Goal: Task Accomplishment & Management: Manage account settings

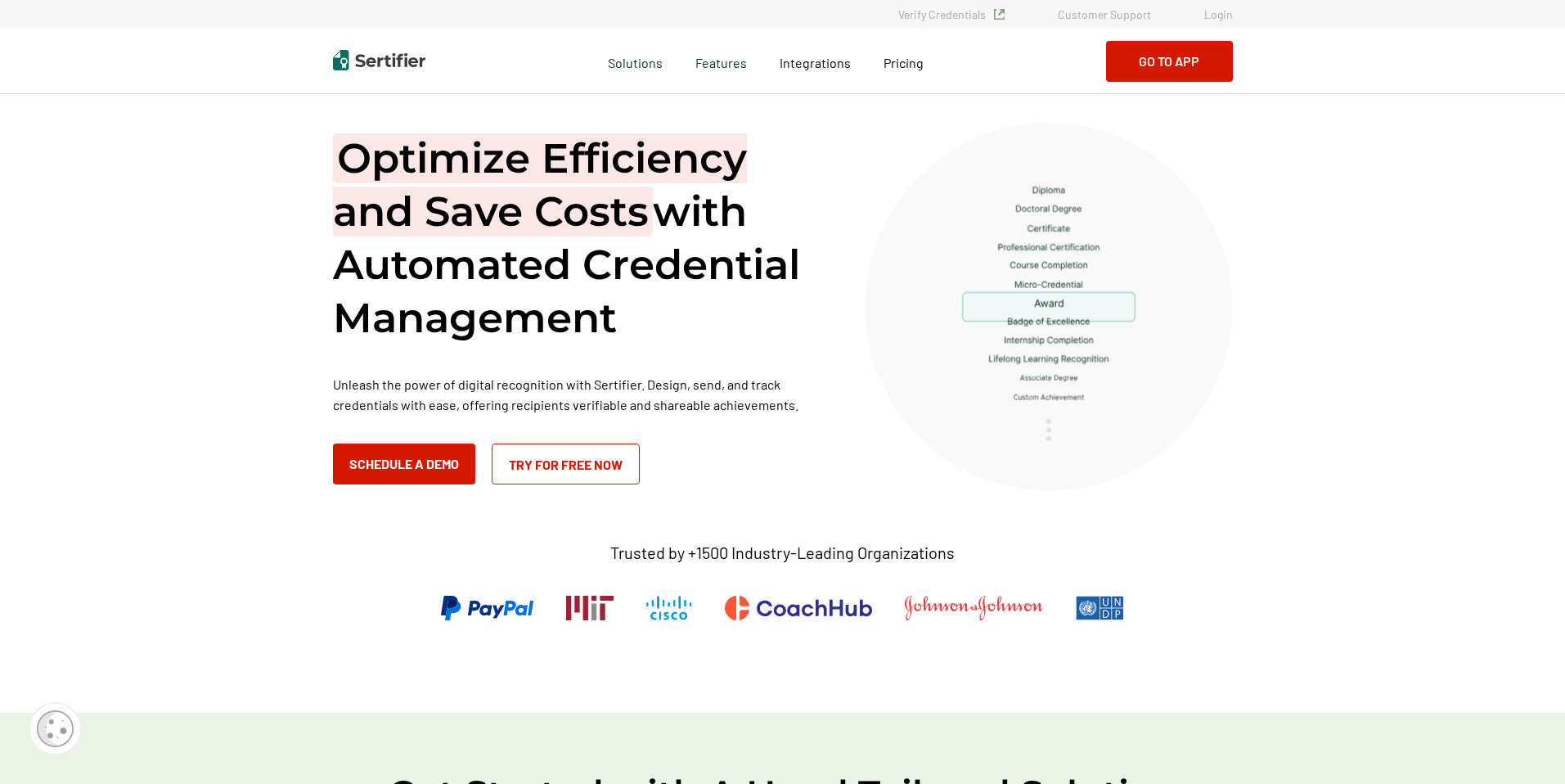
click at [1221, 15] on link "Login" at bounding box center [1218, 14] width 28 height 14
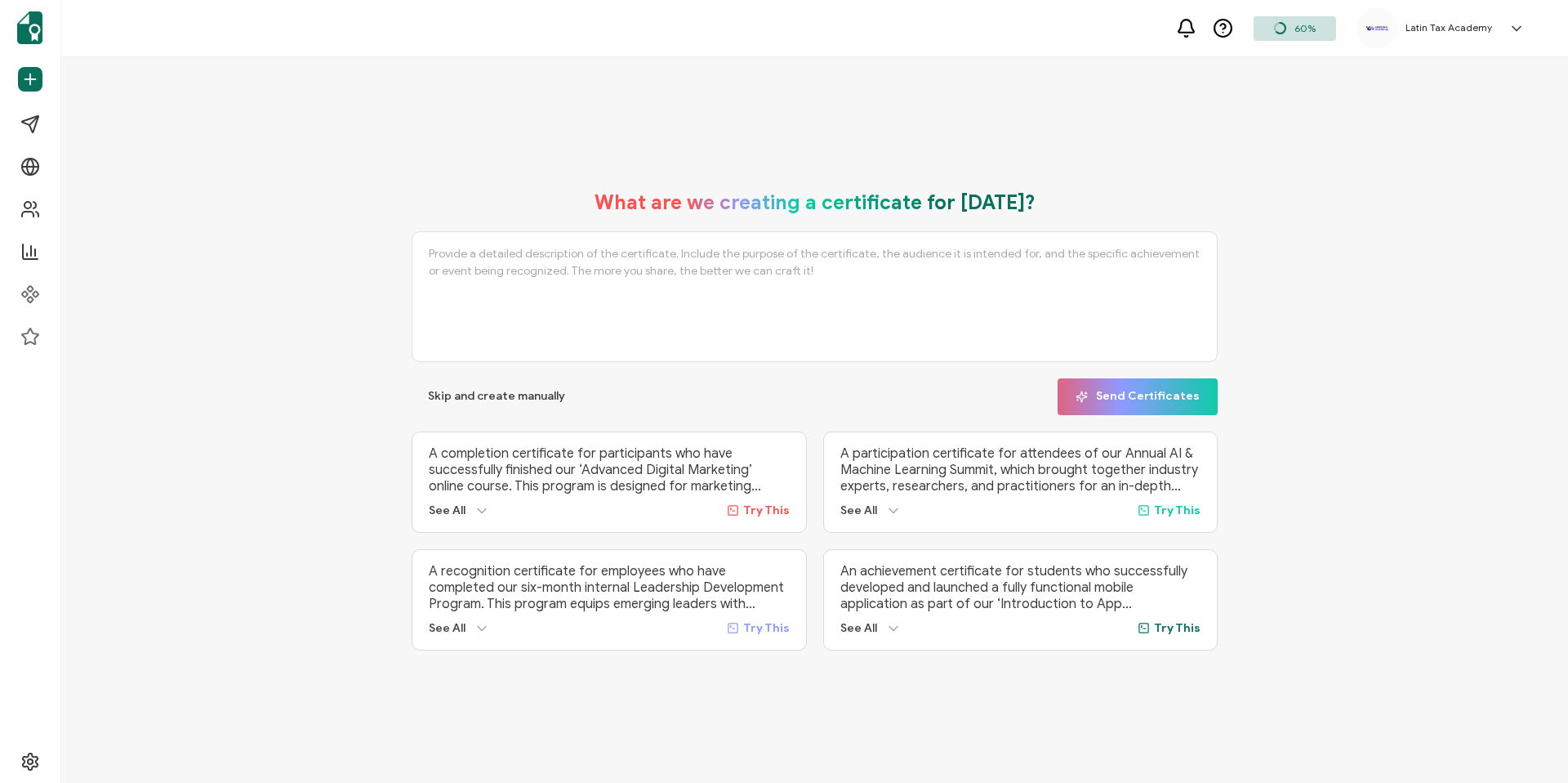
click at [1513, 28] on icon at bounding box center [1516, 28] width 16 height 16
click at [1190, 111] on div "What are we creating a certificate for today? Skip and create manually Send Cer…" at bounding box center [814, 420] width 1506 height 726
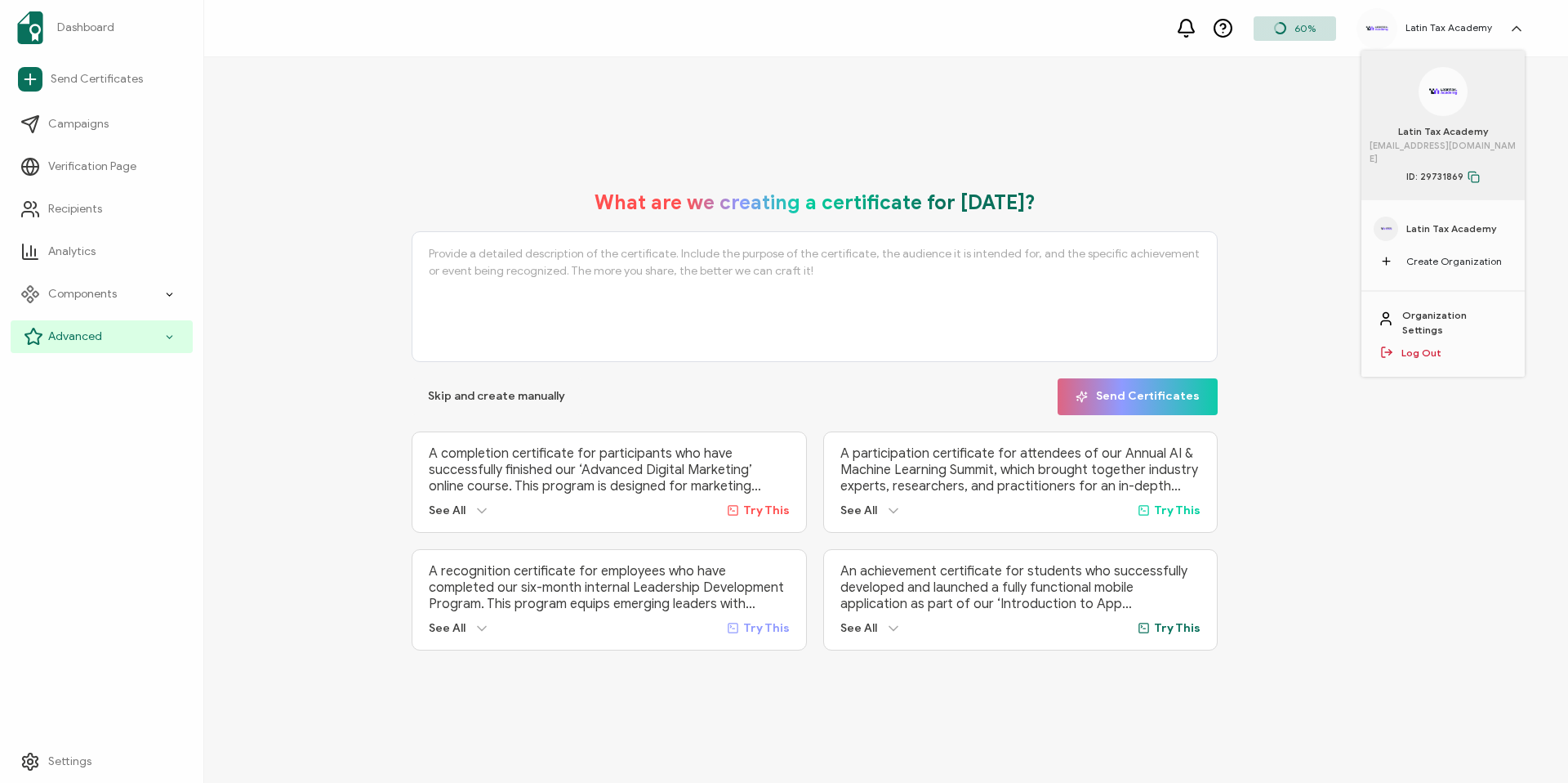
click at [46, 329] on div "Advanced" at bounding box center [102, 336] width 182 height 33
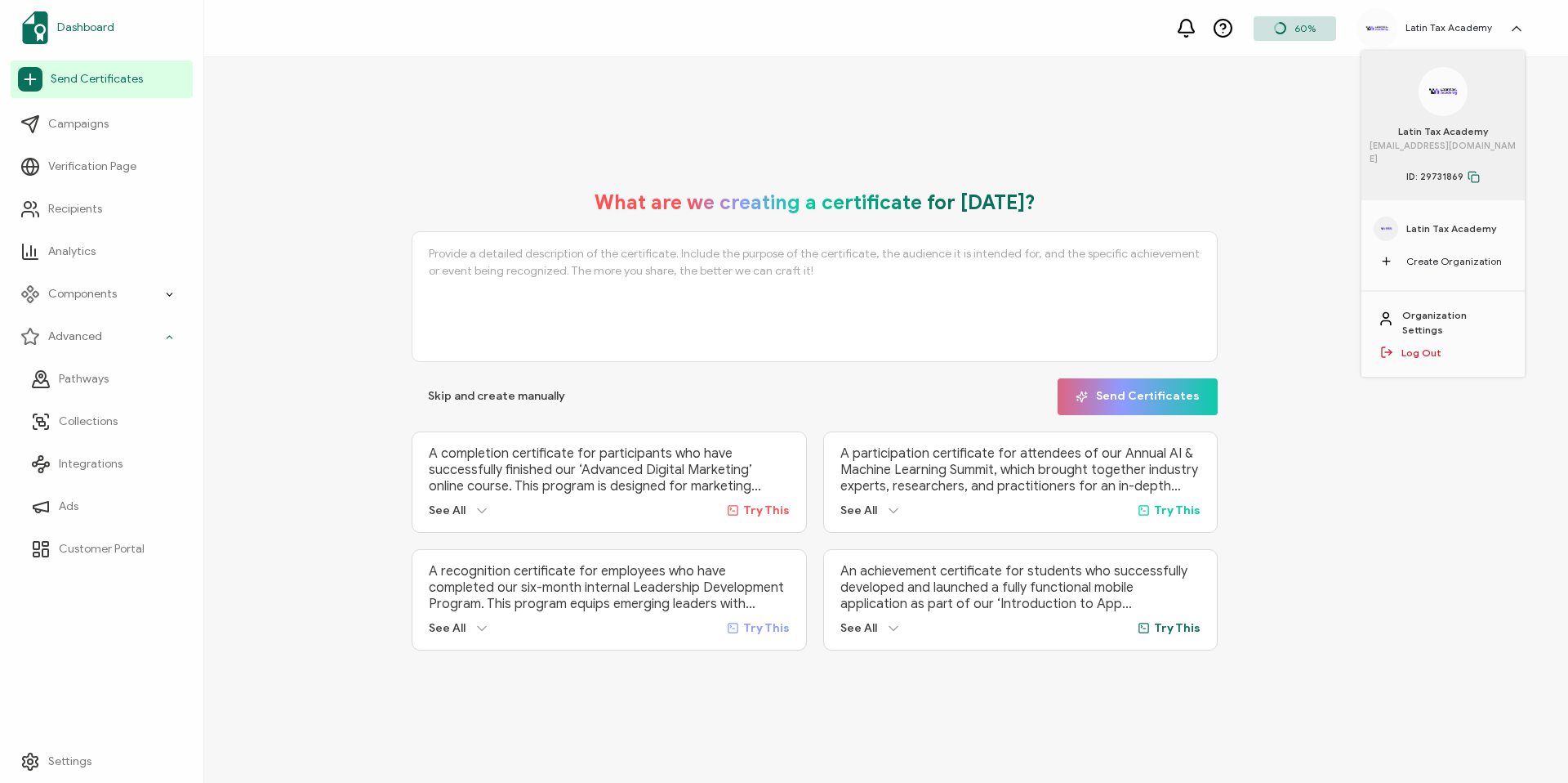
click at [95, 16] on link "Dashboard" at bounding box center [102, 27] width 182 height 45
click at [1449, 221] on span "Latin Tax Academy" at bounding box center [1452, 228] width 91 height 15
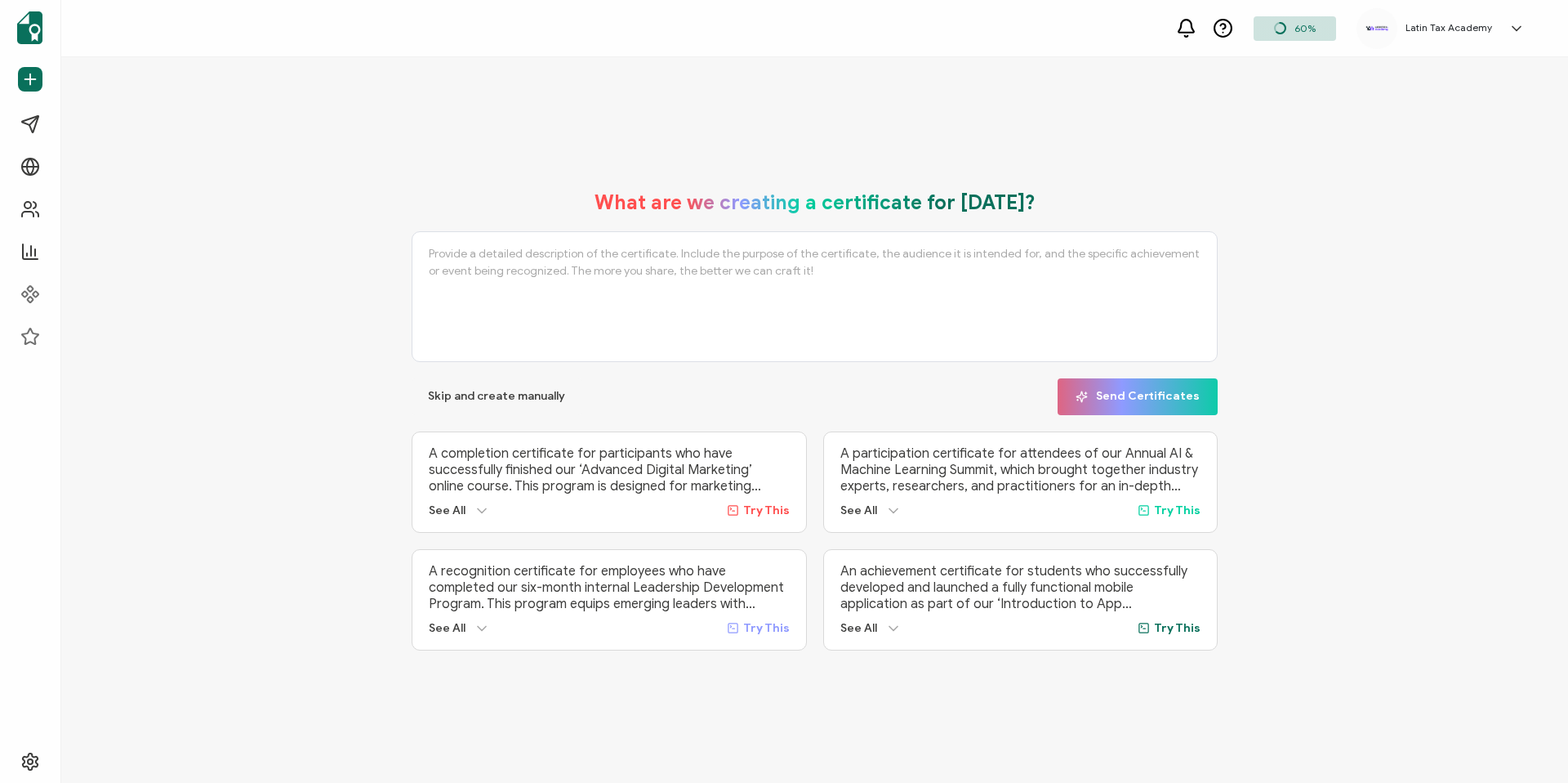
click at [1469, 29] on h5 "Latin Tax Academy" at bounding box center [1448, 27] width 86 height 12
click at [1475, 308] on link "Organization Settings" at bounding box center [1454, 323] width 106 height 29
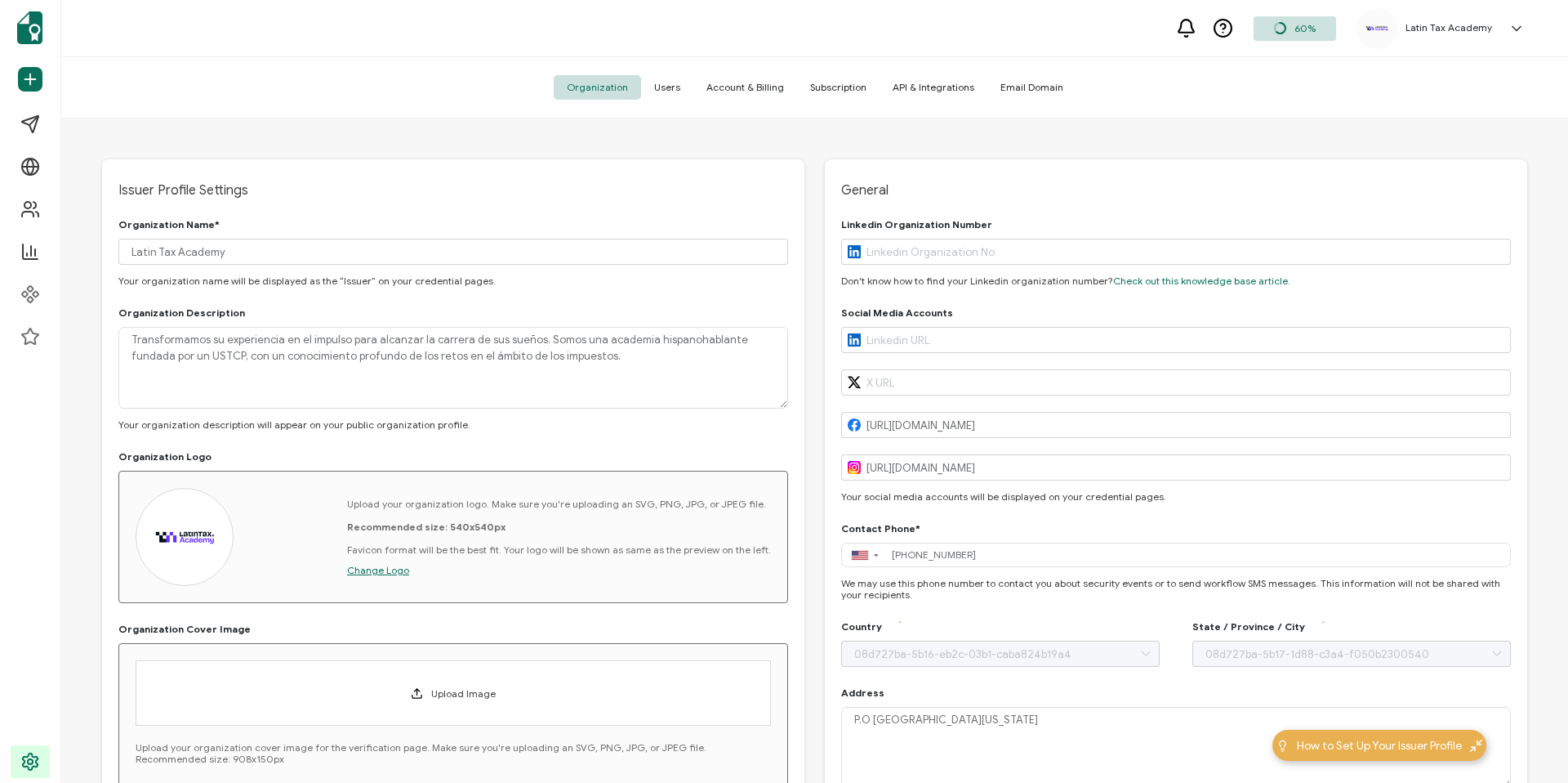
type input "Texas"
type input "United States"
click at [924, 84] on span "API & Integrations" at bounding box center [933, 87] width 108 height 25
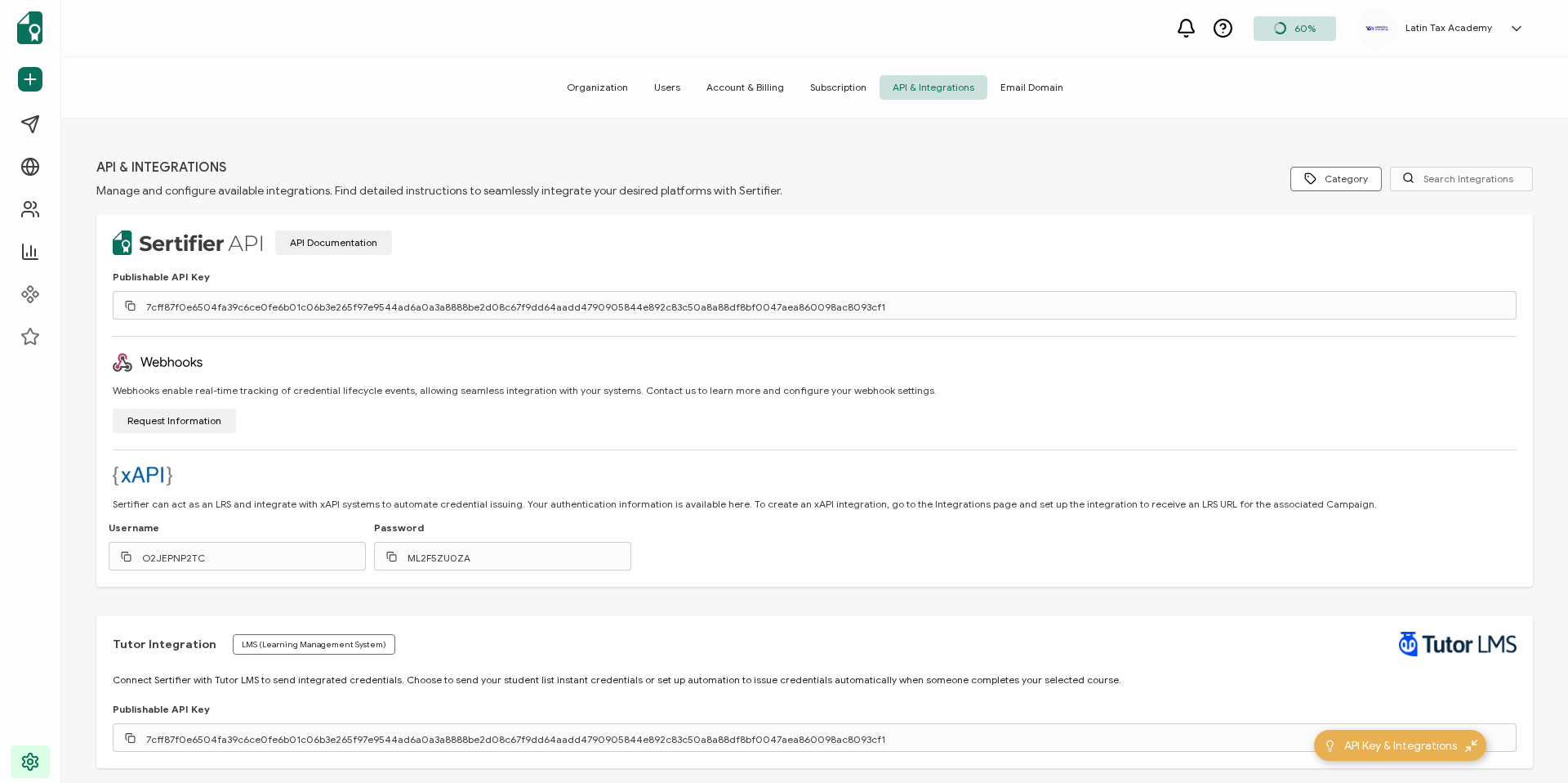
click at [130, 307] on icon at bounding box center [130, 306] width 11 height 11
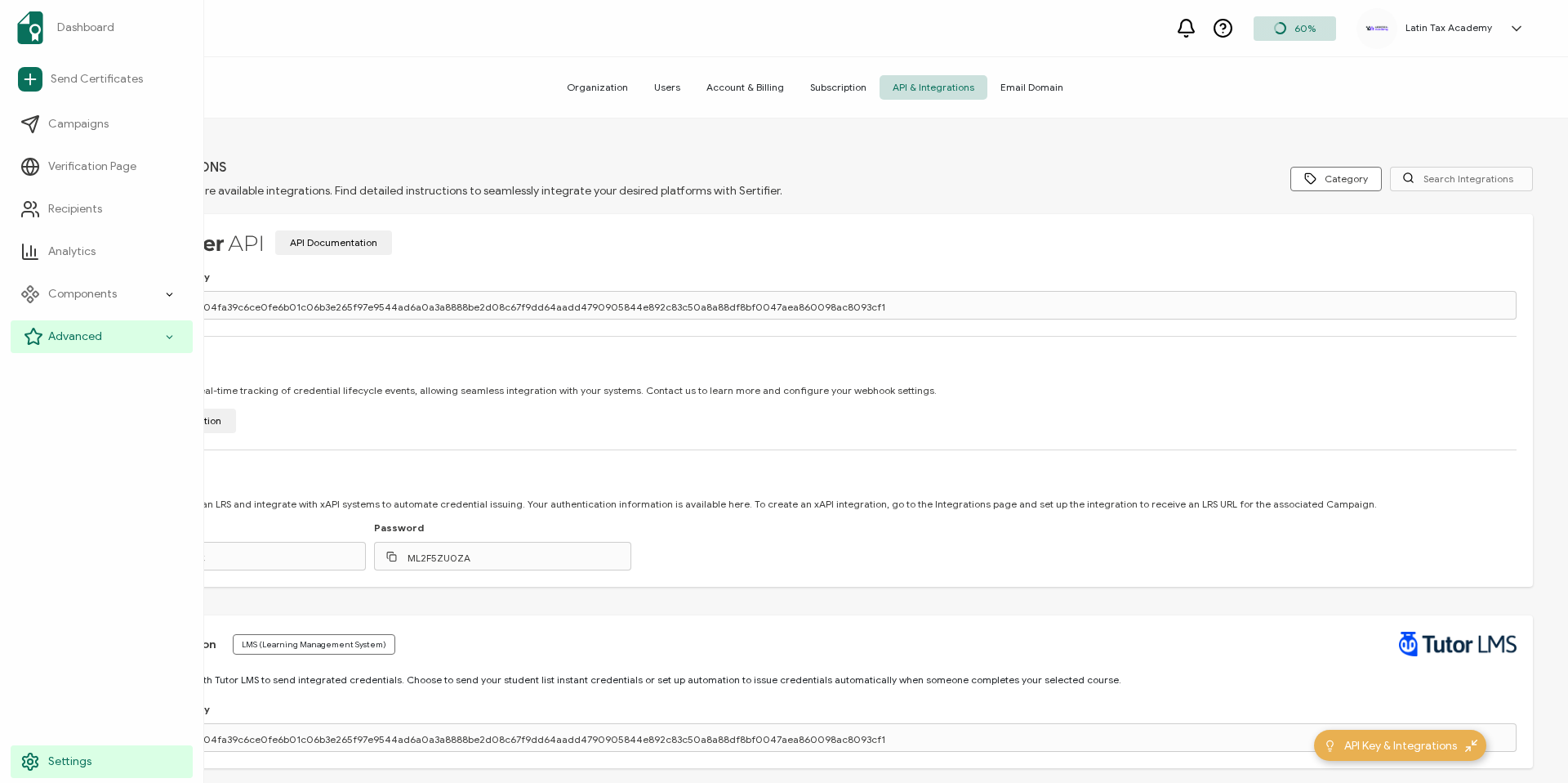
click at [31, 333] on icon at bounding box center [34, 336] width 16 height 15
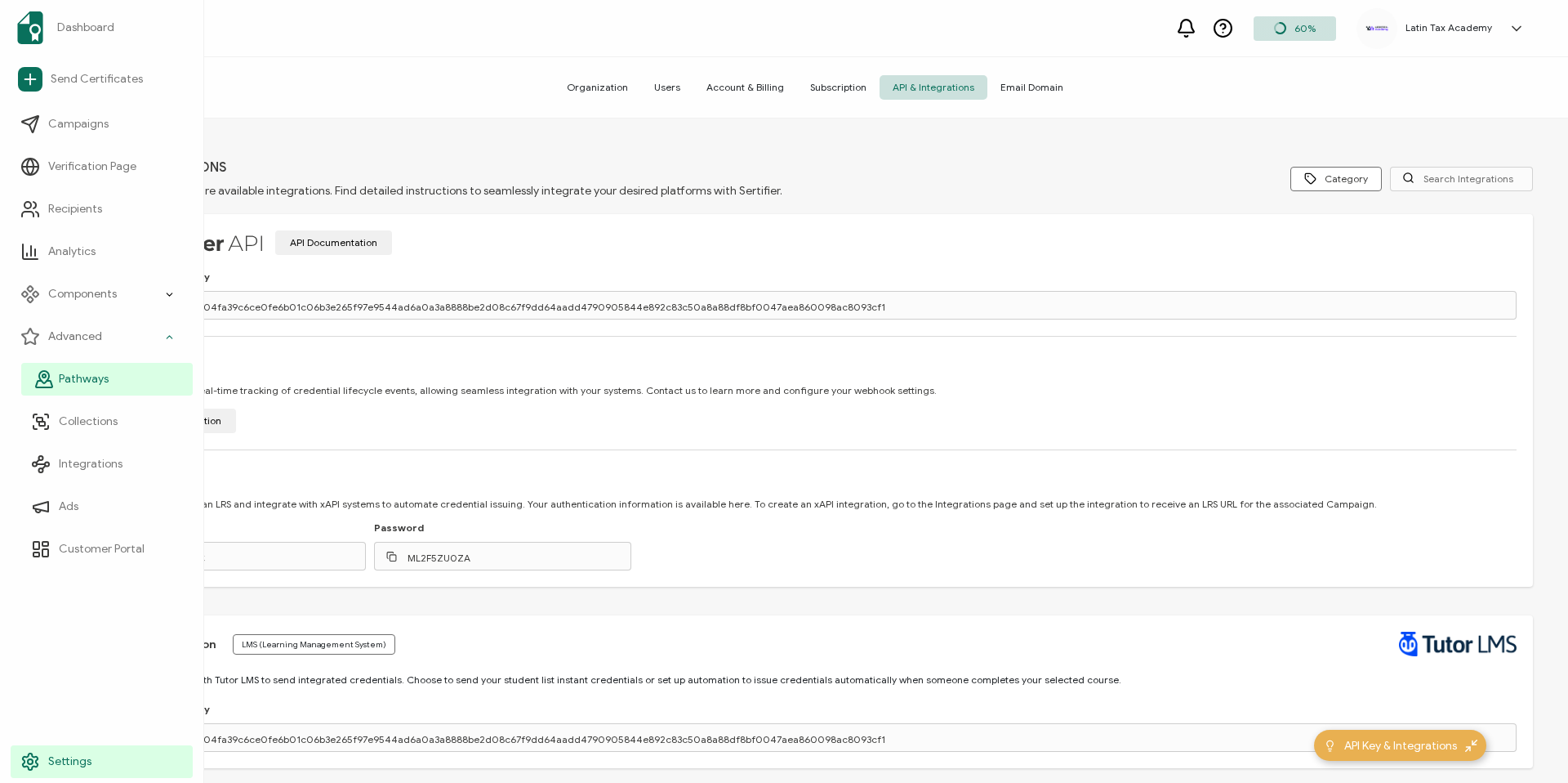
click at [57, 361] on li "Pathways" at bounding box center [106, 378] width 172 height 43
click at [67, 375] on span "Pathways" at bounding box center [84, 379] width 50 height 16
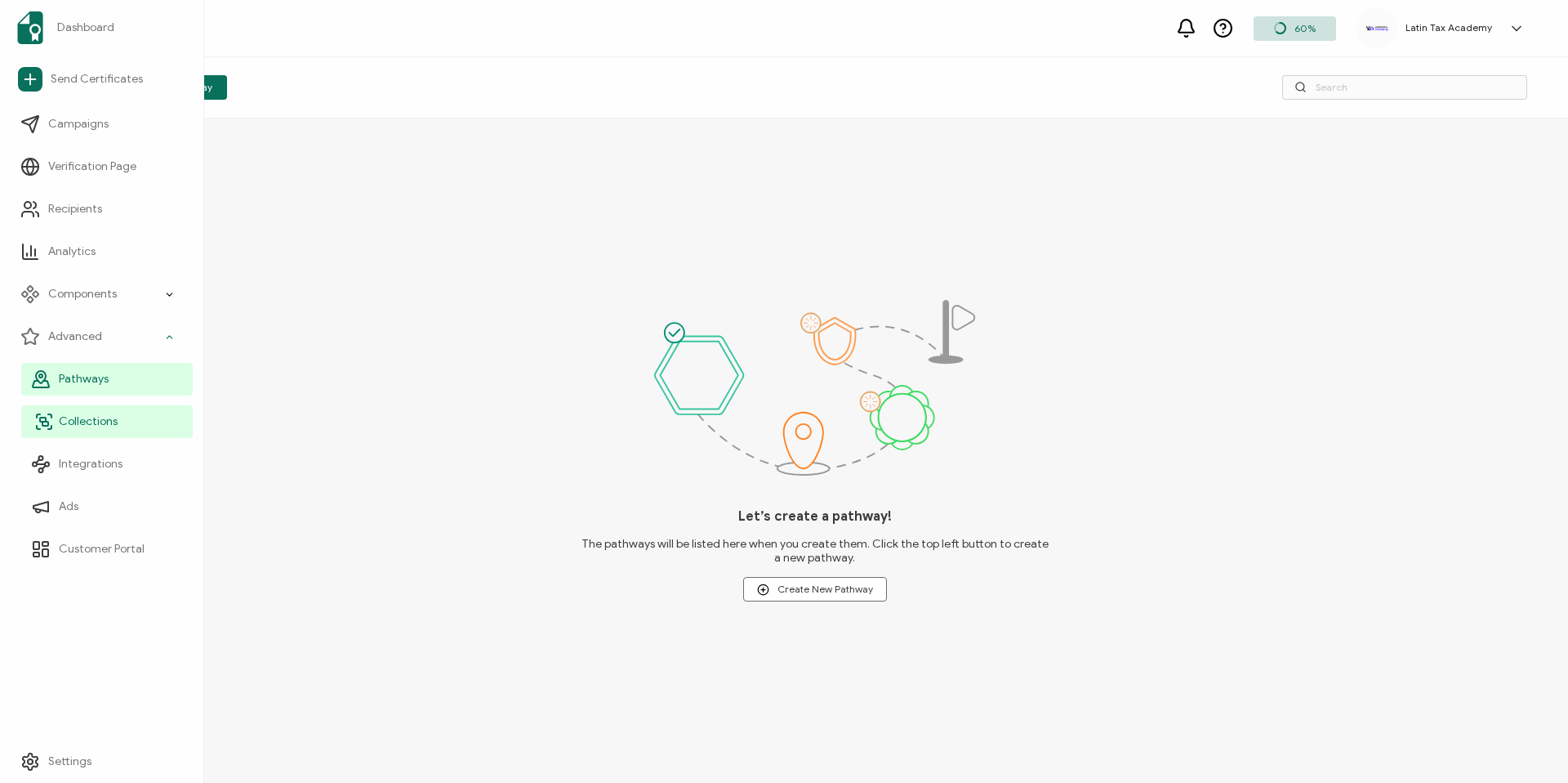
click at [83, 422] on span "Collections" at bounding box center [88, 422] width 59 height 16
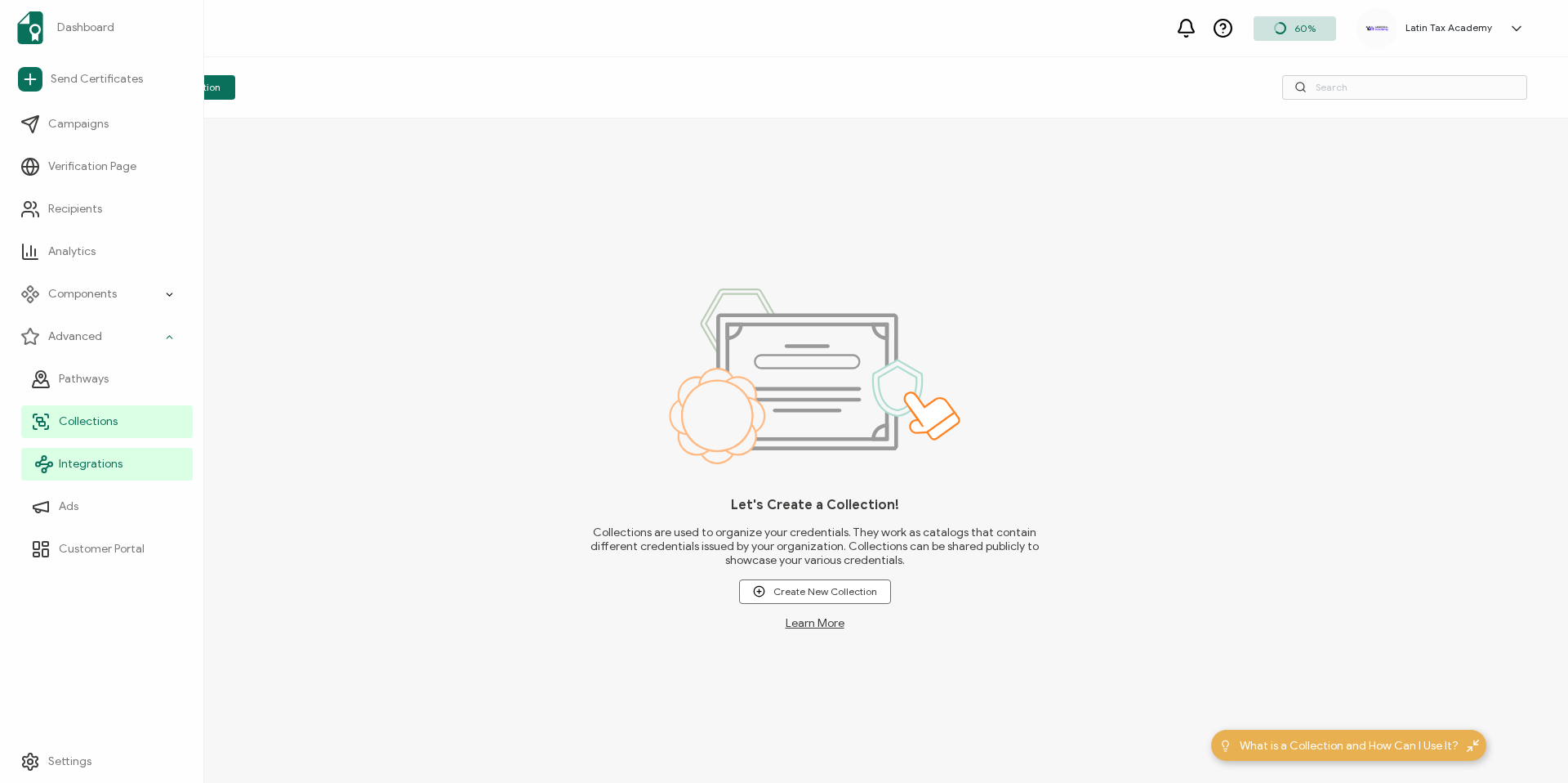
click at [94, 461] on span "Integrations" at bounding box center [91, 464] width 64 height 16
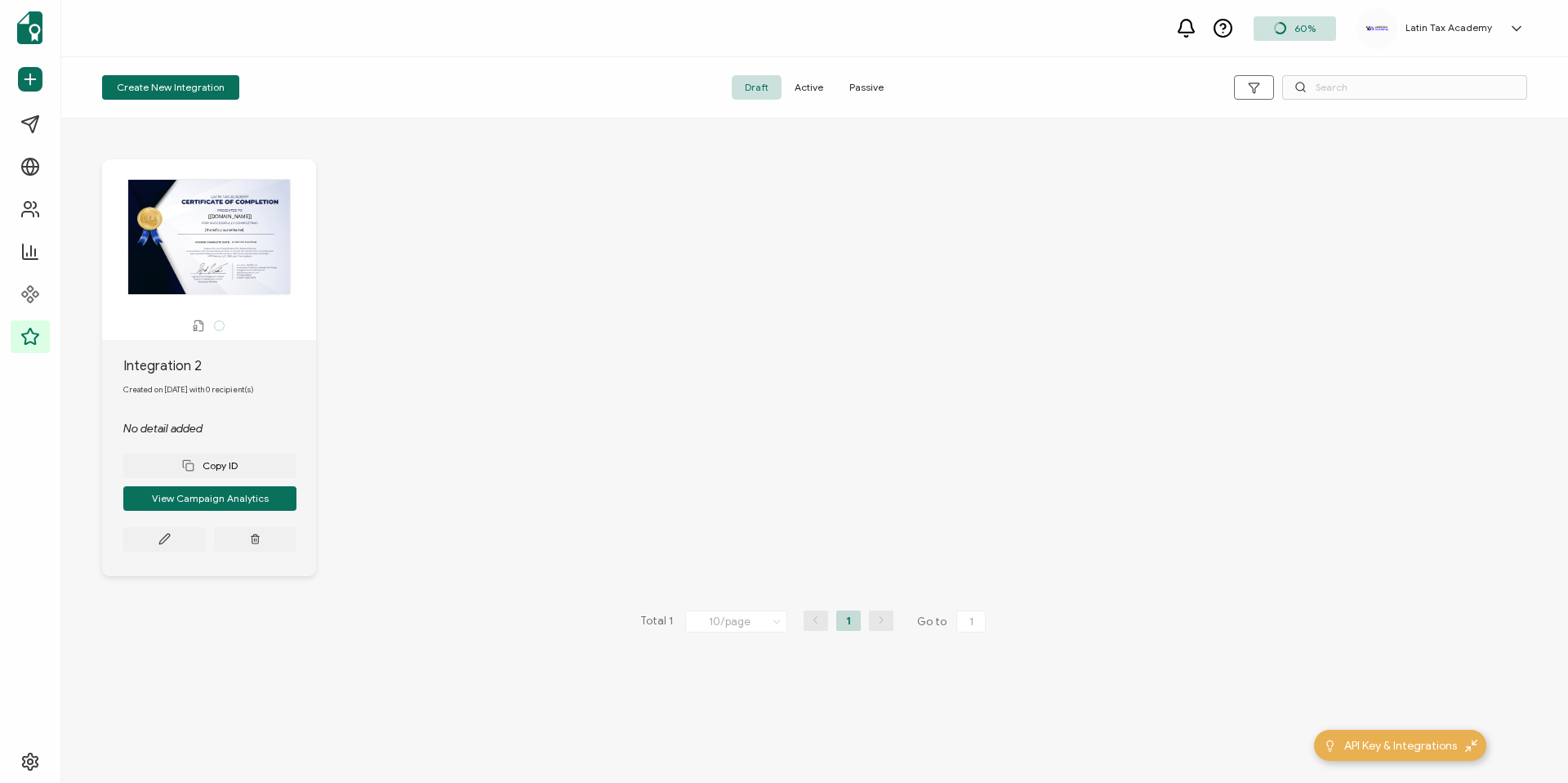
click at [454, 386] on div "The recipient’s full name, which will be automatically filled based on the info…" at bounding box center [814, 355] width 1506 height 474
click at [172, 547] on button at bounding box center [165, 538] width 83 height 25
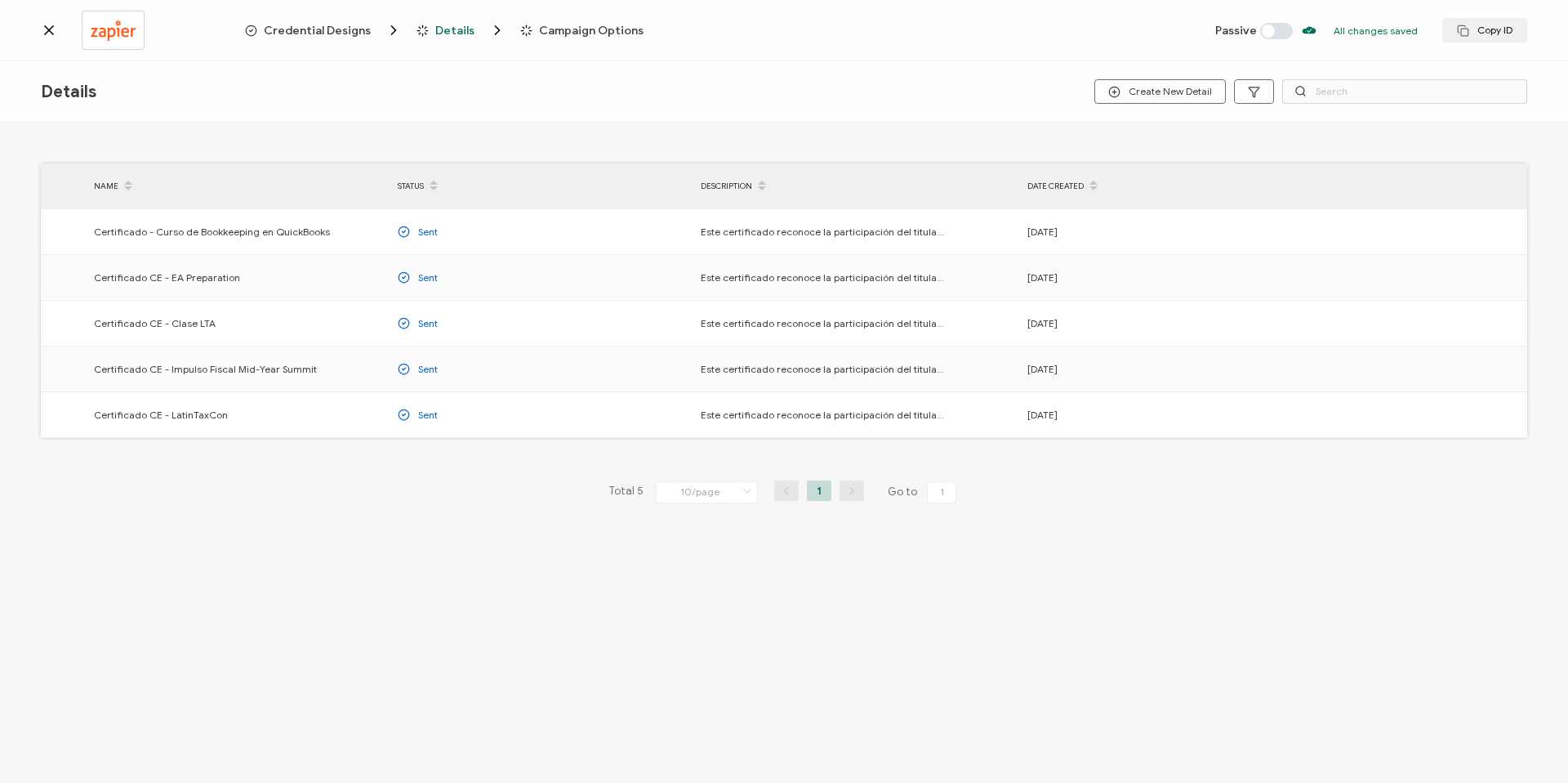
click at [312, 30] on span "Credential Designs" at bounding box center [317, 30] width 107 height 12
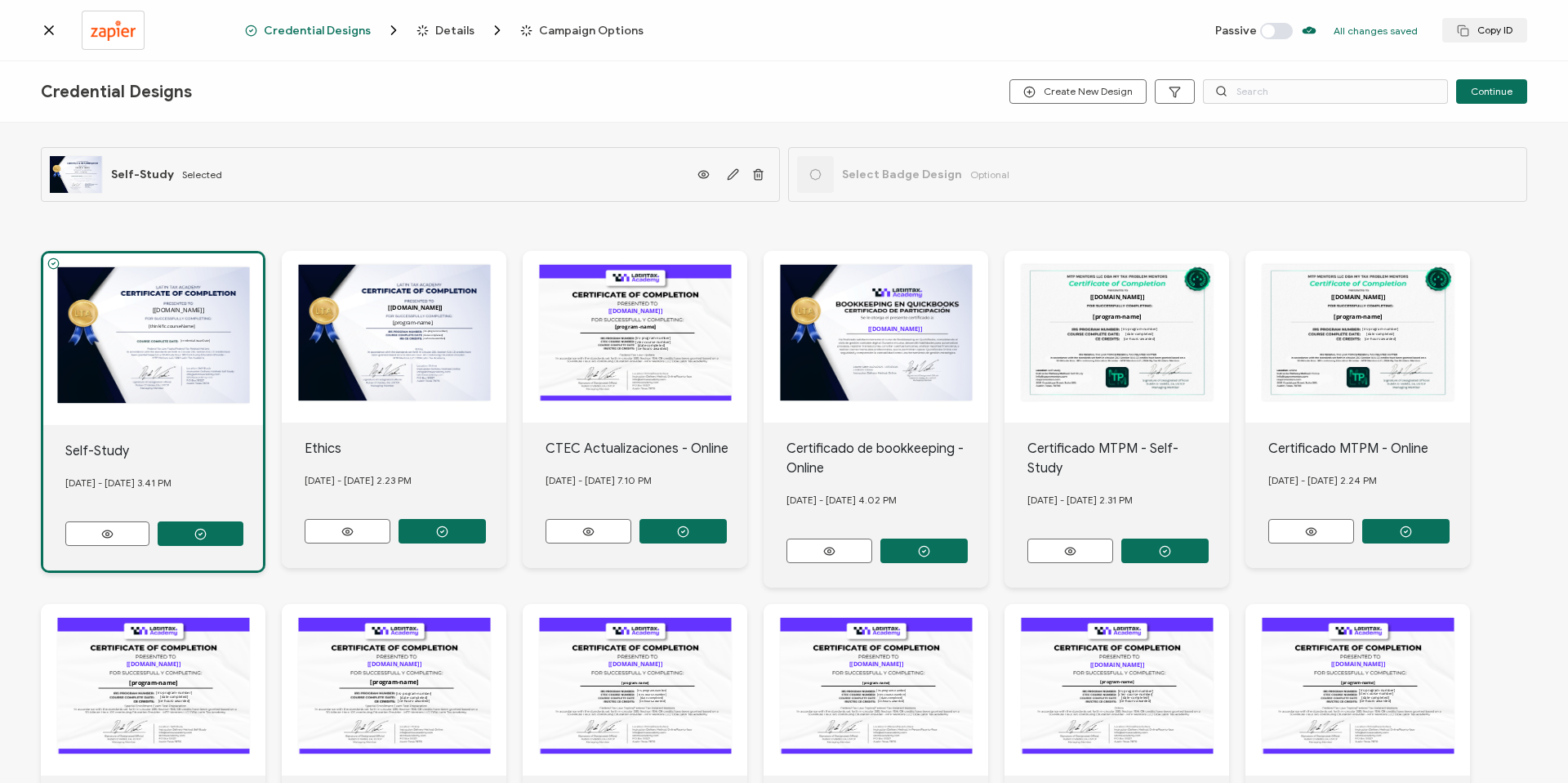
click at [153, 368] on div "The recipient’s full name, which will be automatically filled based on the info…" at bounding box center [154, 338] width 220 height 172
click at [208, 535] on button "button" at bounding box center [200, 533] width 85 height 25
click at [452, 30] on span "Details" at bounding box center [454, 30] width 39 height 12
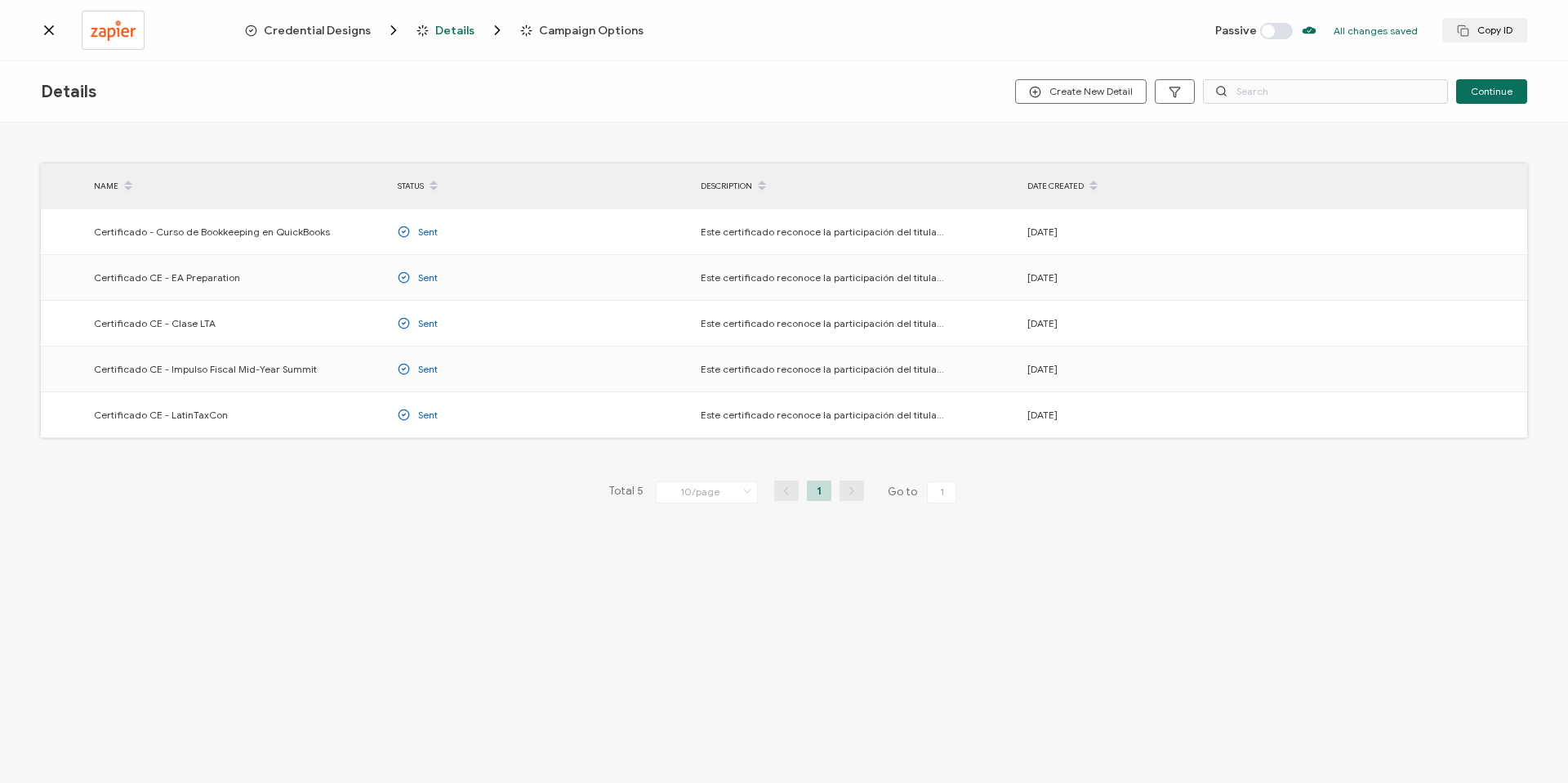
click at [50, 25] on icon at bounding box center [49, 30] width 16 height 16
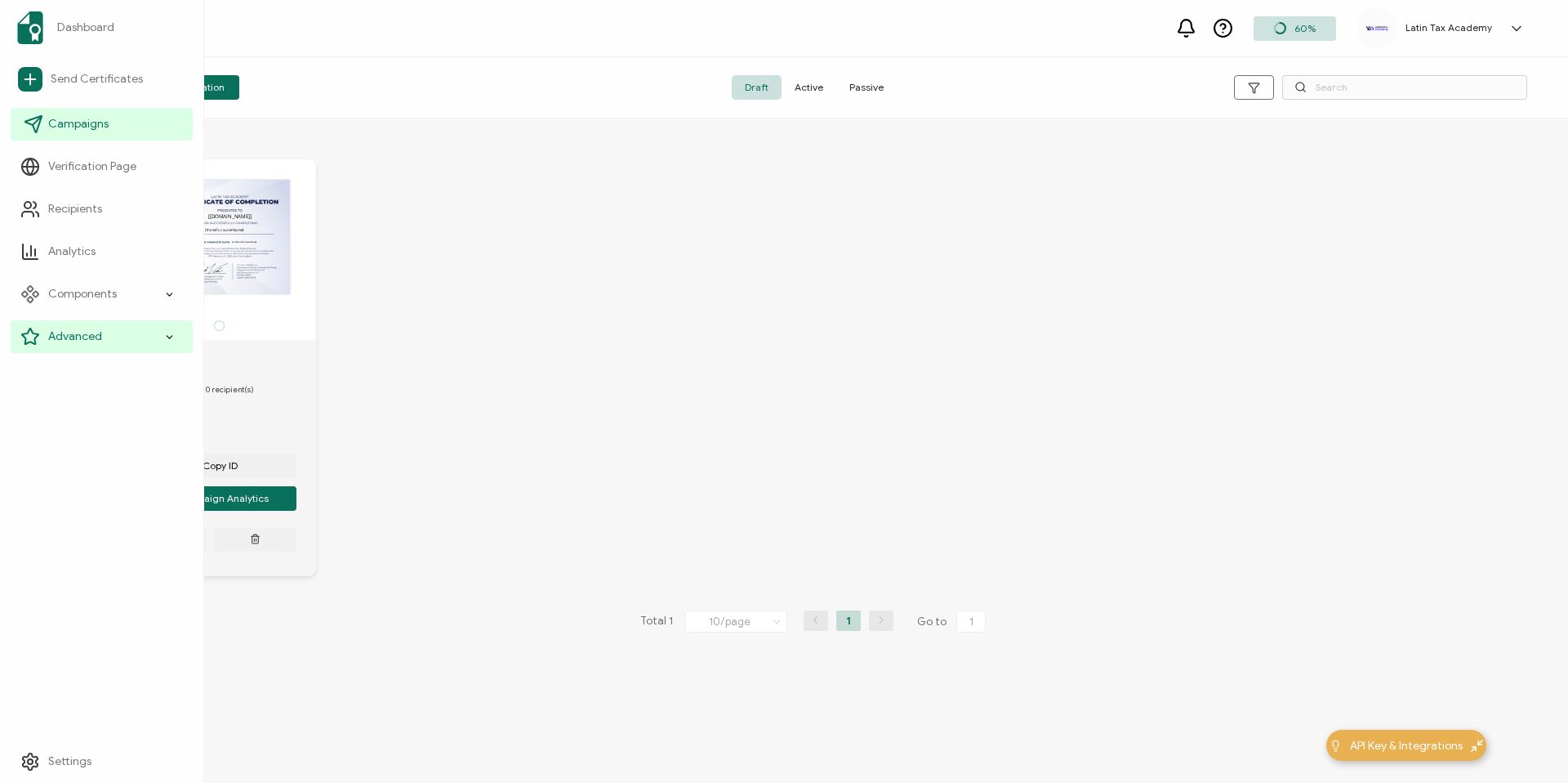
click at [79, 132] on span "Campaigns" at bounding box center [78, 125] width 60 height 16
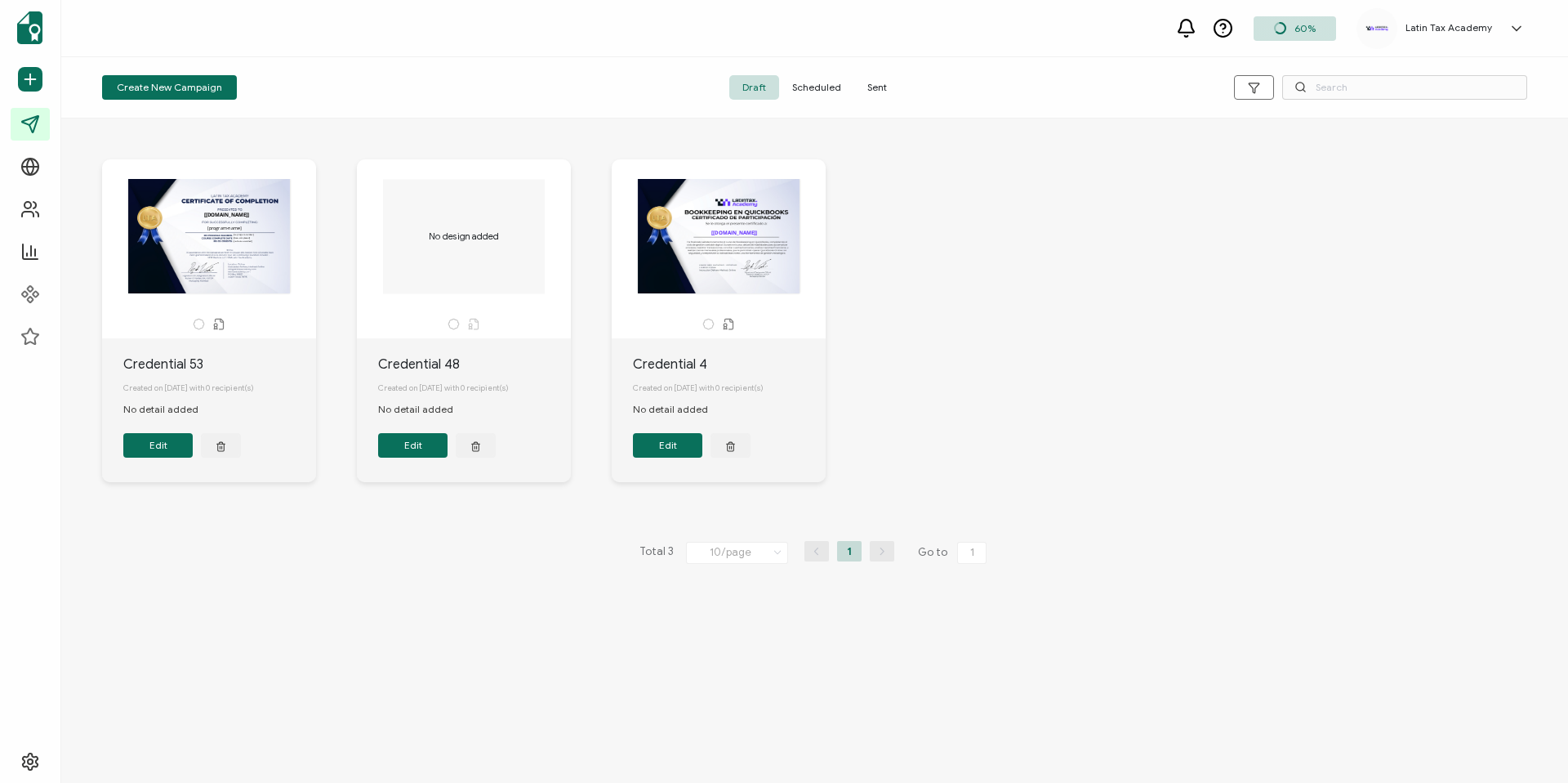
click at [271, 136] on div "The recipient’s full name, which will be automatically filled based on the info…" at bounding box center [814, 333] width 1457 height 413
click at [875, 83] on span "Sent" at bounding box center [877, 87] width 45 height 25
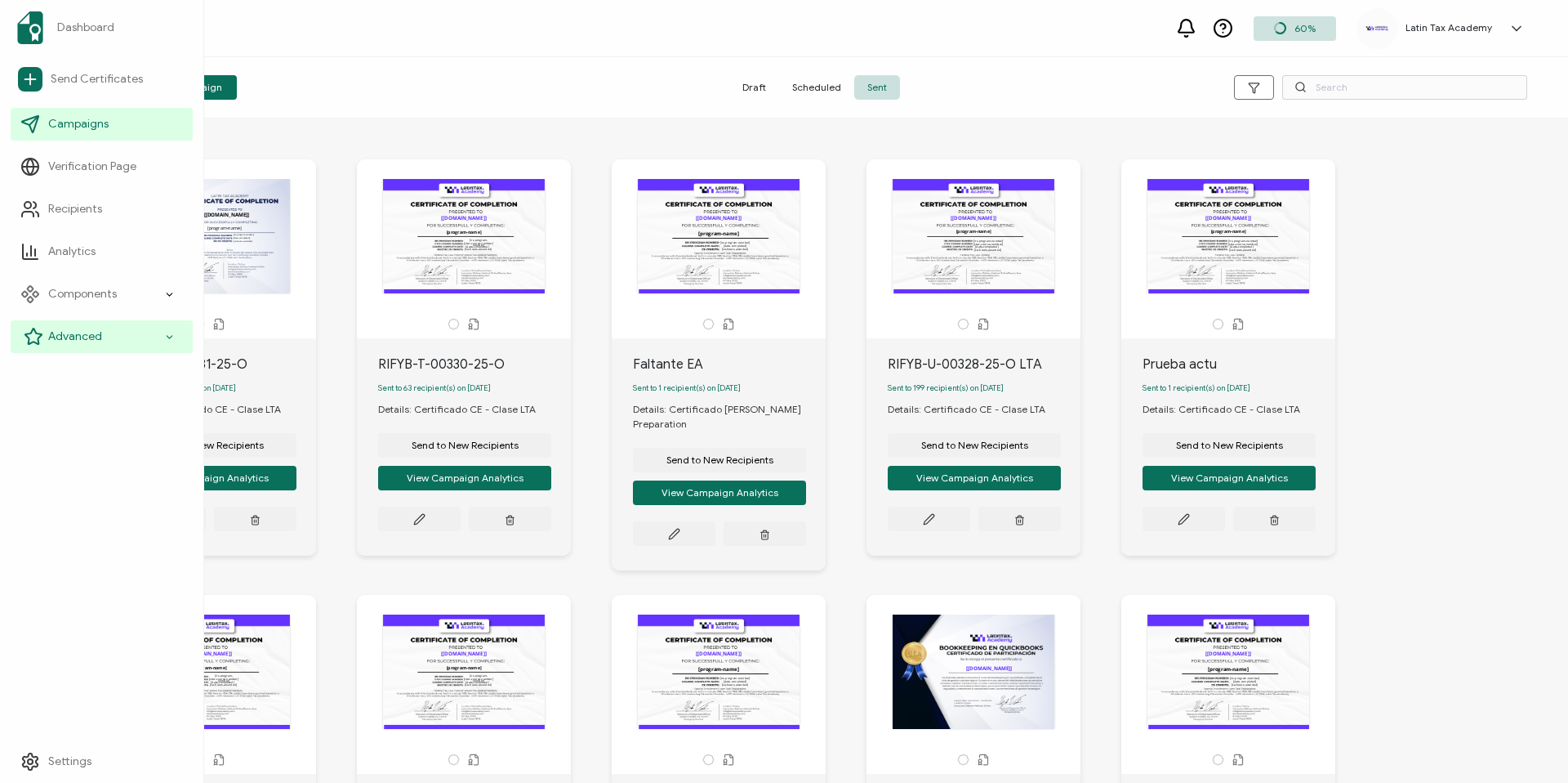
click at [99, 345] on div "Advanced" at bounding box center [102, 336] width 182 height 33
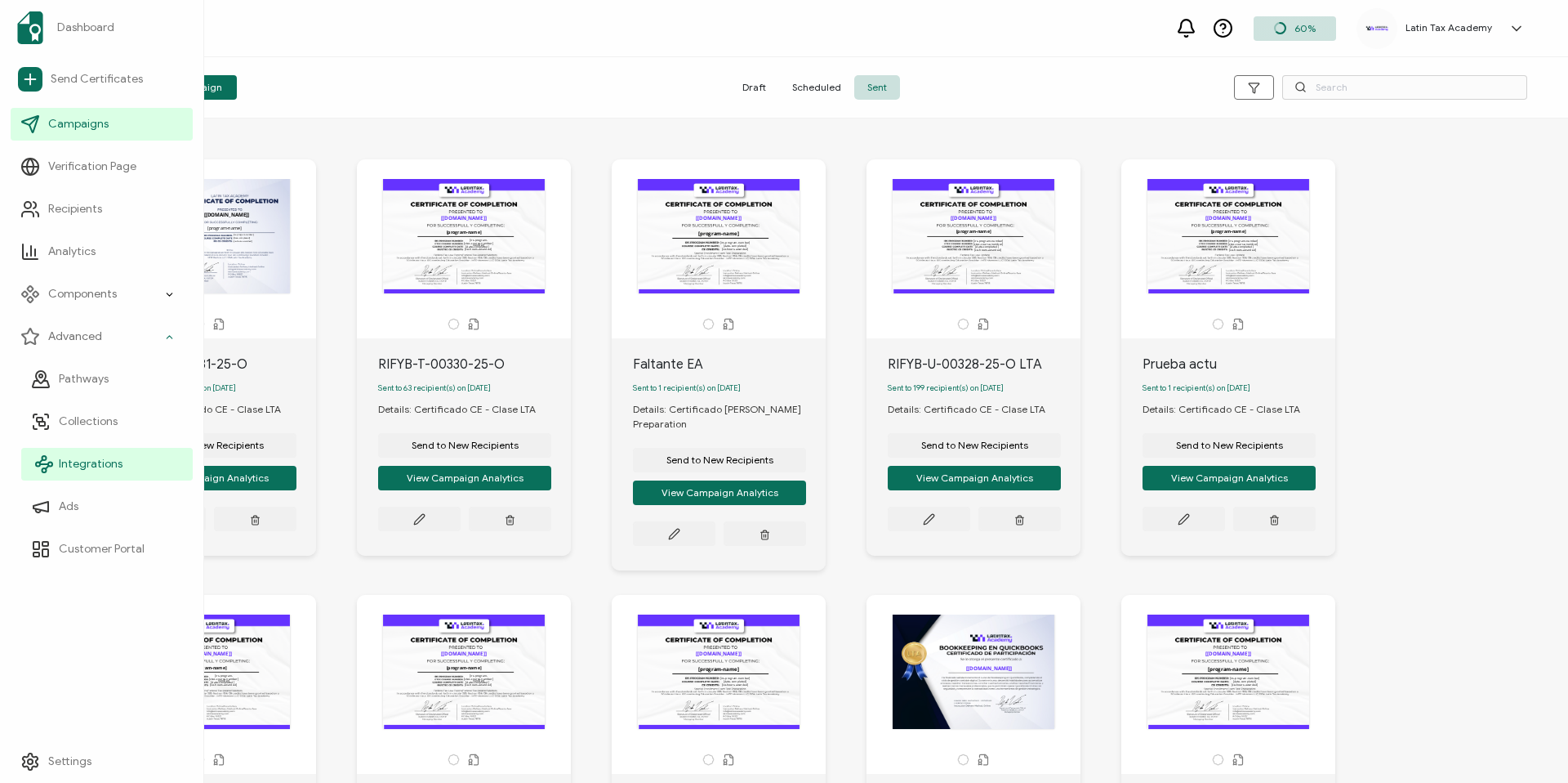
click at [100, 462] on span "Integrations" at bounding box center [91, 464] width 64 height 16
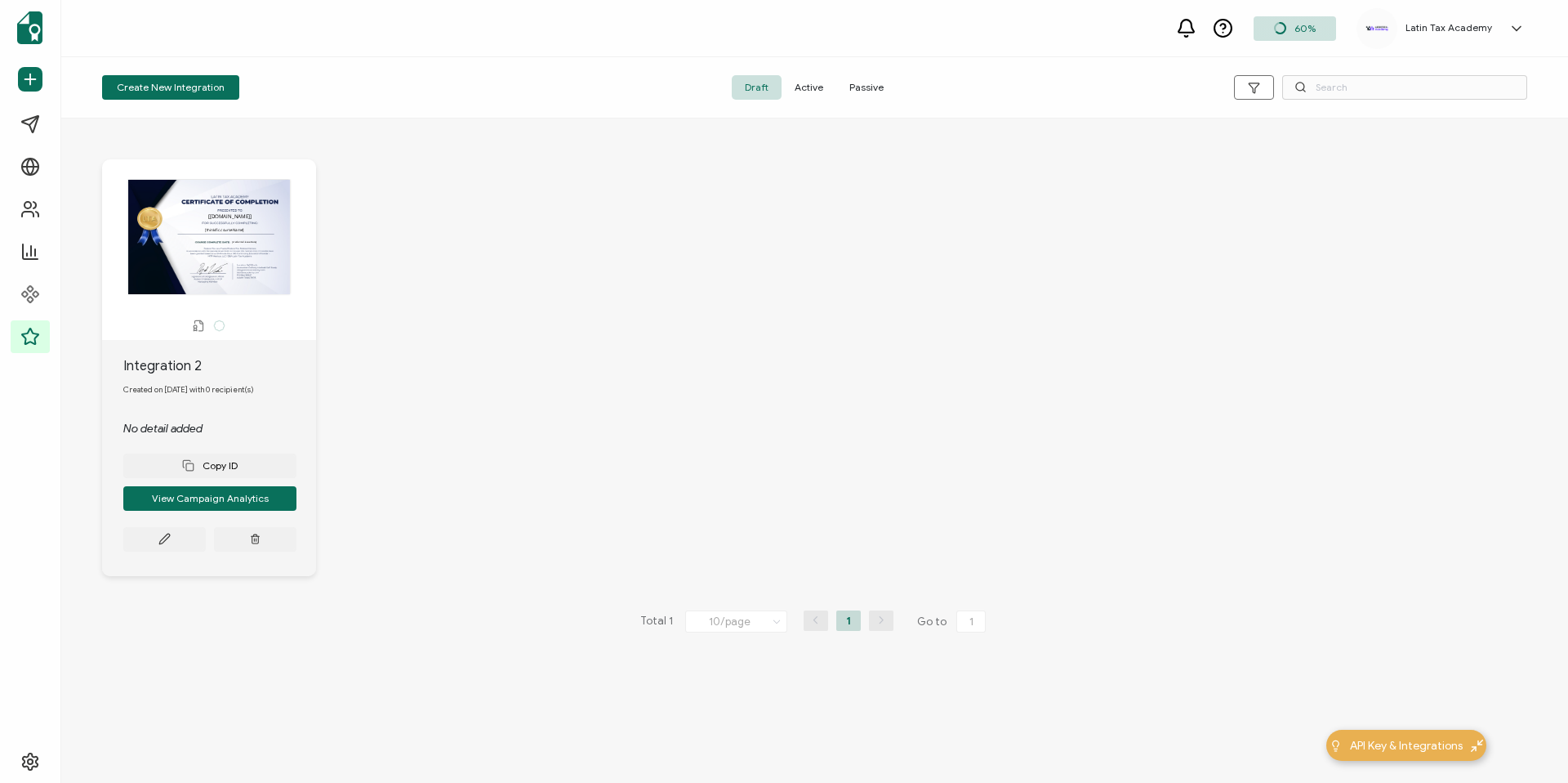
click at [267, 259] on div "The recipient’s full name, which will be automatically filled based on the info…" at bounding box center [208, 237] width 197 height 116
click at [222, 227] on div "The recipient’s full name, which will be automatically filled based on the info…" at bounding box center [208, 237] width 197 height 116
click at [165, 252] on div "The recipient’s full name, which will be automatically filled based on the info…" at bounding box center [208, 237] width 197 height 116
click at [146, 543] on button at bounding box center [165, 538] width 83 height 25
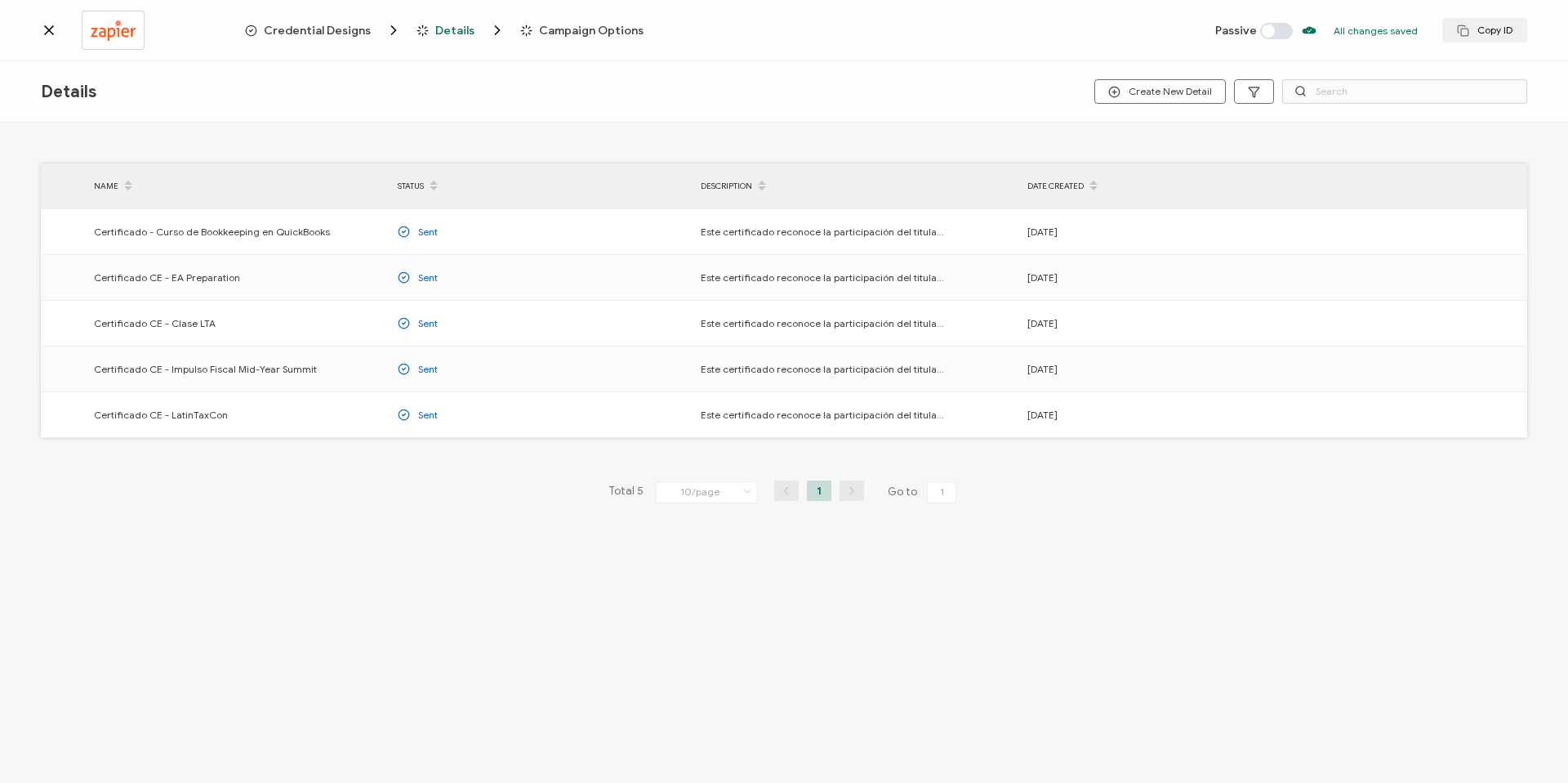
click at [547, 32] on span "Campaign Options" at bounding box center [591, 30] width 105 height 12
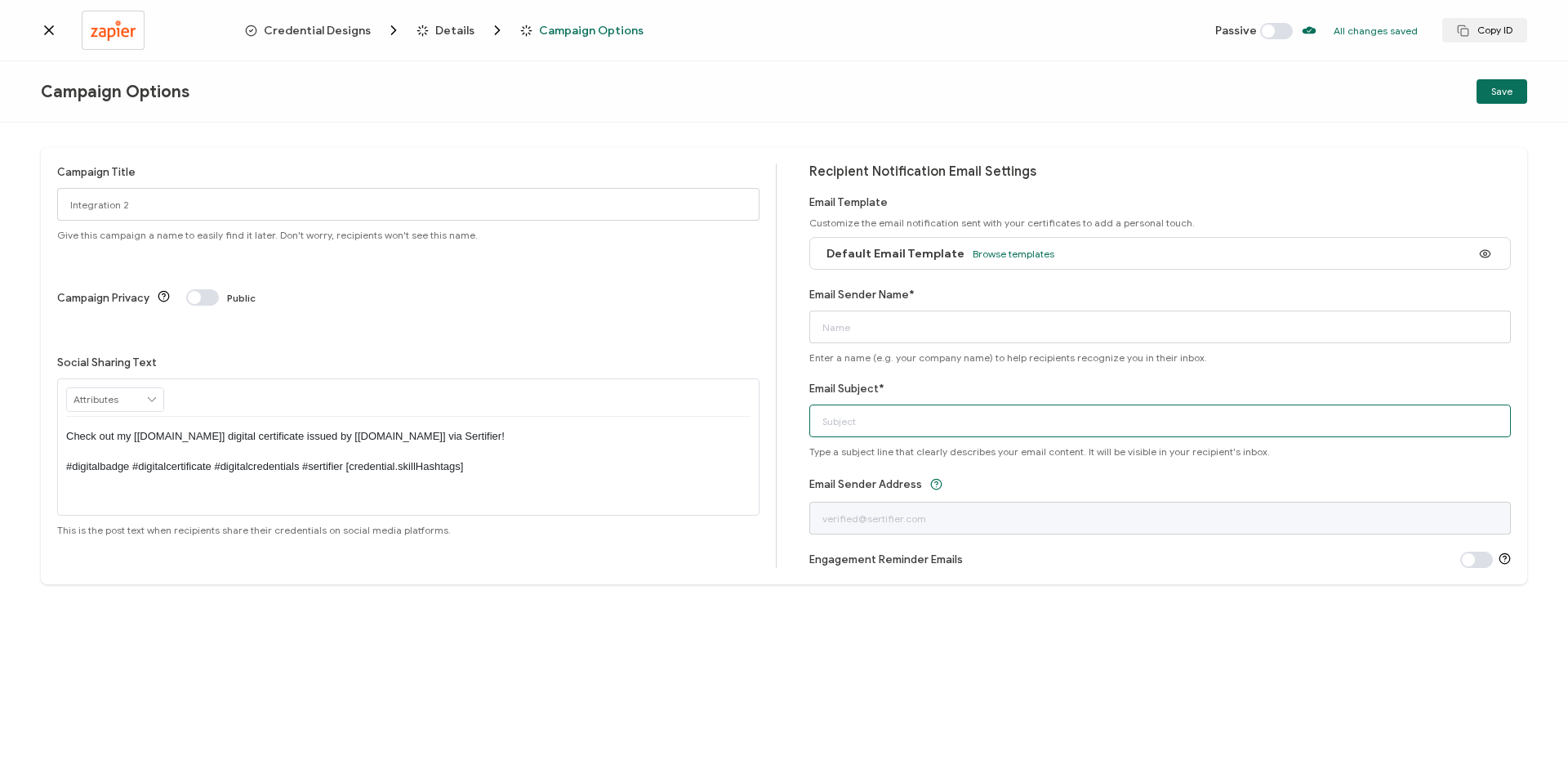
click at [864, 427] on input "Email Subject*" at bounding box center [1160, 421] width 703 height 33
click at [851, 336] on input "Email Sender Name*" at bounding box center [1160, 326] width 703 height 33
type input "info@latintaxacademy.com"
click at [994, 253] on span "Browse templates" at bounding box center [1014, 253] width 82 height 12
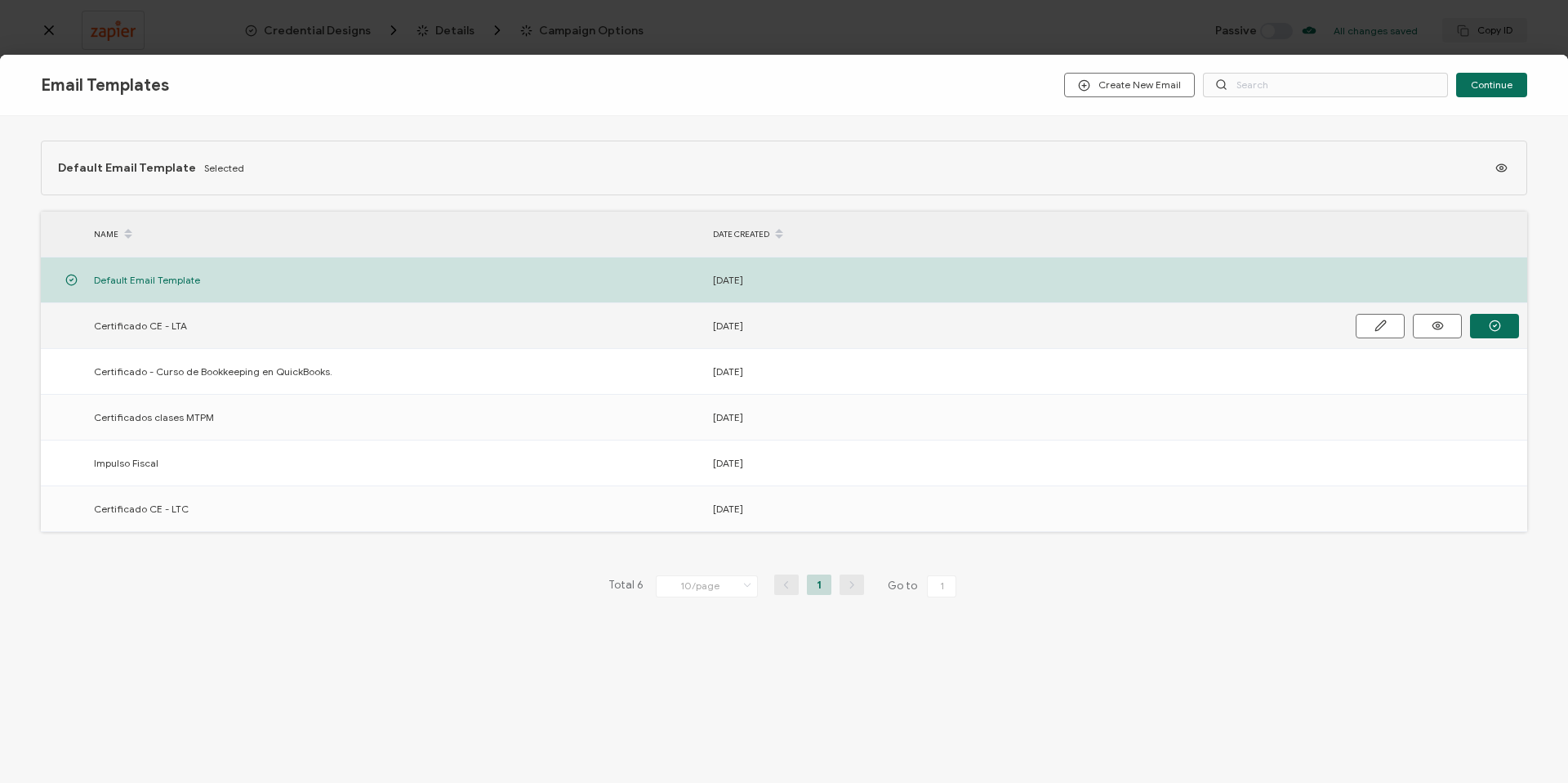
click at [133, 327] on span "Certificado CE - LTA" at bounding box center [140, 326] width 93 height 19
click at [1483, 326] on button "button" at bounding box center [1494, 326] width 49 height 25
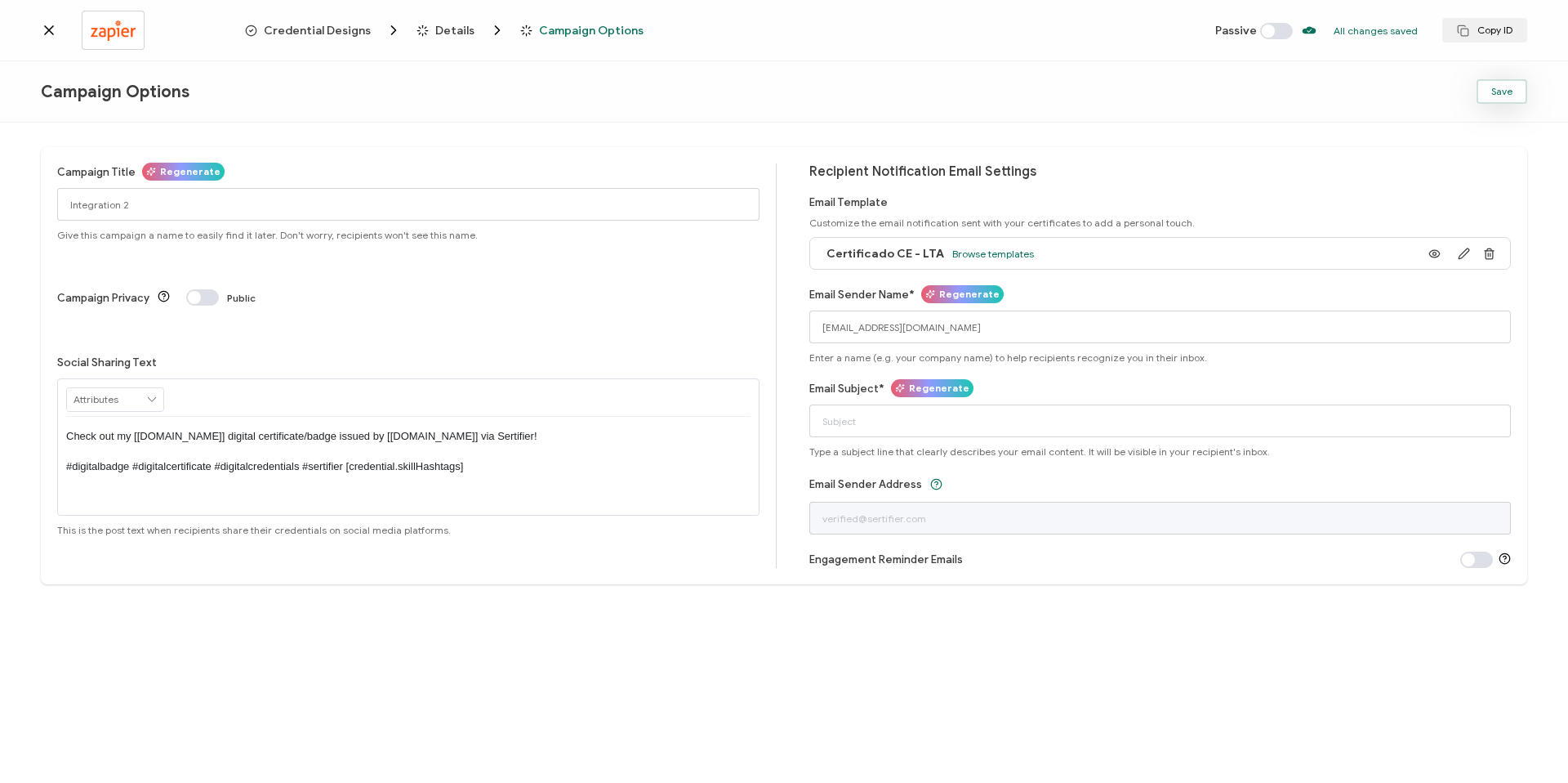
click at [1508, 90] on span "Save" at bounding box center [1501, 91] width 21 height 10
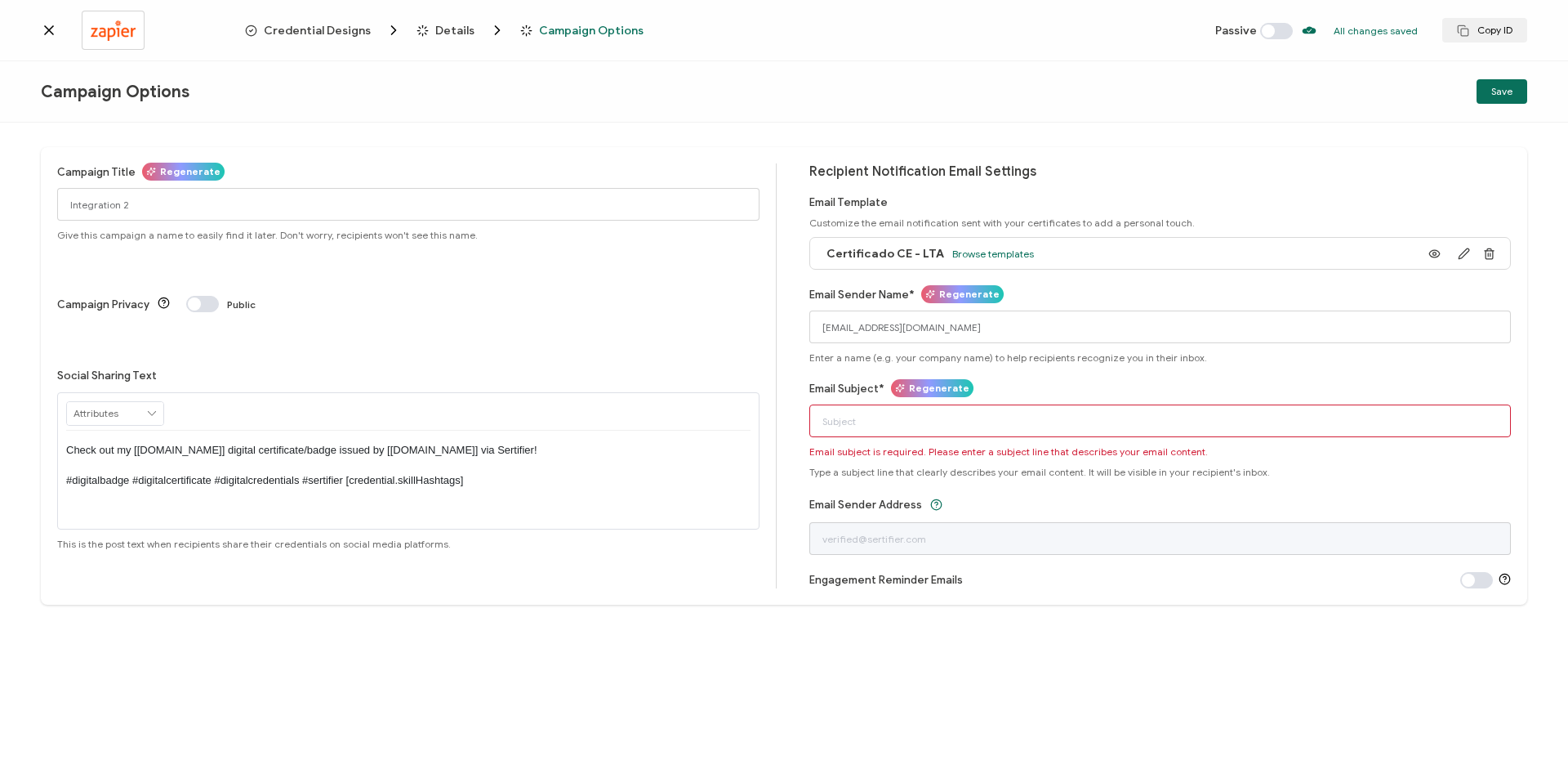
click at [830, 420] on input "Email Subject*" at bounding box center [1160, 421] width 703 height 33
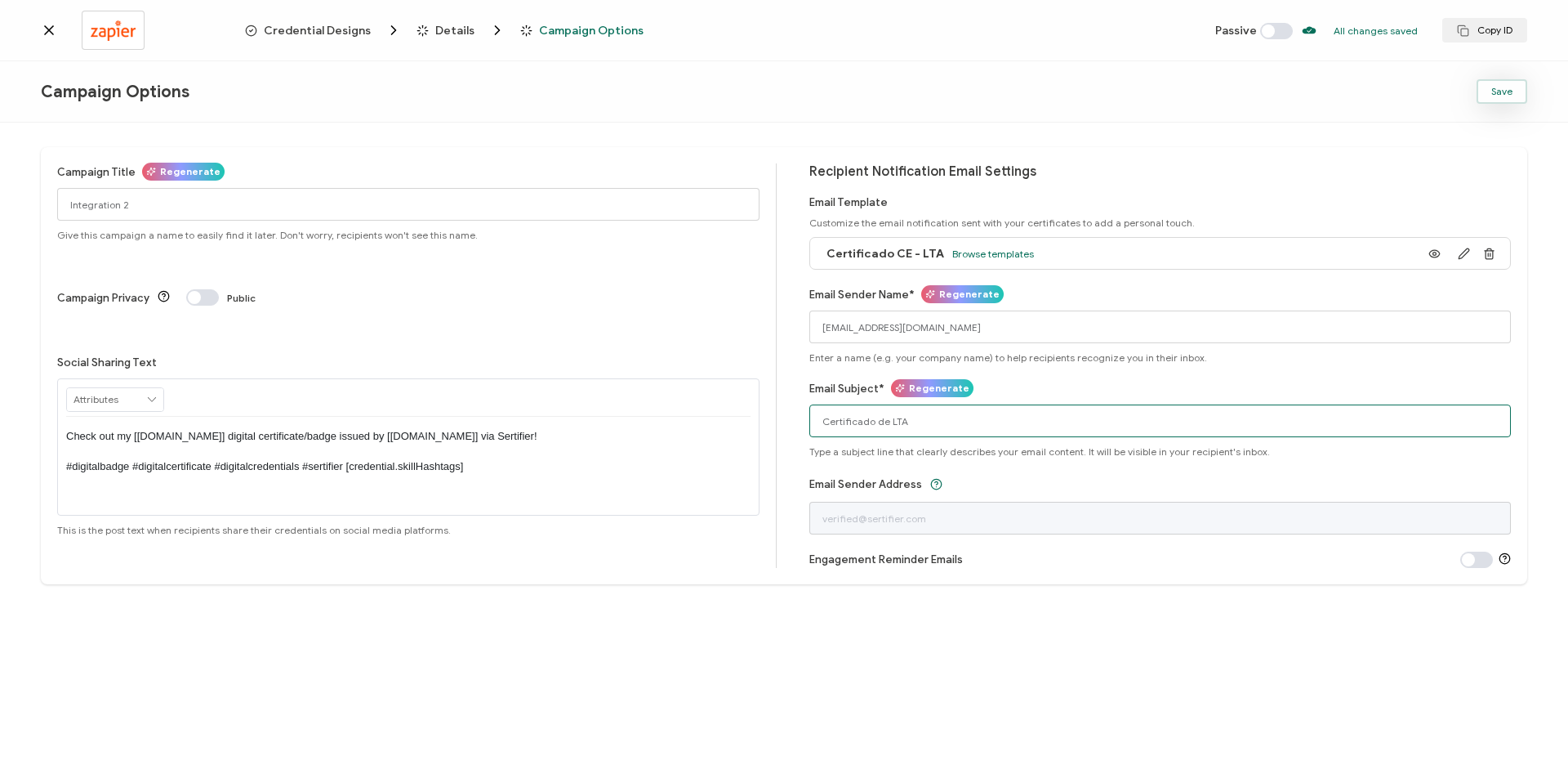
type input "Certificado de LTA"
click at [1484, 90] on button "Save" at bounding box center [1502, 91] width 51 height 25
click at [435, 28] on span "Details" at bounding box center [454, 30] width 39 height 12
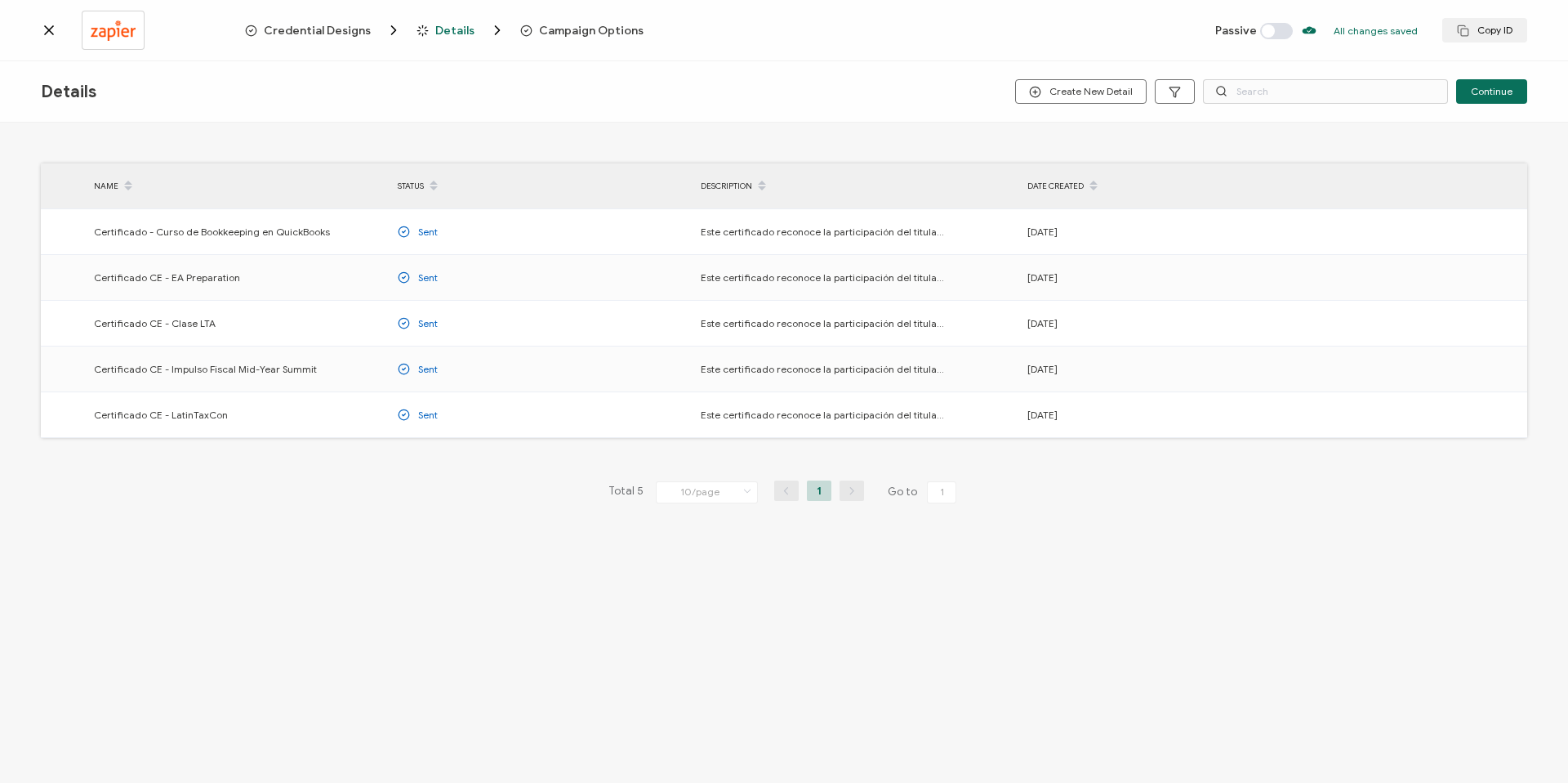
click at [345, 28] on span "Credential Designs" at bounding box center [317, 30] width 107 height 12
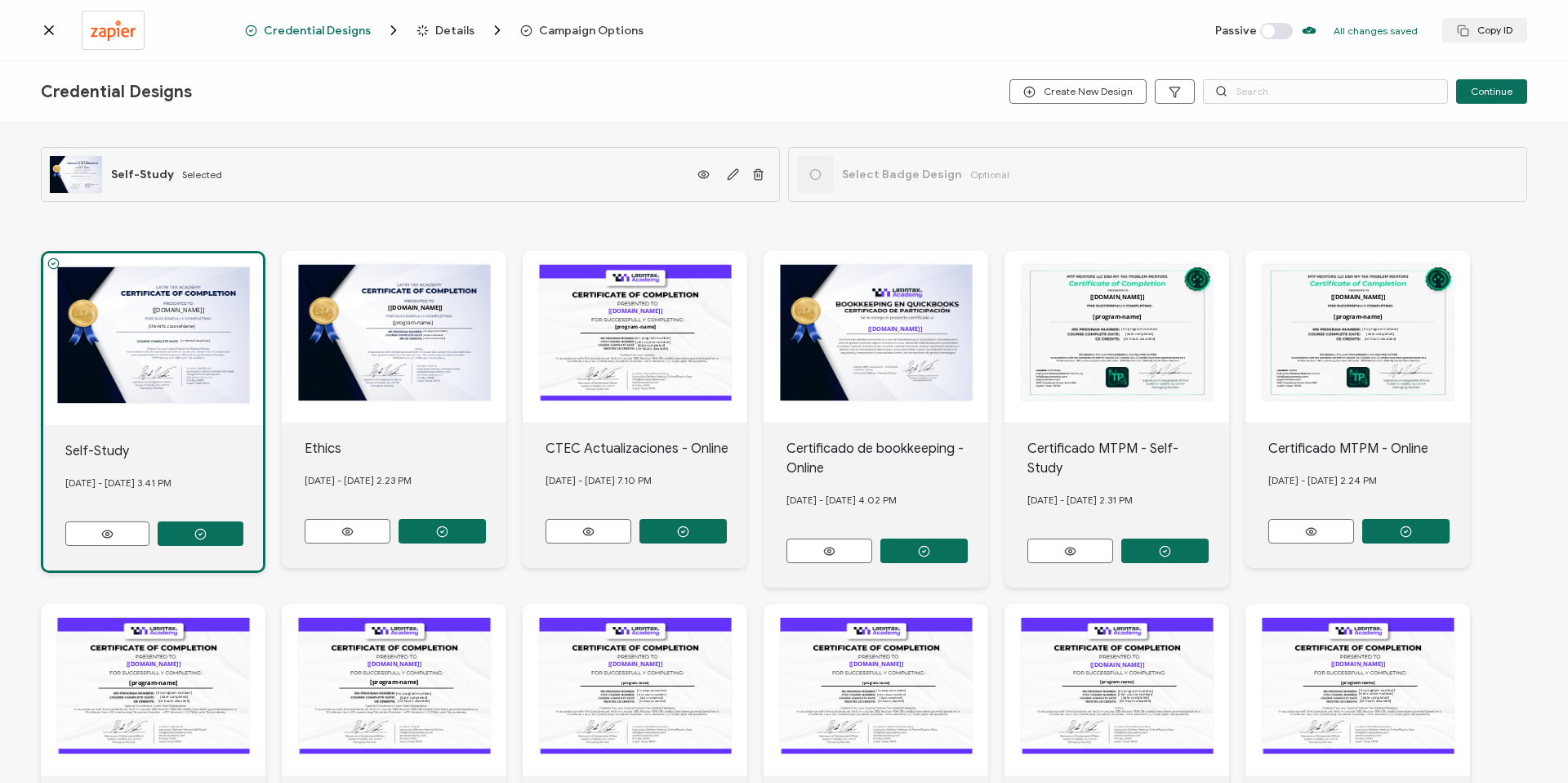
click at [153, 369] on div "The recipient’s full name, which will be automatically filled based on the info…" at bounding box center [154, 338] width 220 height 172
click at [48, 30] on icon at bounding box center [48, 30] width 8 height 8
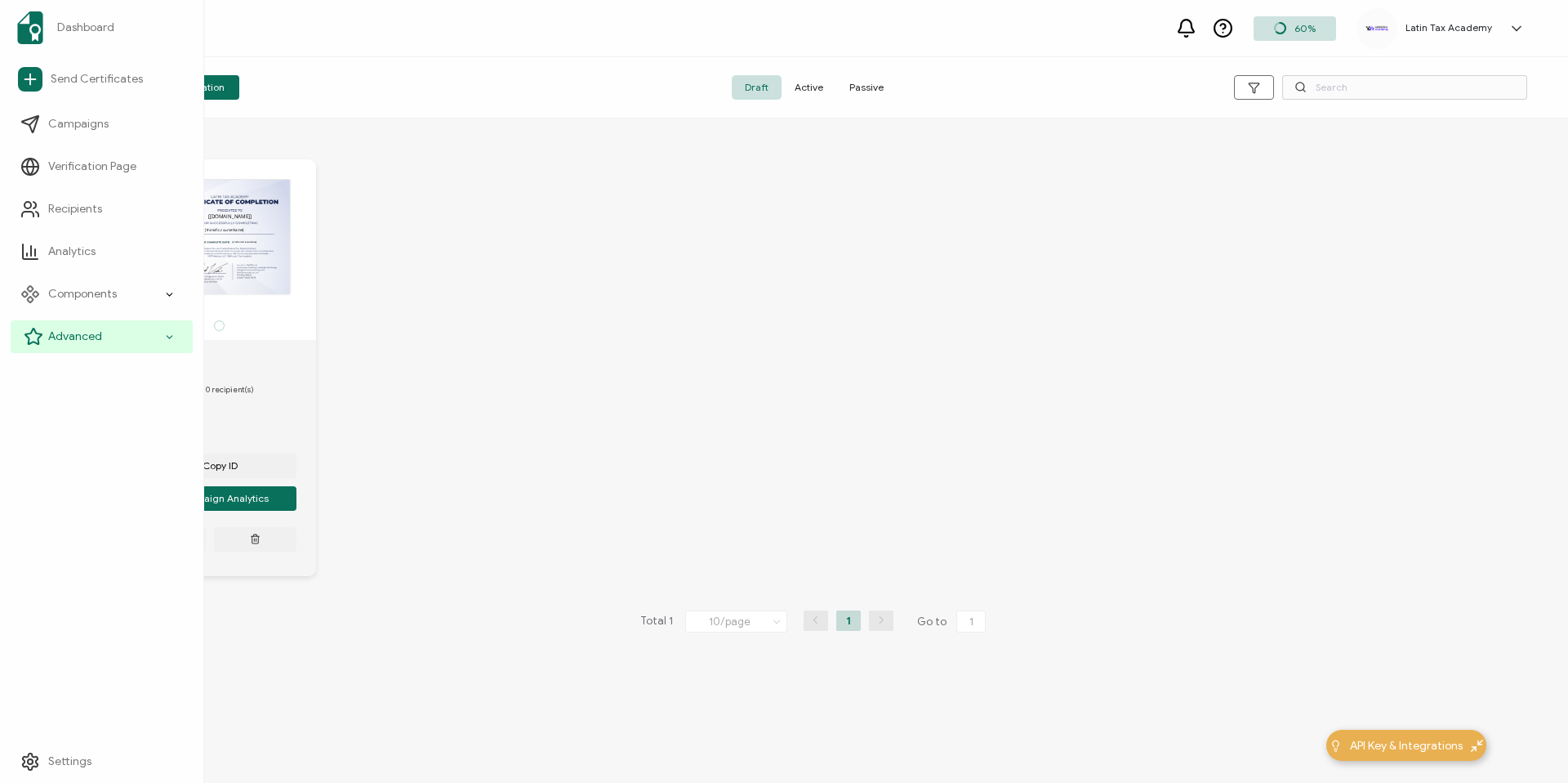
click at [69, 324] on div "Advanced" at bounding box center [102, 336] width 182 height 33
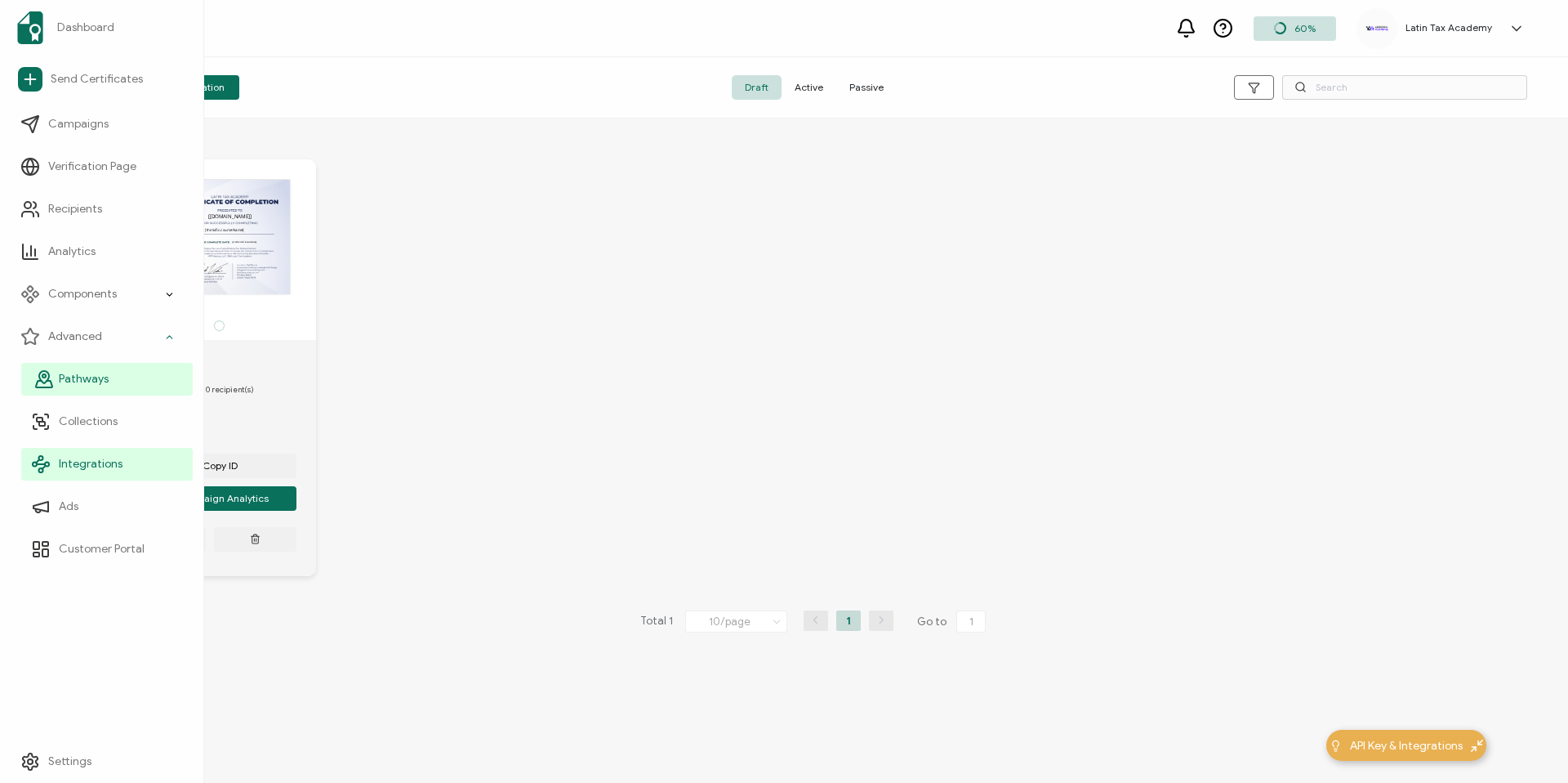
click at [74, 379] on span "Pathways" at bounding box center [84, 379] width 50 height 16
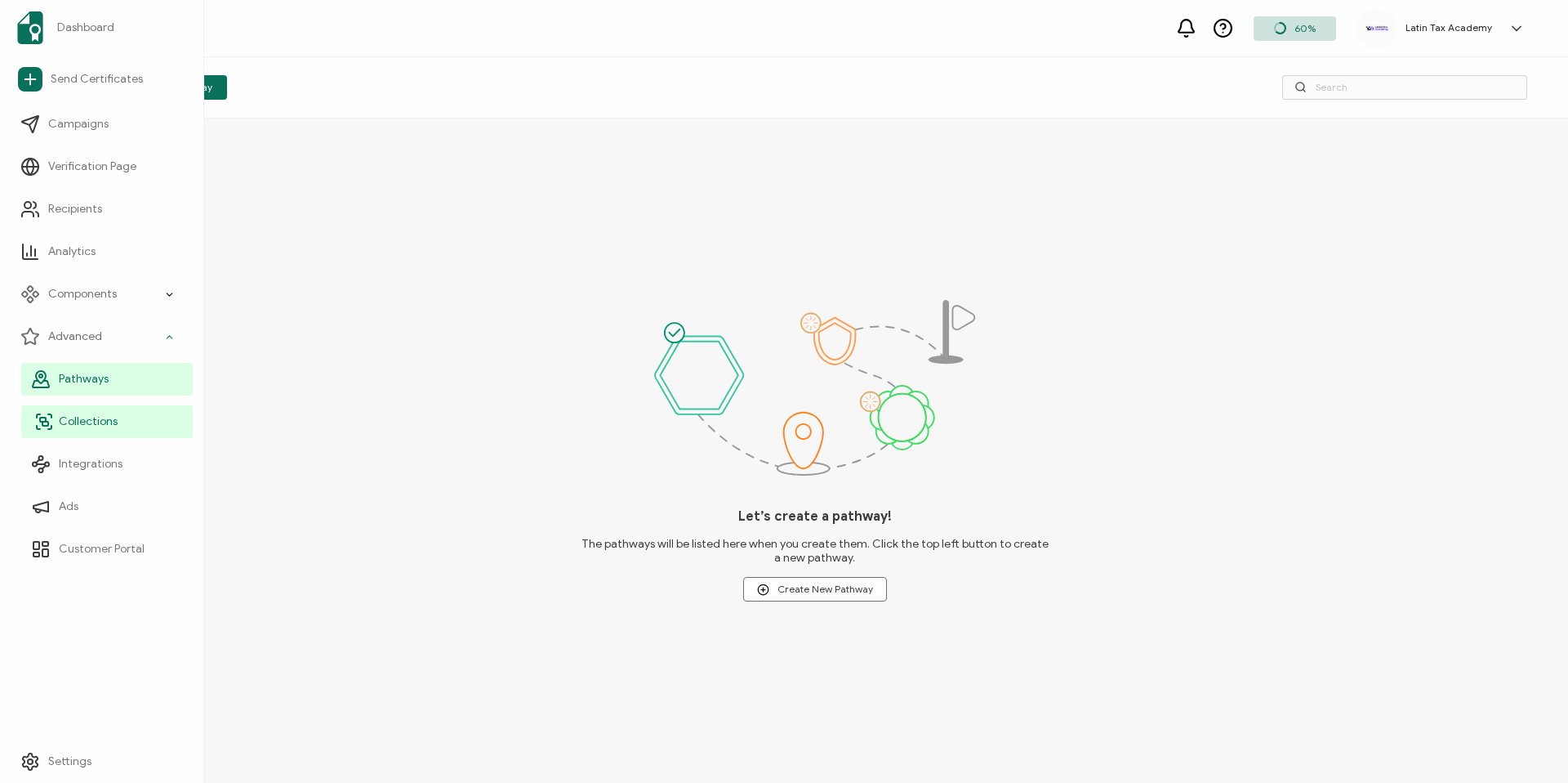
click at [76, 431] on link "Collections" at bounding box center [106, 422] width 172 height 33
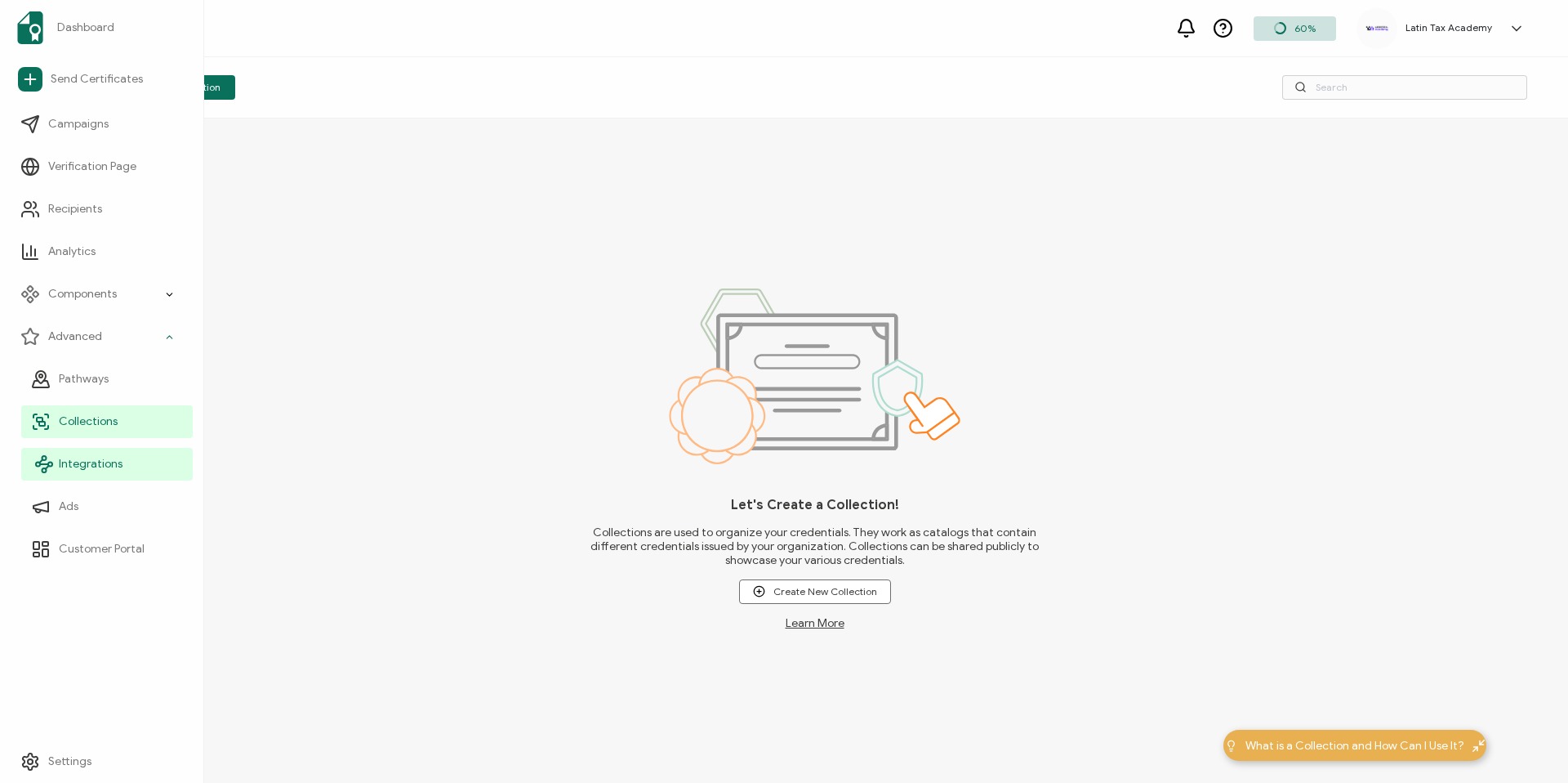
click at [80, 461] on span "Integrations" at bounding box center [91, 464] width 64 height 16
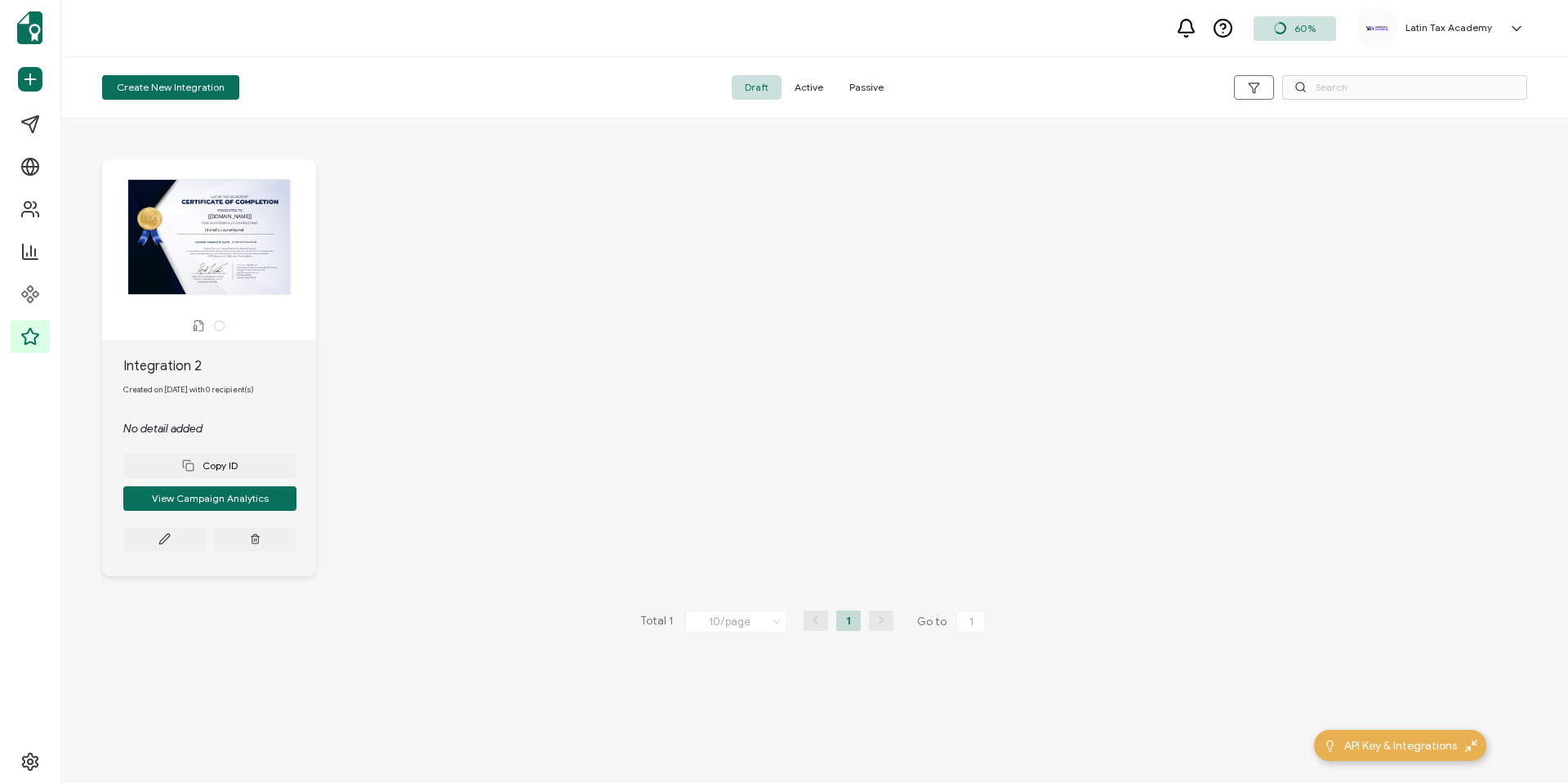
click at [473, 391] on div "The recipient’s full name, which will be automatically filled based on the info…" at bounding box center [814, 355] width 1506 height 474
click at [818, 93] on span "Active" at bounding box center [809, 87] width 55 height 25
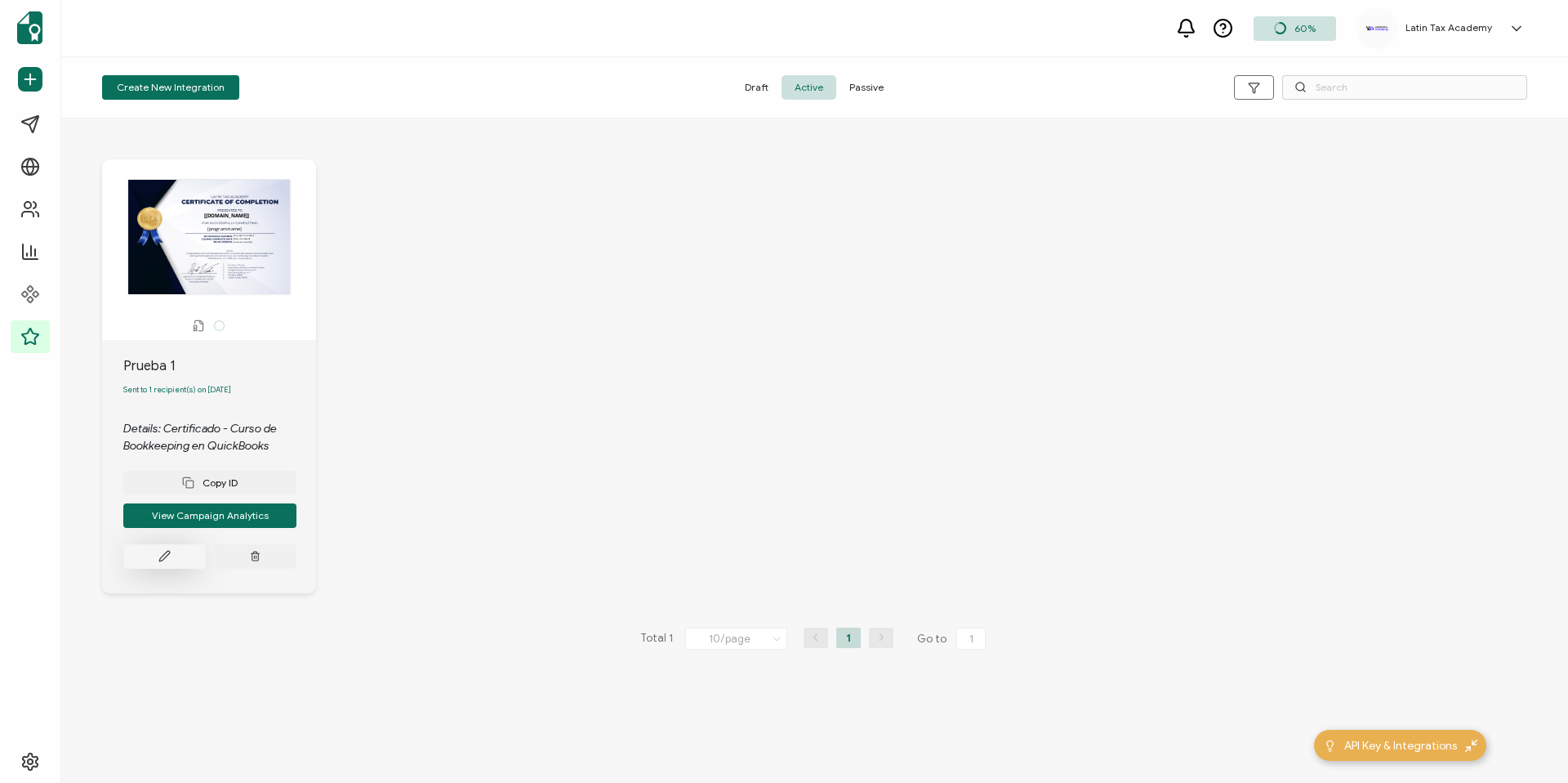
click at [169, 558] on icon at bounding box center [164, 556] width 12 height 12
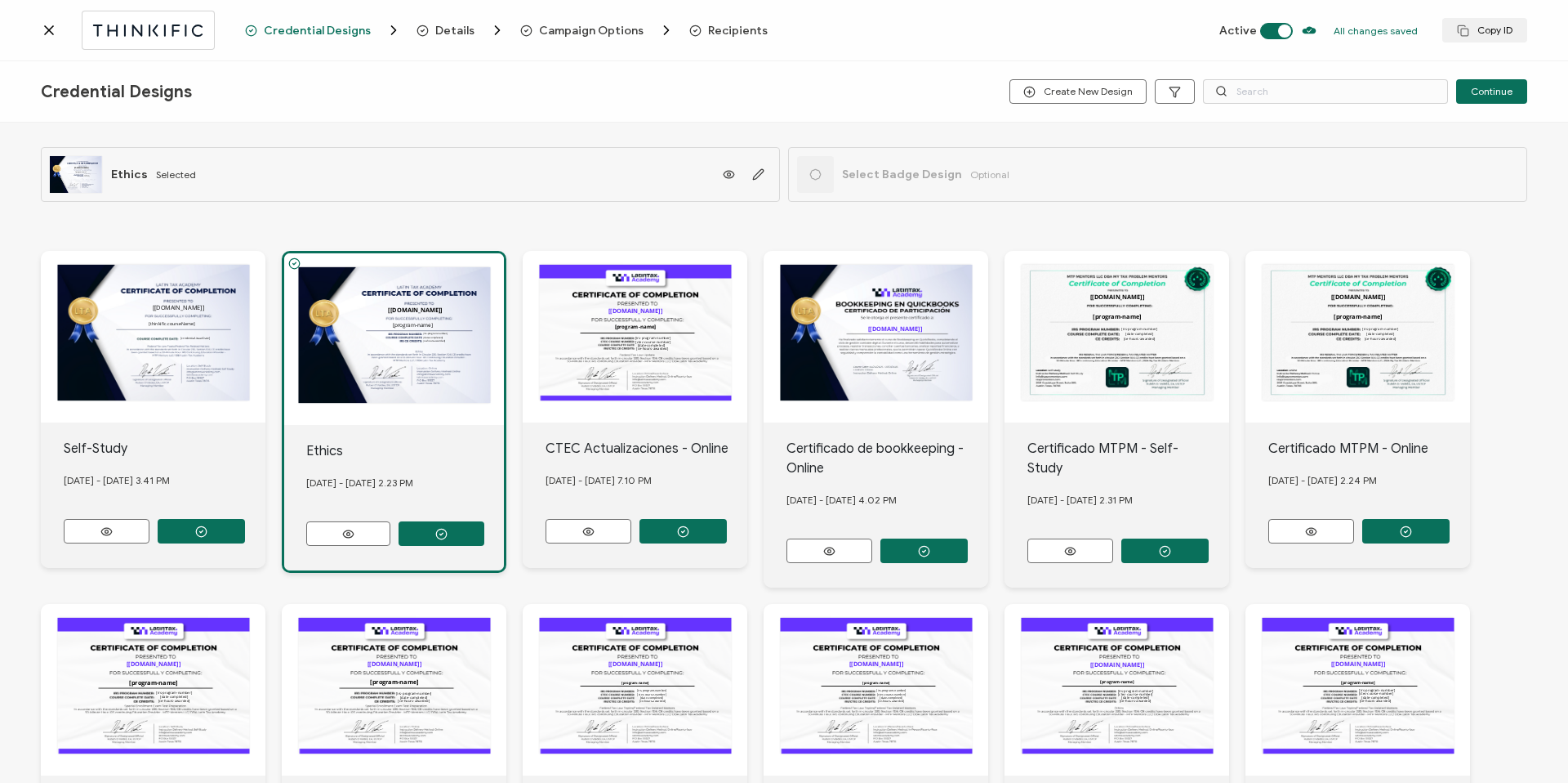
click at [224, 380] on div "The recipient’s full name, which will be automatically filled based on the info…" at bounding box center [153, 336] width 225 height 172
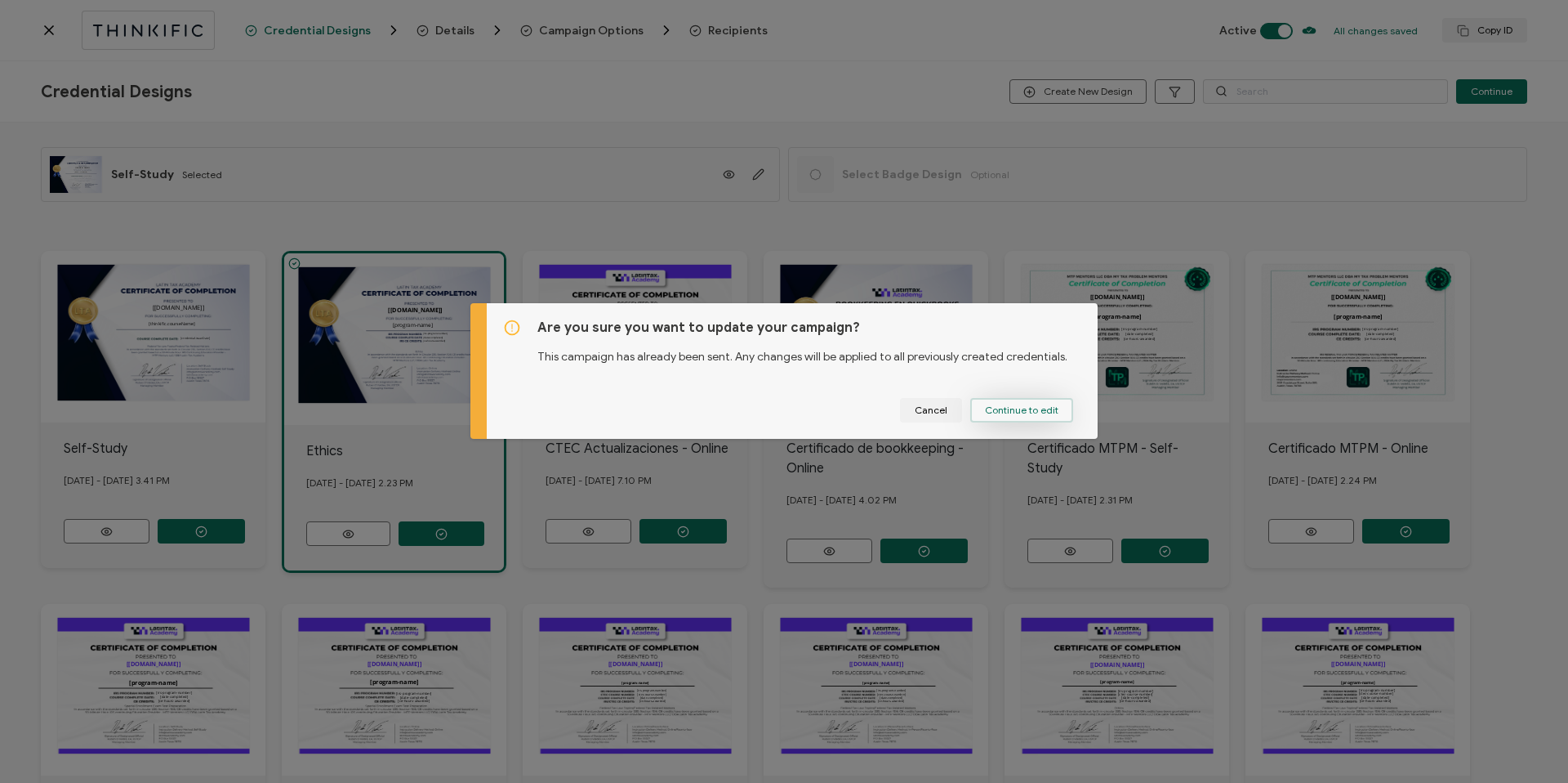
click at [992, 417] on button "Continue to edit" at bounding box center [1021, 409] width 103 height 25
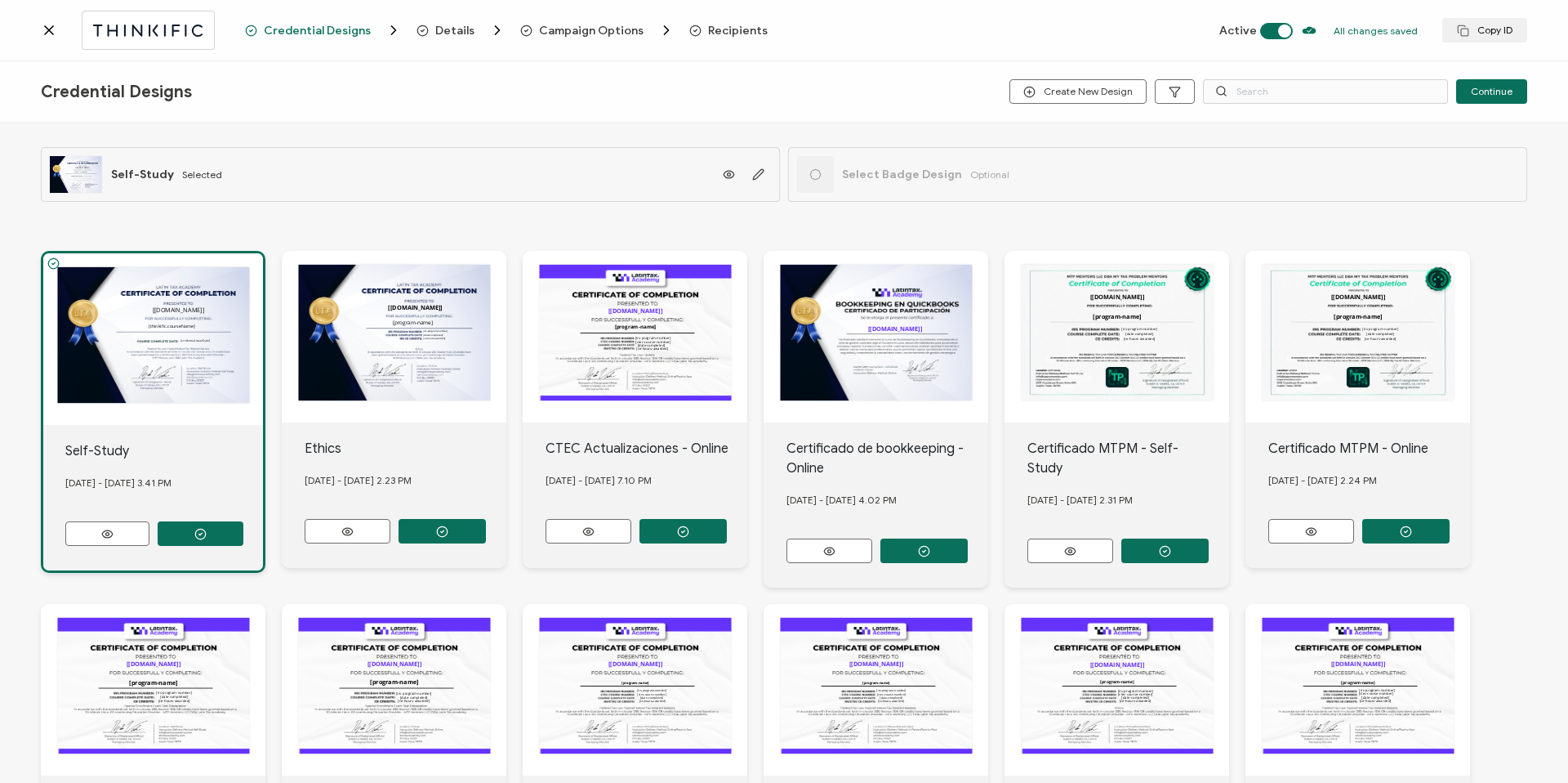
click at [180, 342] on div "The recipient’s full name, which will be automatically filled based on the info…" at bounding box center [154, 338] width 220 height 172
click at [754, 179] on icon "button" at bounding box center [757, 174] width 12 height 12
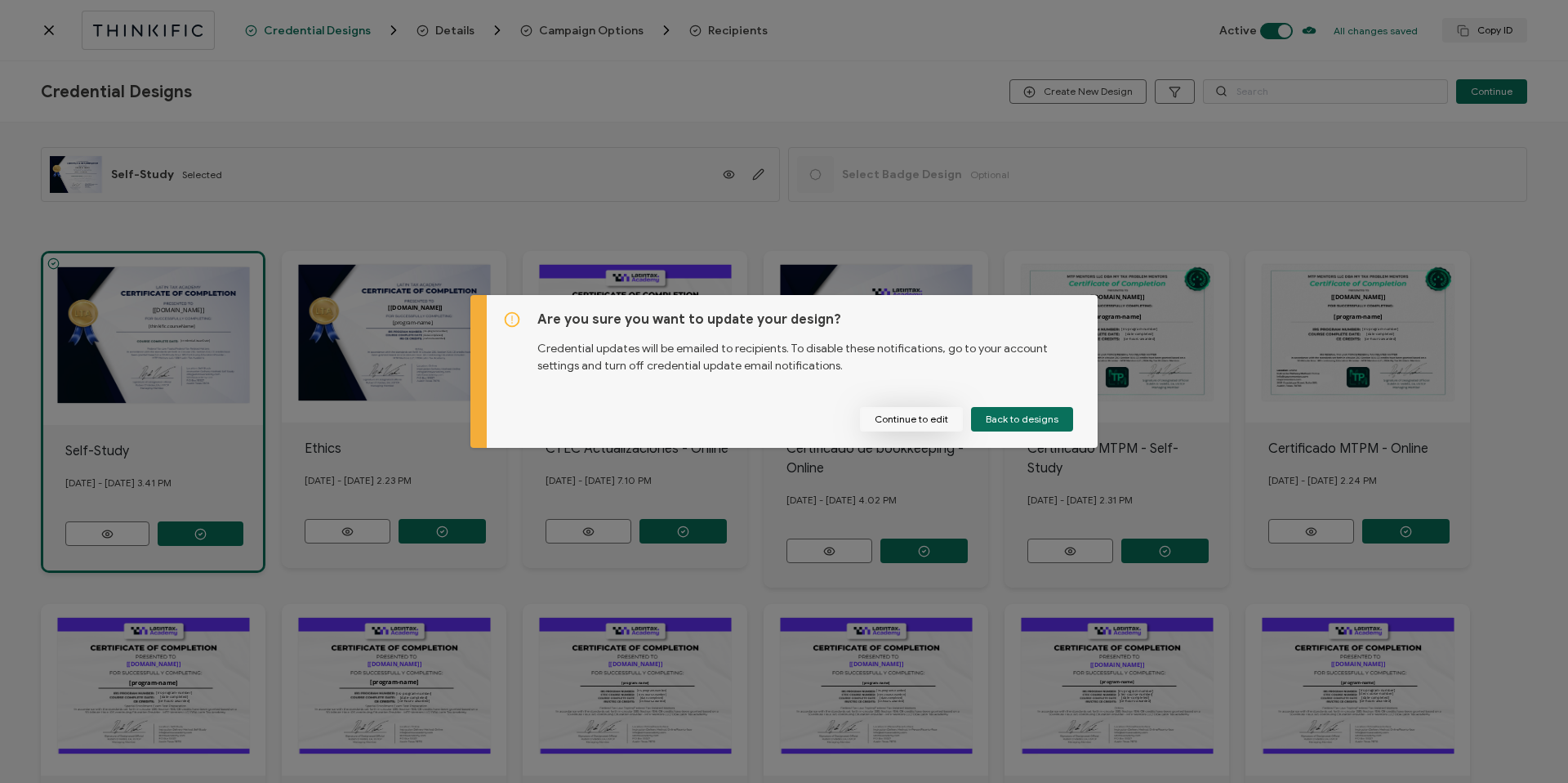
click at [932, 424] on button "Continue to edit" at bounding box center [911, 418] width 103 height 25
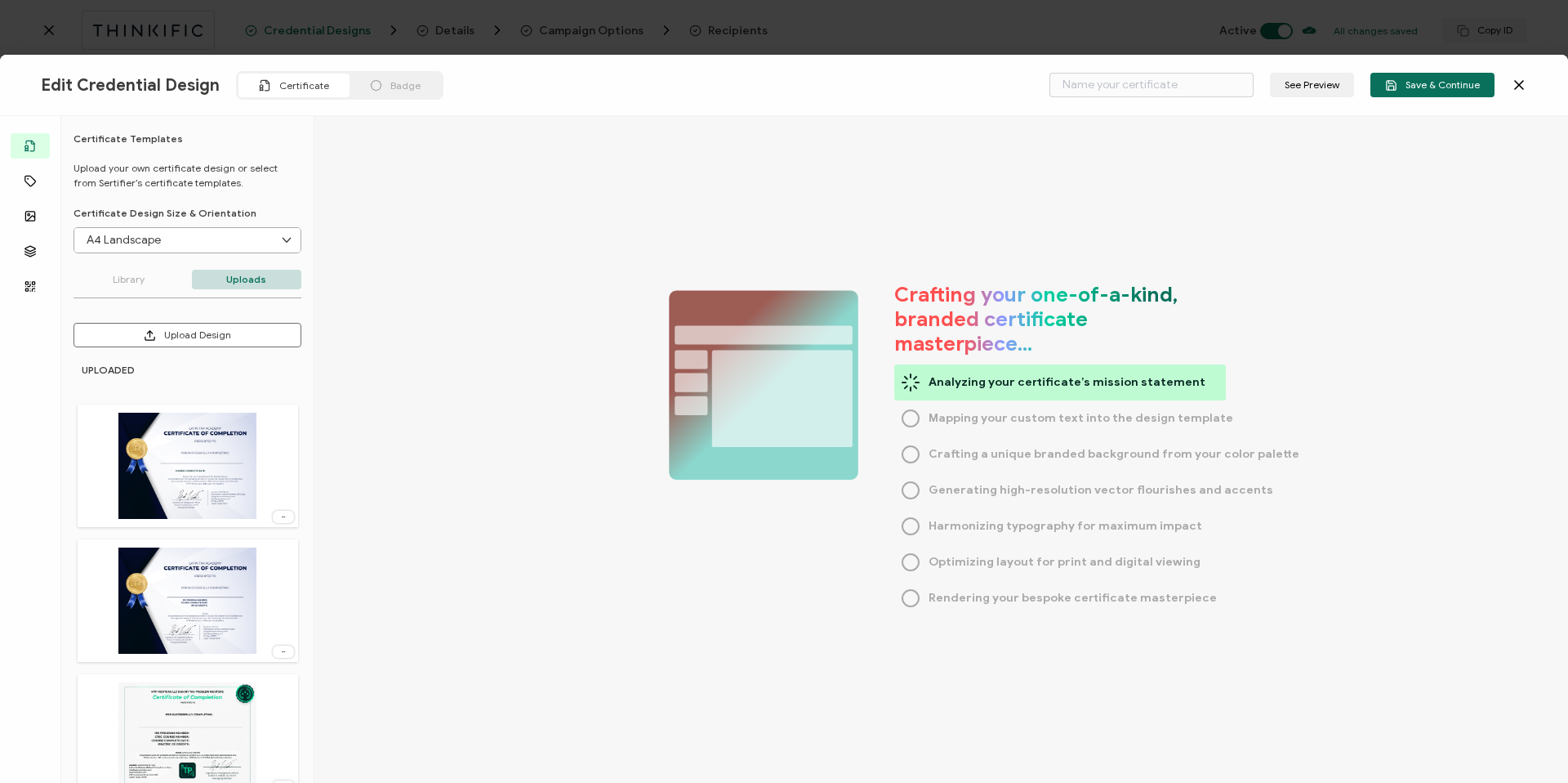
type input "Self-Study"
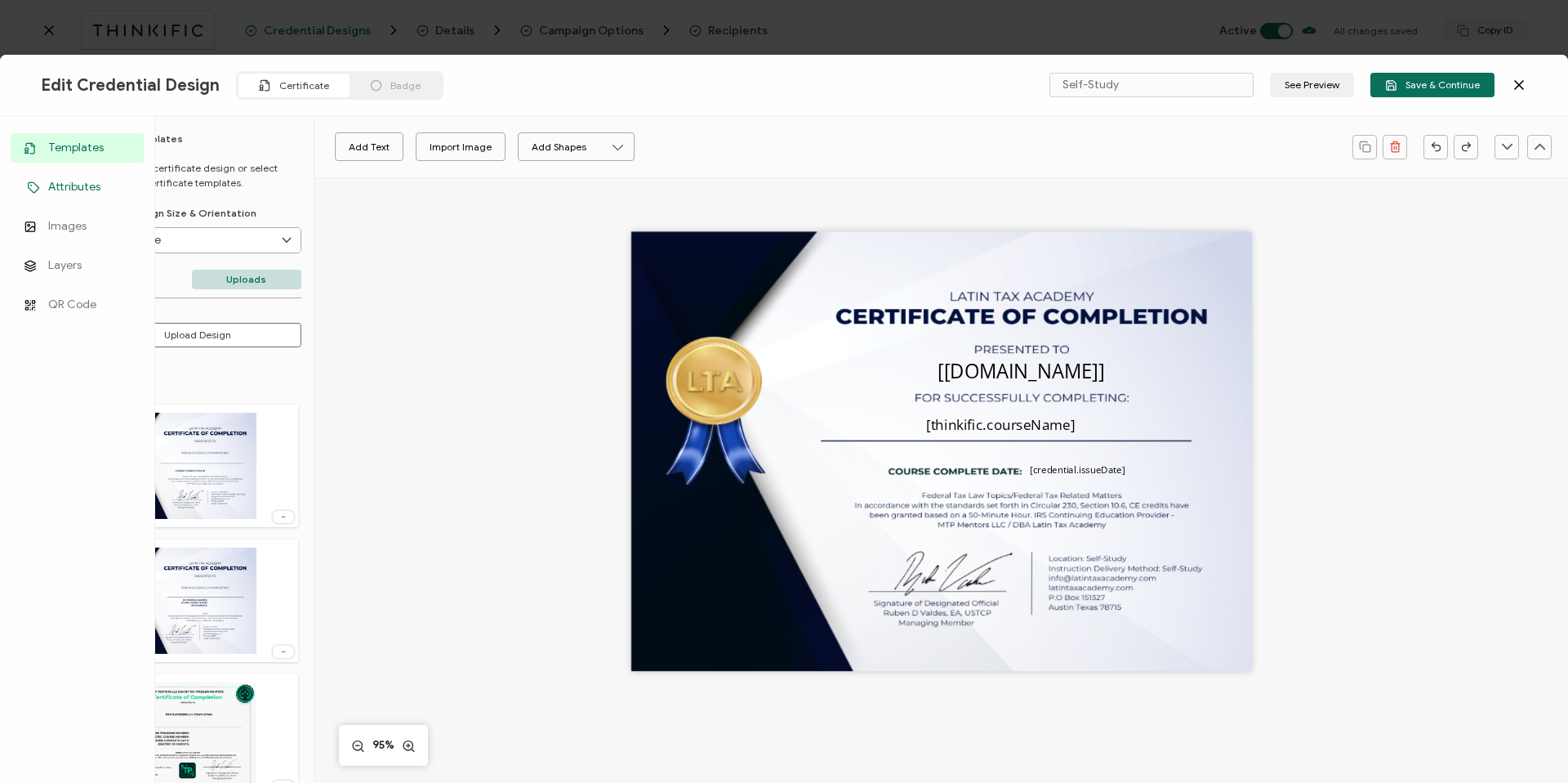
click at [36, 181] on icon at bounding box center [34, 186] width 20 height 12
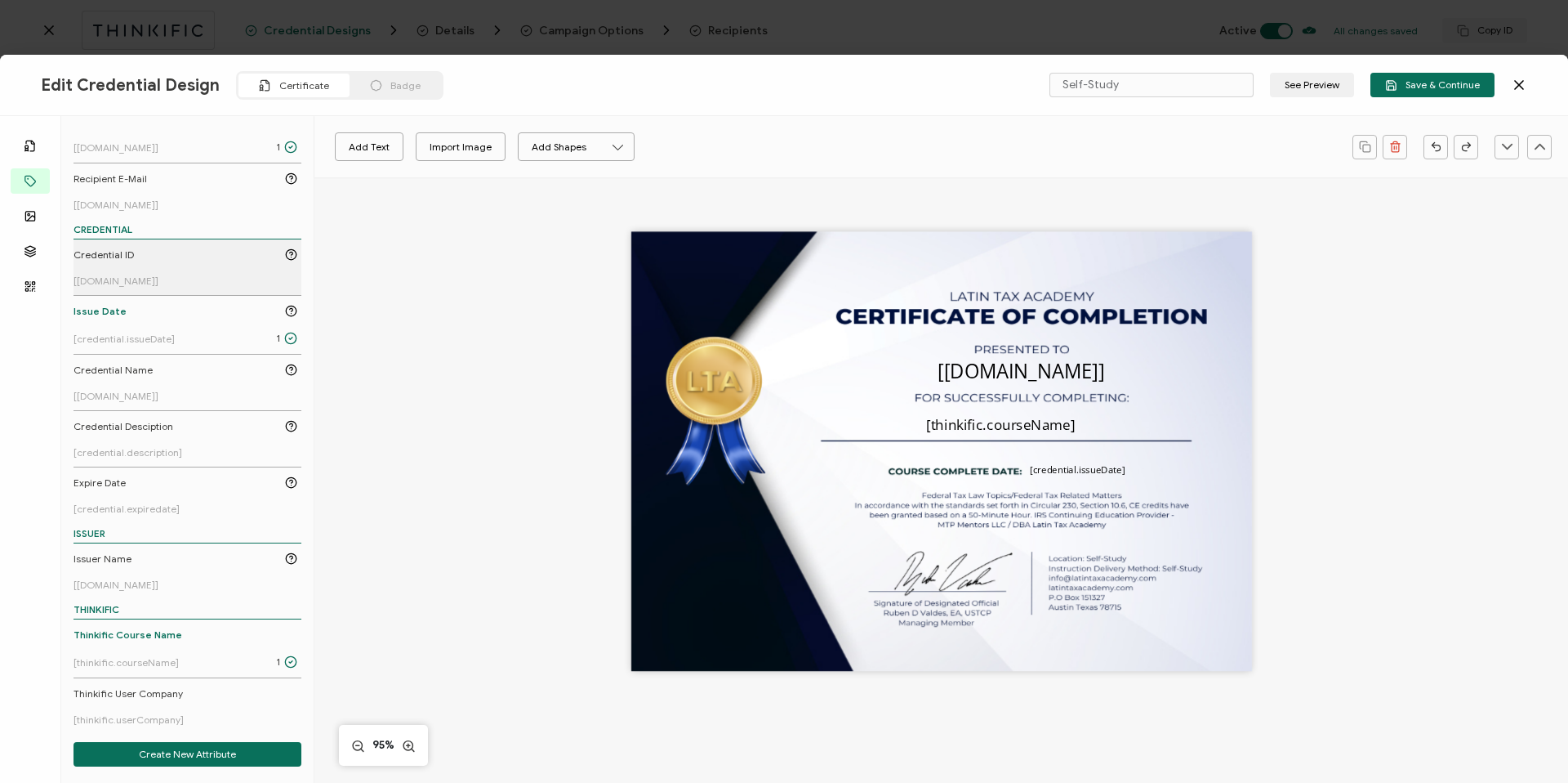
scroll to position [31, 0]
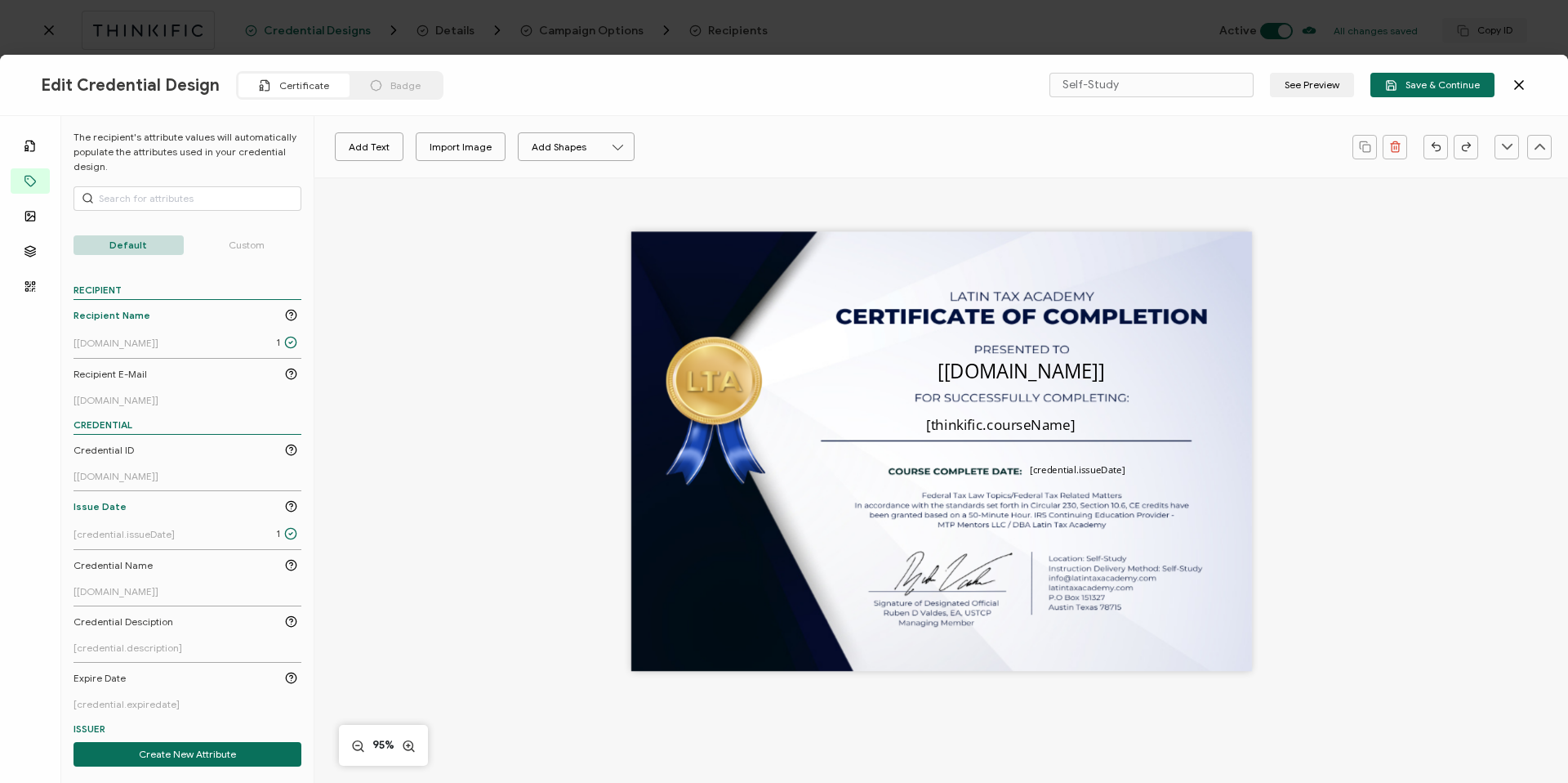
click at [248, 245] on p "Custom" at bounding box center [246, 246] width 110 height 20
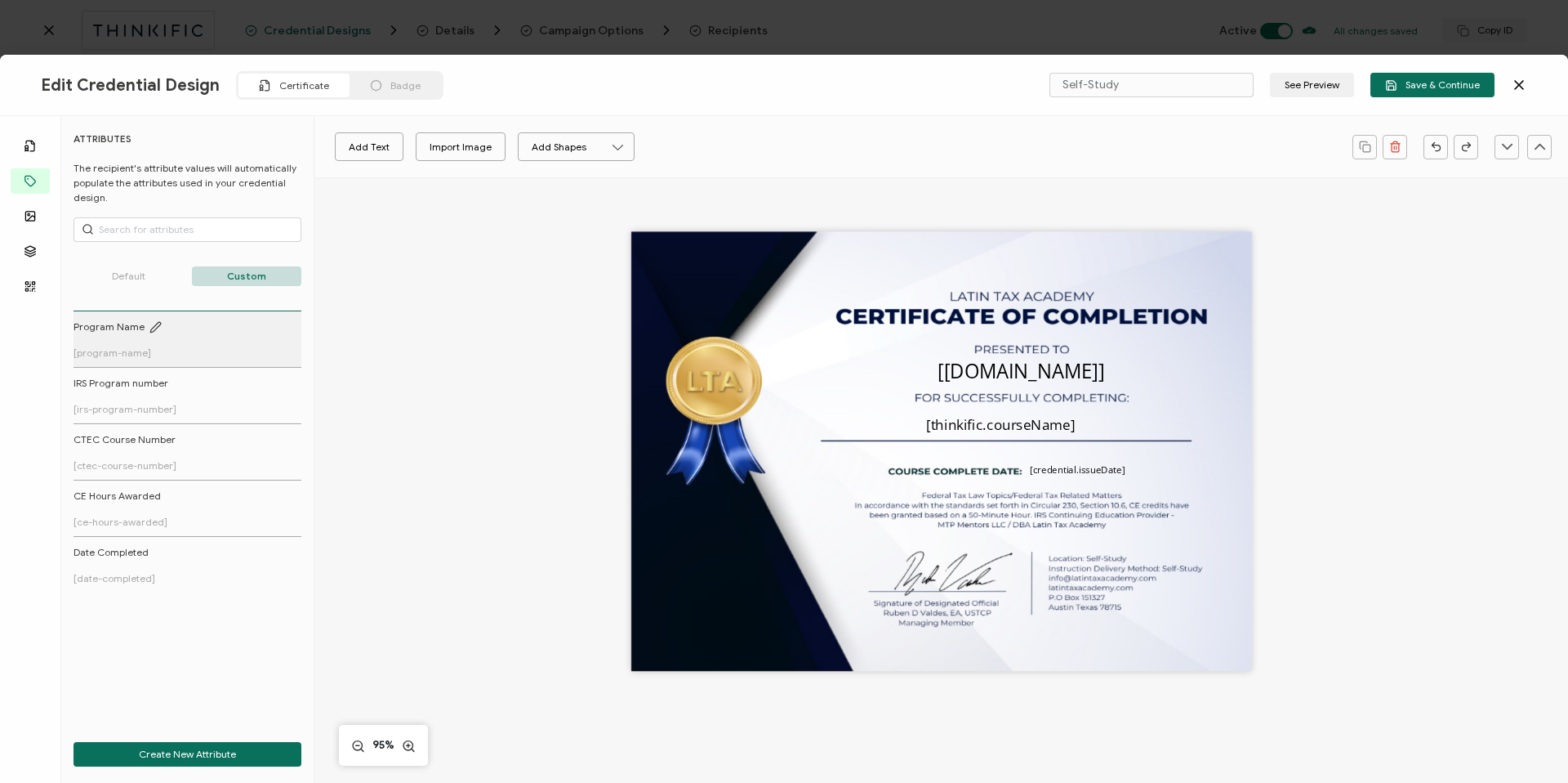
click at [140, 350] on span "[program-name]" at bounding box center [112, 352] width 77 height 12
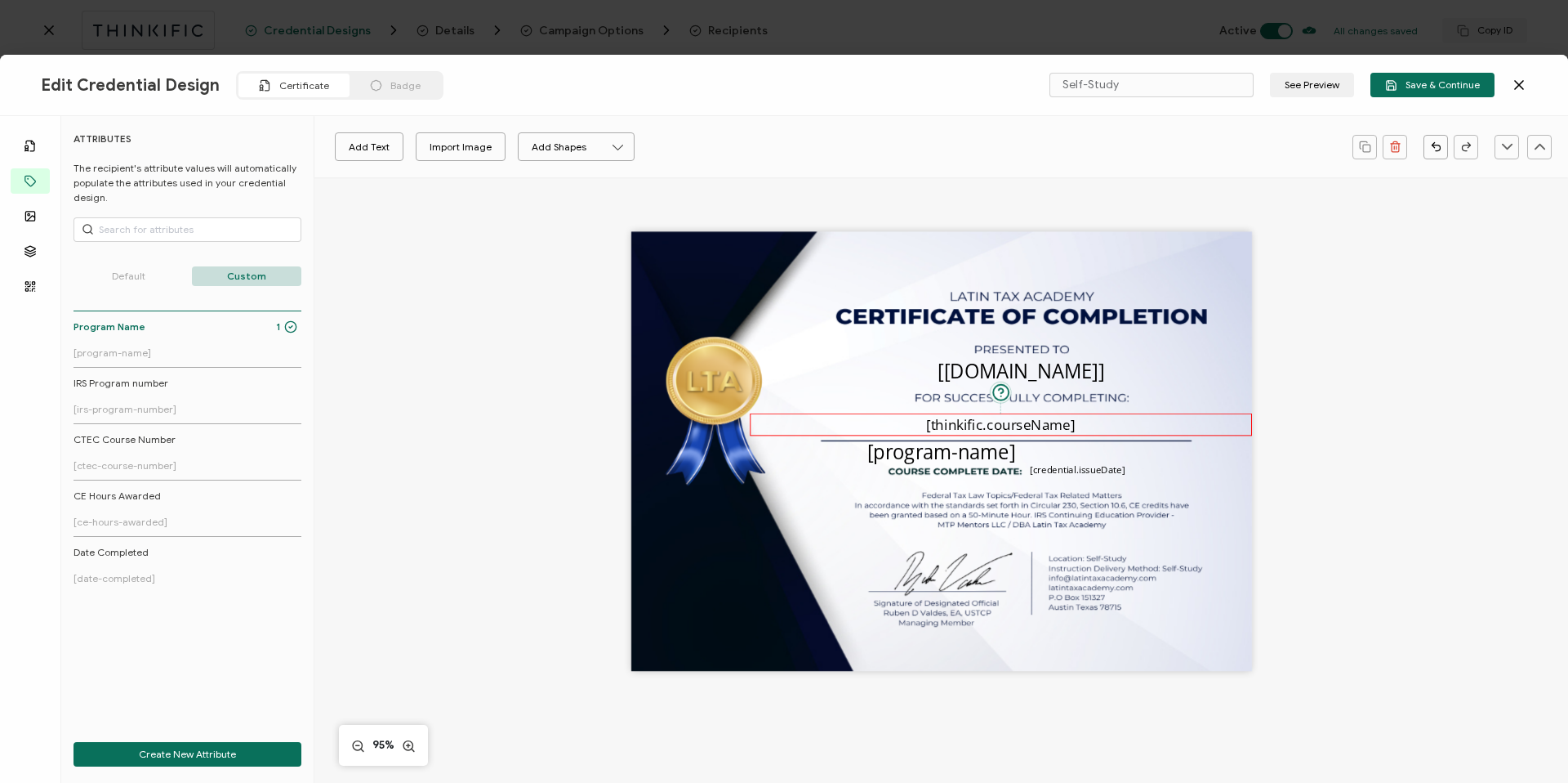
click at [975, 428] on pre "[thinkific.courseName]" at bounding box center [1000, 424] width 148 height 19
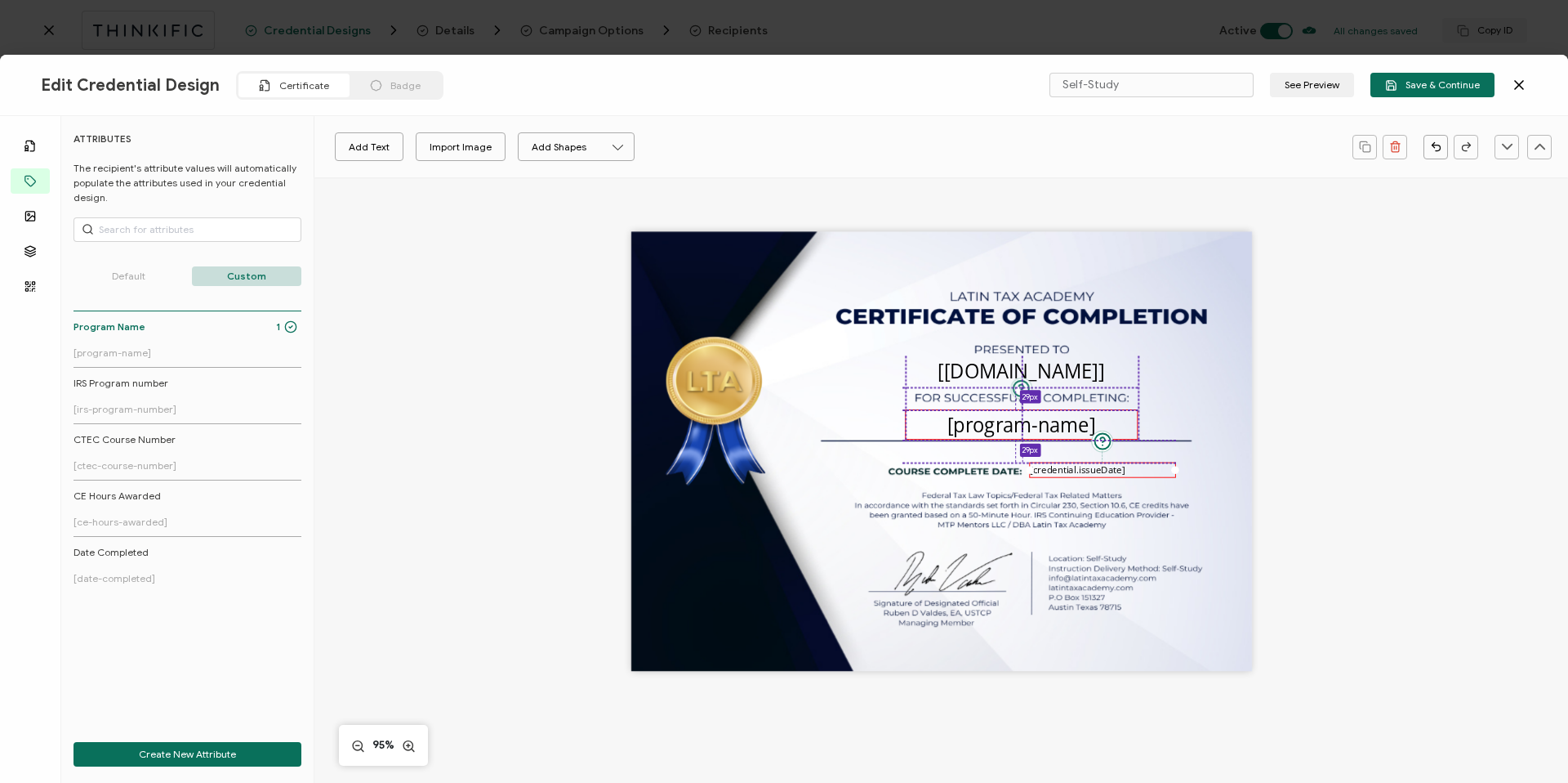
drag, startPoint x: 975, startPoint y: 448, endPoint x: 1053, endPoint y: 422, distance: 82.2
click at [1053, 422] on pre "[program-name]" at bounding box center [1021, 424] width 148 height 26
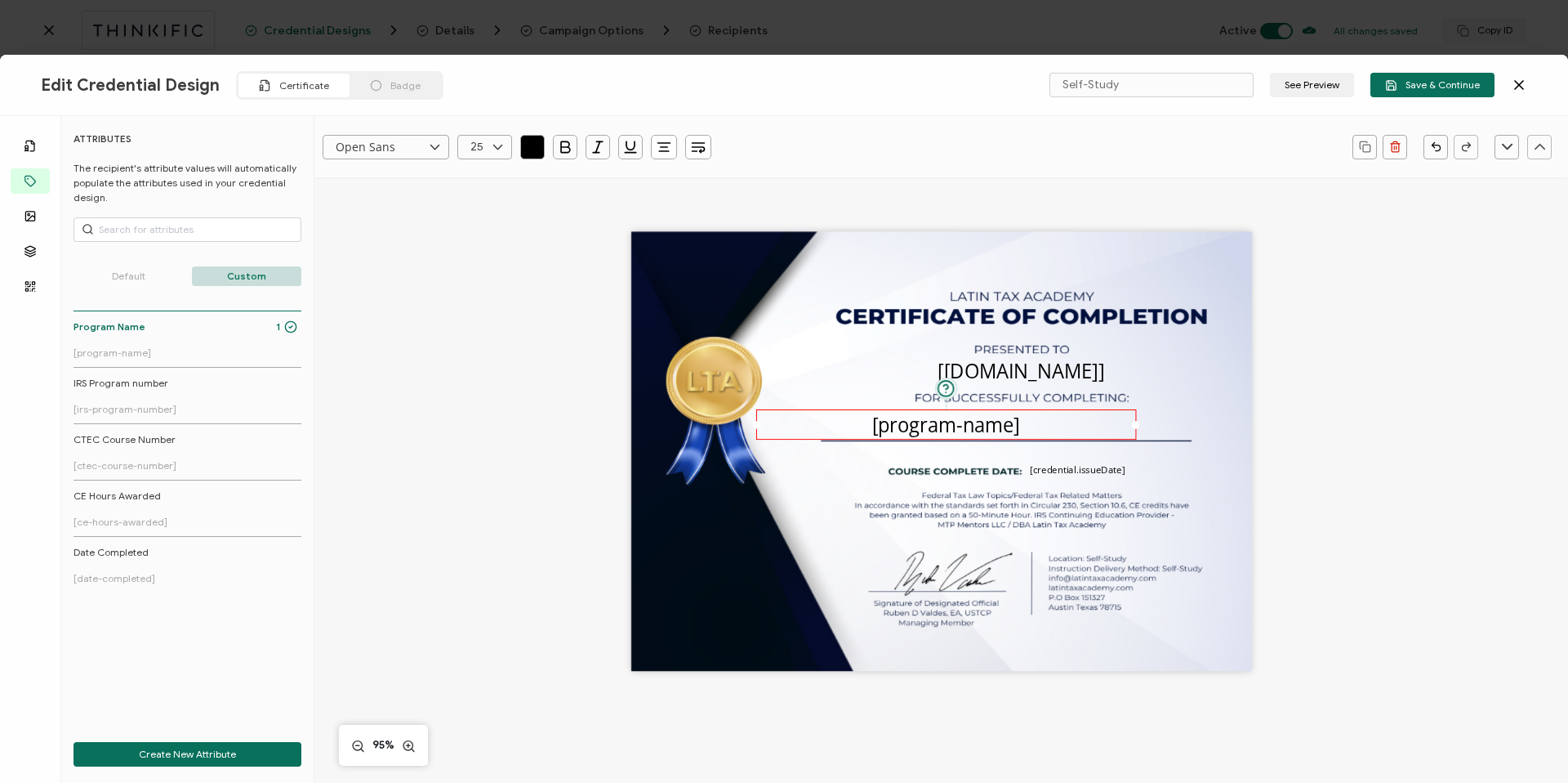
drag, startPoint x: 900, startPoint y: 425, endPoint x: 743, endPoint y: 430, distance: 157.1
click at [743, 430] on div "The recipient’s full name, which will be automatically filled based on the info…" at bounding box center [941, 451] width 621 height 439
drag, startPoint x: 1133, startPoint y: 424, endPoint x: 1250, endPoint y: 437, distance: 117.7
click at [1250, 437] on div "The recipient’s full name, which will be automatically filled based on the info…" at bounding box center [941, 478] width 1191 height 602
click at [503, 150] on icon at bounding box center [497, 146] width 20 height 25
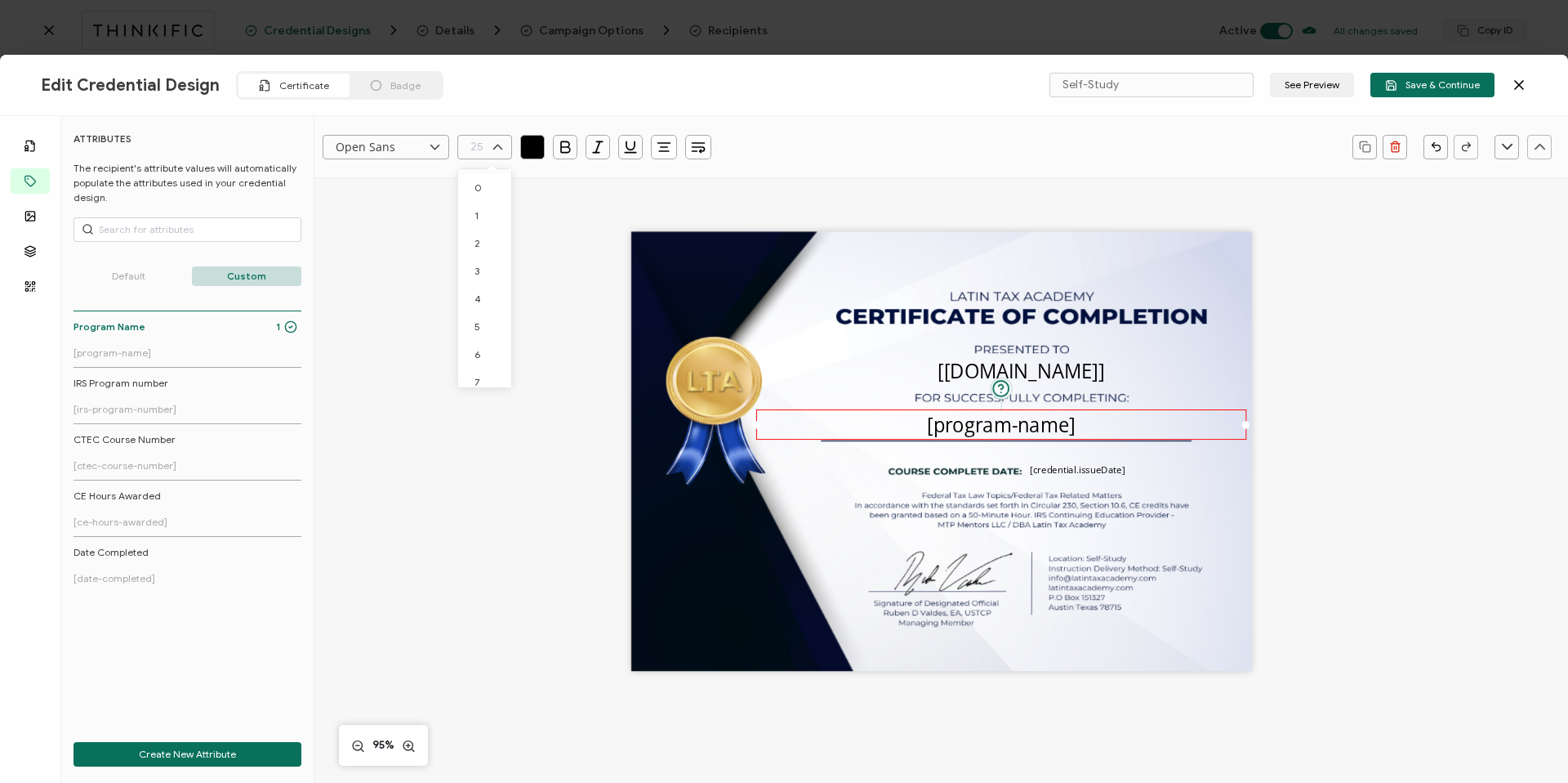
scroll to position [511, 0]
click at [487, 184] on li "18" at bounding box center [487, 176] width 59 height 28
type input "18"
click at [493, 400] on div "The recipient’s full name, which will be automatically filled based on the info…" at bounding box center [941, 478] width 1191 height 602
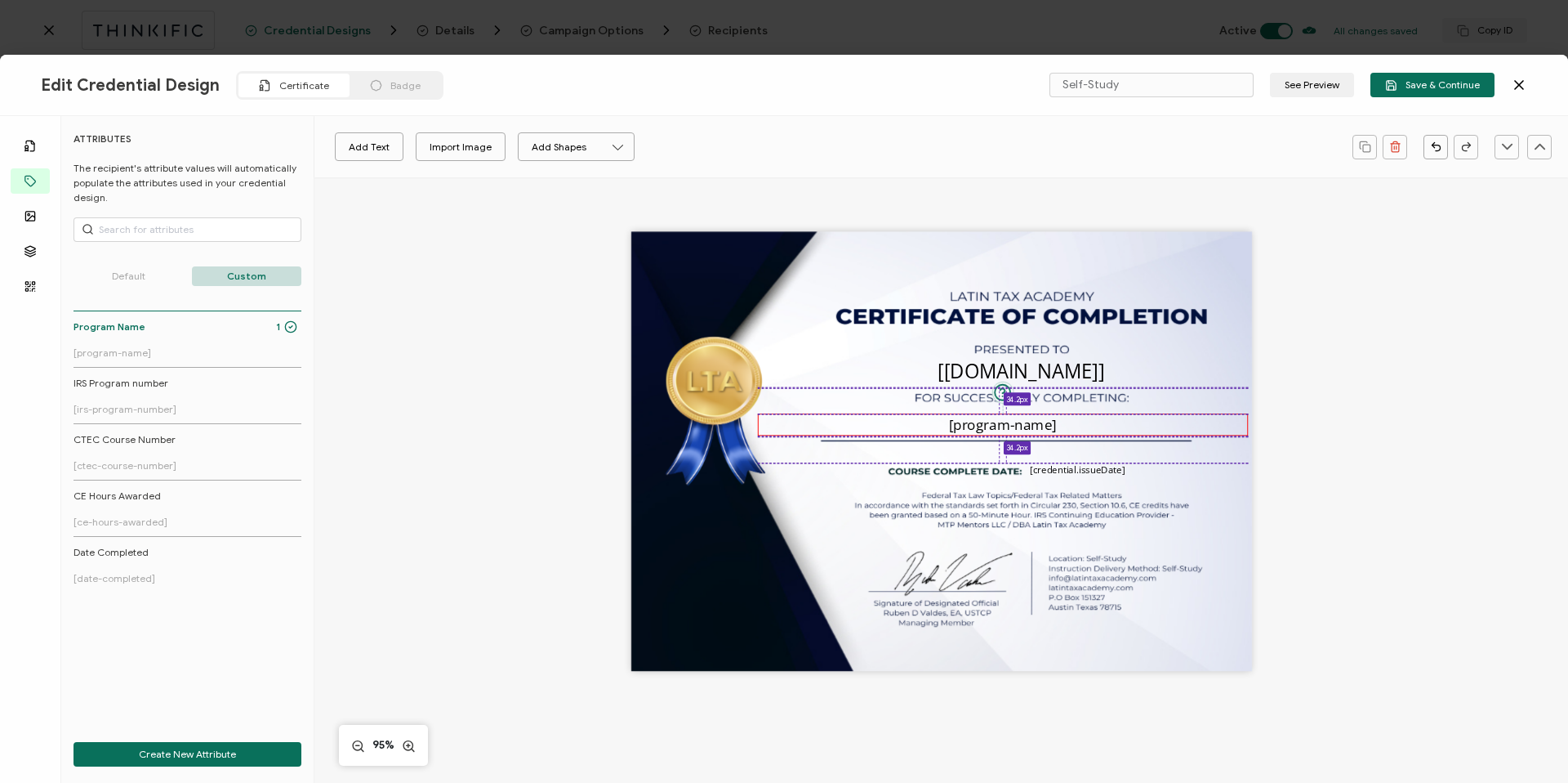
click at [1014, 429] on pre "[program-name]" at bounding box center [1003, 424] width 108 height 19
click at [515, 334] on div "The recipient’s full name, which will be automatically filled based on the info…" at bounding box center [941, 478] width 1191 height 602
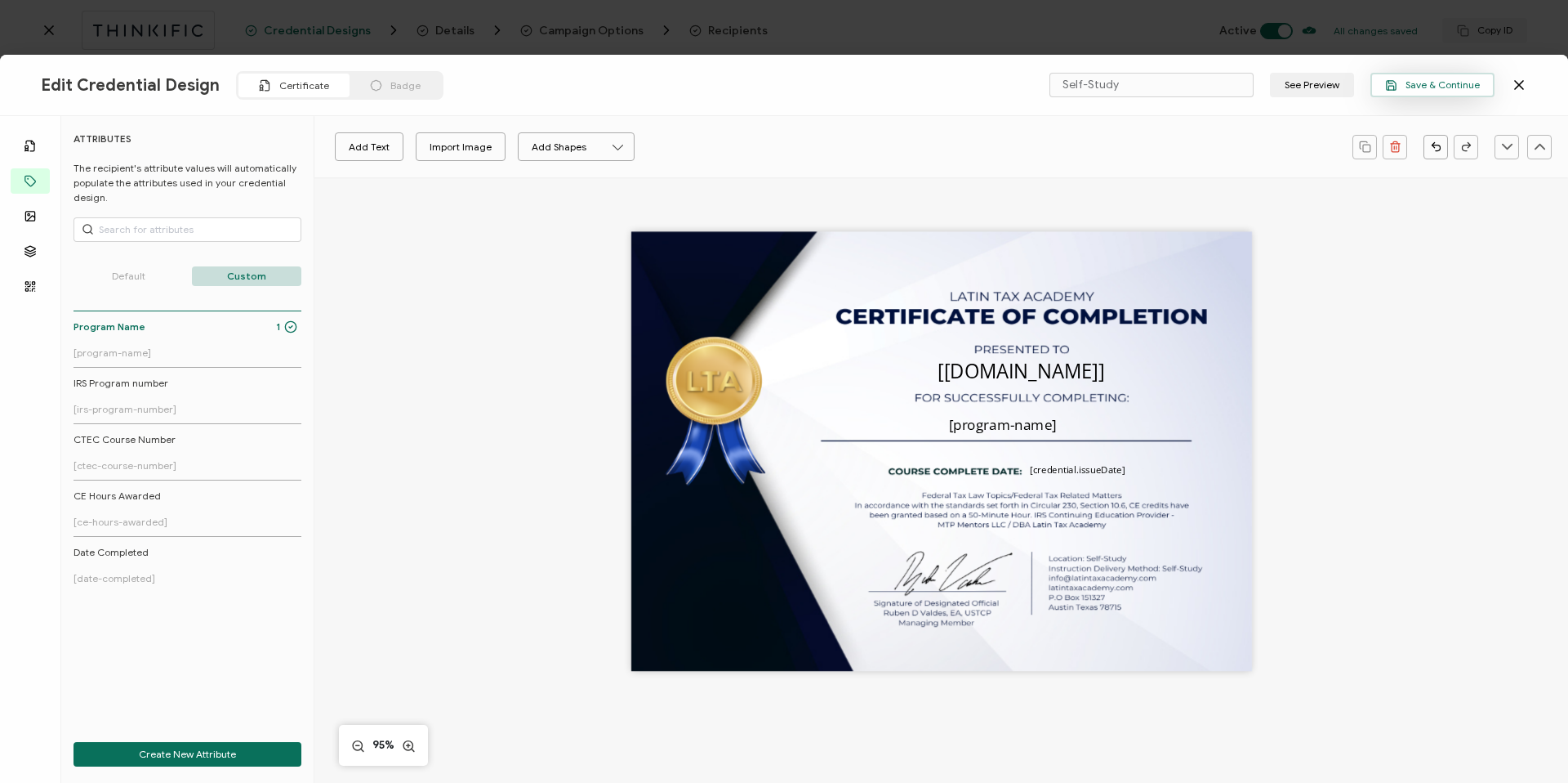
click at [1401, 92] on button "Save & Continue" at bounding box center [1432, 85] width 125 height 25
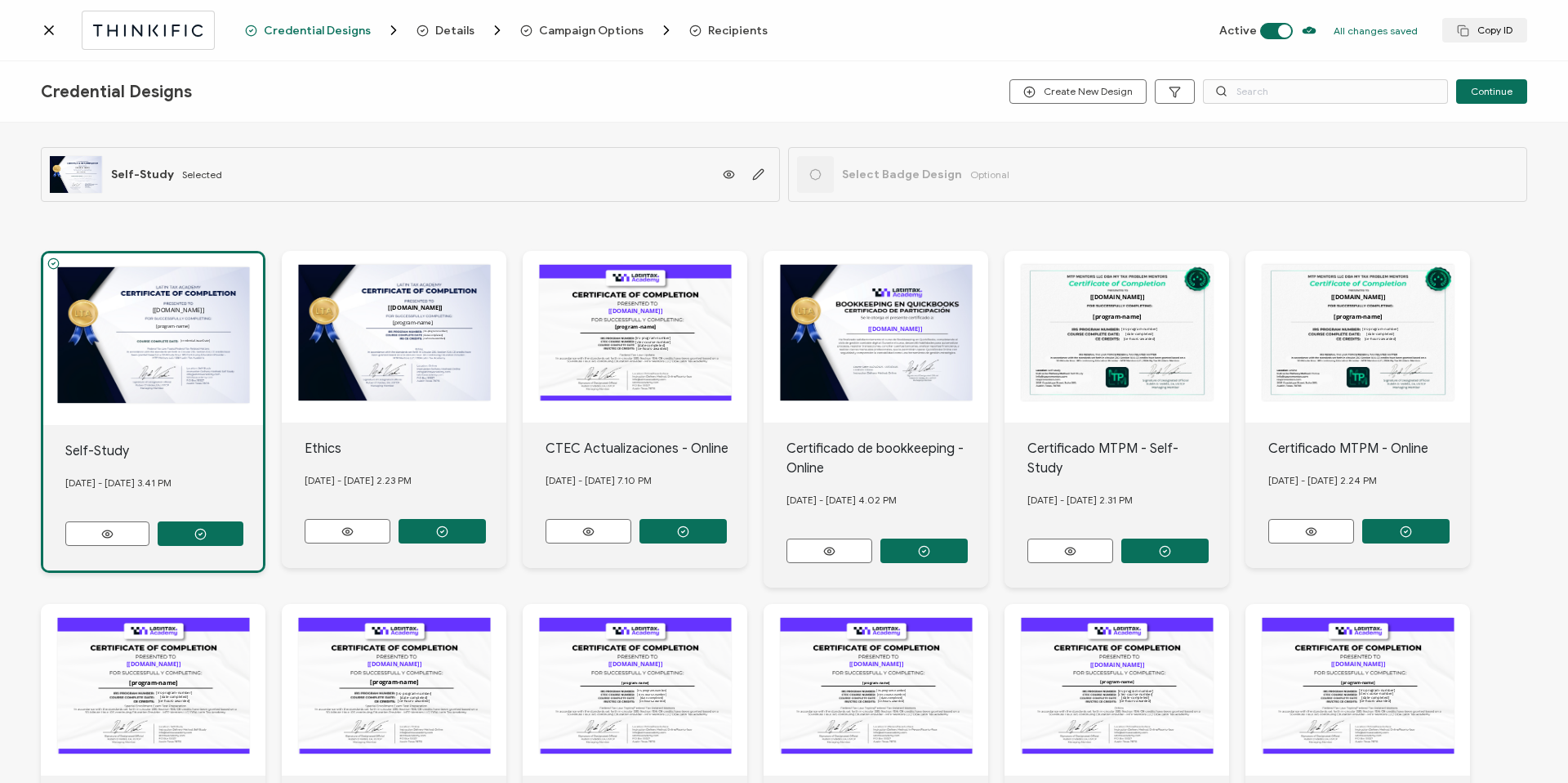
click at [440, 37] on div "Details" at bounding box center [443, 30] width 53 height 16
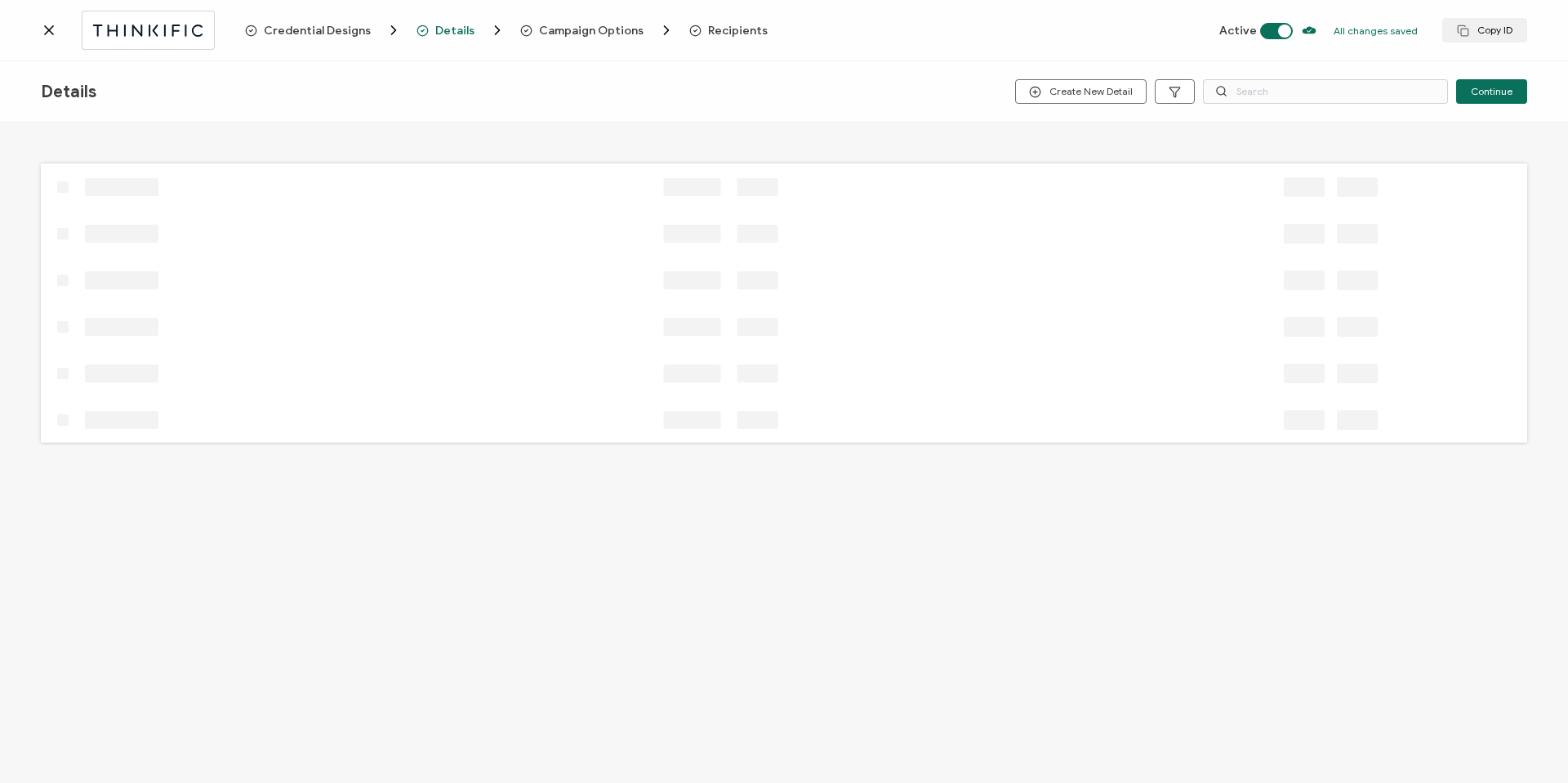
click at [440, 34] on span "Details" at bounding box center [454, 30] width 39 height 12
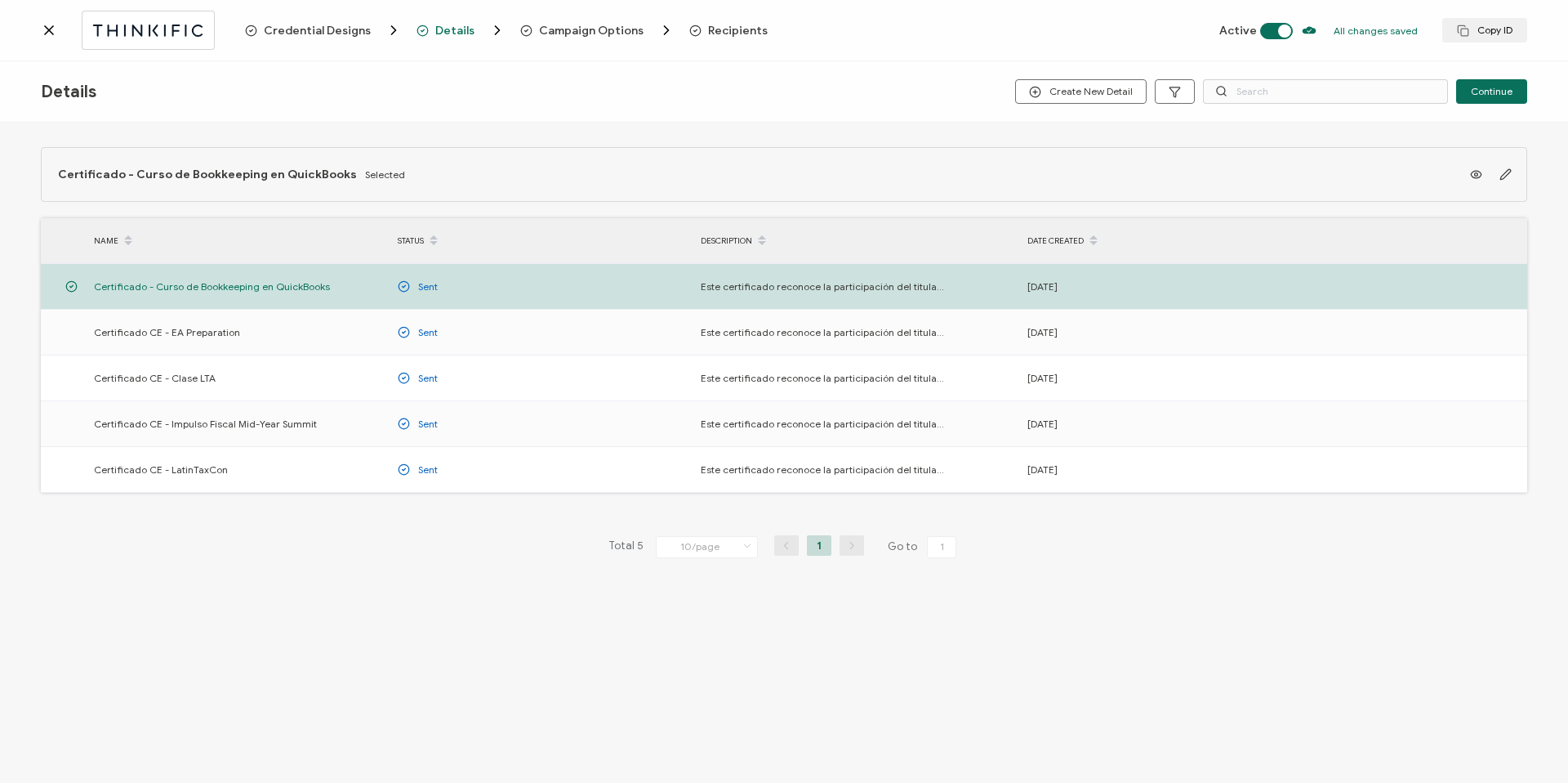
click at [327, 30] on span "Credential Designs" at bounding box center [317, 30] width 107 height 12
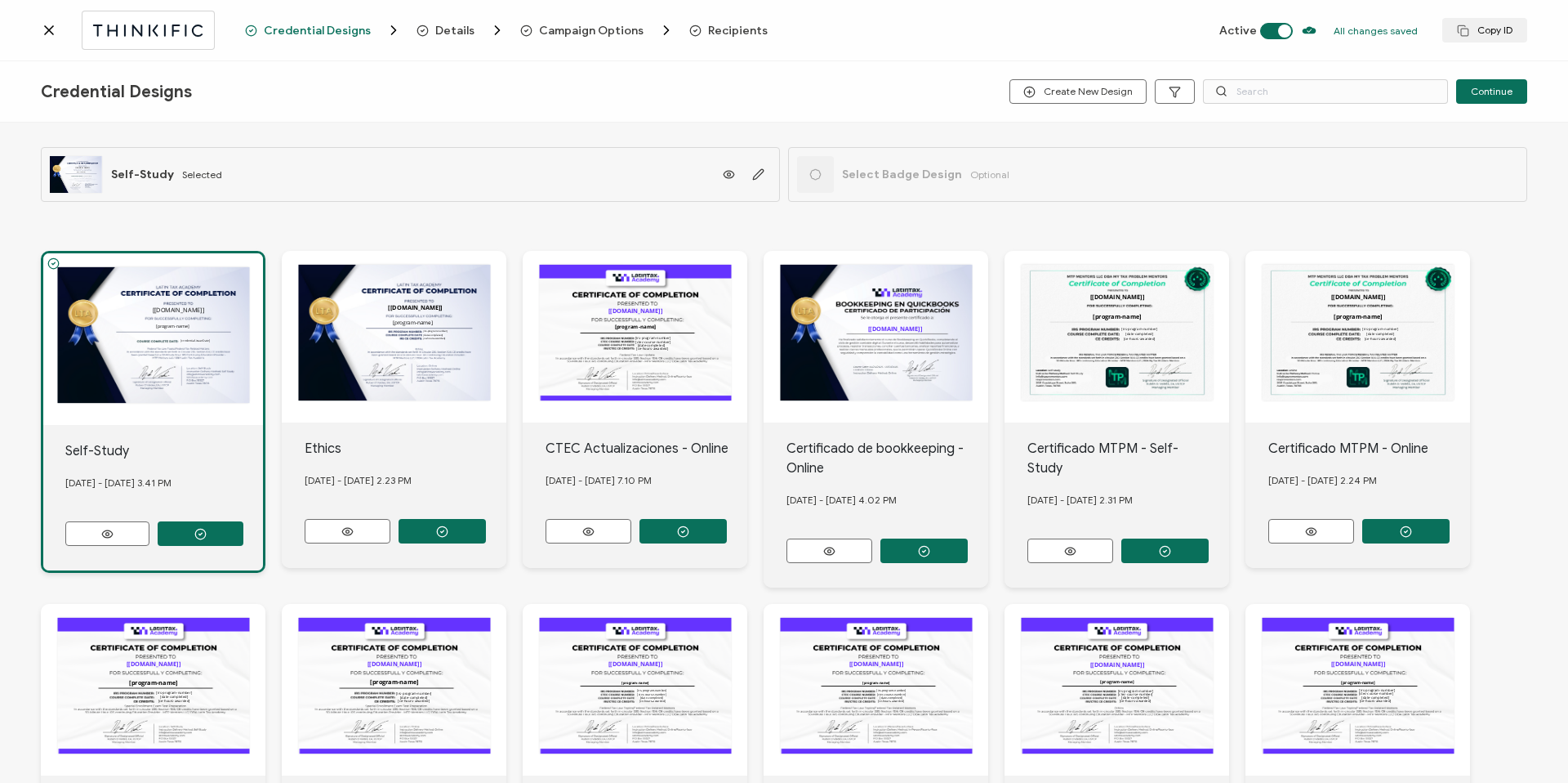
click at [446, 28] on span "Details" at bounding box center [454, 30] width 39 height 12
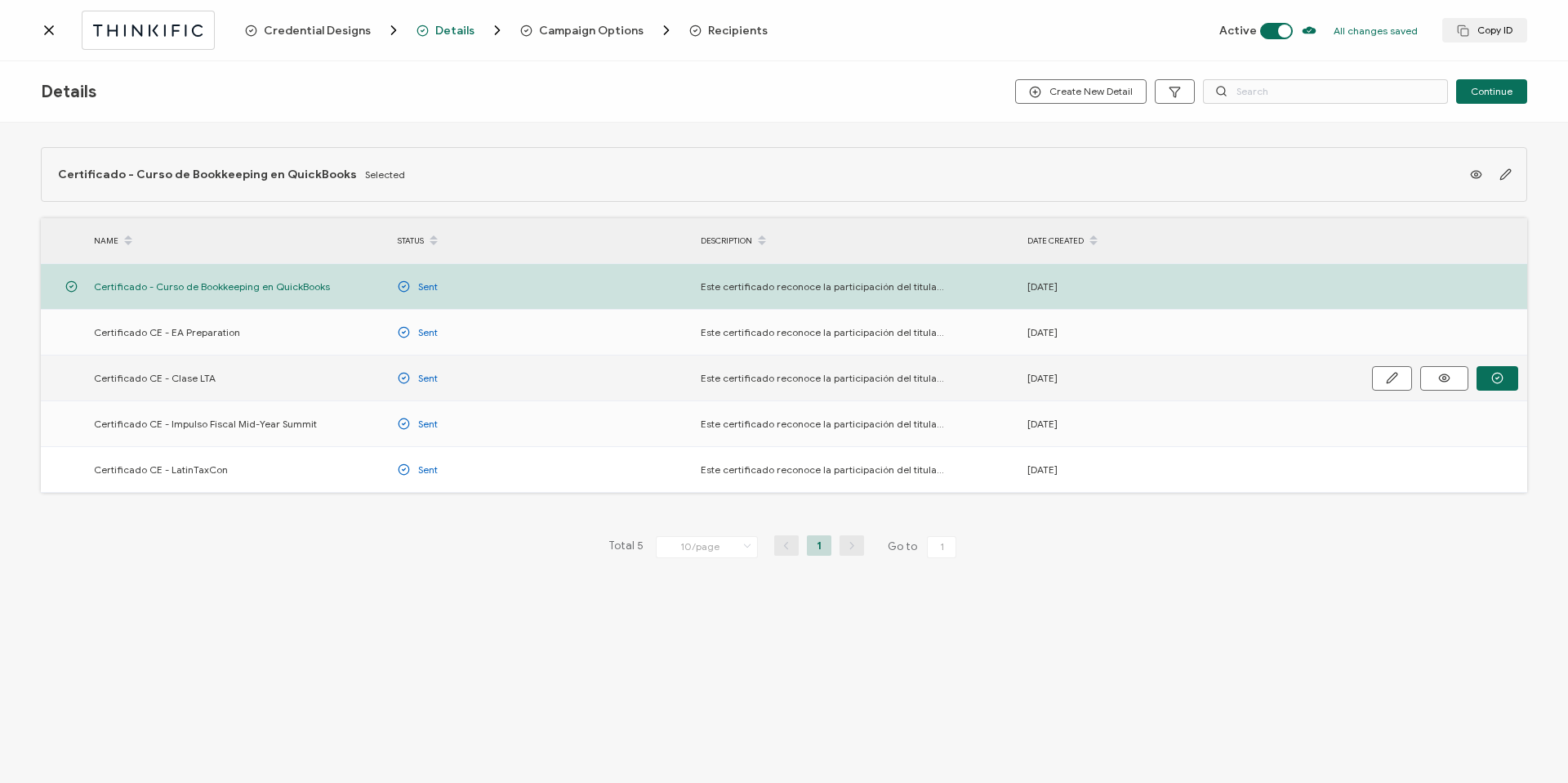
click at [93, 375] on div "Certificado CE - Clase LTA" at bounding box center [237, 377] width 304 height 19
click at [1490, 374] on button "button" at bounding box center [1497, 377] width 42 height 25
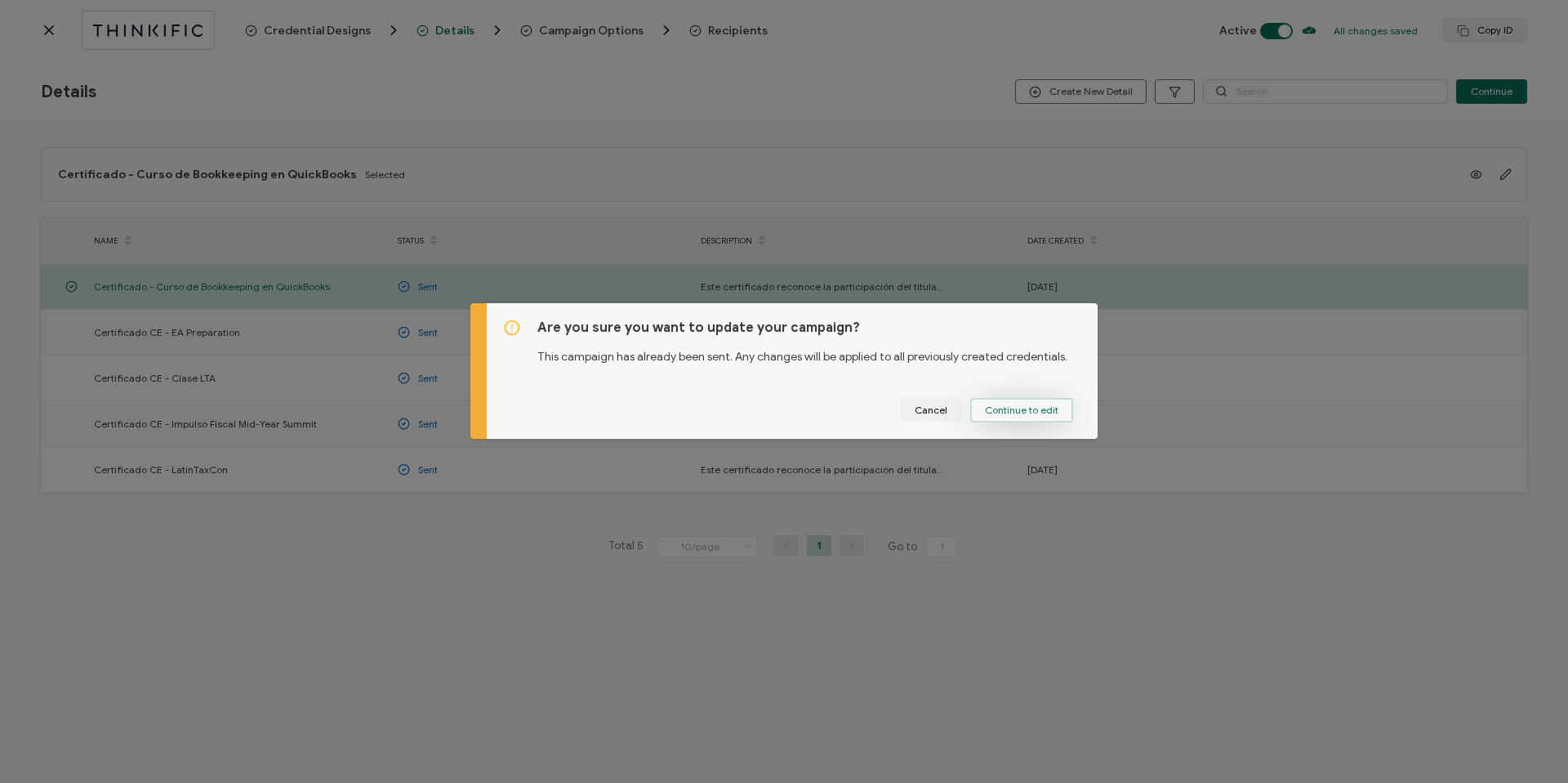
click at [985, 417] on button "Continue to edit" at bounding box center [1021, 409] width 103 height 25
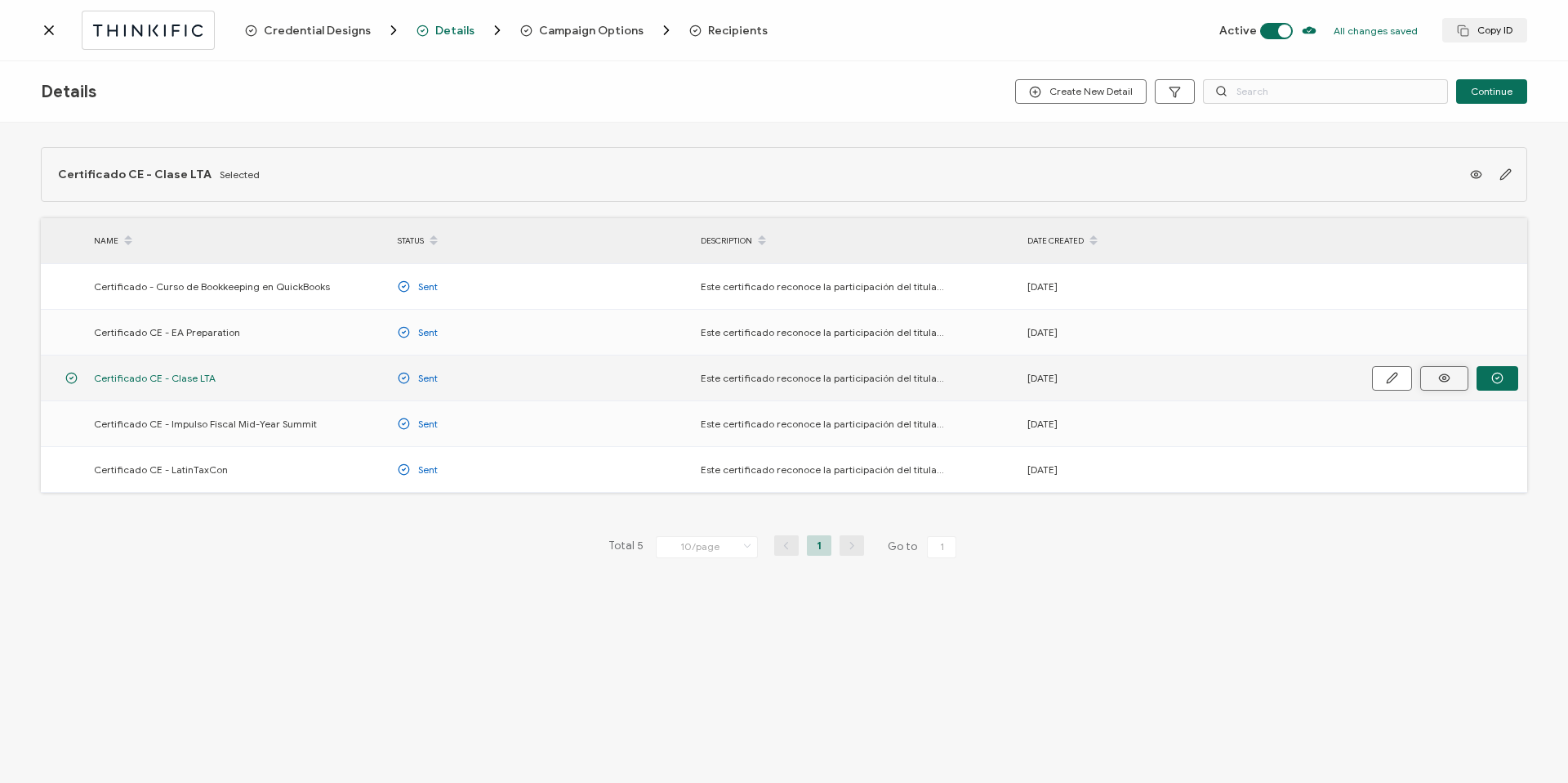
click at [1433, 378] on button at bounding box center [1443, 377] width 48 height 25
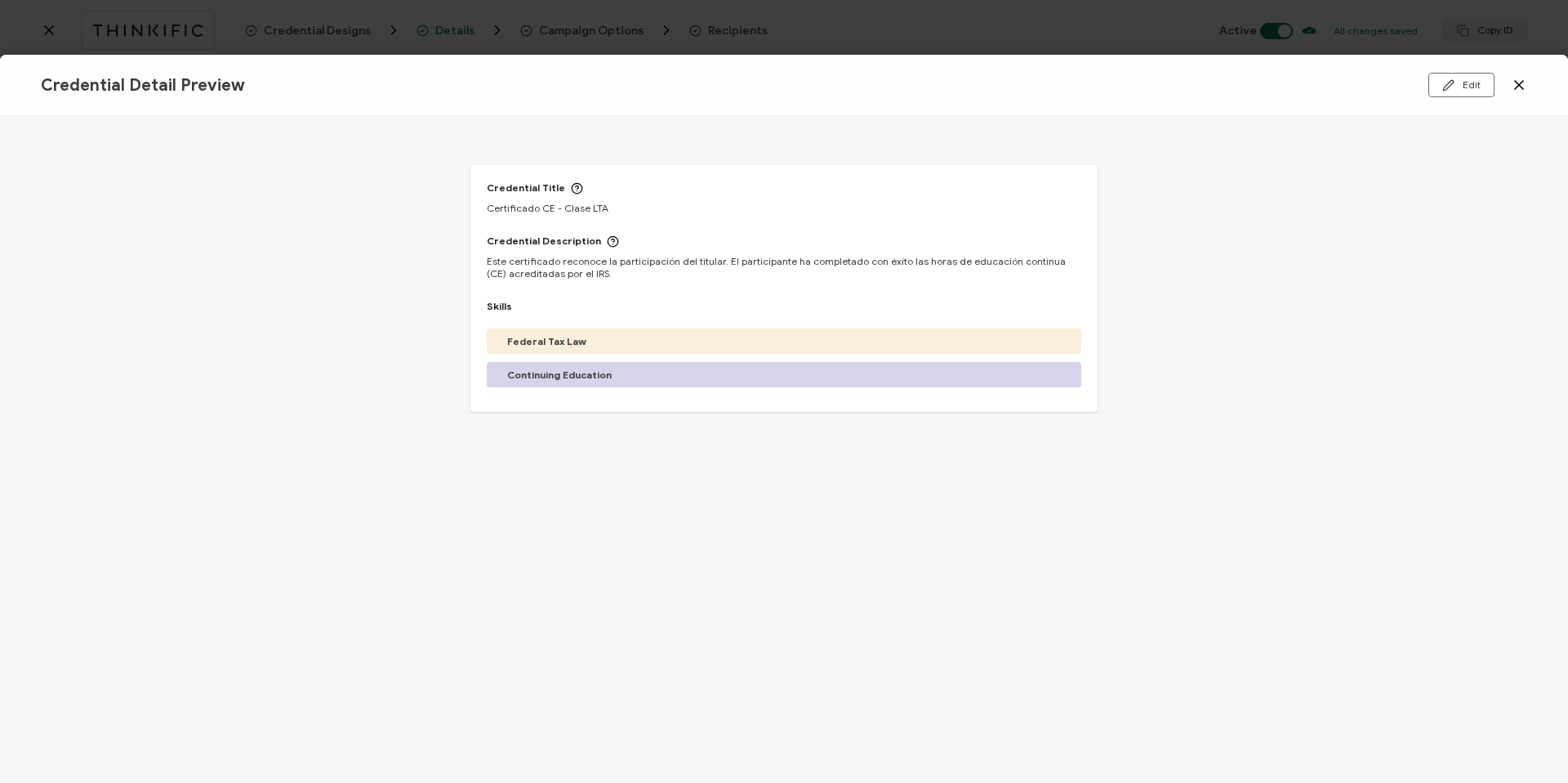
click at [1517, 86] on icon at bounding box center [1519, 85] width 16 height 16
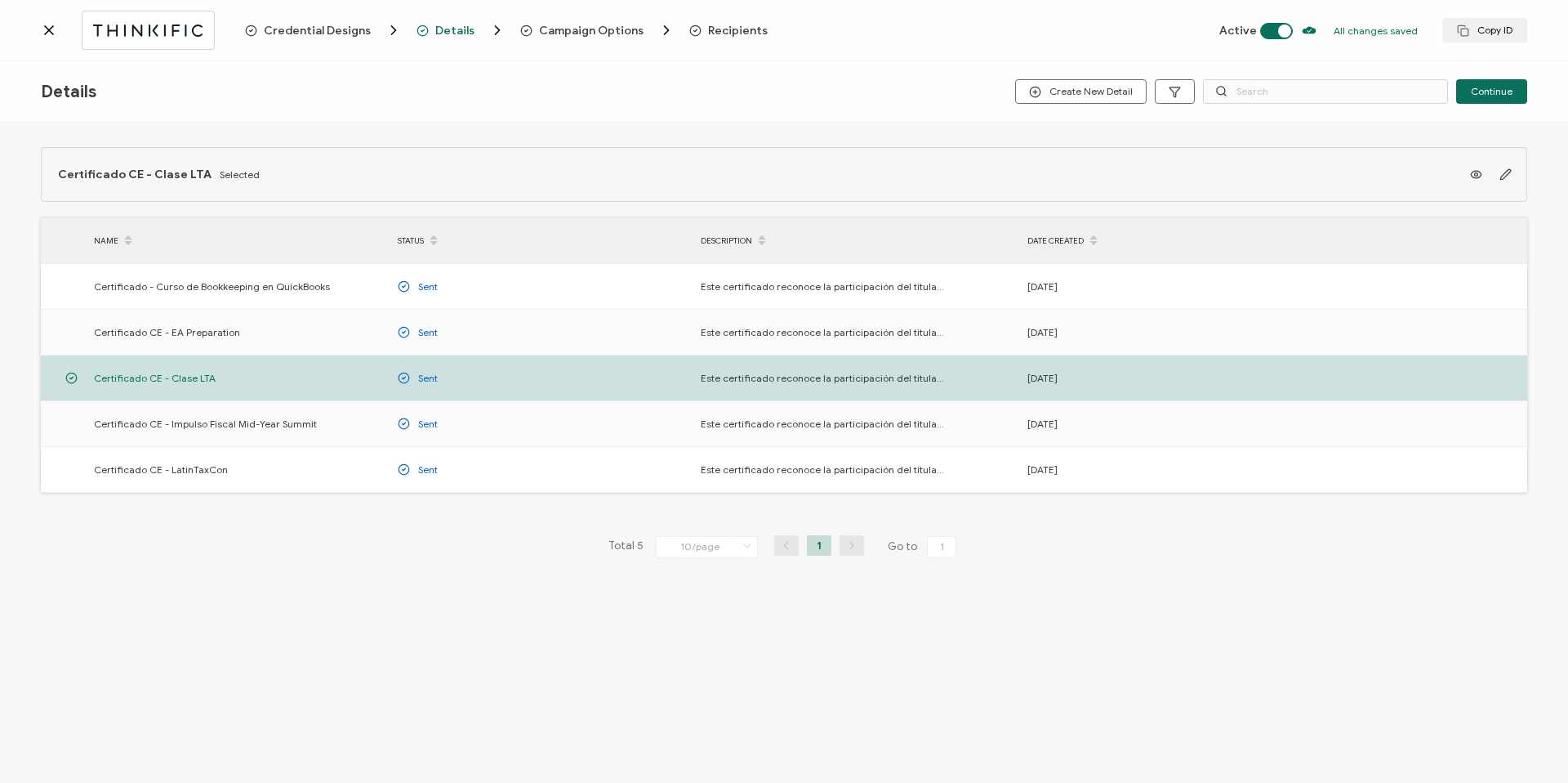
click at [602, 28] on span "Campaign Options" at bounding box center [591, 30] width 105 height 12
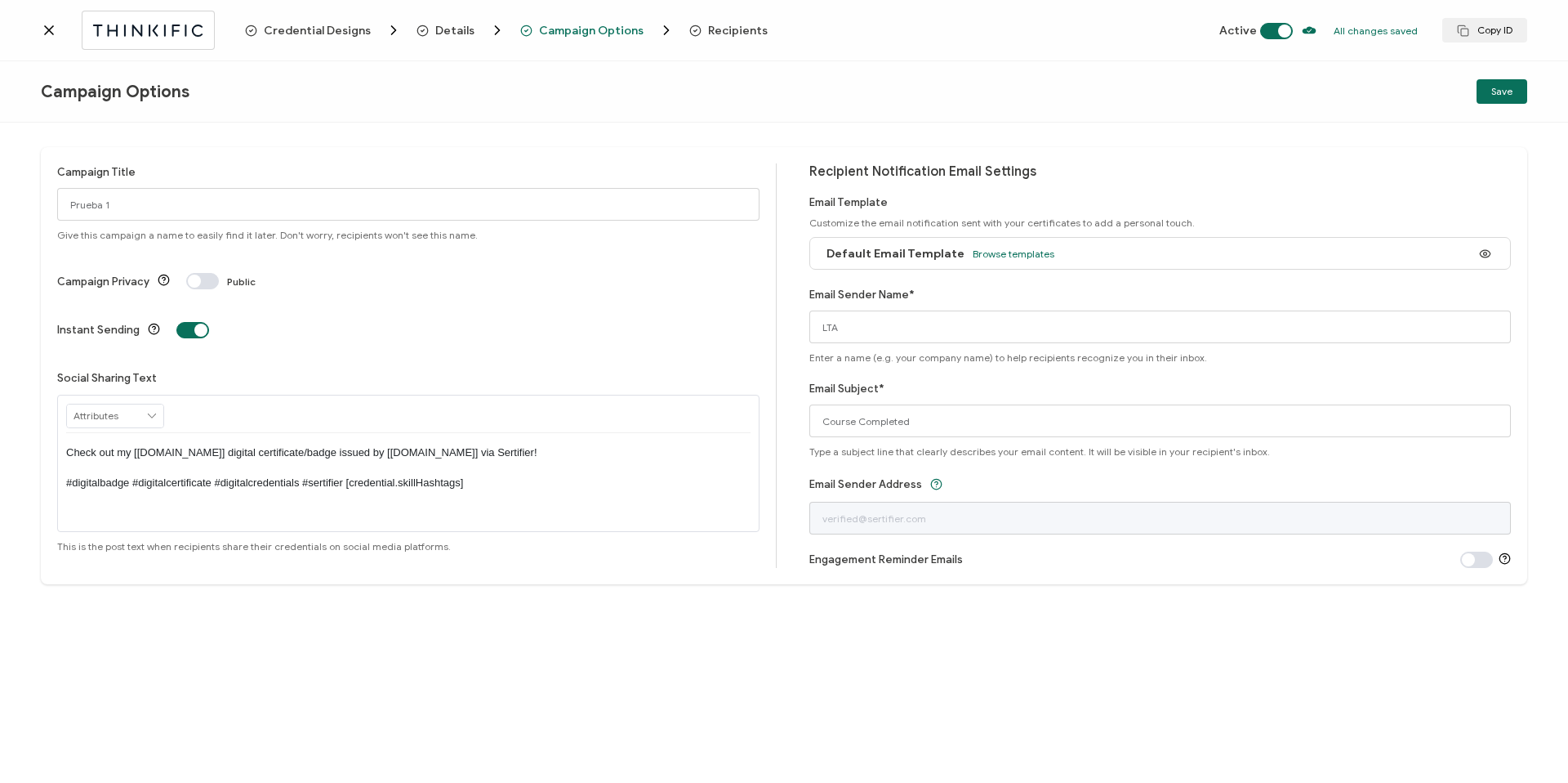
click at [1108, 249] on div "Default Email Template Browse templates" at bounding box center [1160, 254] width 703 height 33
click at [89, 196] on input "Prueba 1" at bounding box center [408, 205] width 703 height 33
click at [93, 203] on input "Prueba 1" at bounding box center [408, 205] width 703 height 33
click at [436, 246] on div "Campaign Title Prueba 1 Give this campaign a name to easily find it later. Don'…" at bounding box center [416, 366] width 719 height 405
click at [847, 338] on input "LTA" at bounding box center [1160, 326] width 703 height 33
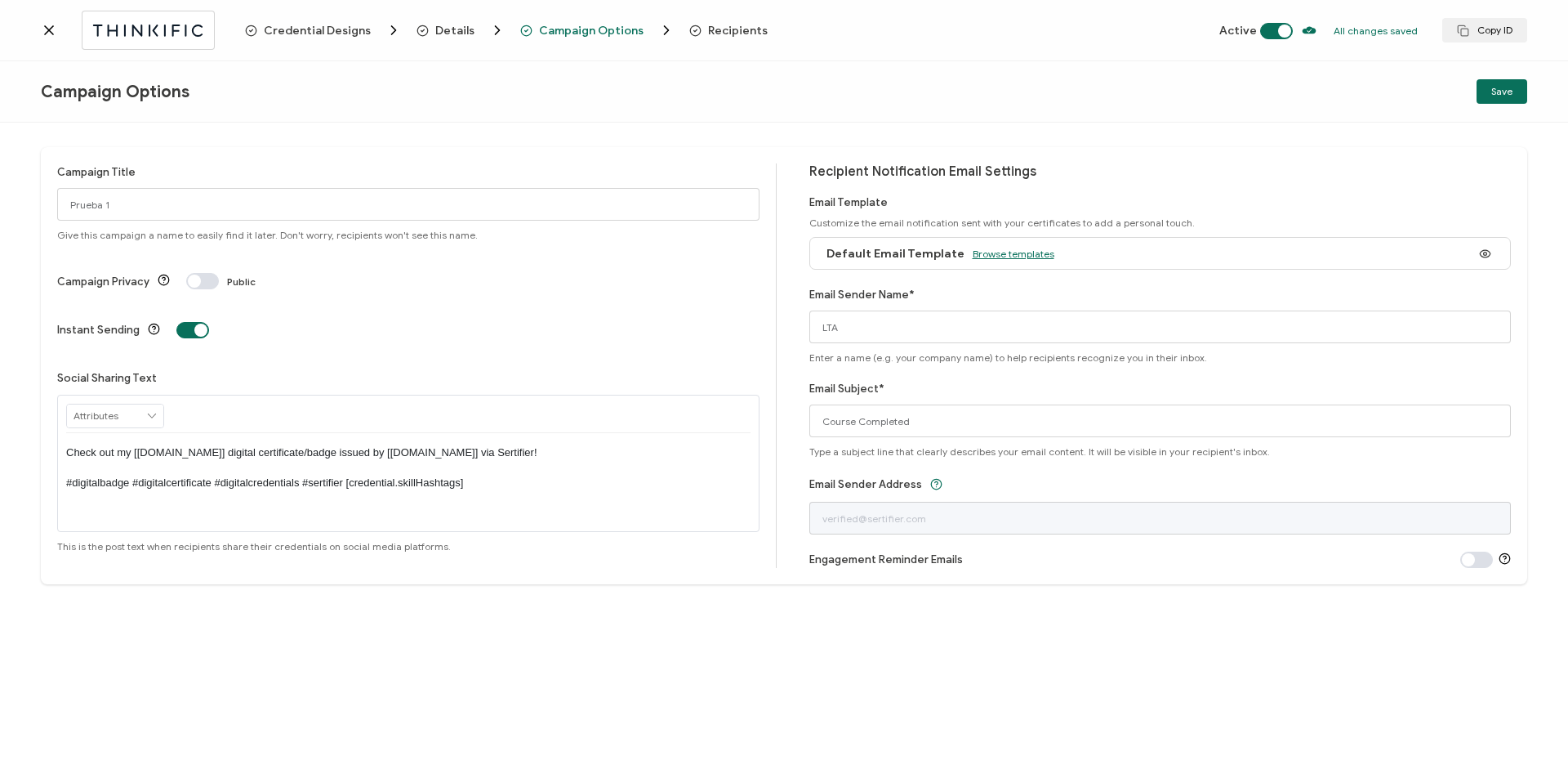
click at [1005, 256] on span "Browse templates" at bounding box center [1014, 253] width 82 height 12
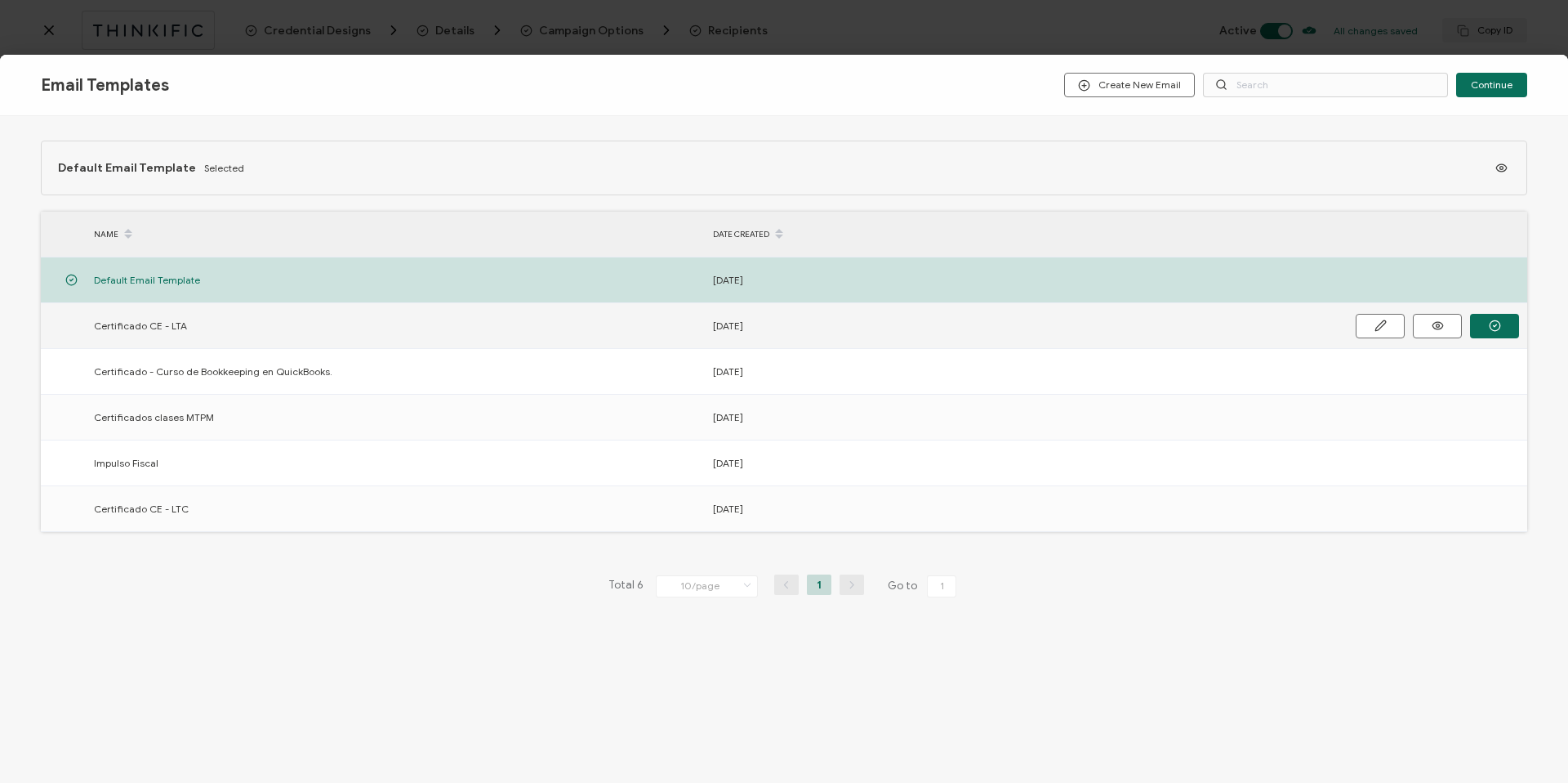
click at [161, 327] on span "Certificado CE - LTA" at bounding box center [140, 326] width 93 height 19
click at [1511, 317] on button "button" at bounding box center [1494, 326] width 49 height 25
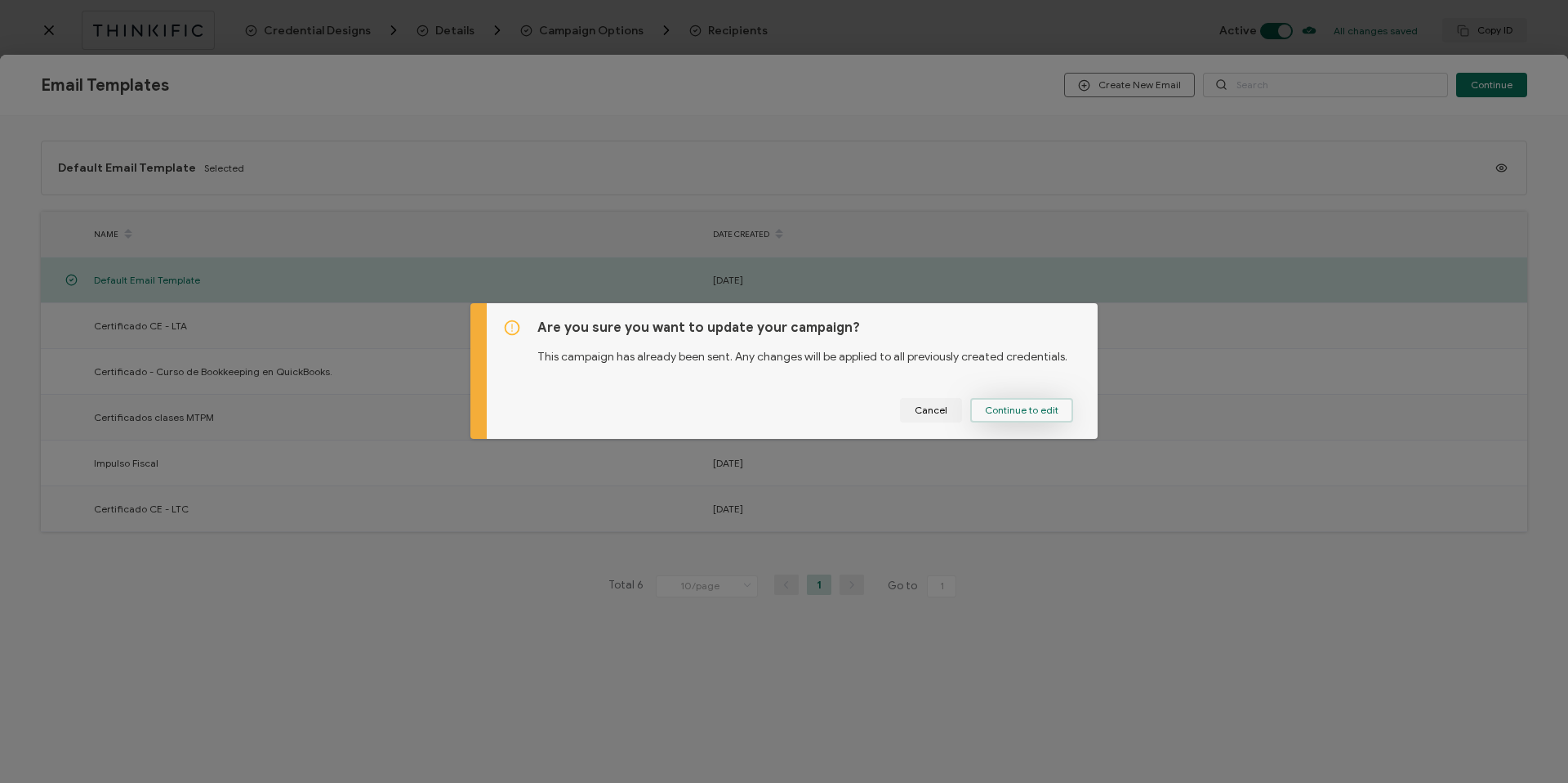
click at [1014, 414] on span "Continue to edit" at bounding box center [1021, 410] width 74 height 10
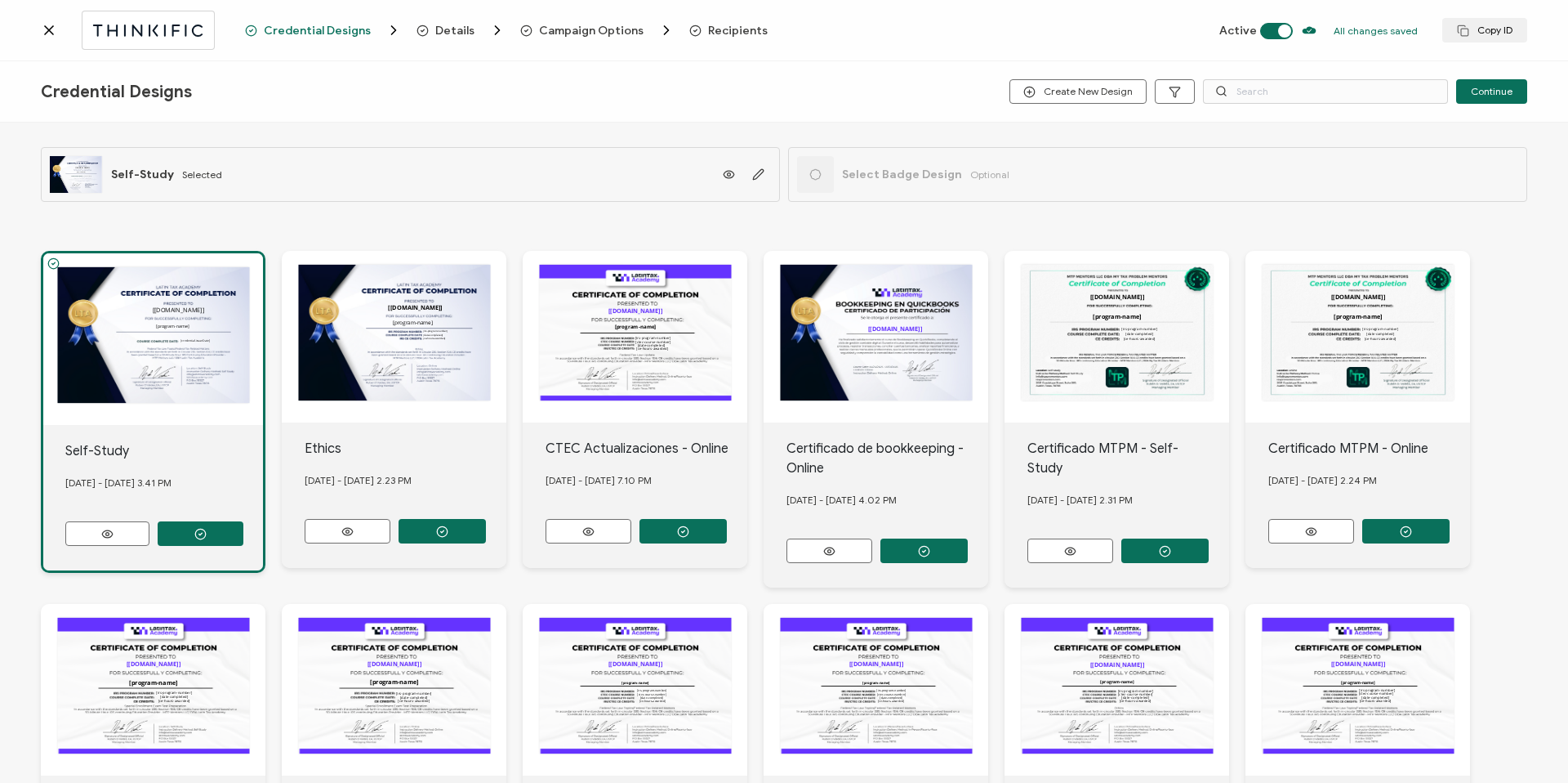
click at [708, 29] on span "Recipients" at bounding box center [738, 30] width 60 height 12
click at [713, 36] on span "Recipients" at bounding box center [738, 30] width 60 height 12
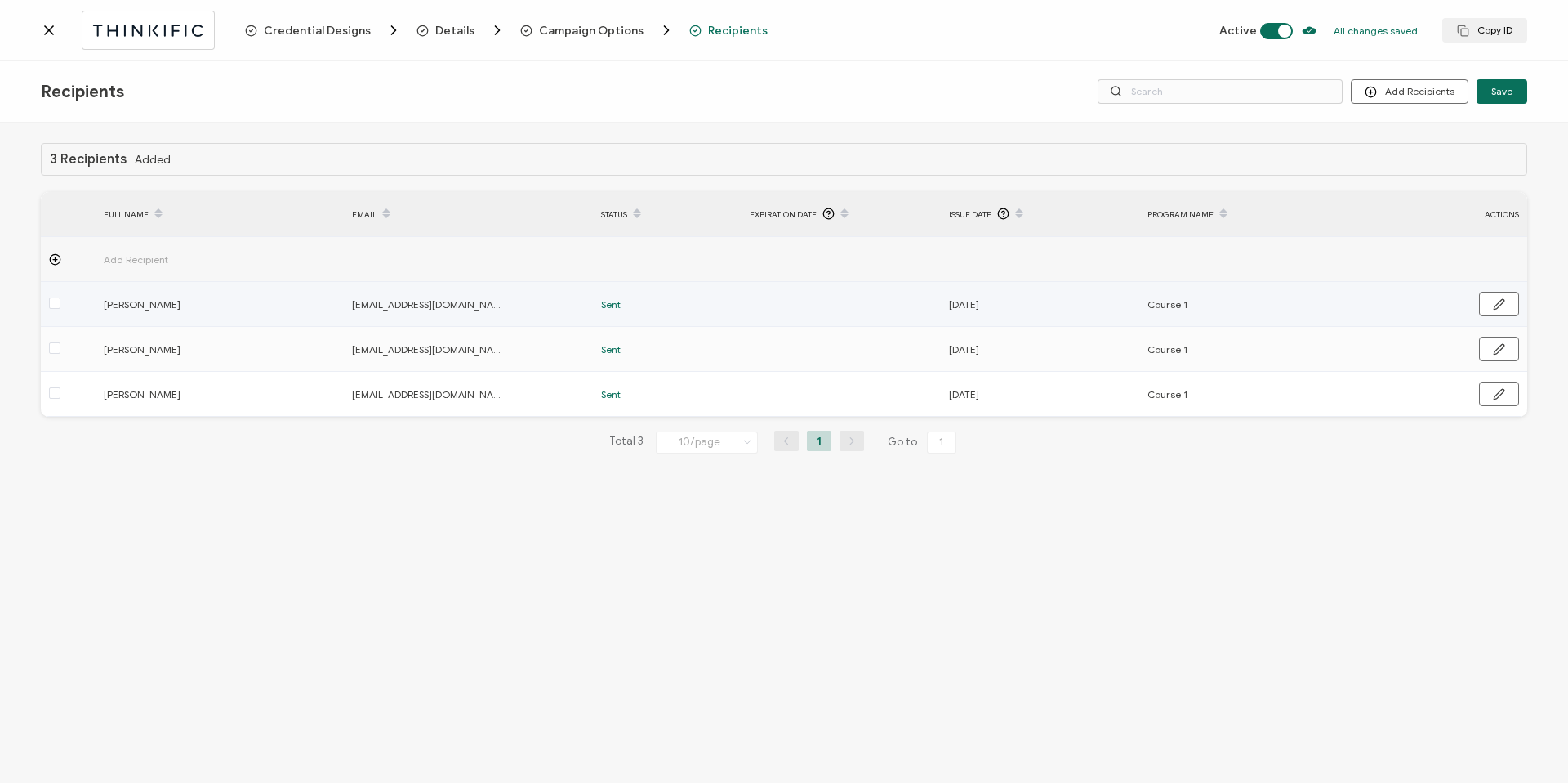
click at [125, 301] on span "Jim Wilson" at bounding box center [181, 304] width 155 height 19
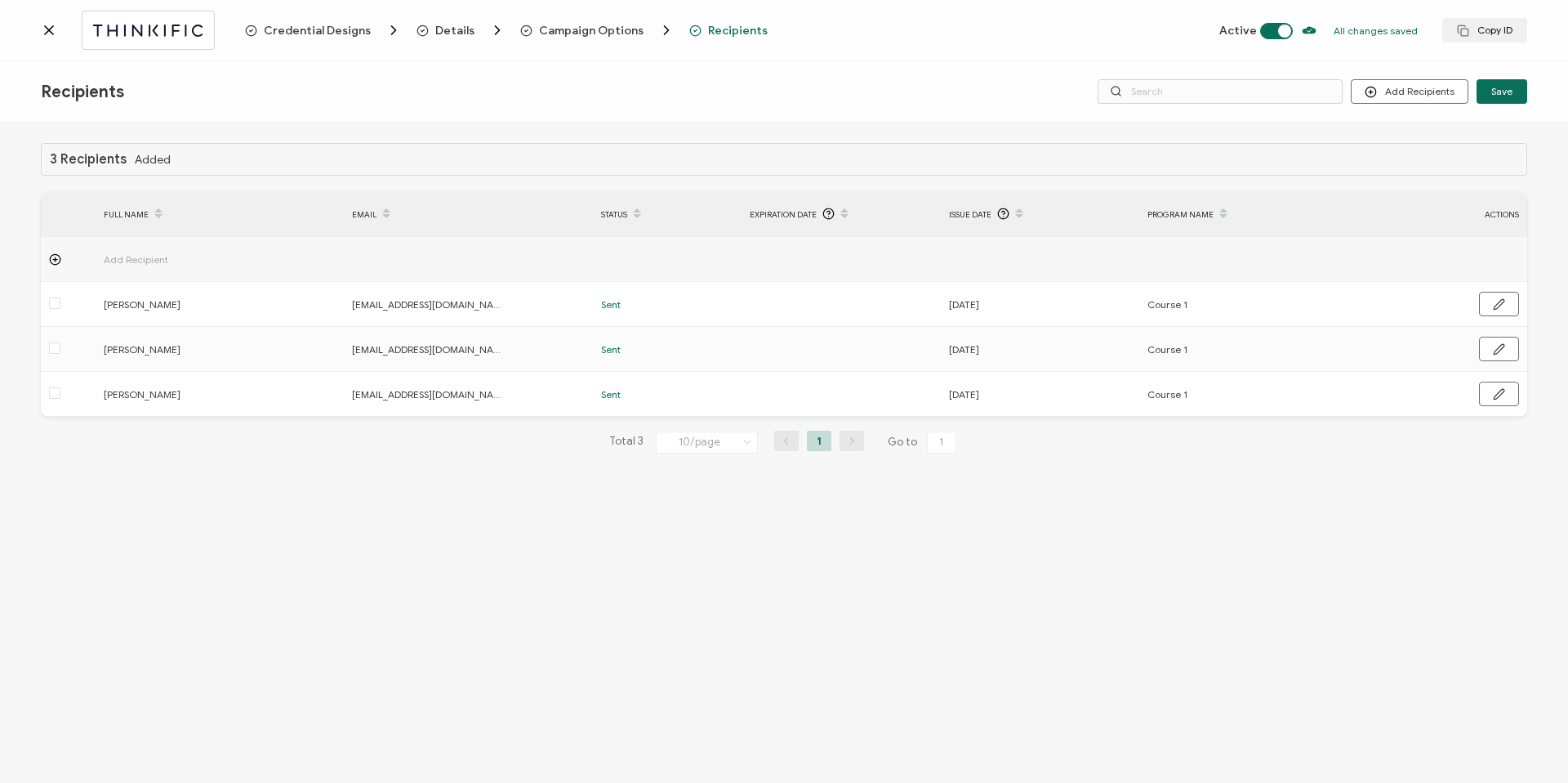
click at [596, 29] on span "Campaign Options" at bounding box center [591, 30] width 105 height 12
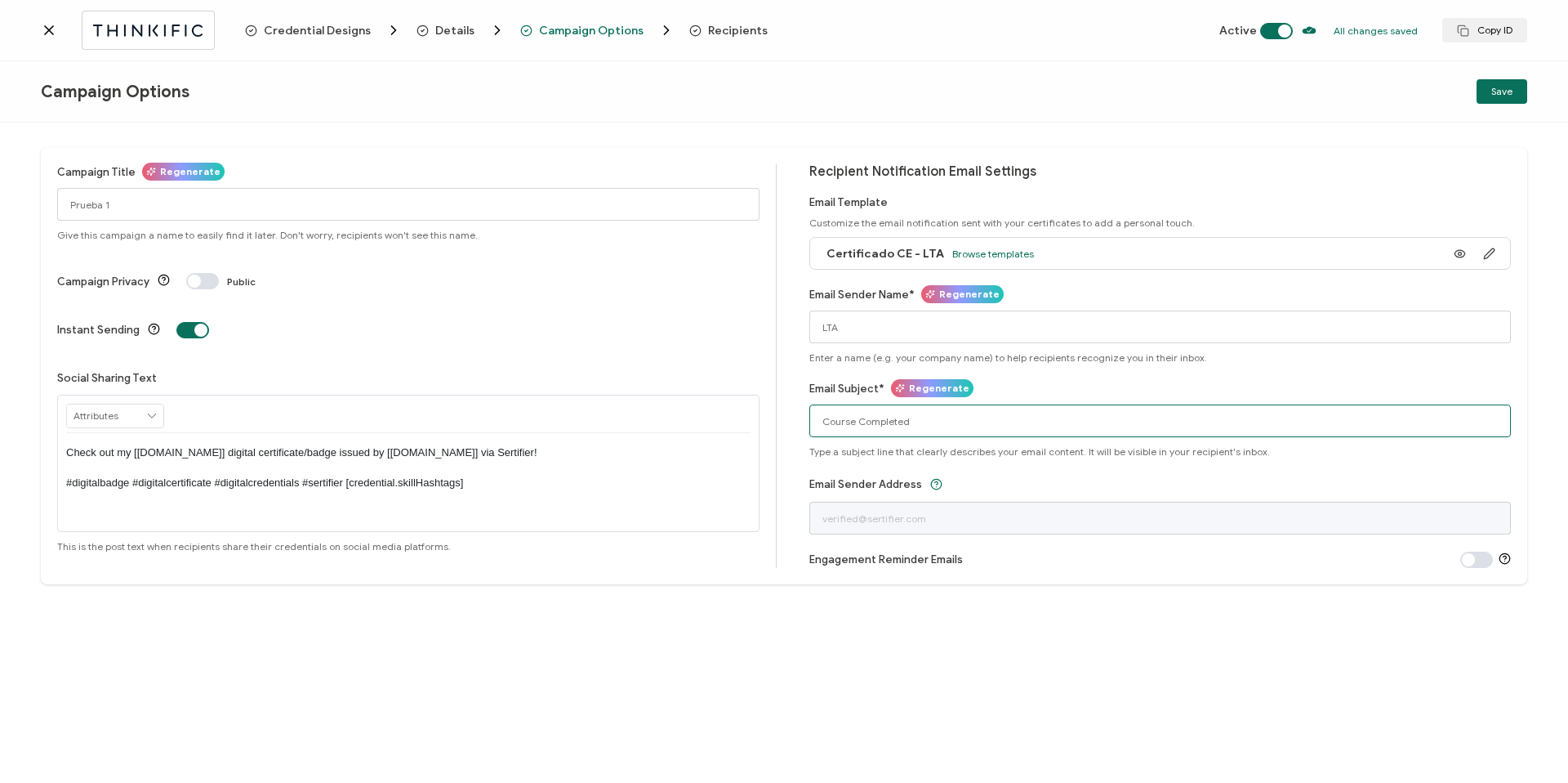
click at [914, 427] on input "Course Completed" at bounding box center [1160, 421] width 703 height 33
click at [1497, 86] on span "Save" at bounding box center [1501, 91] width 21 height 10
click at [48, 30] on icon at bounding box center [48, 30] width 8 height 8
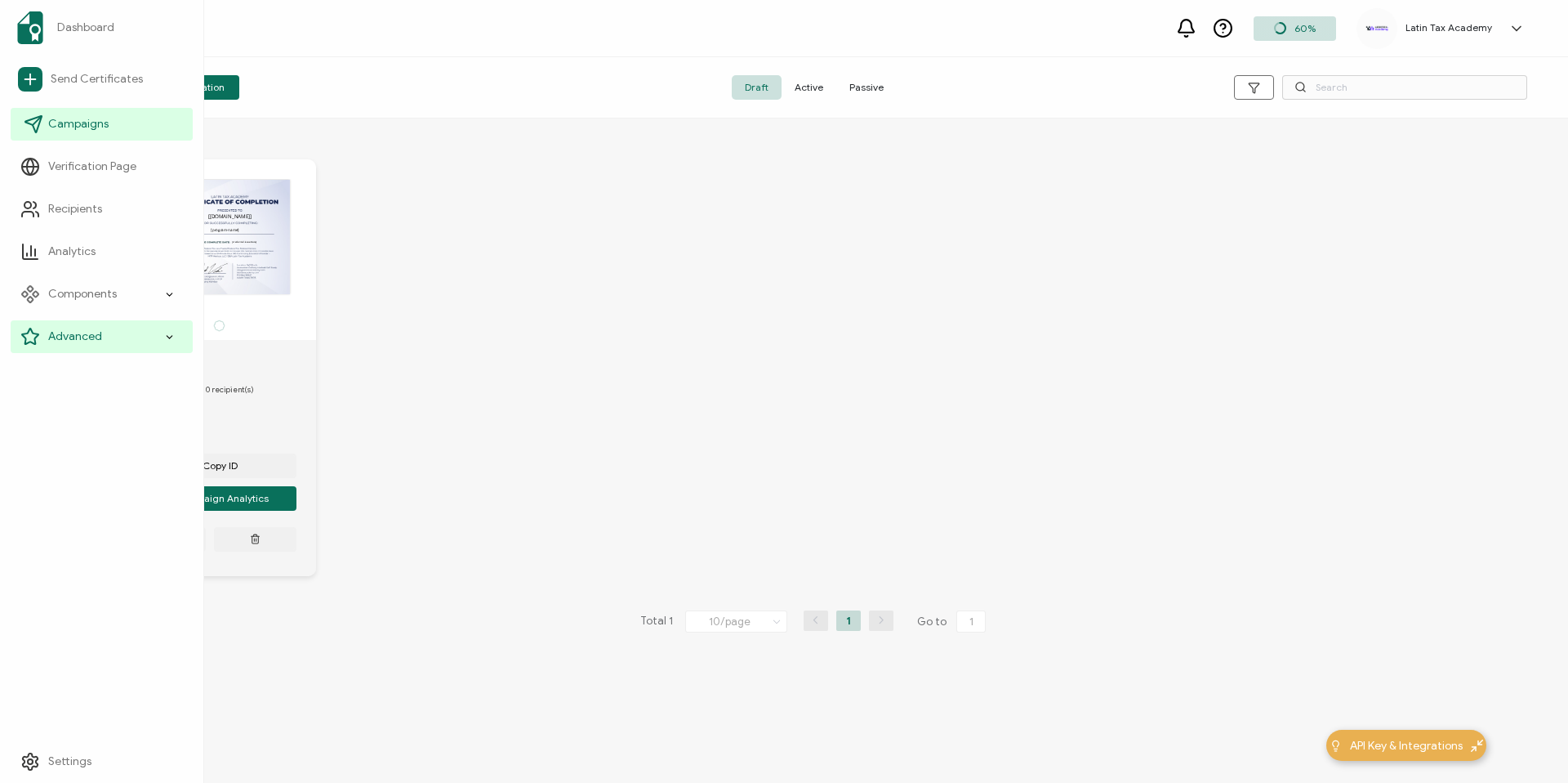
click at [68, 124] on span "Campaigns" at bounding box center [78, 125] width 60 height 16
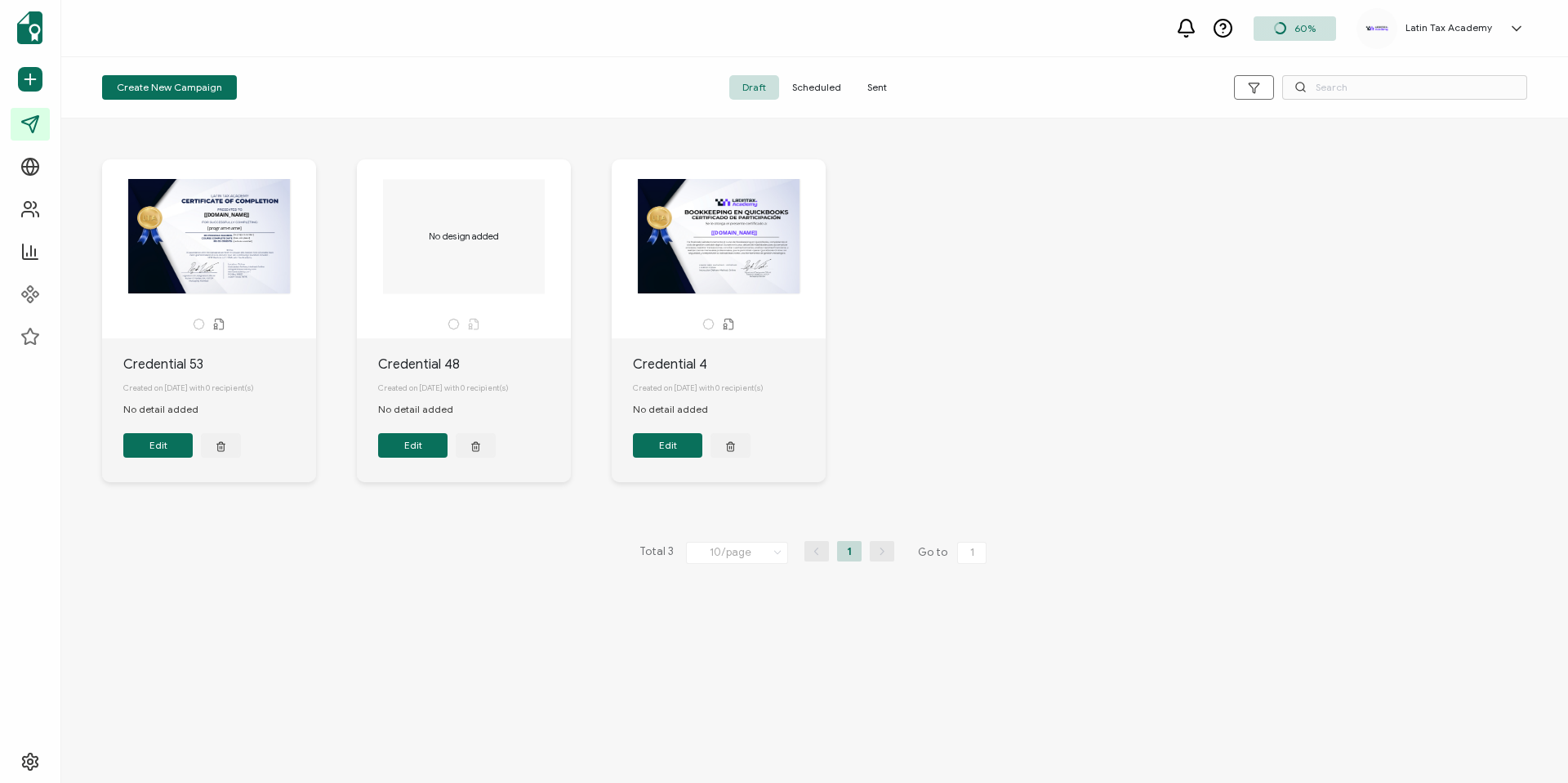
click at [884, 87] on span "Sent" at bounding box center [877, 87] width 45 height 25
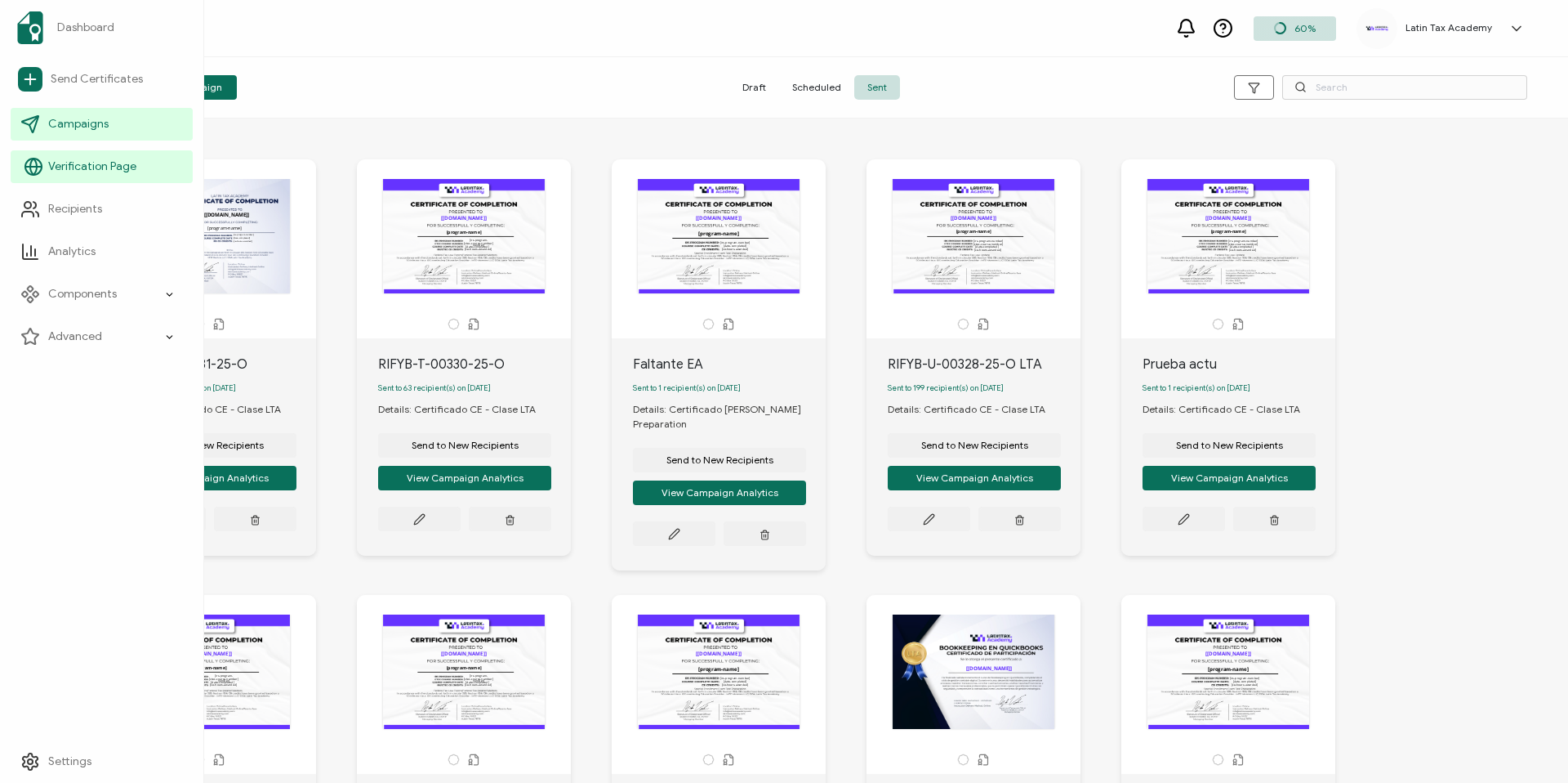
click at [46, 167] on link "Verification Page" at bounding box center [102, 166] width 182 height 33
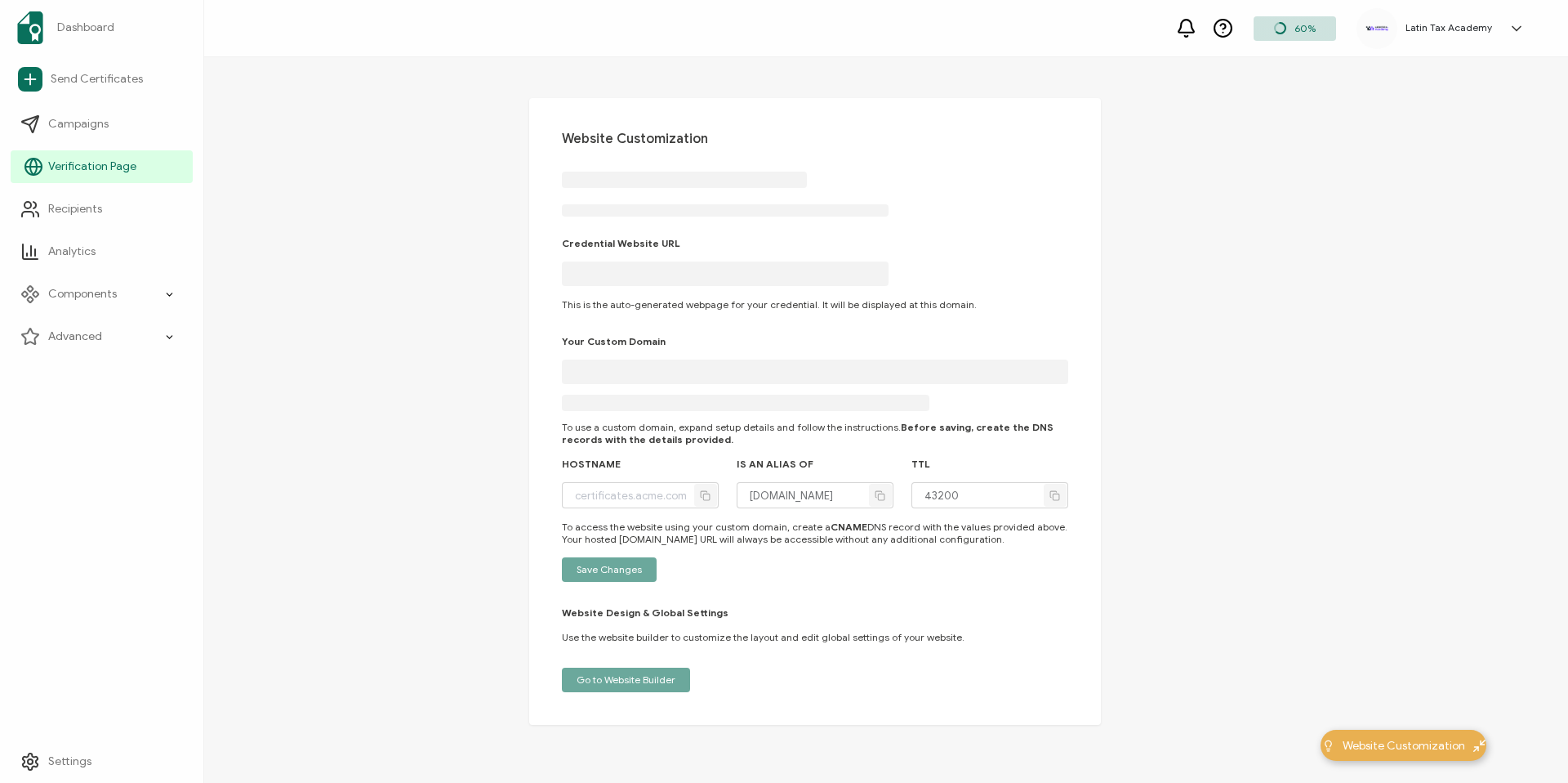
type input "latintaxacademy.verified.cv"
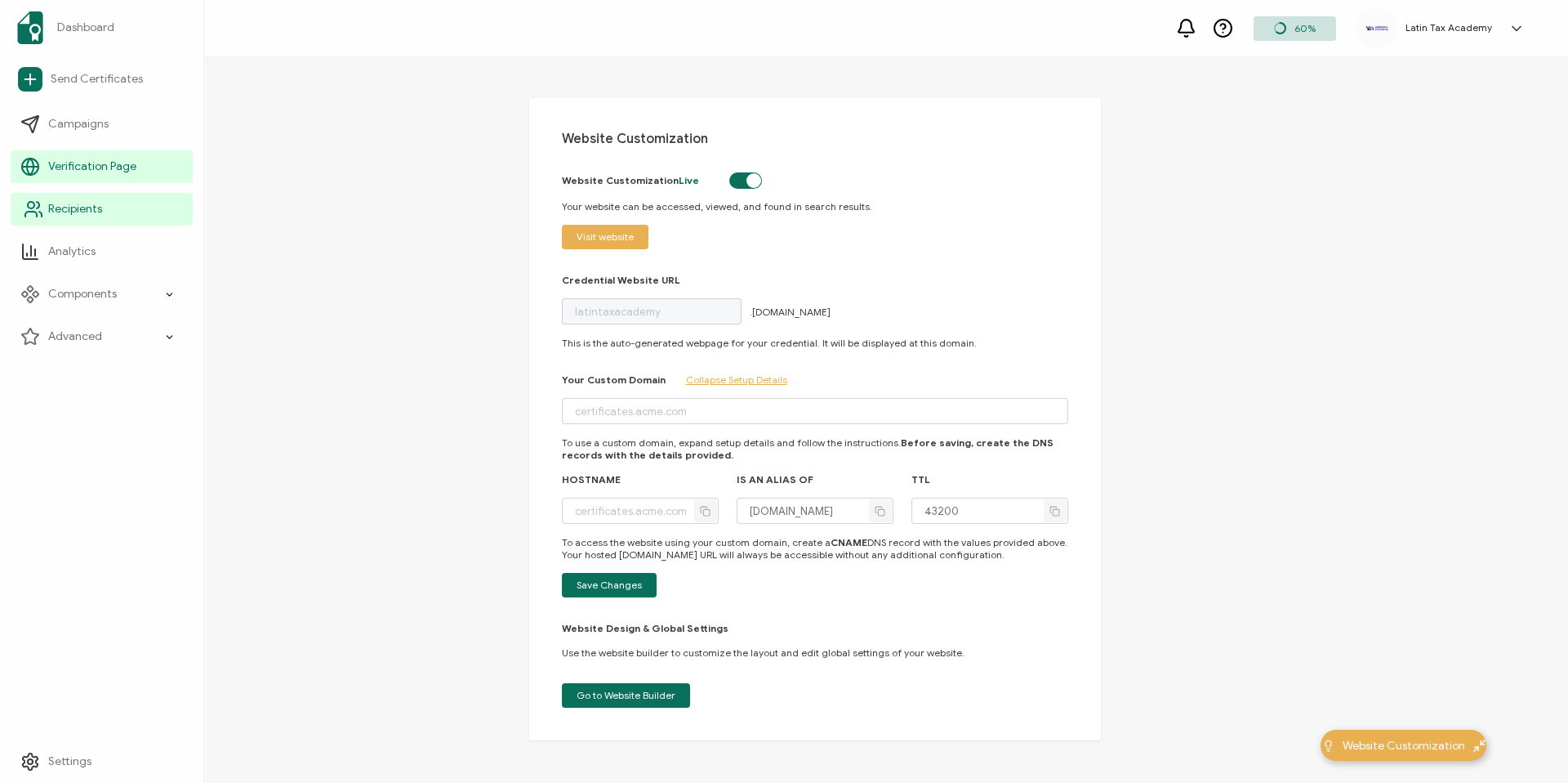
click at [36, 212] on icon at bounding box center [34, 209] width 20 height 20
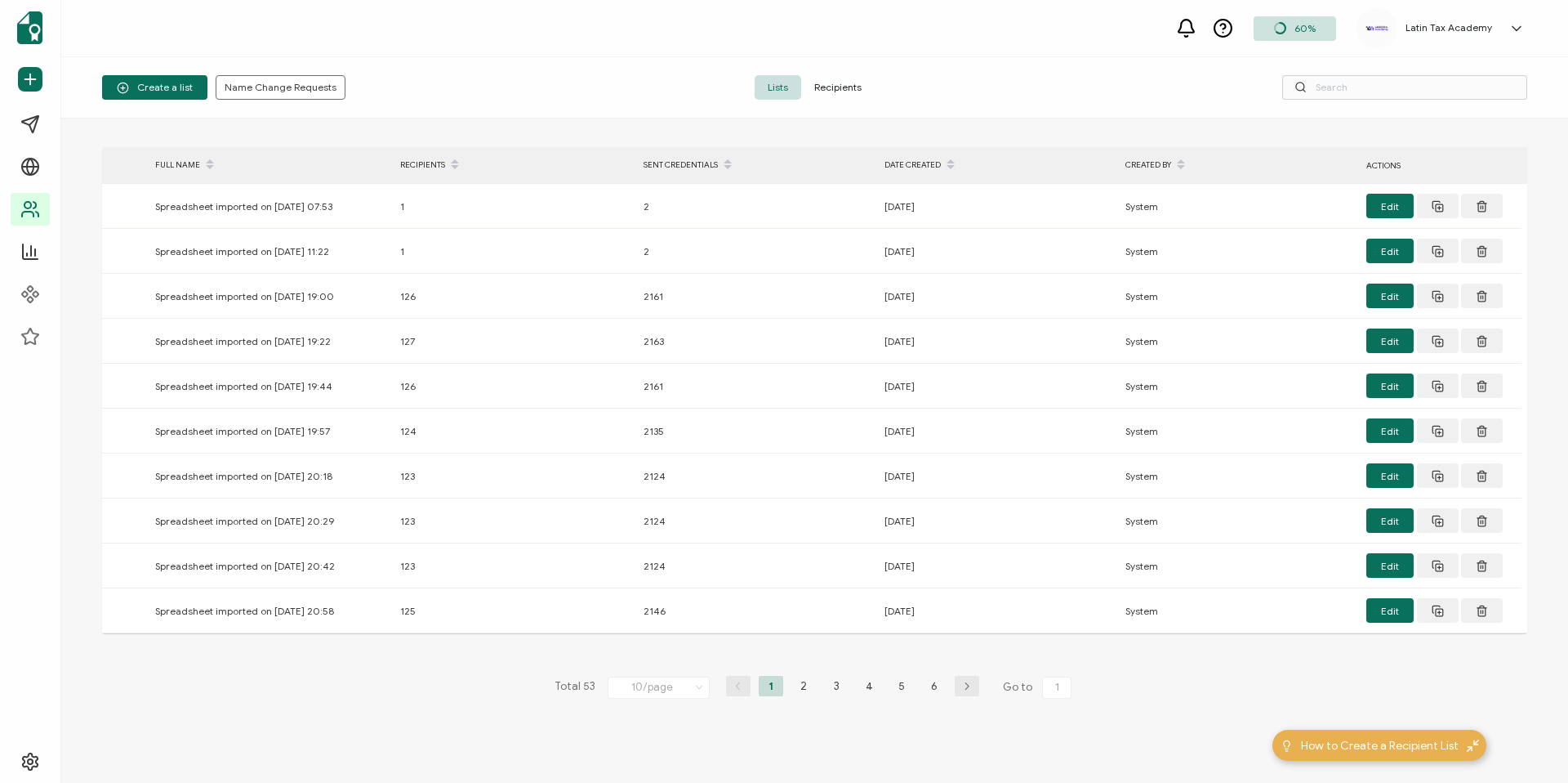
click at [389, 136] on div "> FULL NAME RECIPIENTS SENT CREDENTIALS DATE CREATED CREATED BY ACTIONS Spreads…" at bounding box center [814, 450] width 1506 height 664
click at [833, 84] on span "Recipients" at bounding box center [837, 87] width 74 height 25
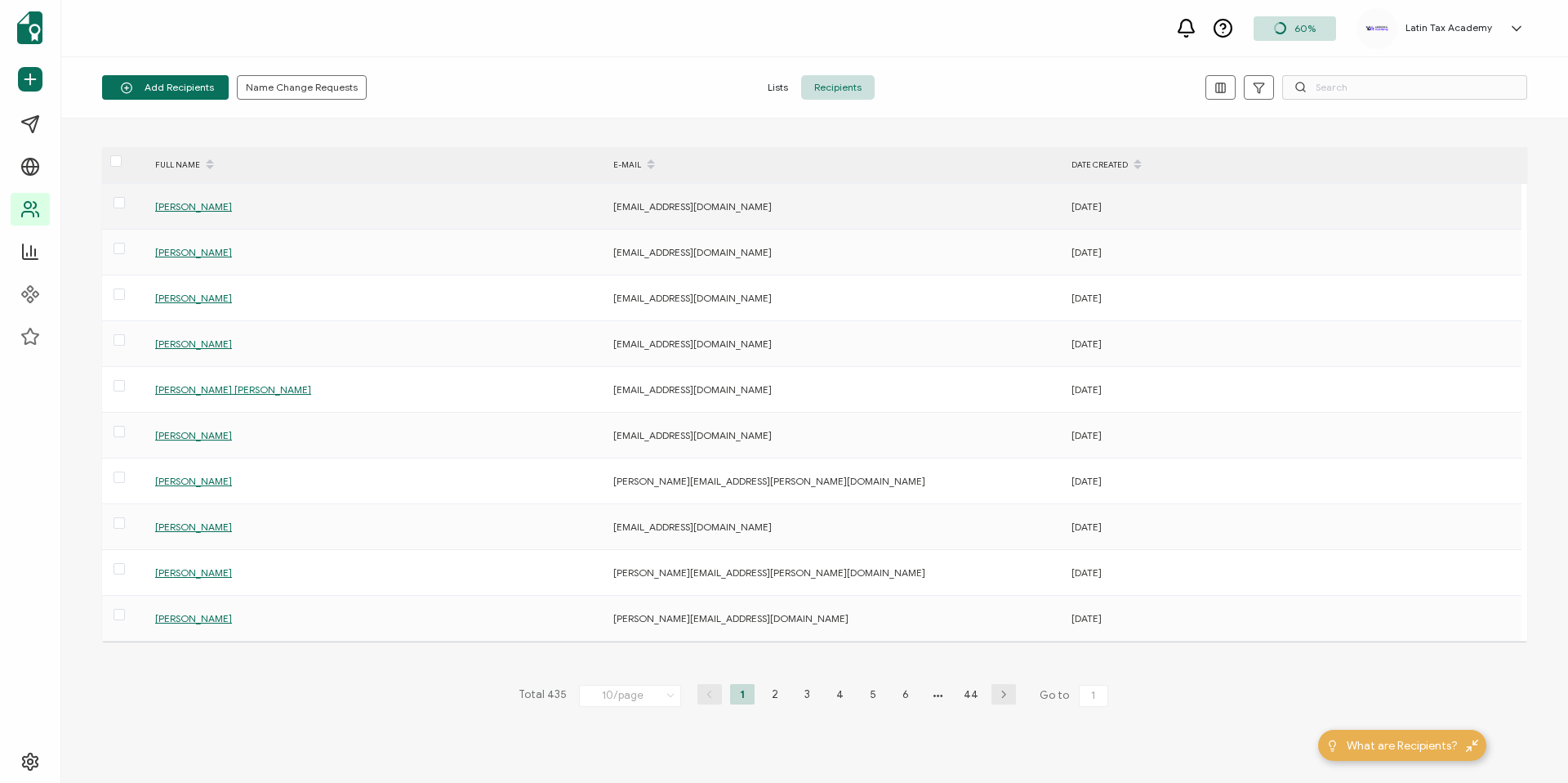
click at [184, 200] on span "Crystal Vasquez" at bounding box center [194, 206] width 76 height 12
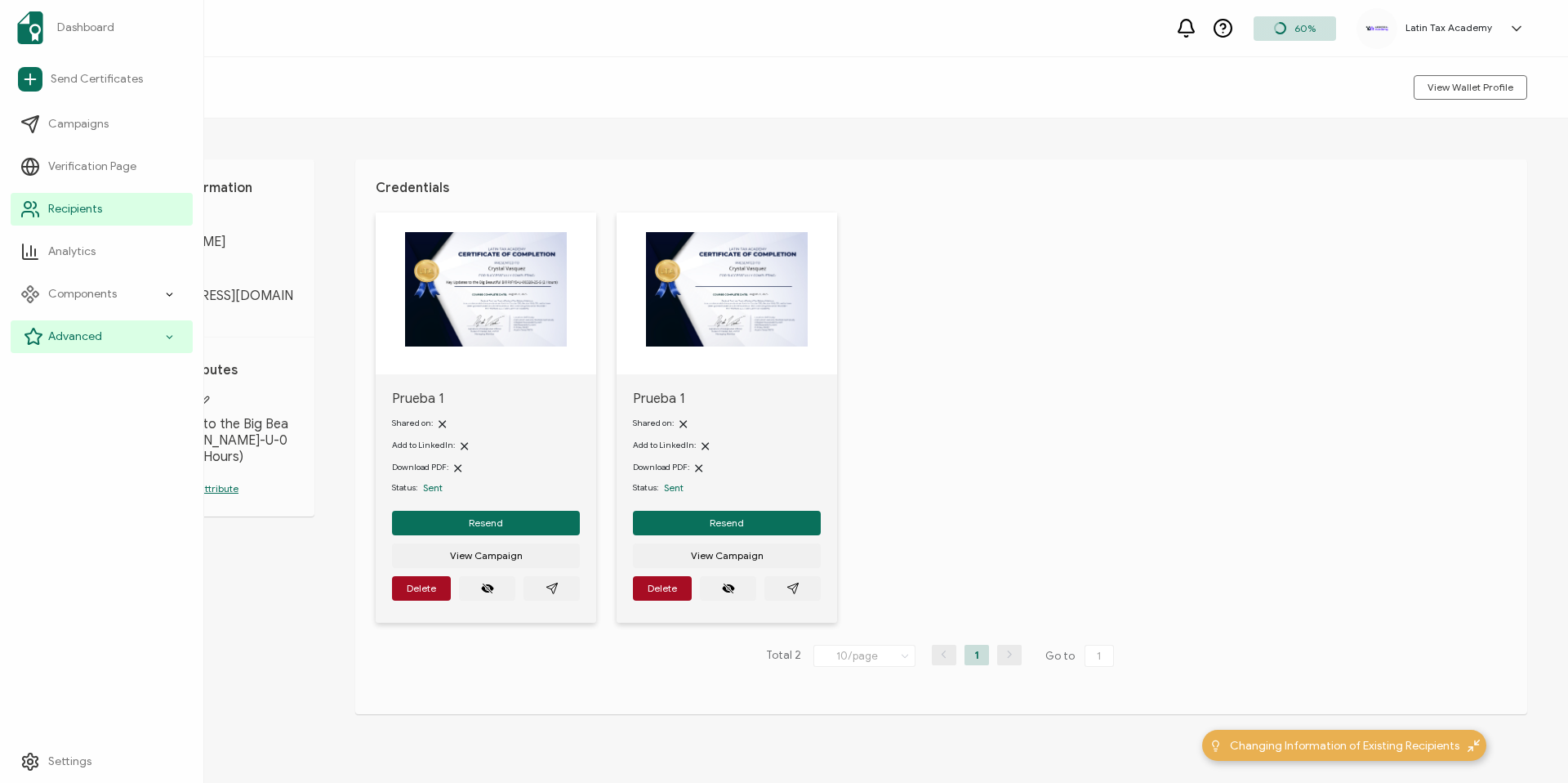
click at [36, 337] on icon at bounding box center [34, 336] width 20 height 20
click at [80, 335] on span "Advanced" at bounding box center [75, 336] width 54 height 16
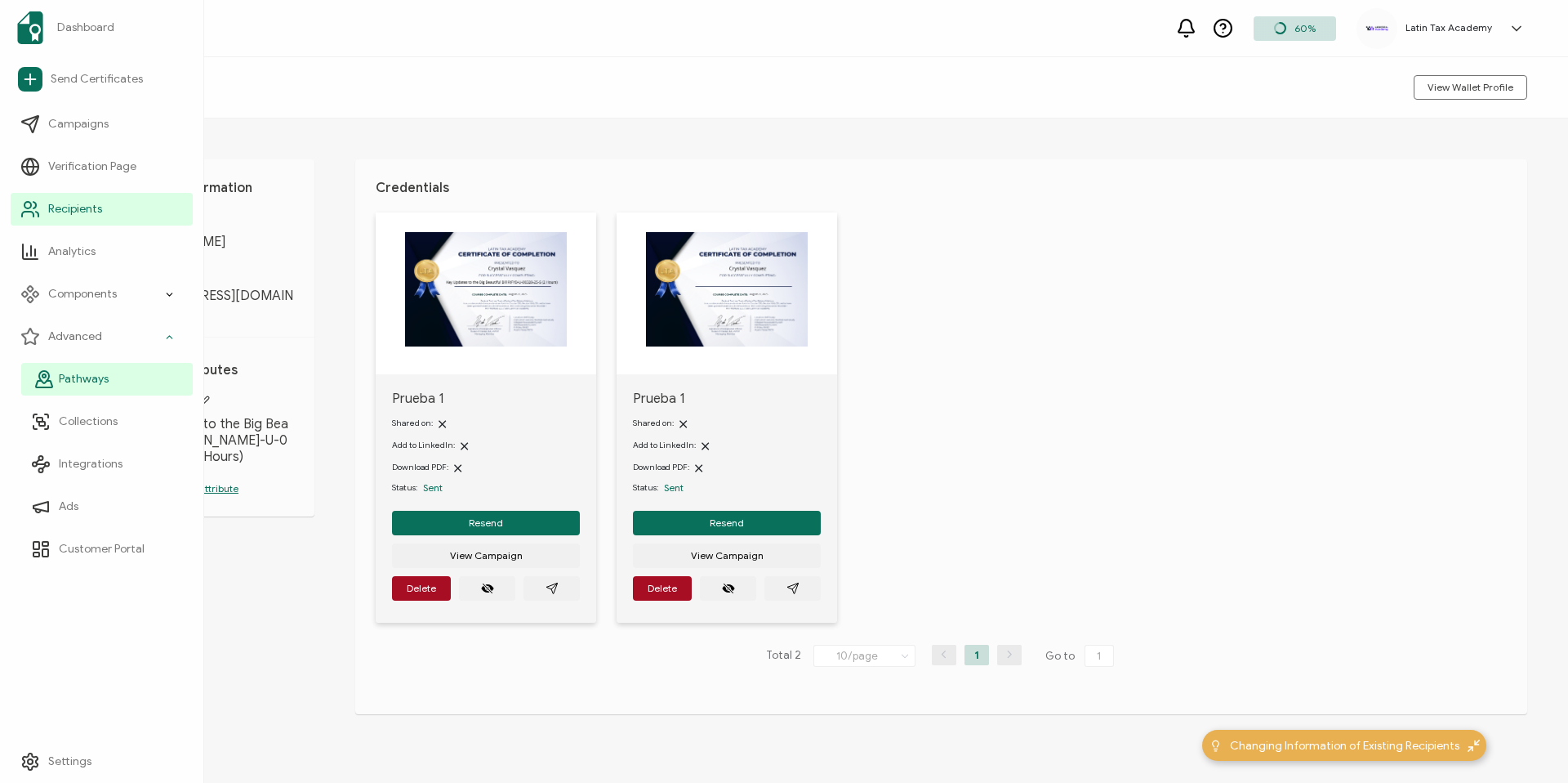
click at [91, 386] on span "Pathways" at bounding box center [84, 379] width 50 height 16
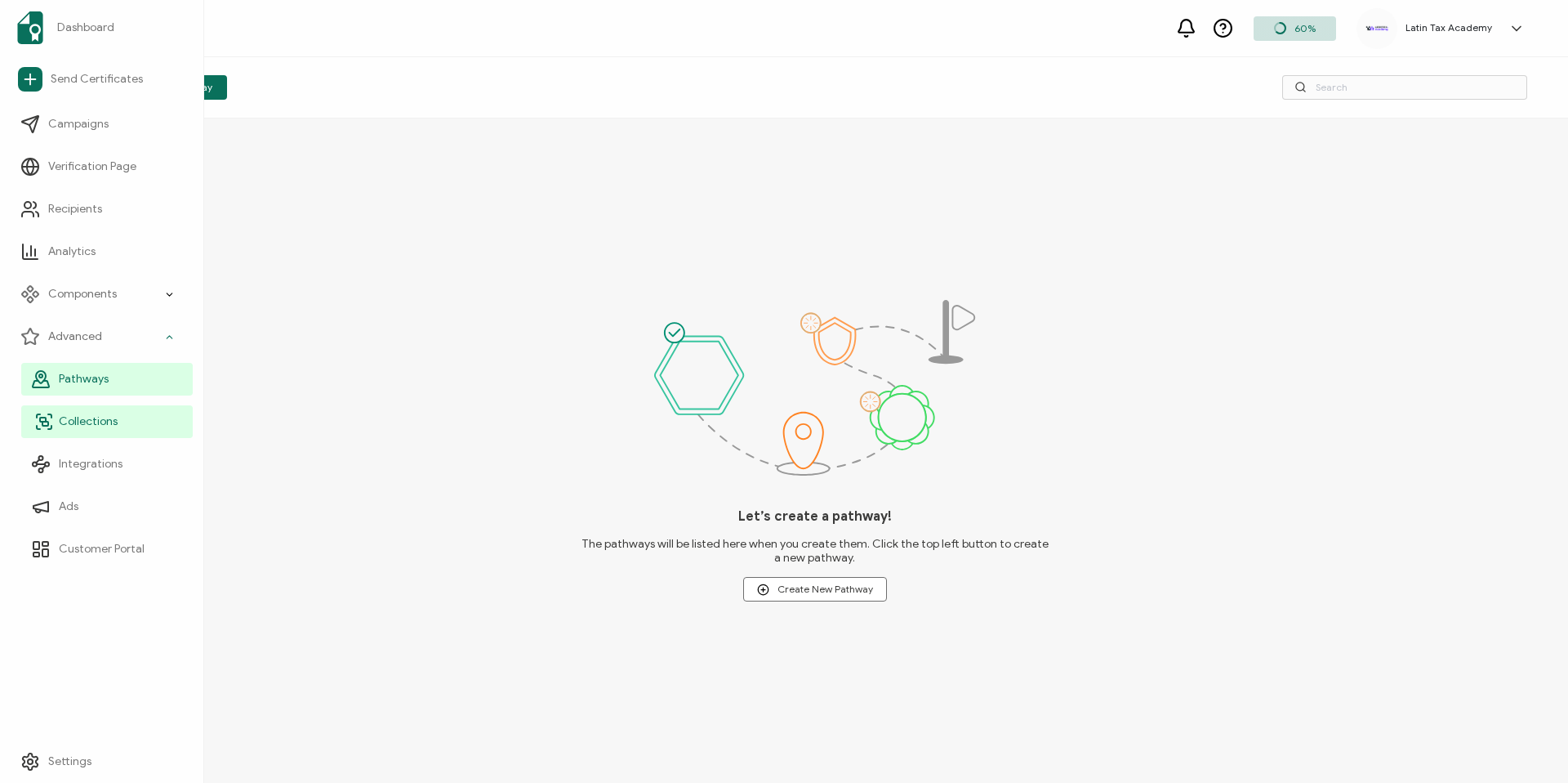
click at [94, 420] on span "Collections" at bounding box center [88, 422] width 59 height 16
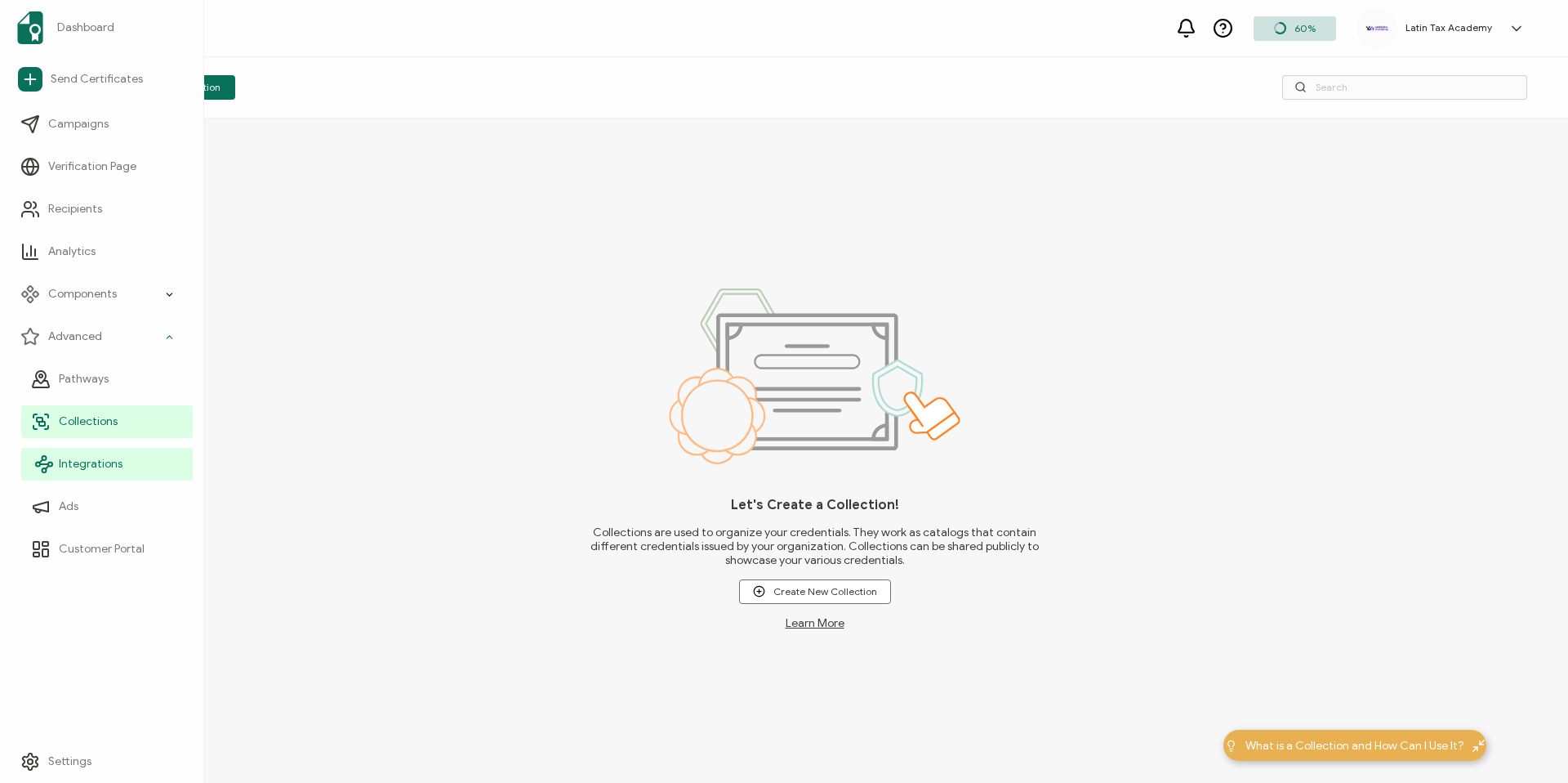
click at [98, 462] on span "Integrations" at bounding box center [91, 464] width 64 height 16
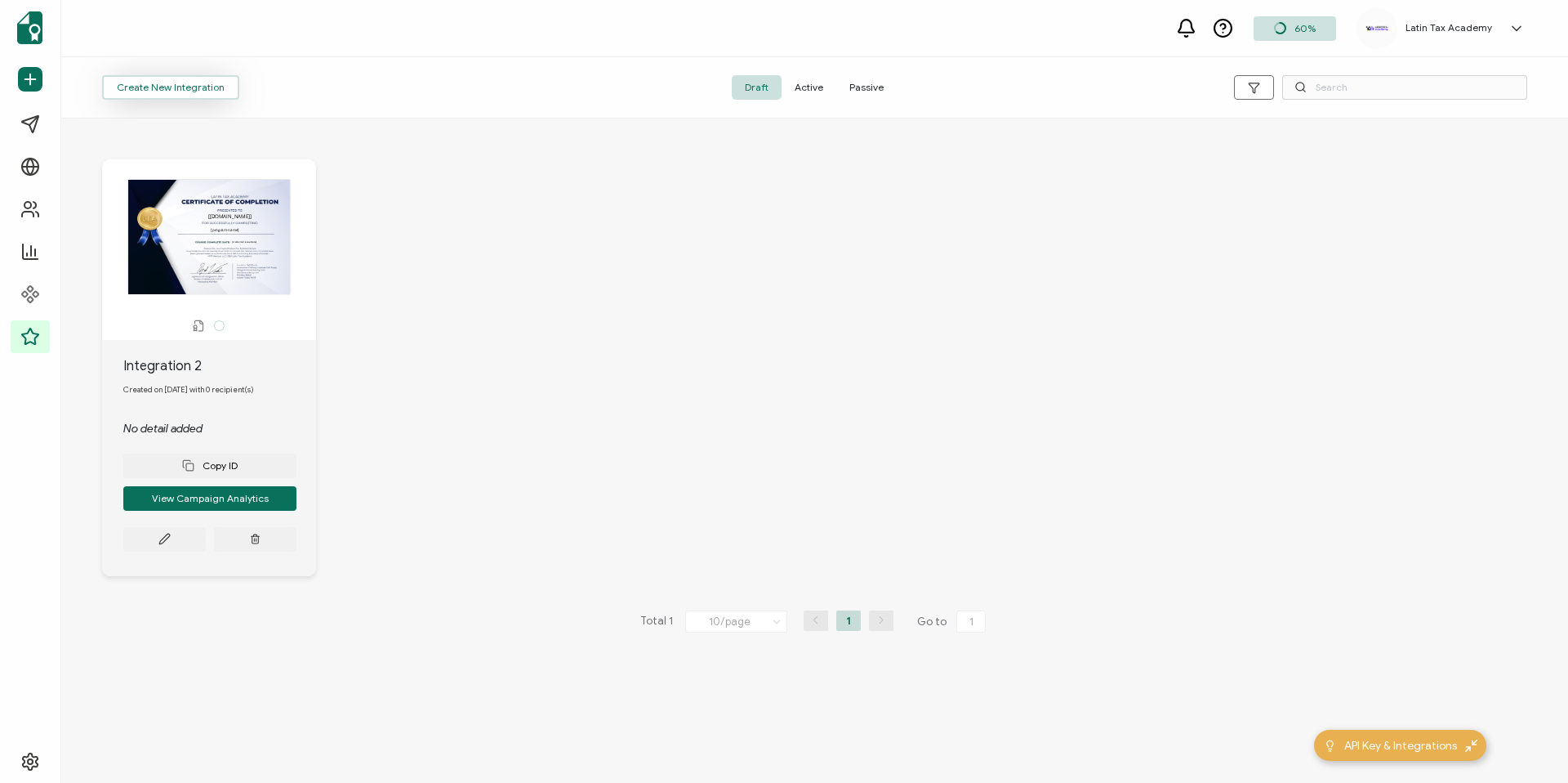
click at [156, 86] on button "Create New Integration" at bounding box center [170, 87] width 137 height 25
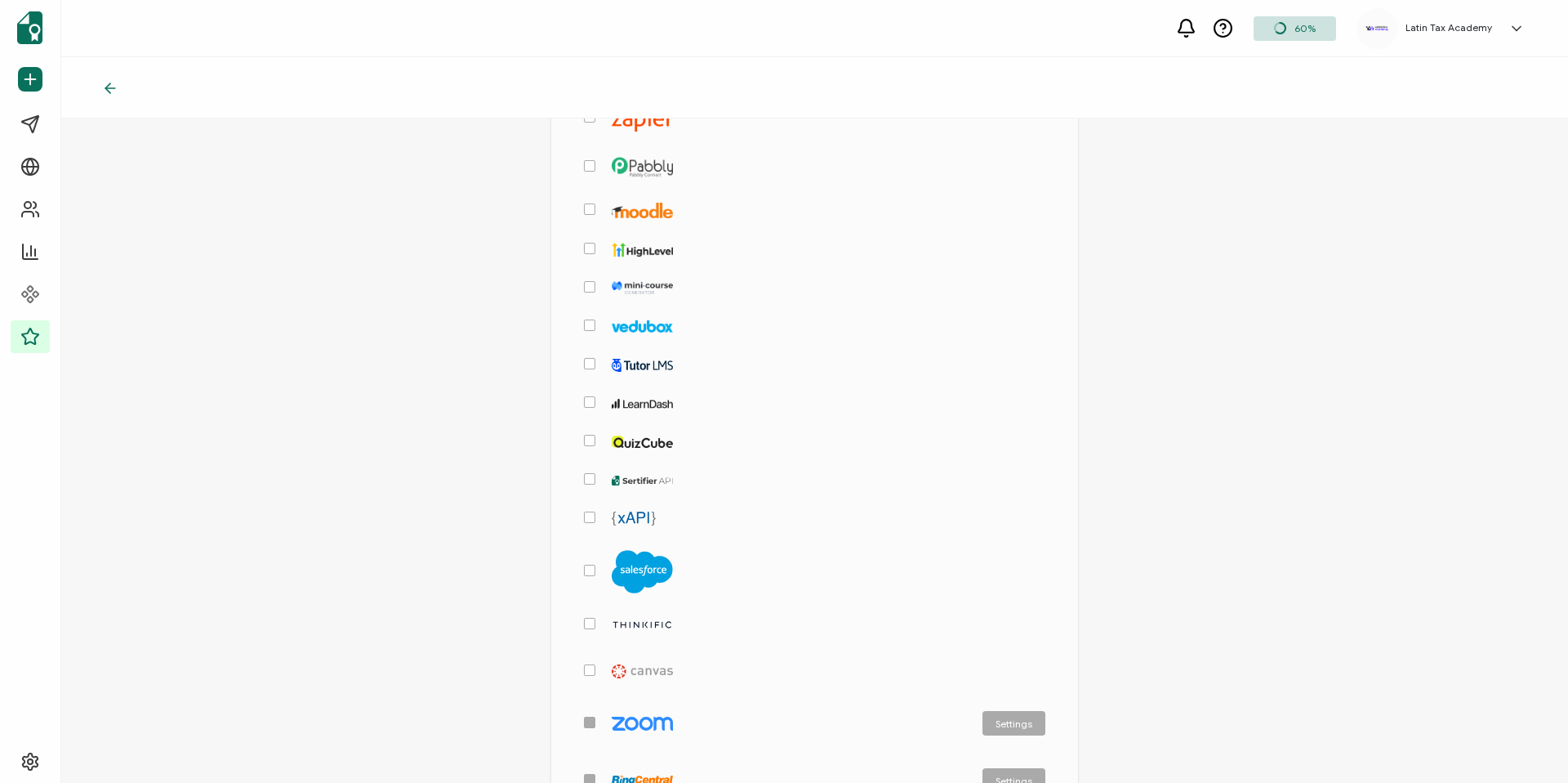
scroll to position [393, 0]
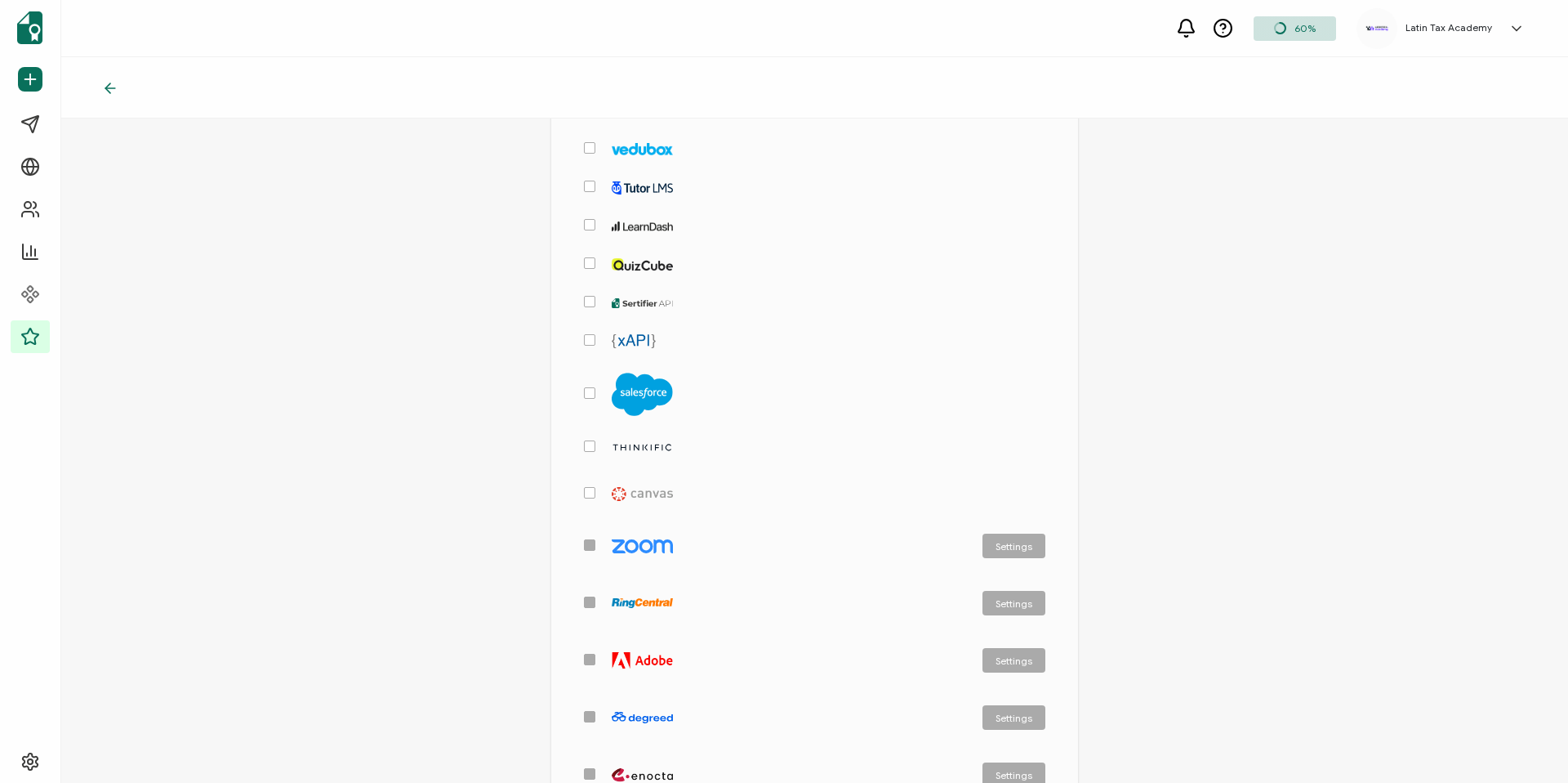
click at [595, 442] on span "checkbox-group" at bounding box center [821, 447] width 451 height 11
click at [595, 440] on input "checkbox-group" at bounding box center [595, 440] width 0 height 0
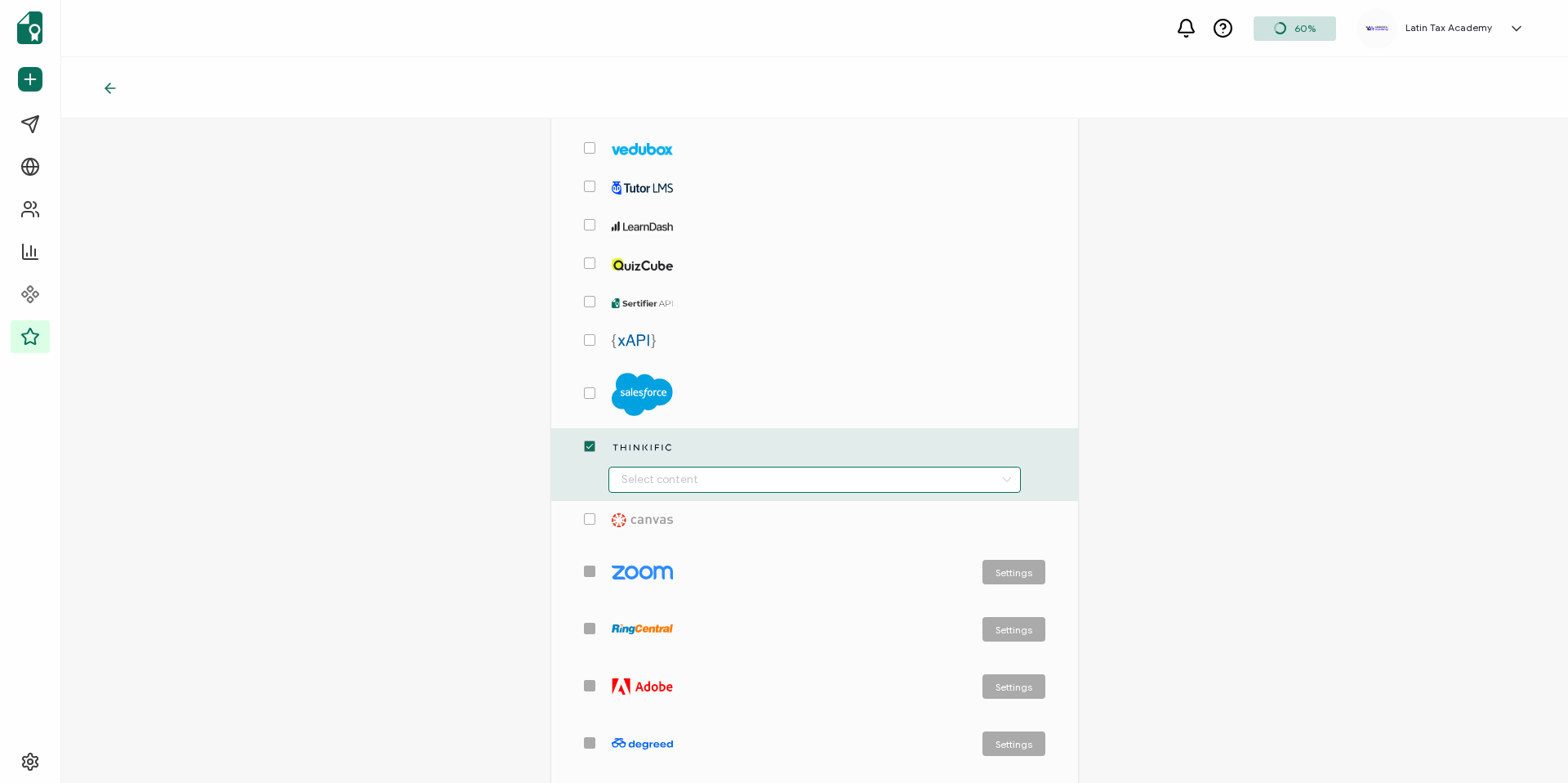
click at [707, 471] on input "checkbox-group" at bounding box center [814, 479] width 414 height 26
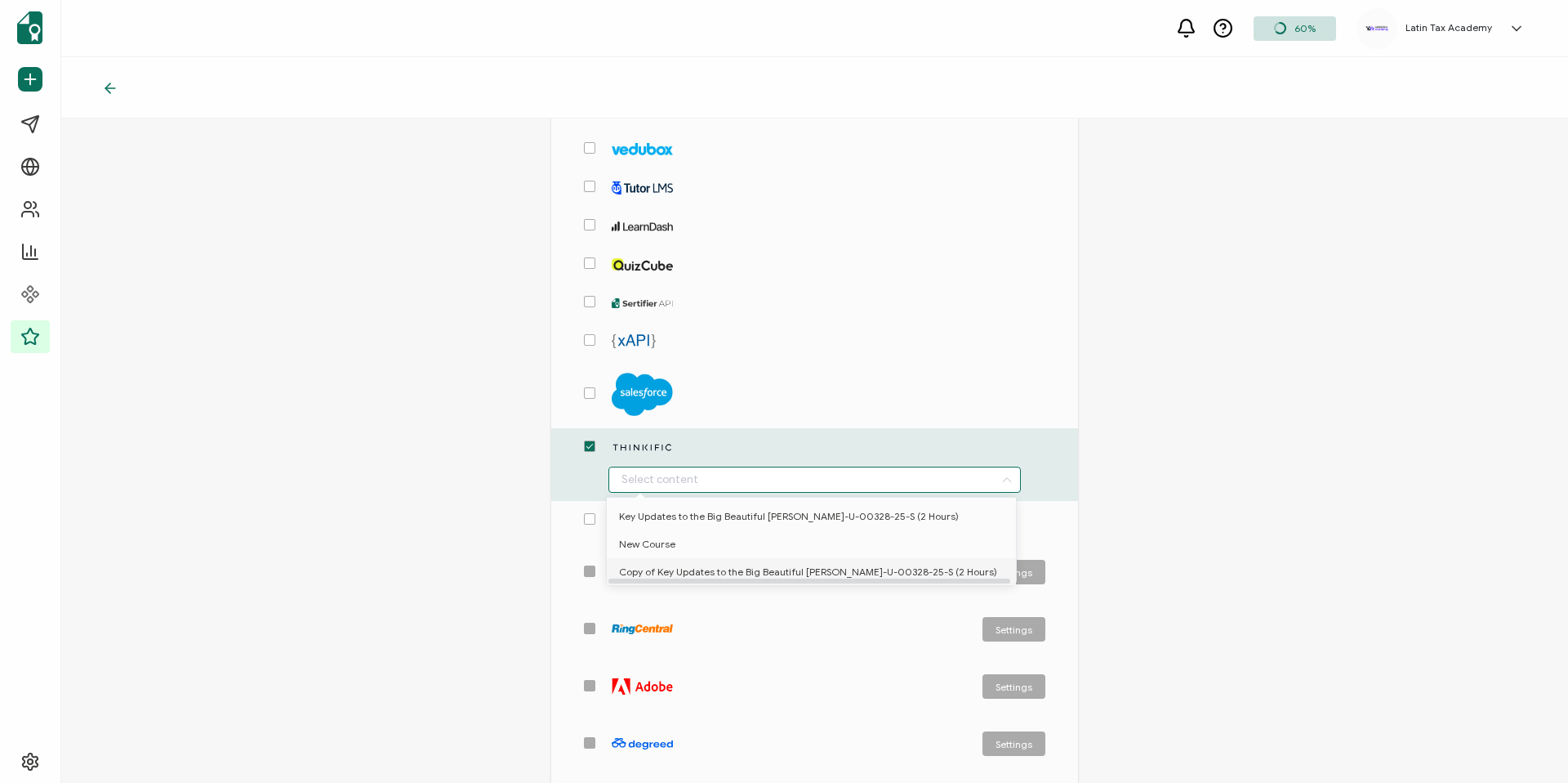
click at [732, 571] on span "Copy of Key Updates to the Big Beautiful Bill RIFYB-U-00328-25-S (2 Hours)" at bounding box center [808, 572] width 378 height 28
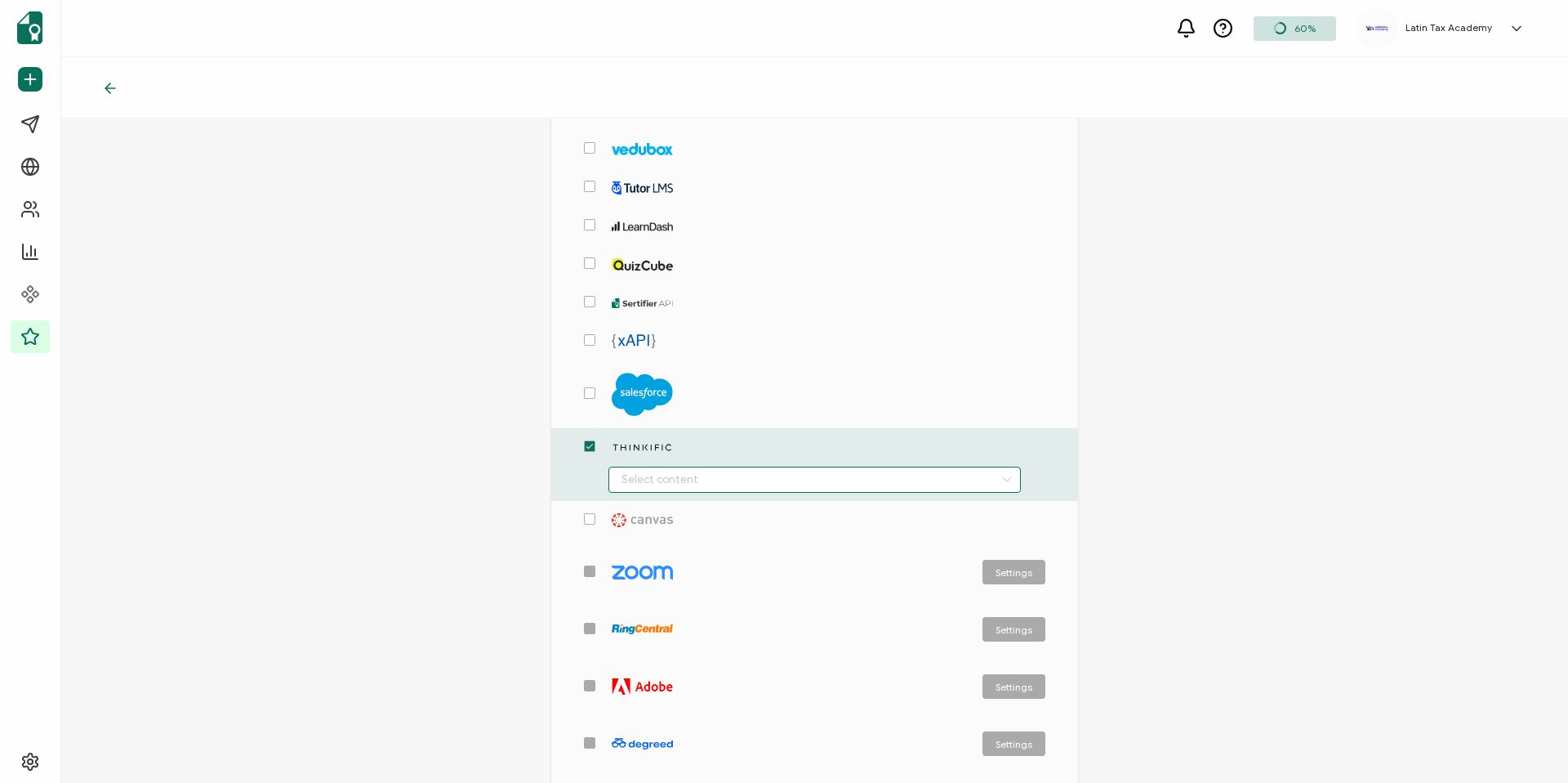
type input "Copy of Key Updates to the Big Beautiful Bill RIFYB-U-00328-25-S (2 Hours)"
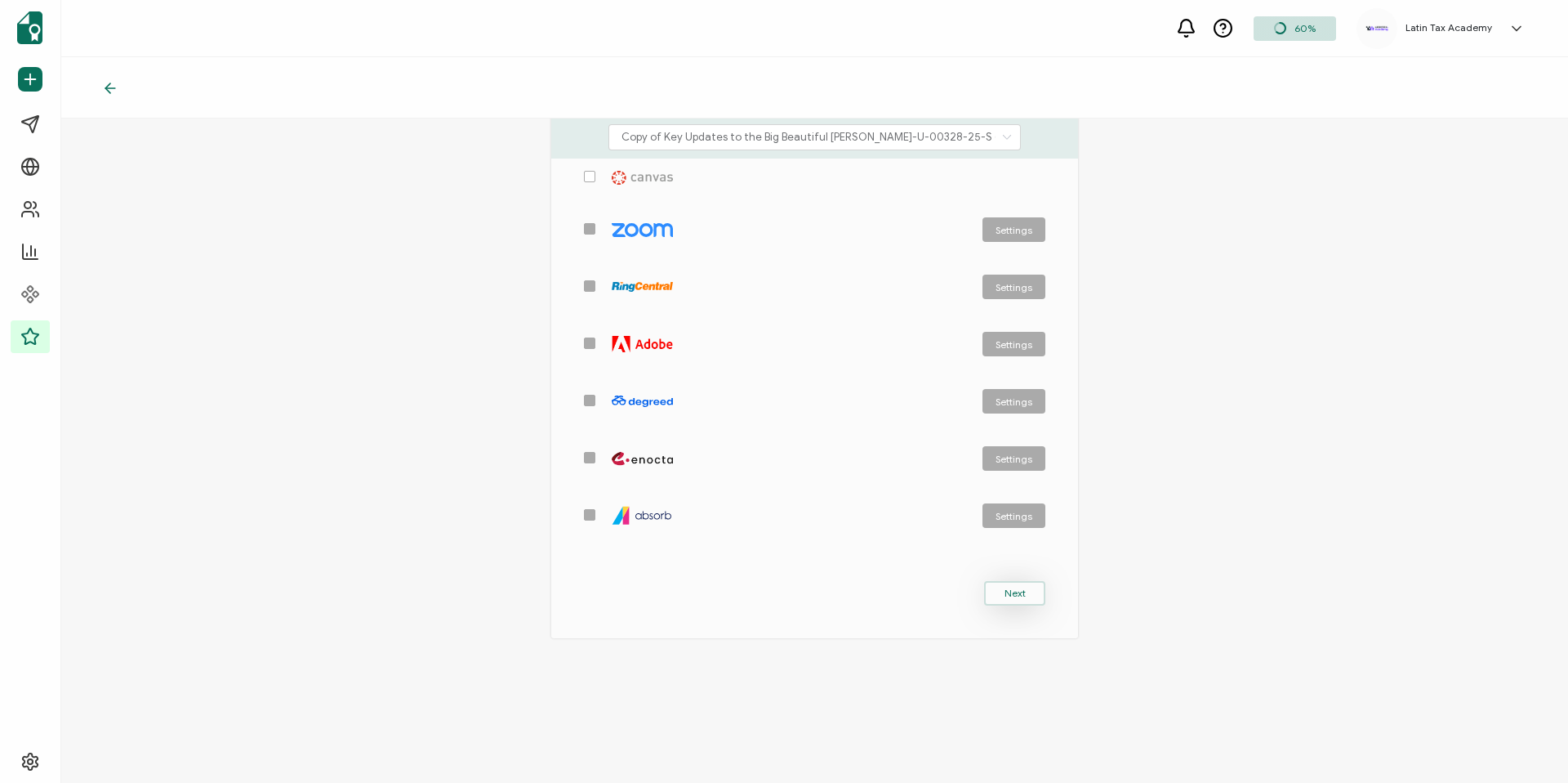
click at [1013, 591] on span "Next" at bounding box center [1014, 593] width 21 height 10
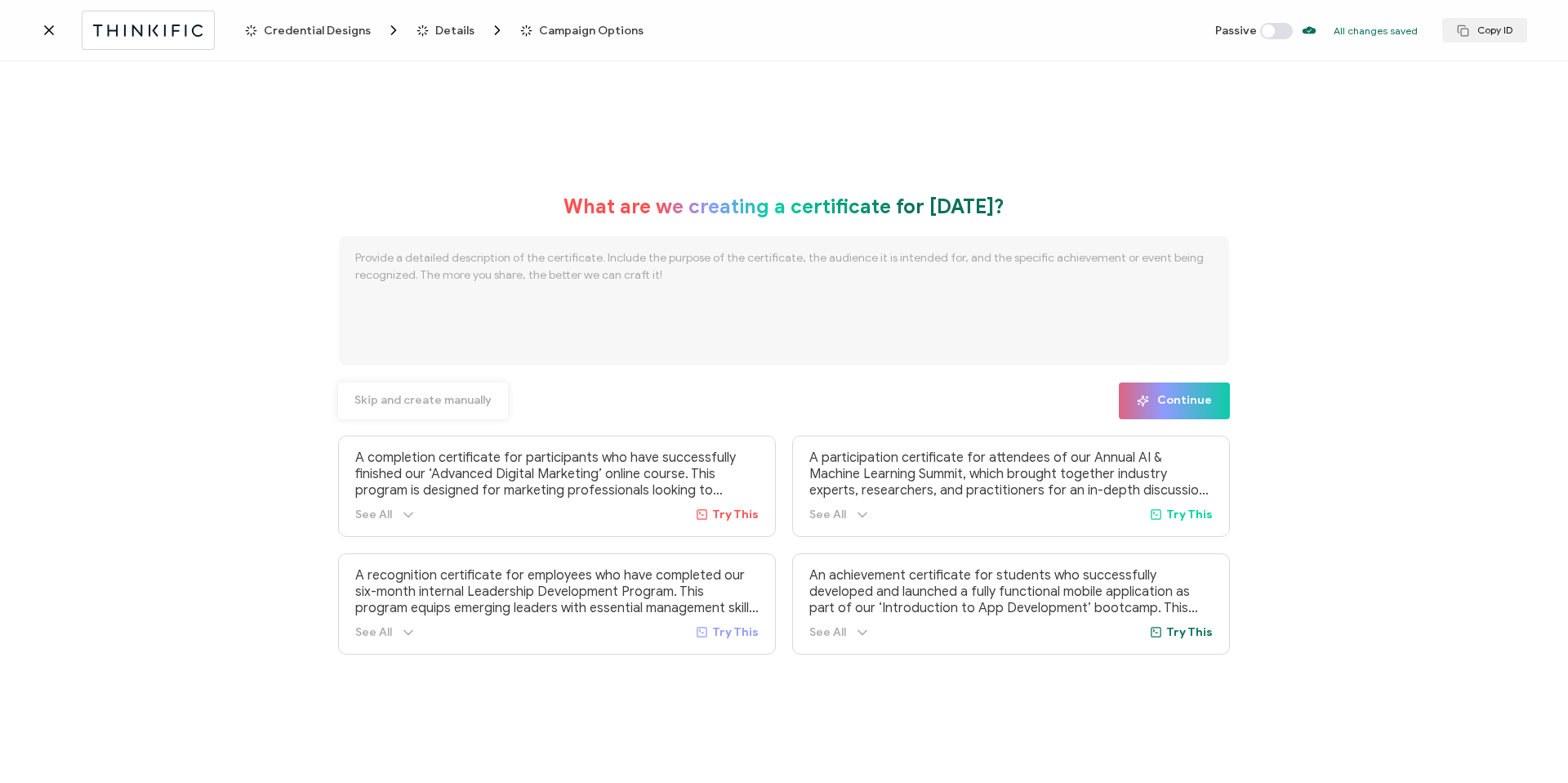
click at [422, 405] on span "Skip and create manually" at bounding box center [423, 400] width 137 height 12
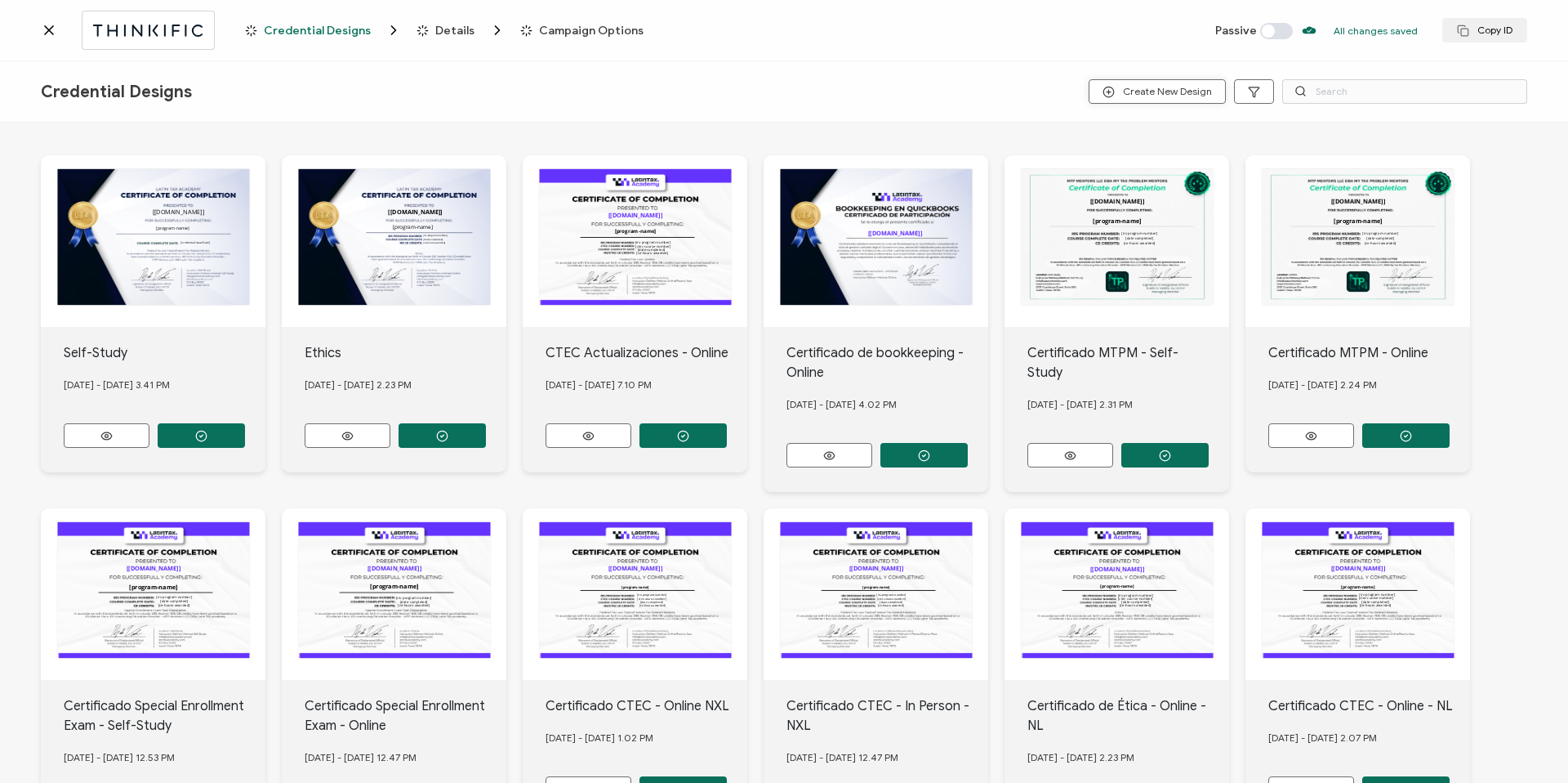
click at [1135, 91] on span "Create New Design" at bounding box center [1157, 91] width 109 height 12
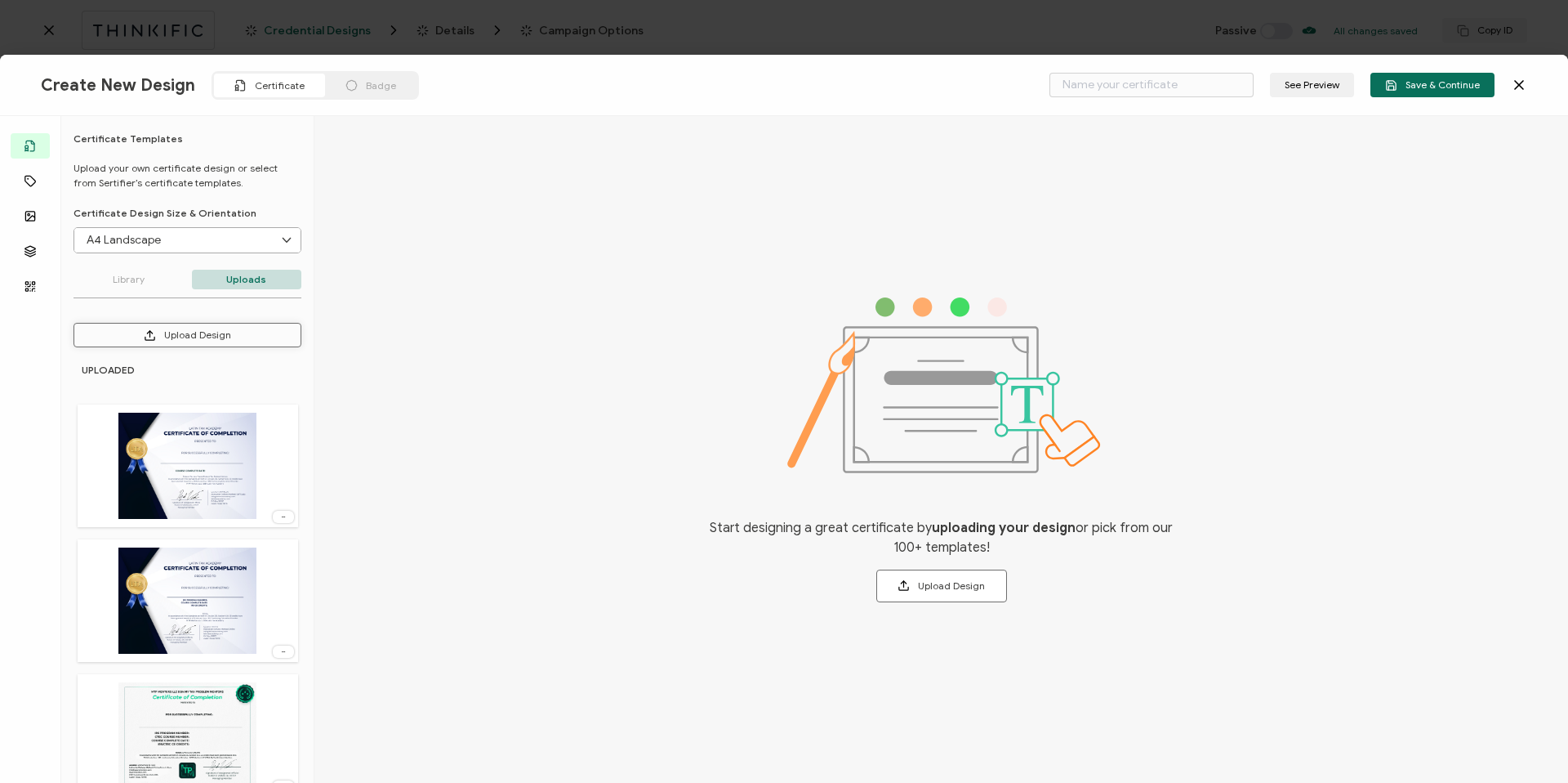
click at [184, 325] on button "Upload Design" at bounding box center [187, 335] width 228 height 25
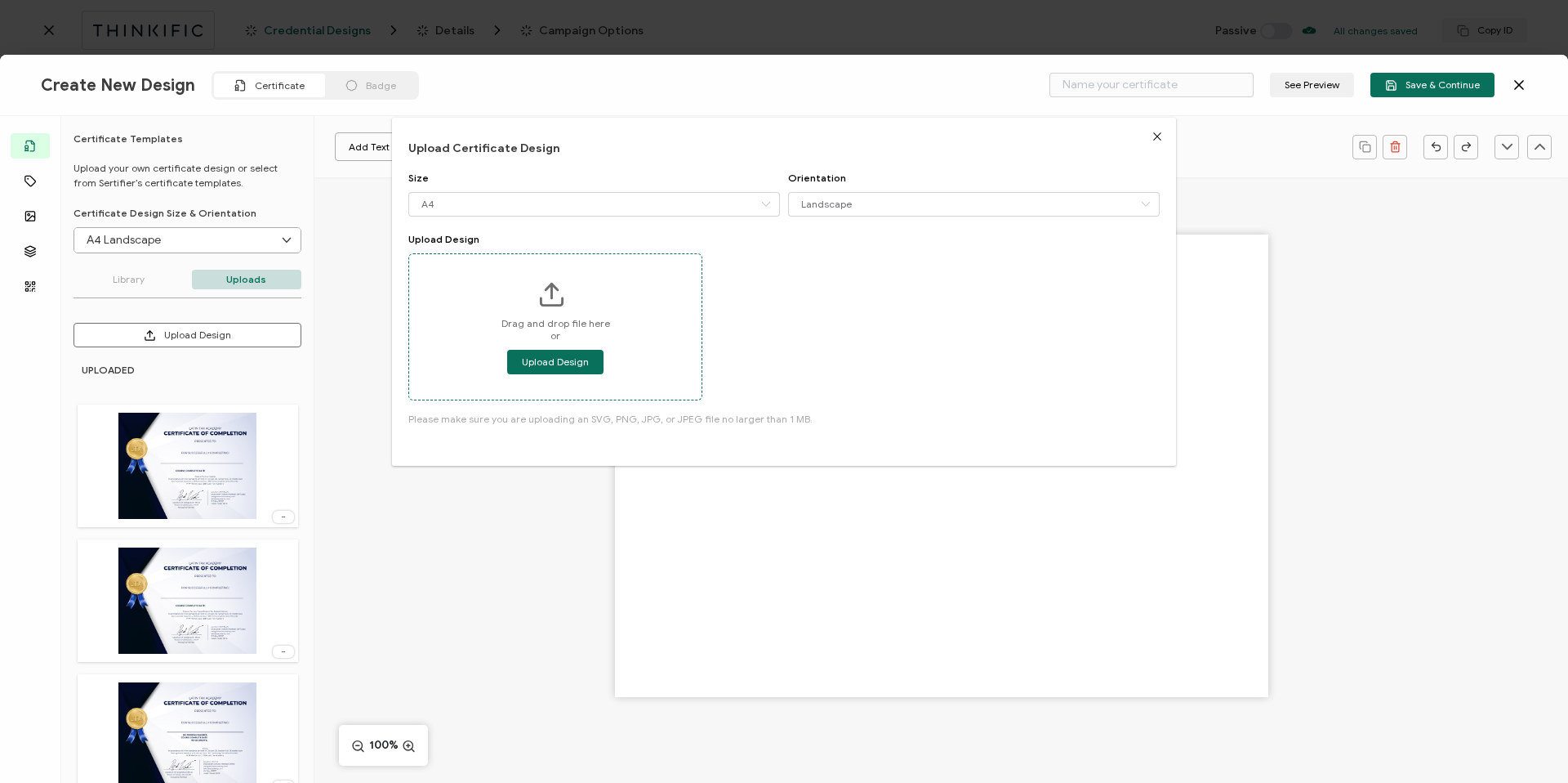
type input "Blank"
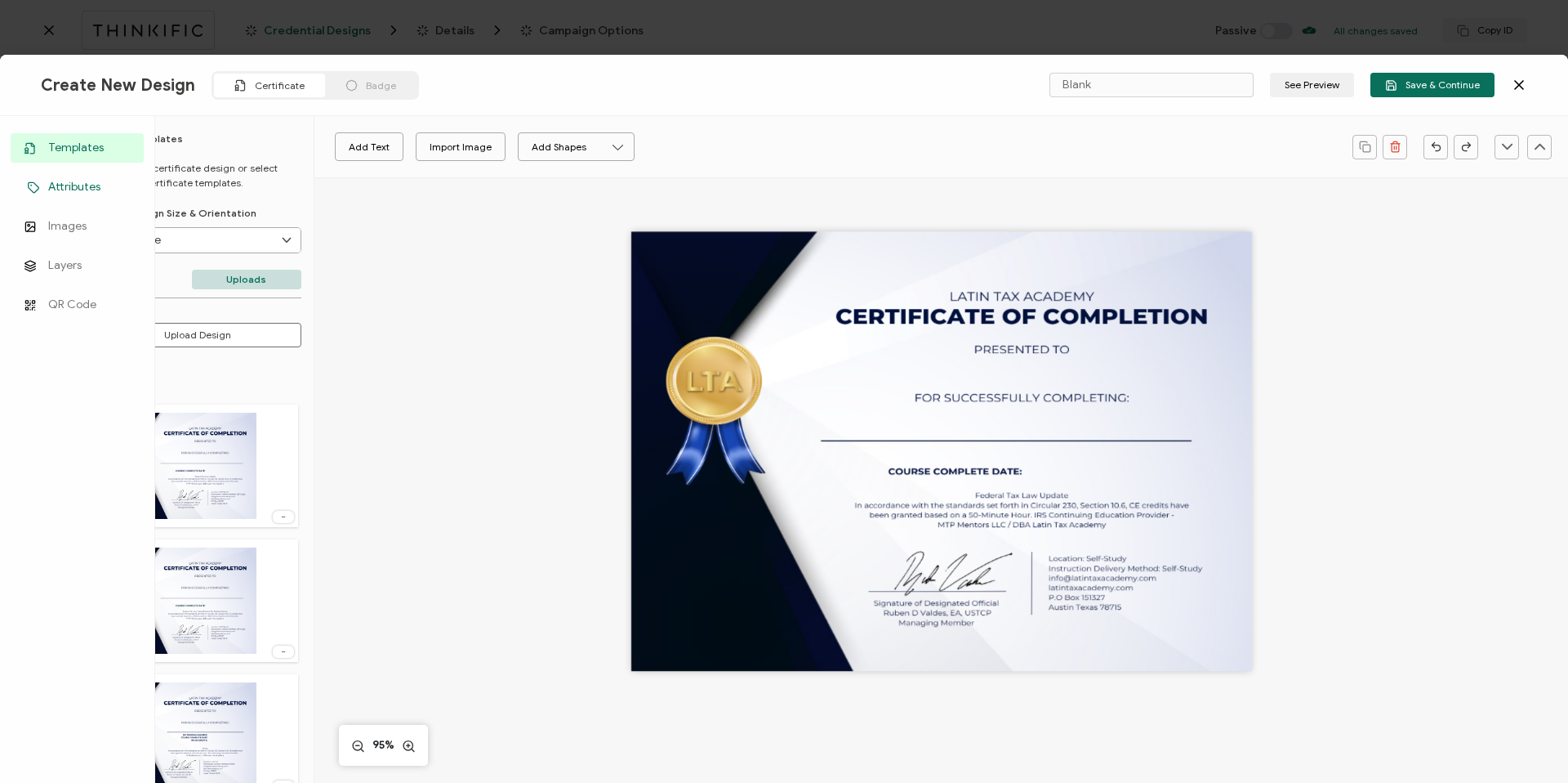
click at [70, 192] on span "Attributes" at bounding box center [74, 187] width 52 height 16
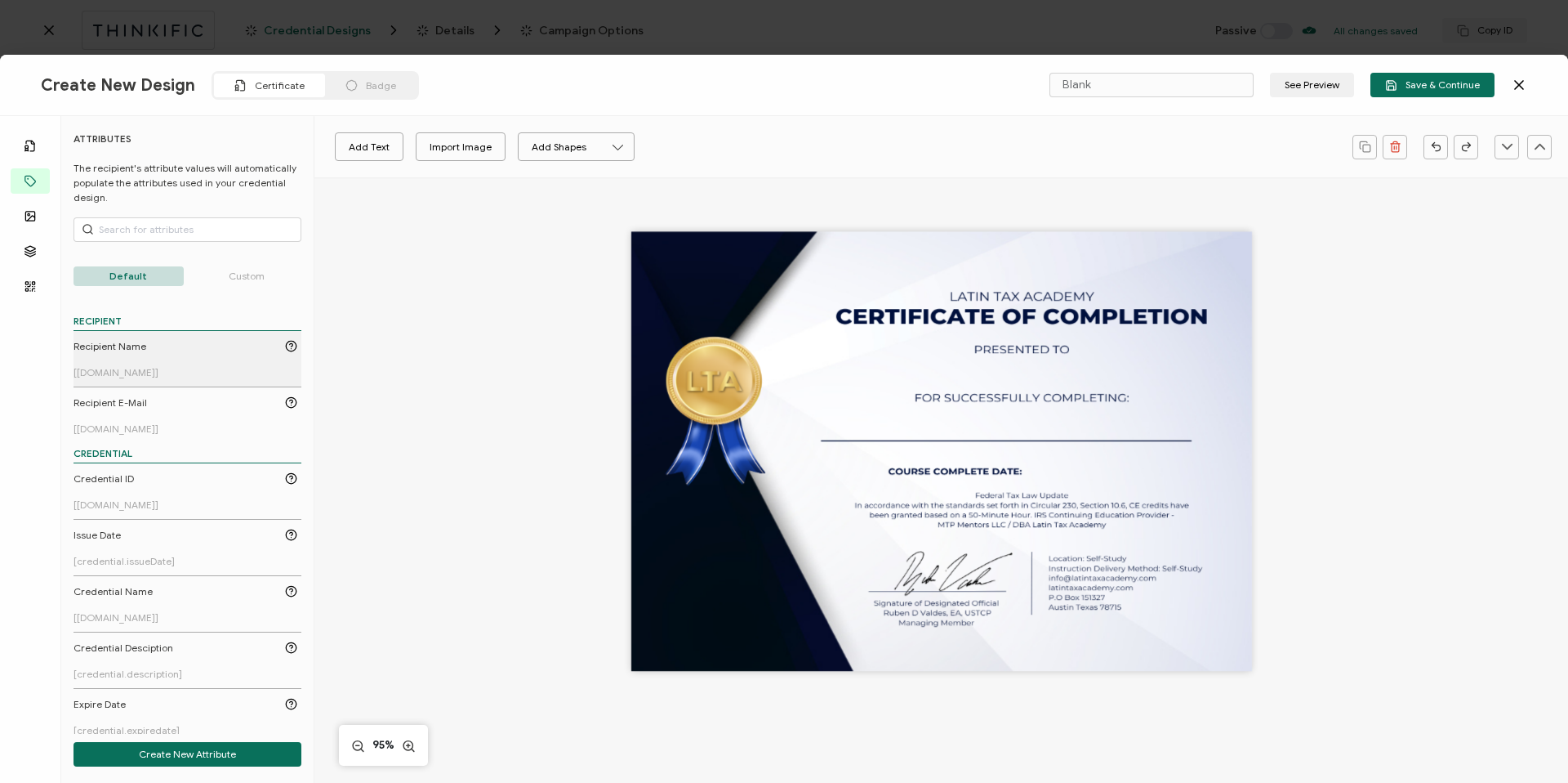
click at [185, 354] on link "Recipient Name [recipient.name]" at bounding box center [185, 358] width 224 height 39
drag, startPoint x: 961, startPoint y: 455, endPoint x: 1044, endPoint y: 376, distance: 114.6
click at [1044, 376] on pre "[recipient.name]" at bounding box center [1023, 371] width 166 height 26
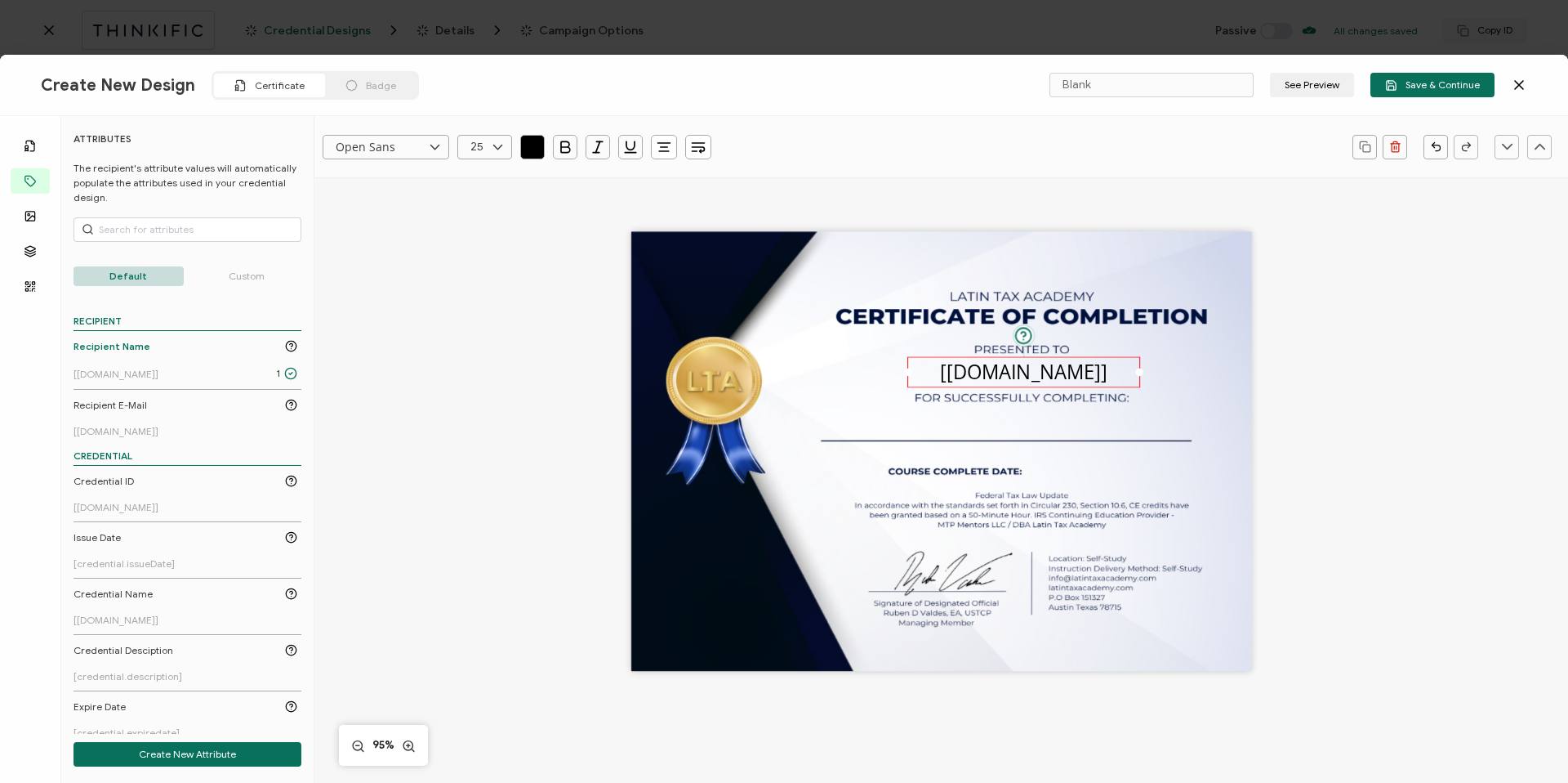
click at [233, 276] on p "Custom" at bounding box center [246, 276] width 110 height 20
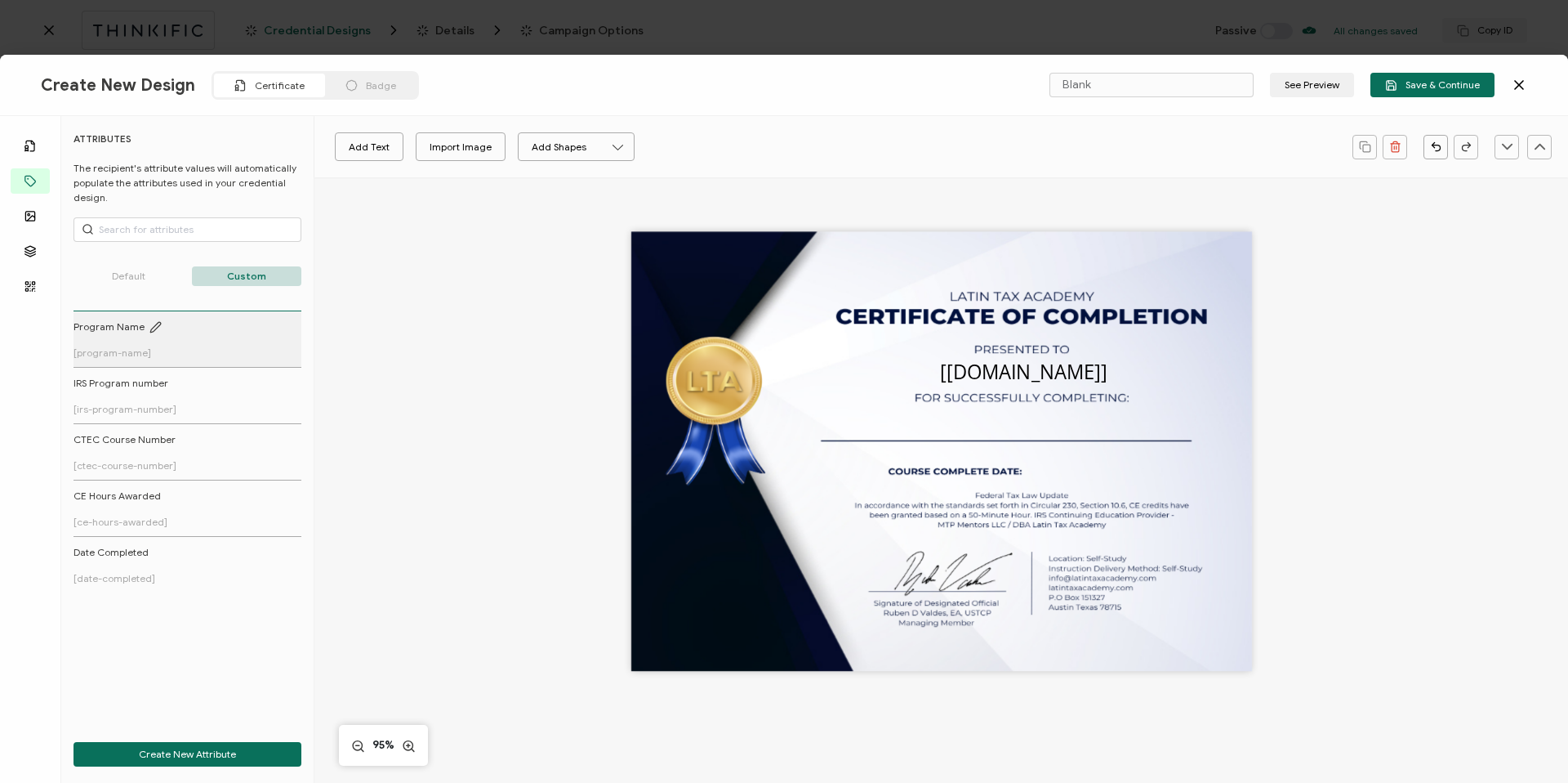
click at [133, 342] on link "Program Name [program-name]" at bounding box center [185, 338] width 224 height 39
drag, startPoint x: 955, startPoint y: 457, endPoint x: 1035, endPoint y: 430, distance: 84.4
click at [1035, 430] on pre "[program-name]" at bounding box center [1024, 424] width 148 height 26
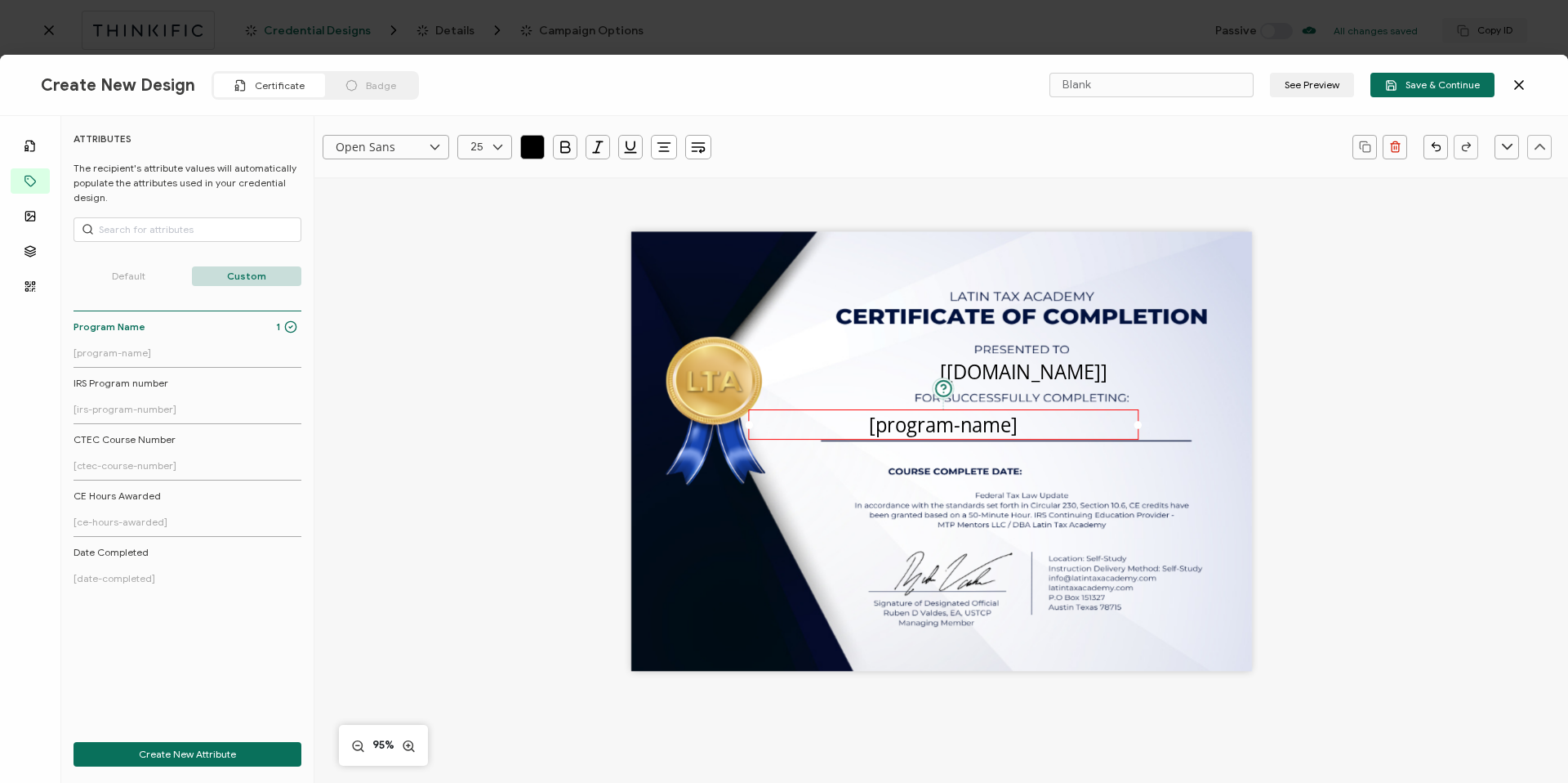
drag, startPoint x: 905, startPoint y: 424, endPoint x: 738, endPoint y: 425, distance: 167.0
click at [738, 425] on div "The recipient’s full name, which will be automatically filled based on the info…" at bounding box center [941, 451] width 621 height 439
drag, startPoint x: 1136, startPoint y: 423, endPoint x: 1253, endPoint y: 423, distance: 117.0
click at [1253, 423] on div "The recipient’s full name, which will be automatically filled based on the info…" at bounding box center [941, 478] width 1191 height 602
click at [493, 147] on icon at bounding box center [497, 146] width 20 height 25
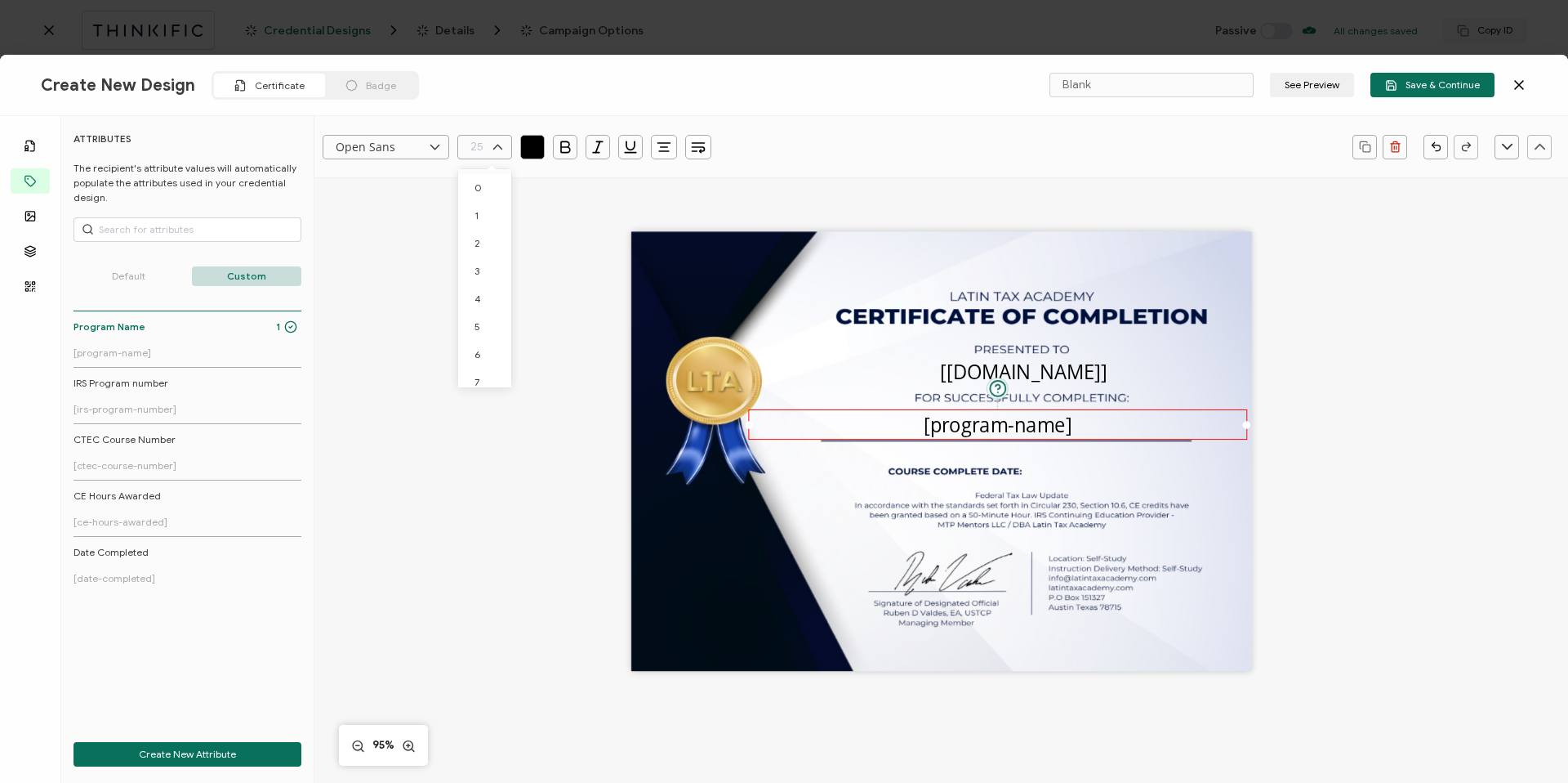
scroll to position [511, 0]
click at [478, 182] on span "18" at bounding box center [479, 176] width 10 height 12
type input "18"
click at [1305, 457] on div "The recipient’s full name, which will be automatically filled based on the info…" at bounding box center [941, 478] width 1191 height 602
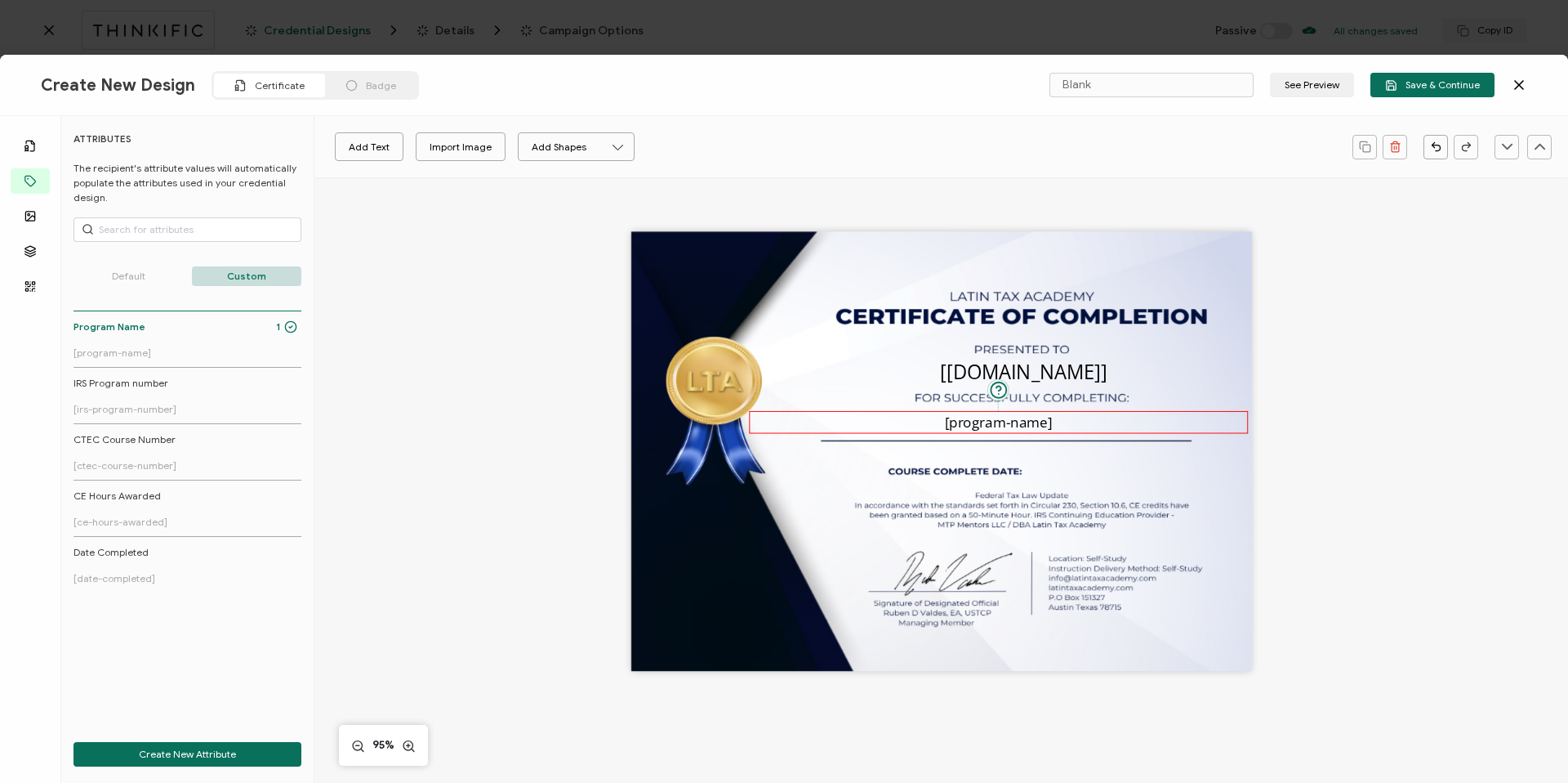
click at [1032, 420] on pre "[program-name]" at bounding box center [998, 422] width 108 height 19
click at [145, 278] on p "Default" at bounding box center [128, 276] width 110 height 20
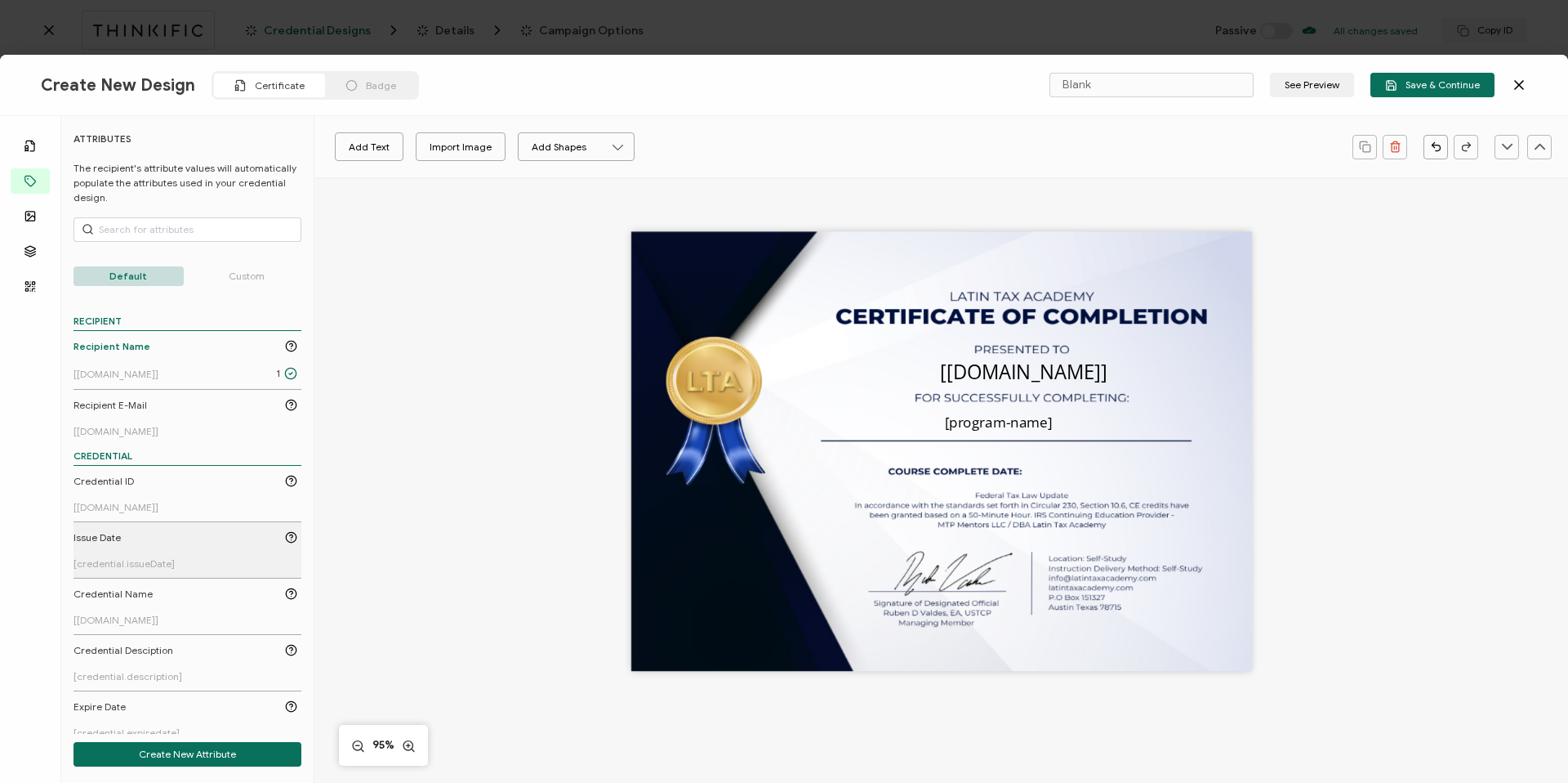
click at [154, 561] on span "[credential.issueDate]" at bounding box center [124, 563] width 101 height 12
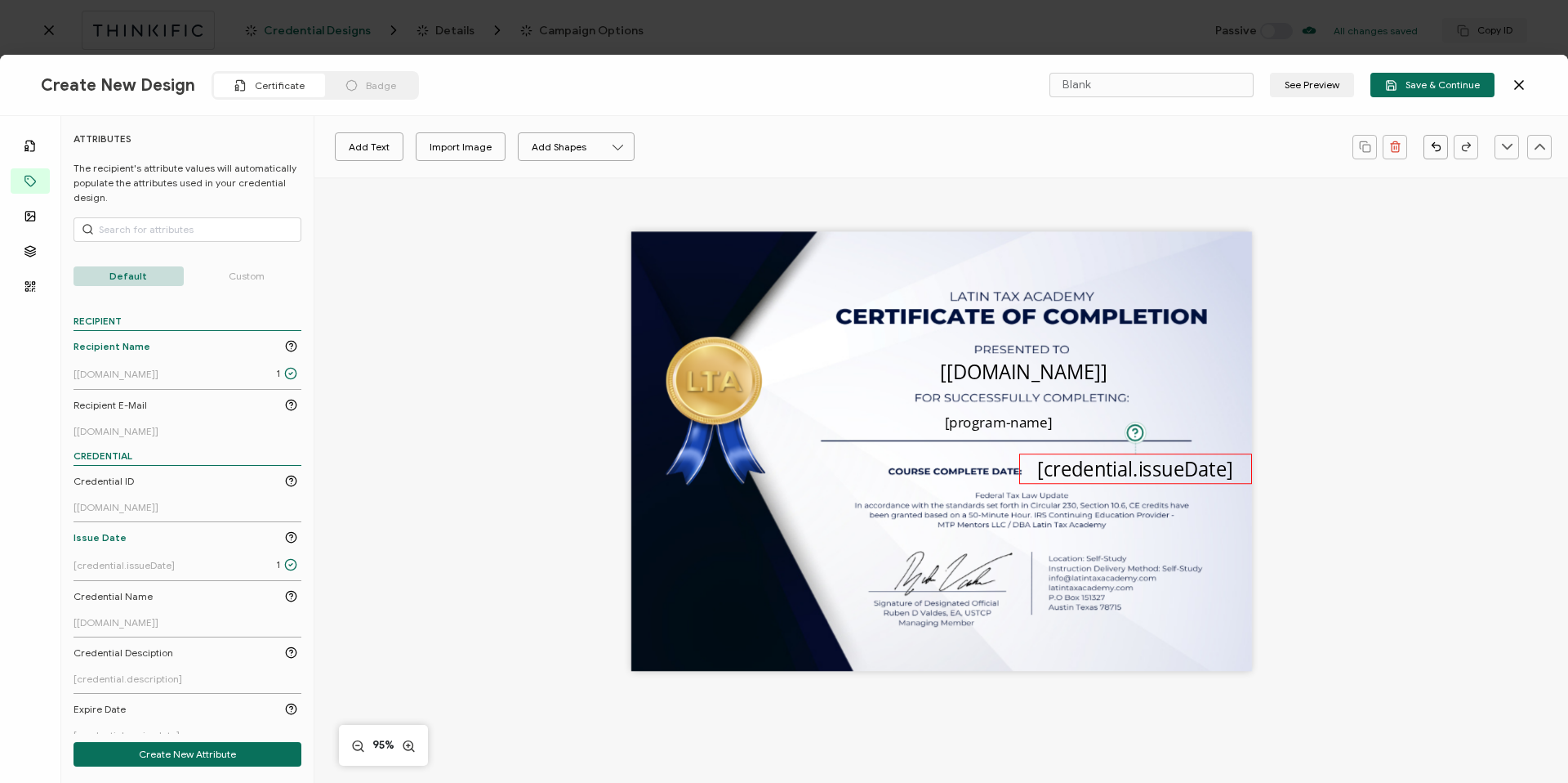
drag, startPoint x: 979, startPoint y: 450, endPoint x: 1177, endPoint y: 467, distance: 198.7
click at [1177, 467] on pre "[credential.issueDate]" at bounding box center [1134, 467] width 195 height 26
click at [478, 156] on input "text" at bounding box center [484, 146] width 55 height 25
click at [477, 181] on span "14" at bounding box center [480, 178] width 11 height 12
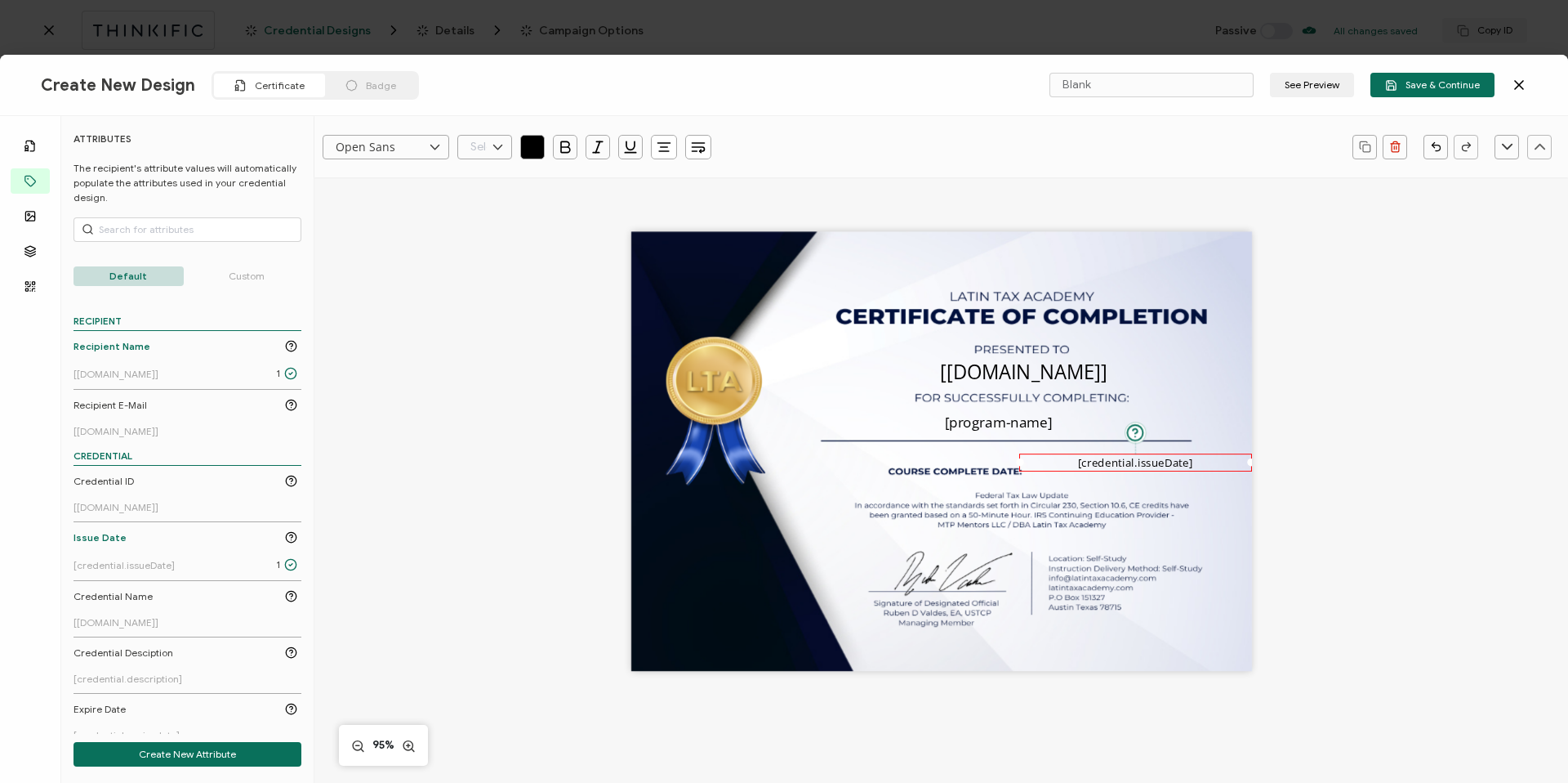
type input "14"
click at [497, 146] on icon at bounding box center [497, 146] width 20 height 25
click at [481, 340] on span "12" at bounding box center [479, 339] width 10 height 12
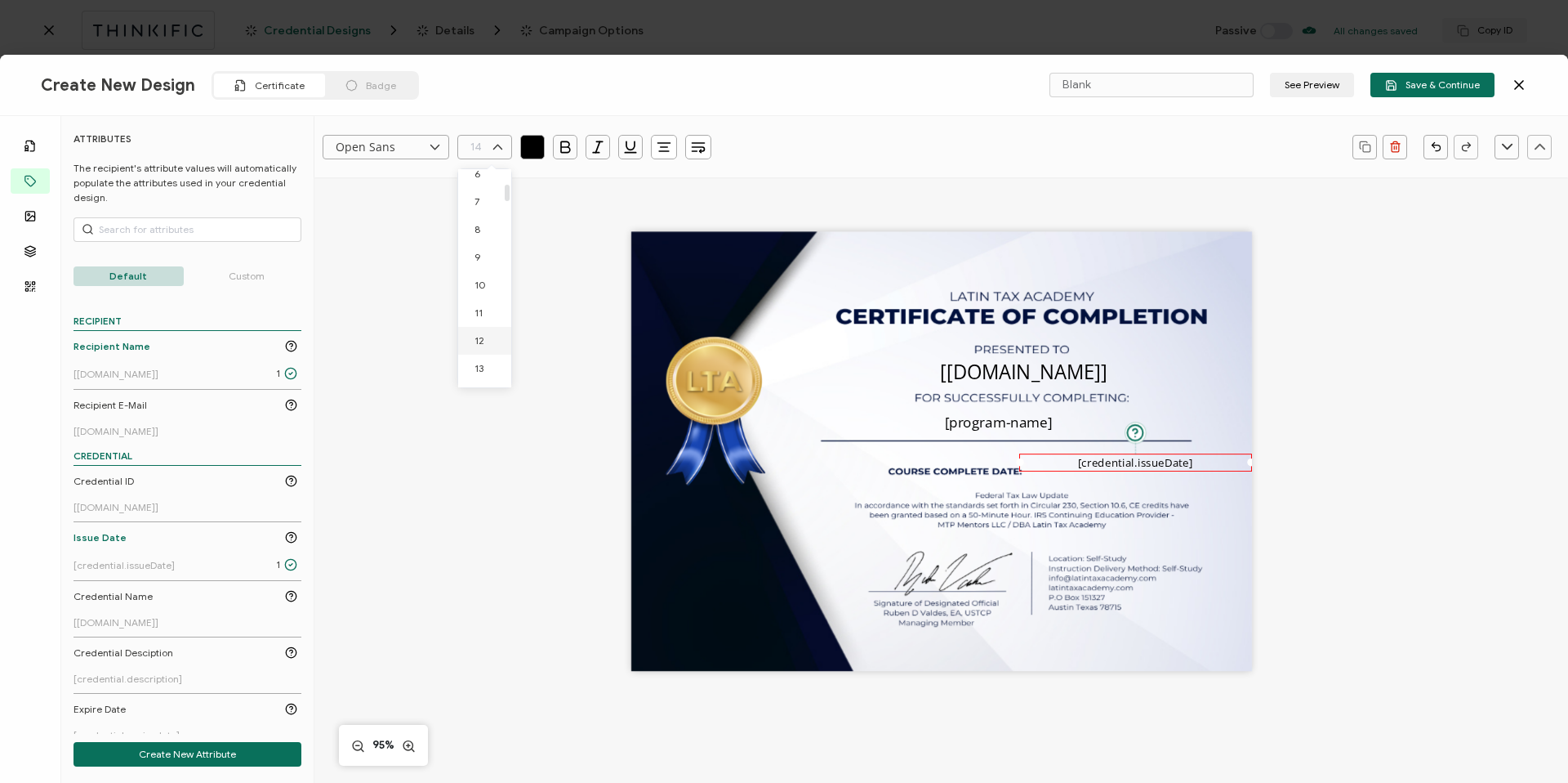
type input "12"
drag, startPoint x: 1249, startPoint y: 462, endPoint x: 1177, endPoint y: 462, distance: 72.0
click at [1177, 462] on div "The recipient’s full name, which will be automatically filled based on the info…" at bounding box center [941, 478] width 1191 height 602
click at [1215, 462] on div "The date the credential was issued. This will automatically update to the day t…" at bounding box center [1135, 461] width 233 height 15
click at [1163, 457] on pre "[credential.issueDate]" at bounding box center [1135, 460] width 95 height 13
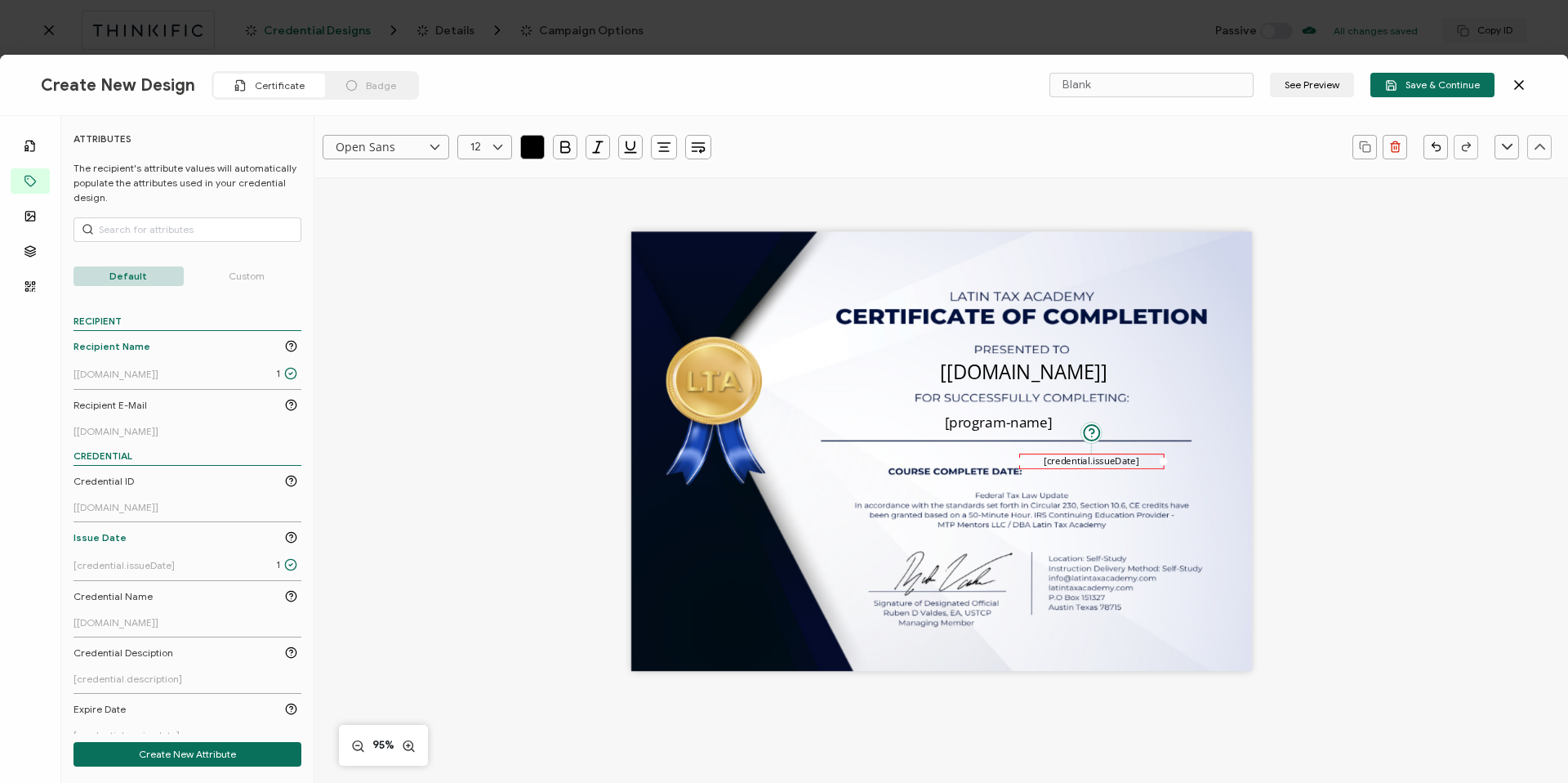
drag, startPoint x: 1245, startPoint y: 461, endPoint x: 1154, endPoint y: 461, distance: 91.0
click at [1154, 461] on div "The date the credential was issued. This will automatically update to the day t…" at bounding box center [1092, 461] width 145 height 15
click at [979, 445] on div "The recipient’s full name, which will be automatically filled based on the info…" at bounding box center [941, 451] width 621 height 439
drag, startPoint x: 1096, startPoint y: 459, endPoint x: 1103, endPoint y: 469, distance: 12.2
click at [1103, 469] on pre "[credential.issueDate]" at bounding box center [1097, 470] width 95 height 13
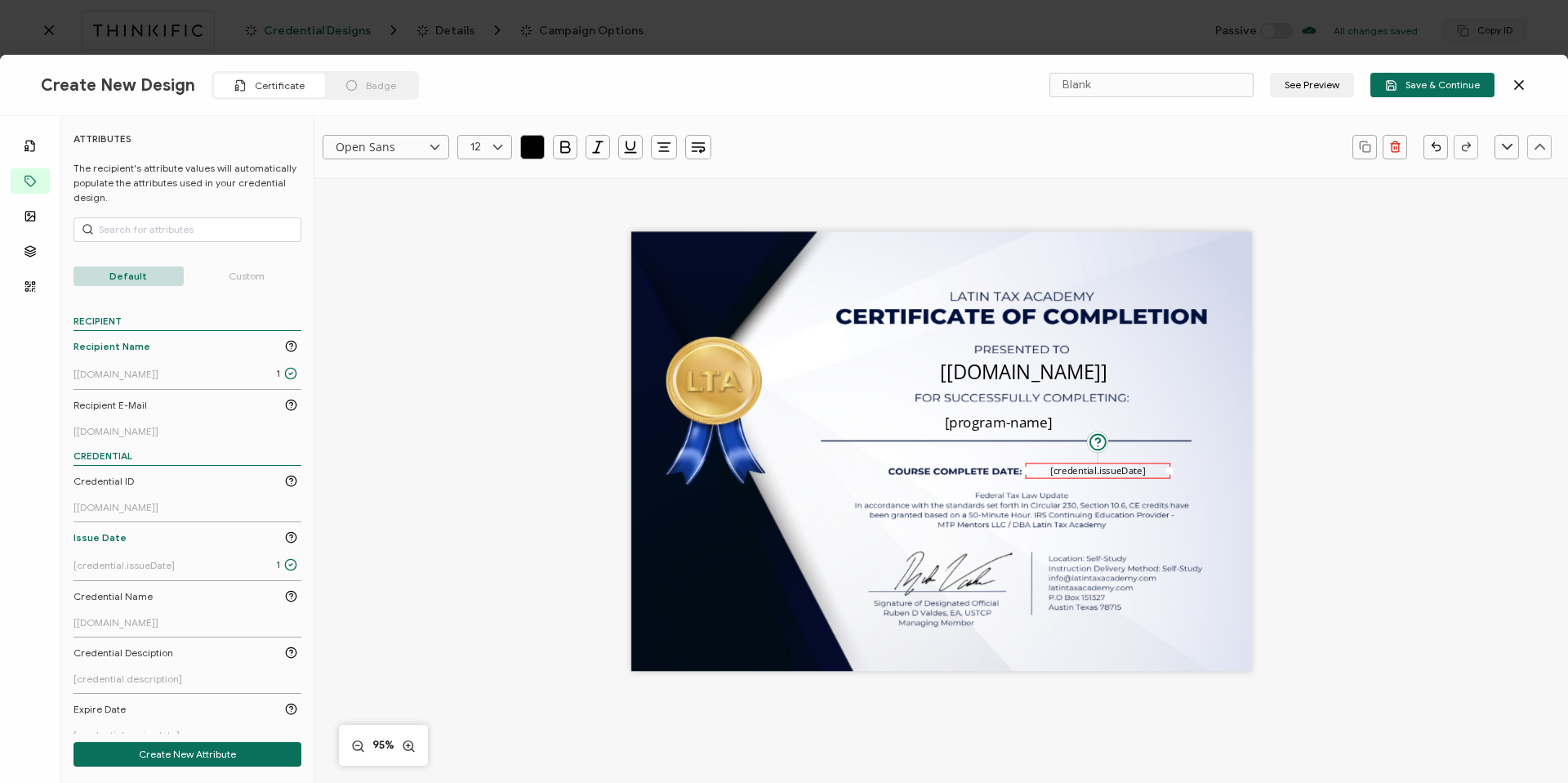
click at [661, 154] on icon "button" at bounding box center [664, 147] width 16 height 16
click at [667, 187] on icon at bounding box center [664, 190] width 12 height 12
click at [728, 411] on div "The recipient’s full name, which will be automatically filled based on the info…" at bounding box center [941, 451] width 621 height 439
click at [1413, 83] on span "Save & Continue" at bounding box center [1433, 85] width 95 height 12
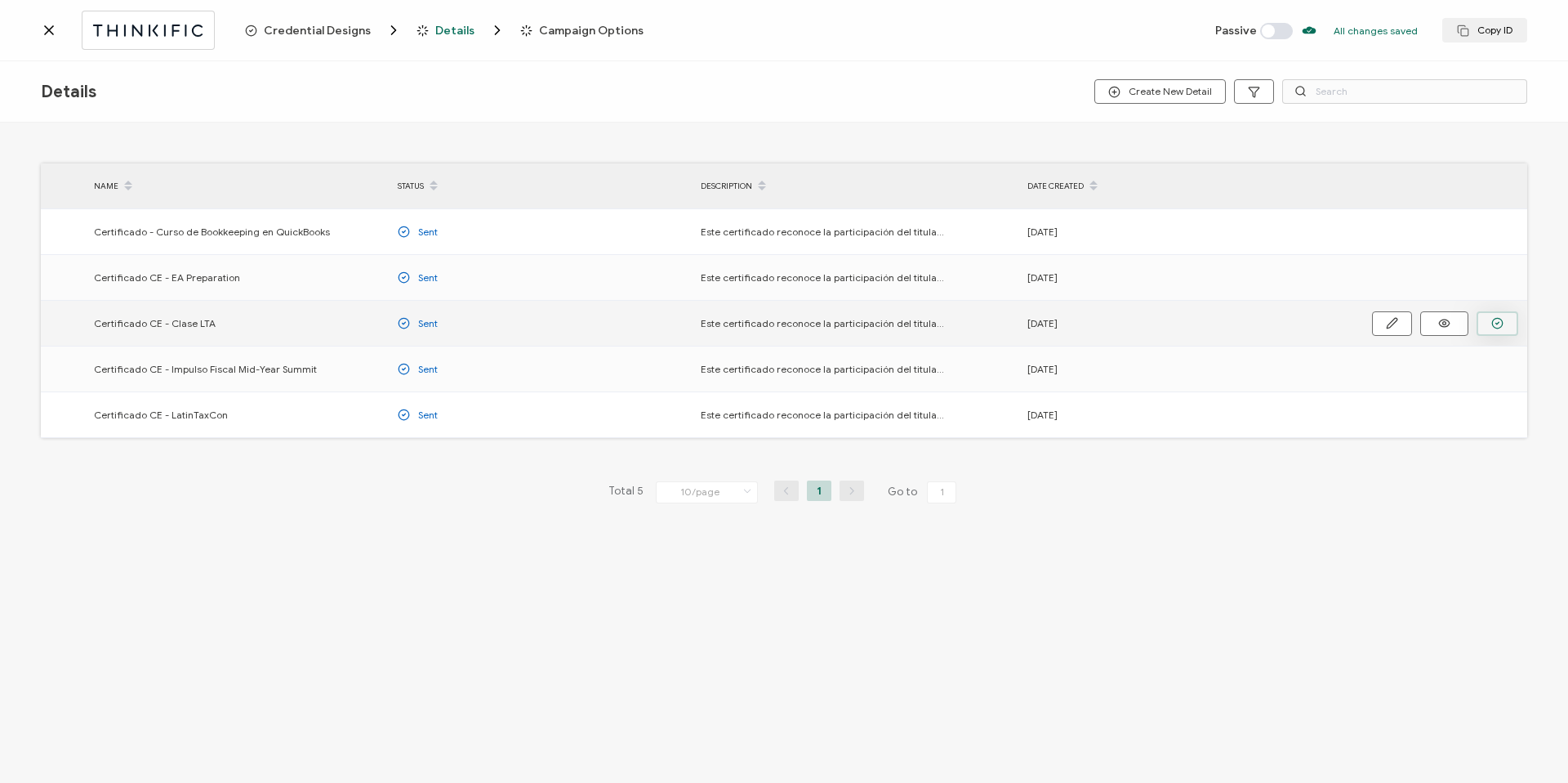
click at [0, 0] on button "button" at bounding box center [0, 0] width 0 height 0
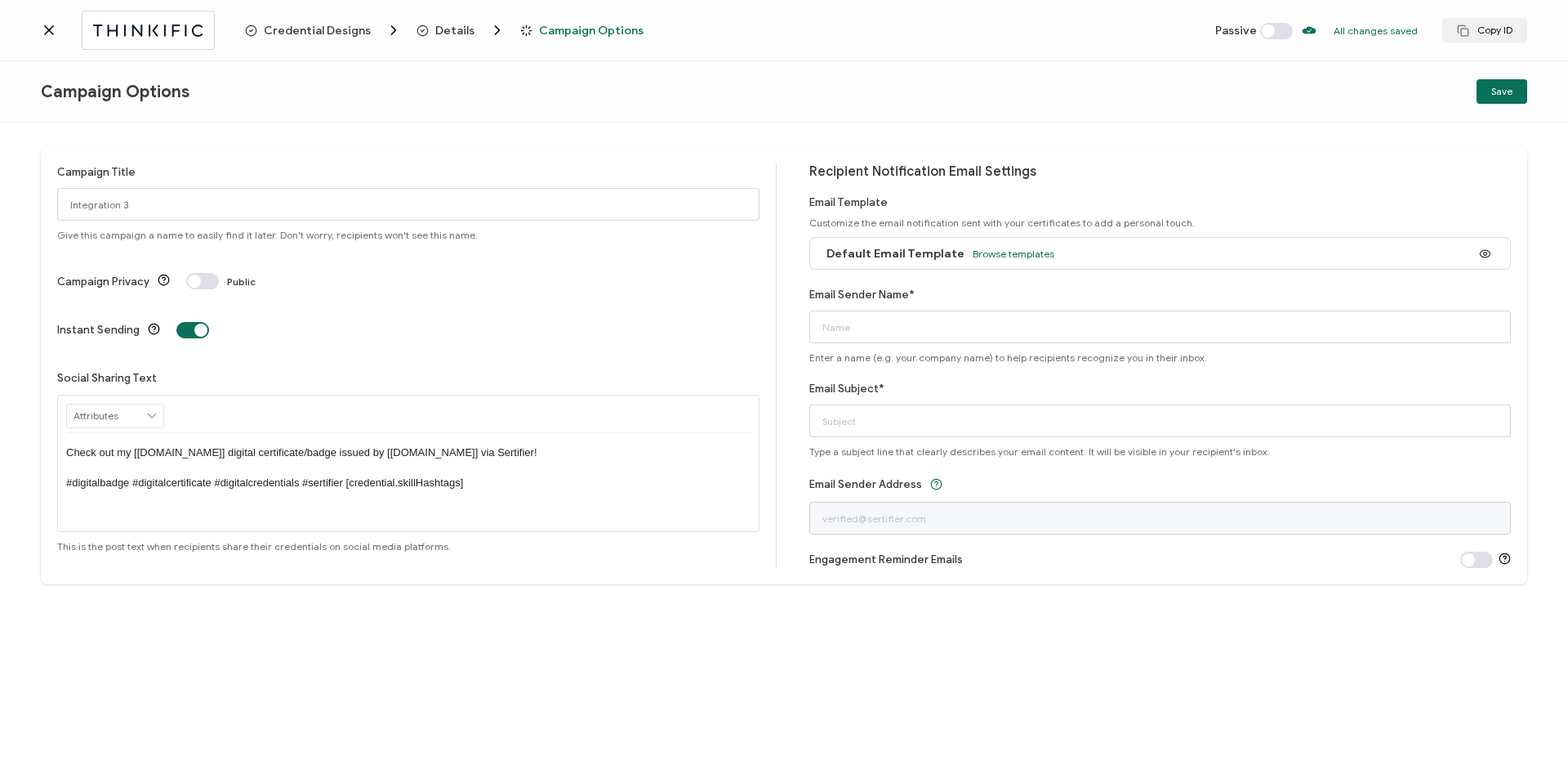
click at [451, 29] on span "Details" at bounding box center [454, 30] width 39 height 12
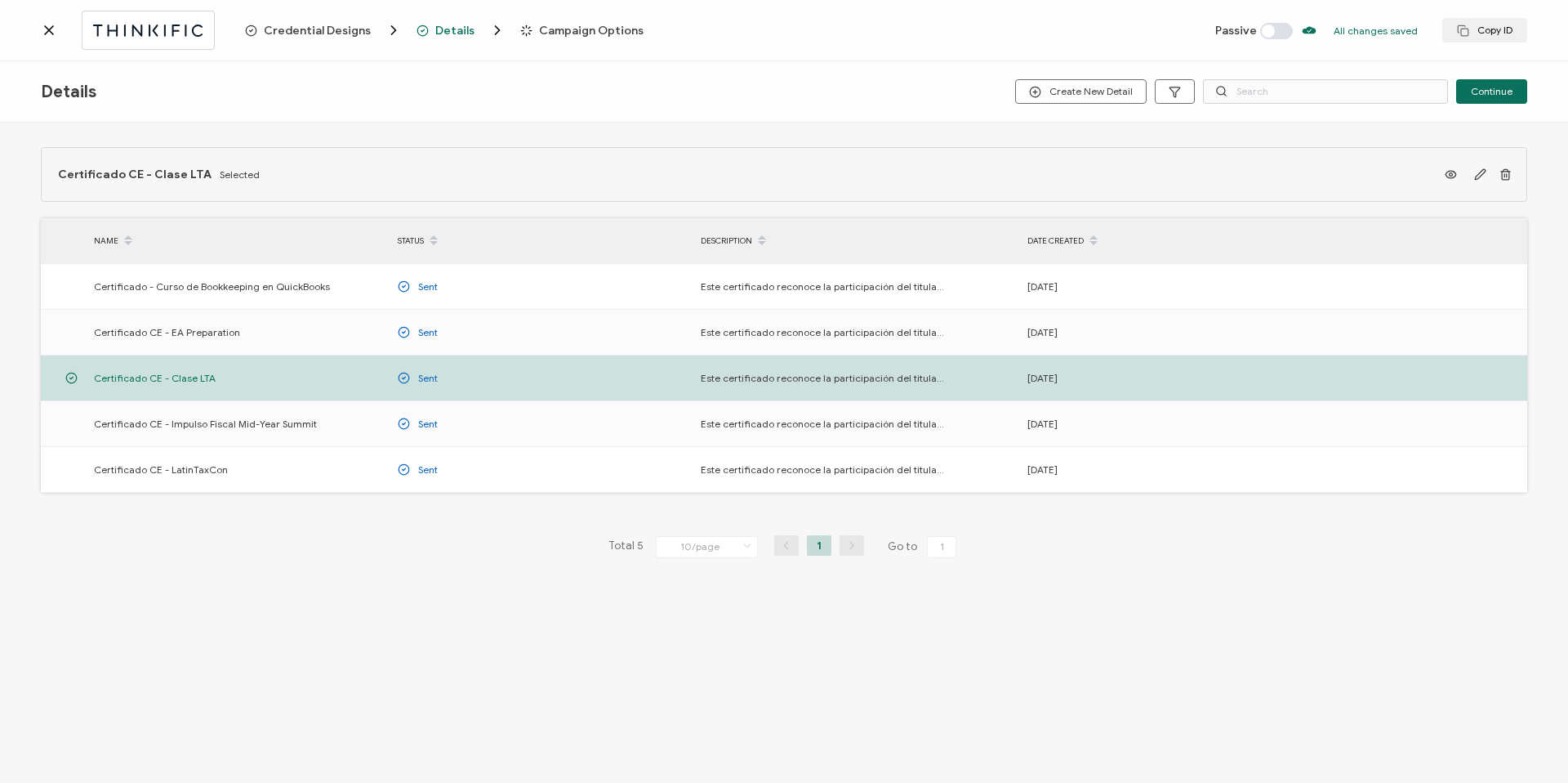
click at [543, 32] on span "Campaign Options" at bounding box center [591, 30] width 105 height 12
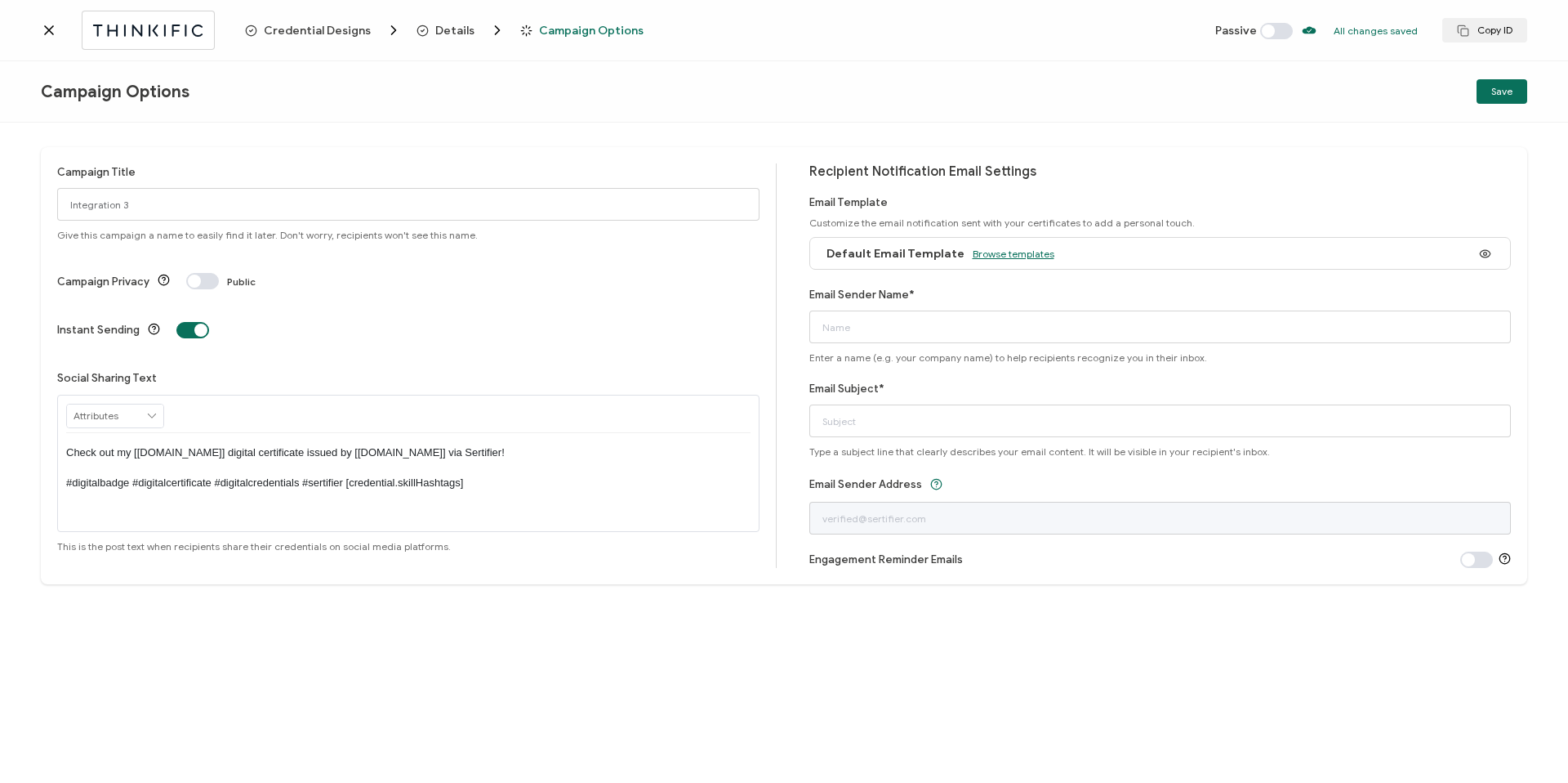
click at [1024, 250] on span "Browse templates" at bounding box center [1014, 253] width 82 height 12
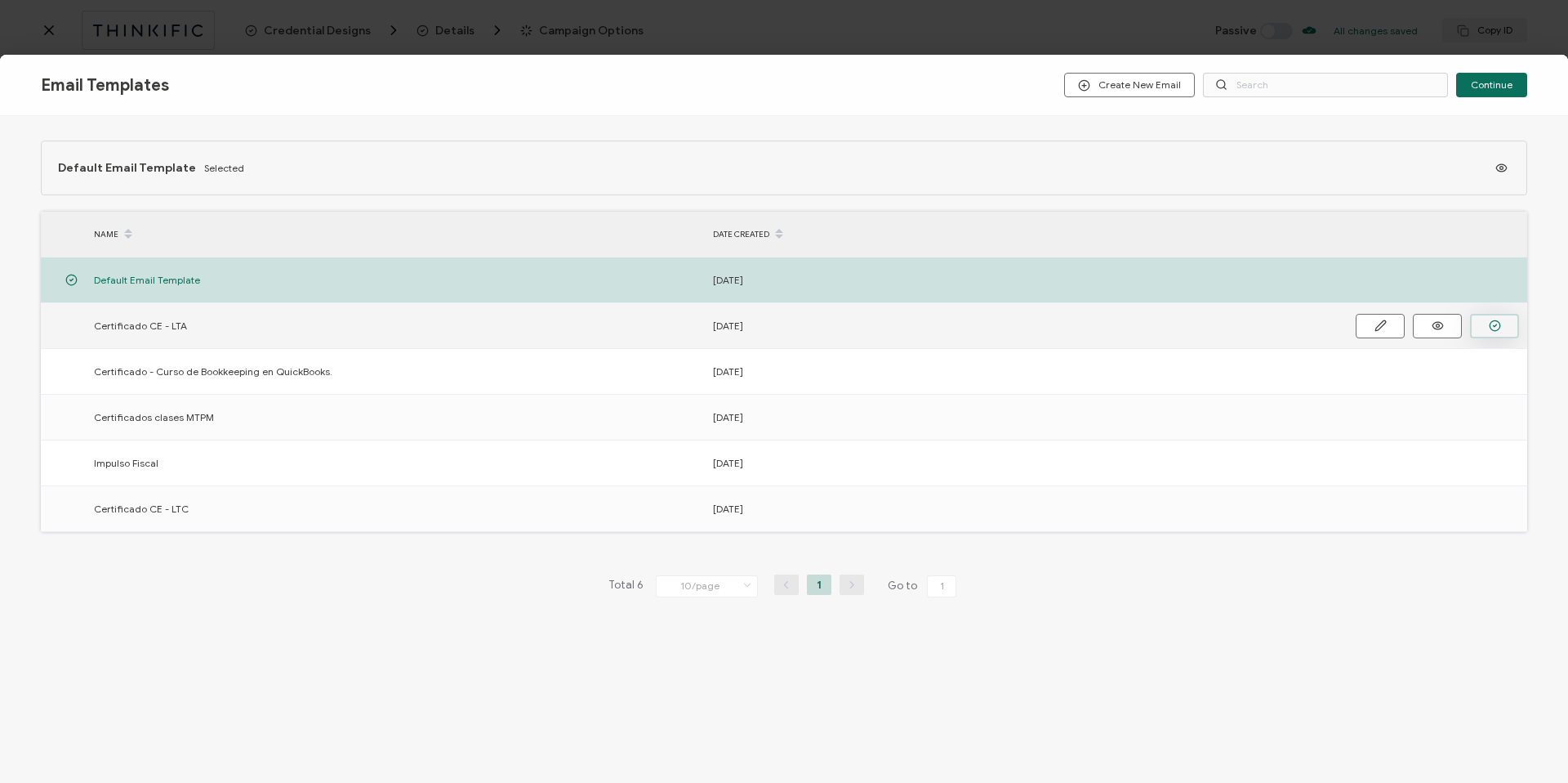
click at [1490, 324] on icon "button" at bounding box center [1494, 325] width 12 height 12
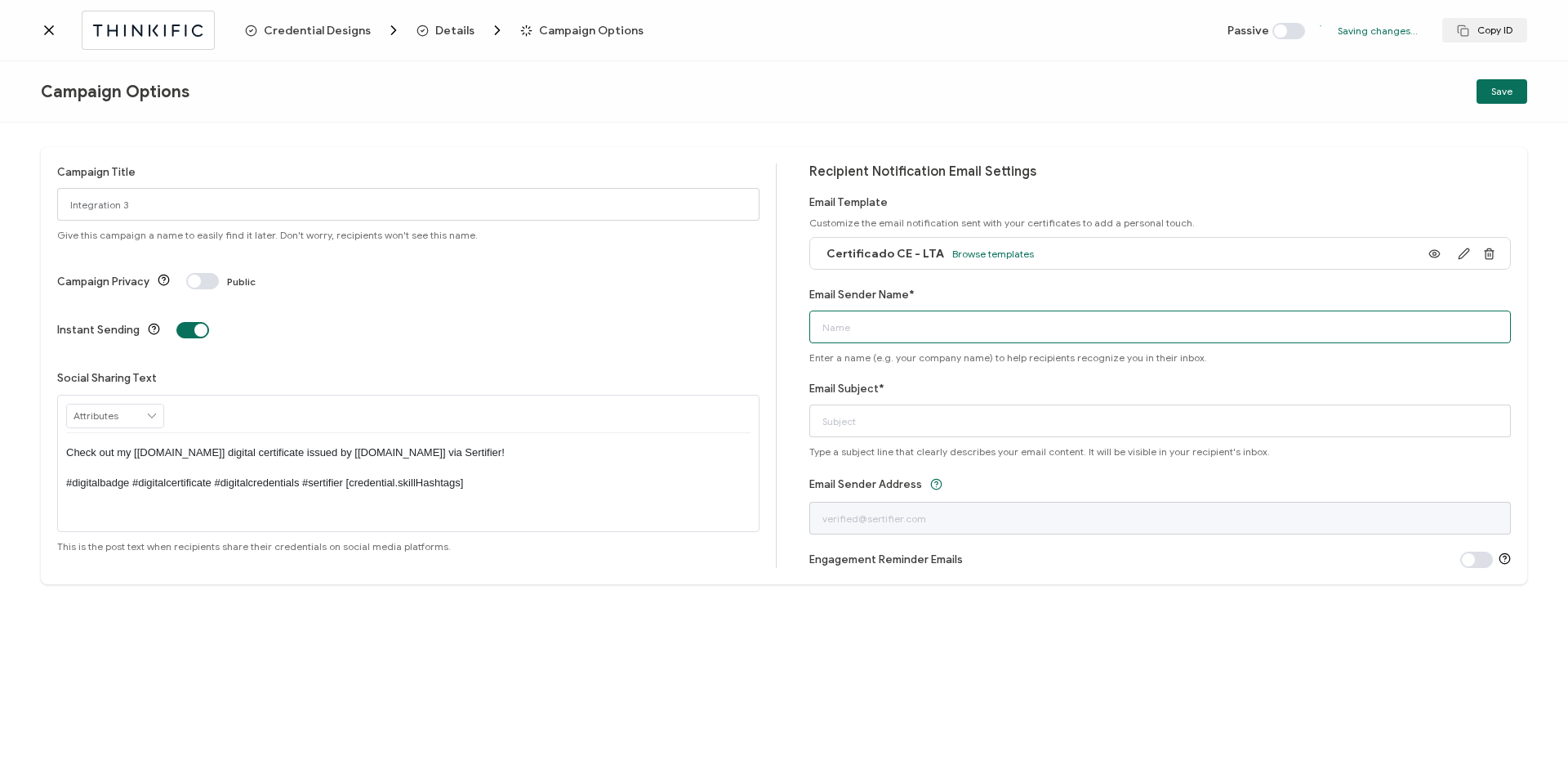
click at [861, 326] on input "Email Sender Name*" at bounding box center [1160, 326] width 703 height 33
type input "Info@latintaxacademy.com"
click at [1120, 286] on div "Email Sender Name* Regenerate Info@latintaxacademy.com Enter a name (e.g. your …" at bounding box center [1160, 324] width 703 height 77
click at [934, 388] on span "Regenerate" at bounding box center [939, 388] width 60 height 18
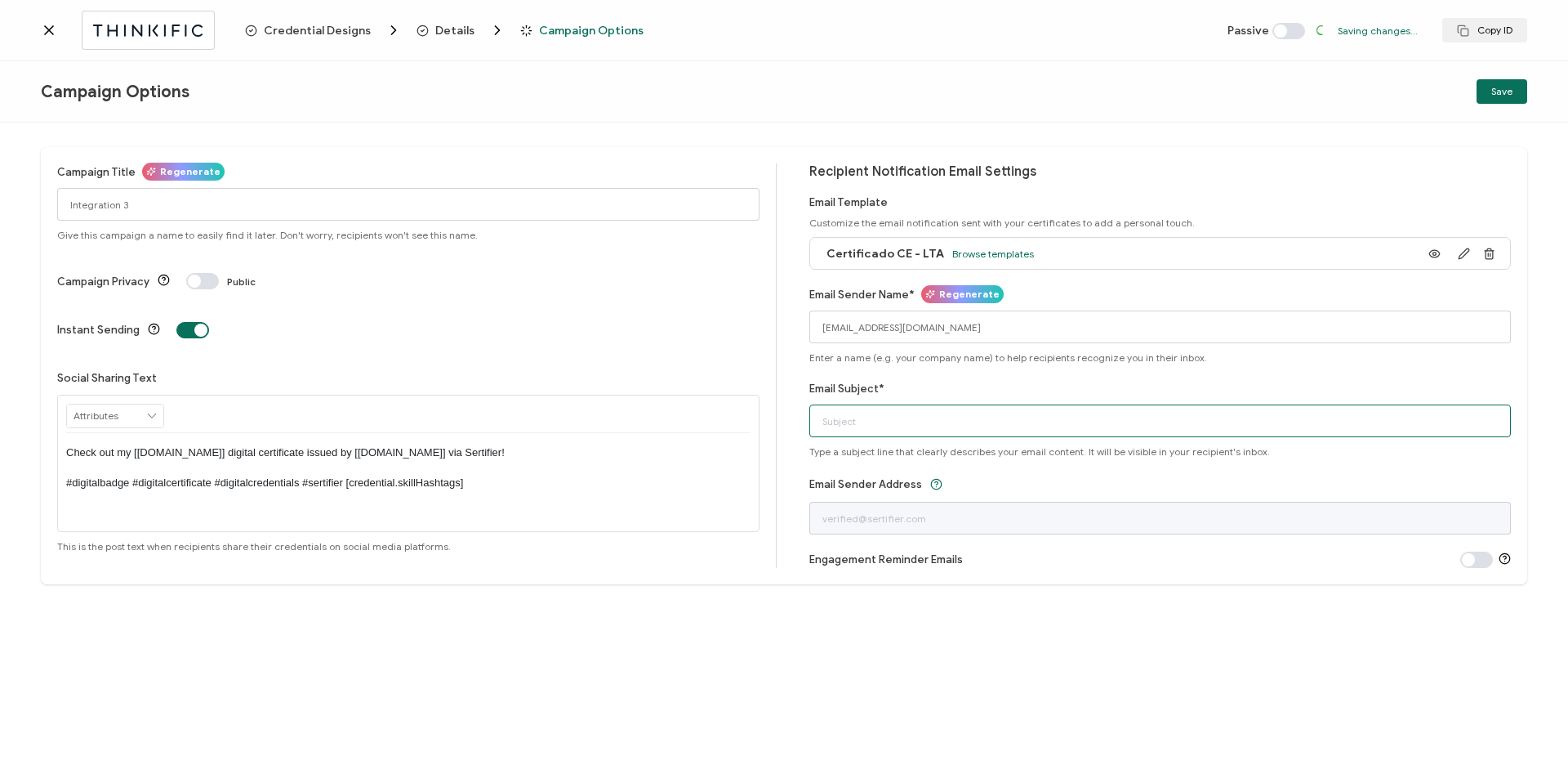
click at [908, 414] on input "Email Subject*" at bounding box center [1160, 421] width 703 height 33
click at [904, 420] on input "Email Subject*" at bounding box center [1160, 421] width 703 height 33
click at [912, 388] on div "Email Subject* Type a subject line that clearly describes your email content. I…" at bounding box center [1160, 418] width 703 height 77
click at [833, 425] on input "Email Subject*" at bounding box center [1160, 421] width 703 height 33
type input "Certifidado LTA"
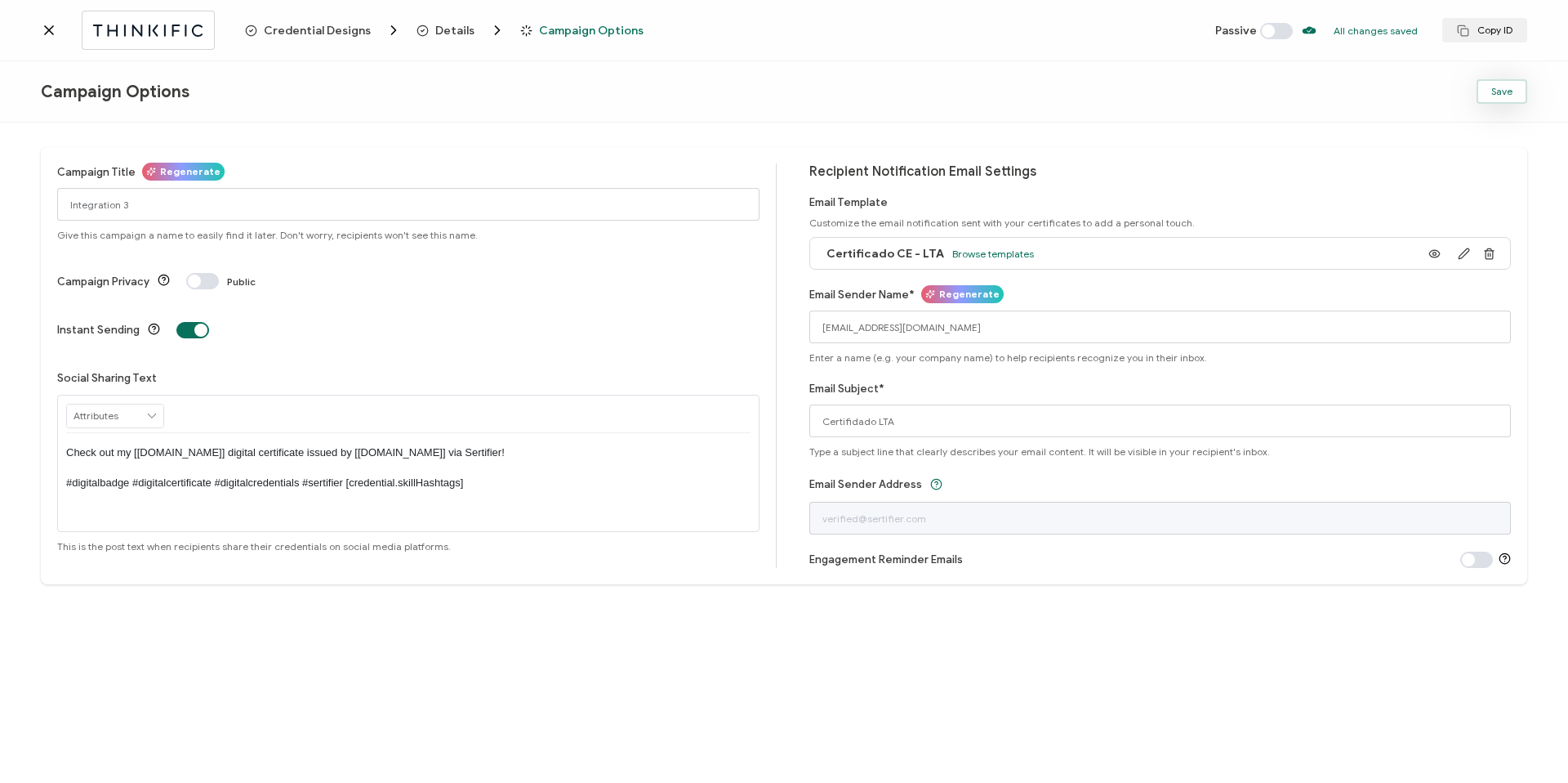
click at [1499, 91] on span "Save" at bounding box center [1501, 91] width 21 height 10
click at [1500, 88] on span "Save" at bounding box center [1501, 91] width 21 height 10
click at [55, 32] on icon at bounding box center [49, 30] width 16 height 16
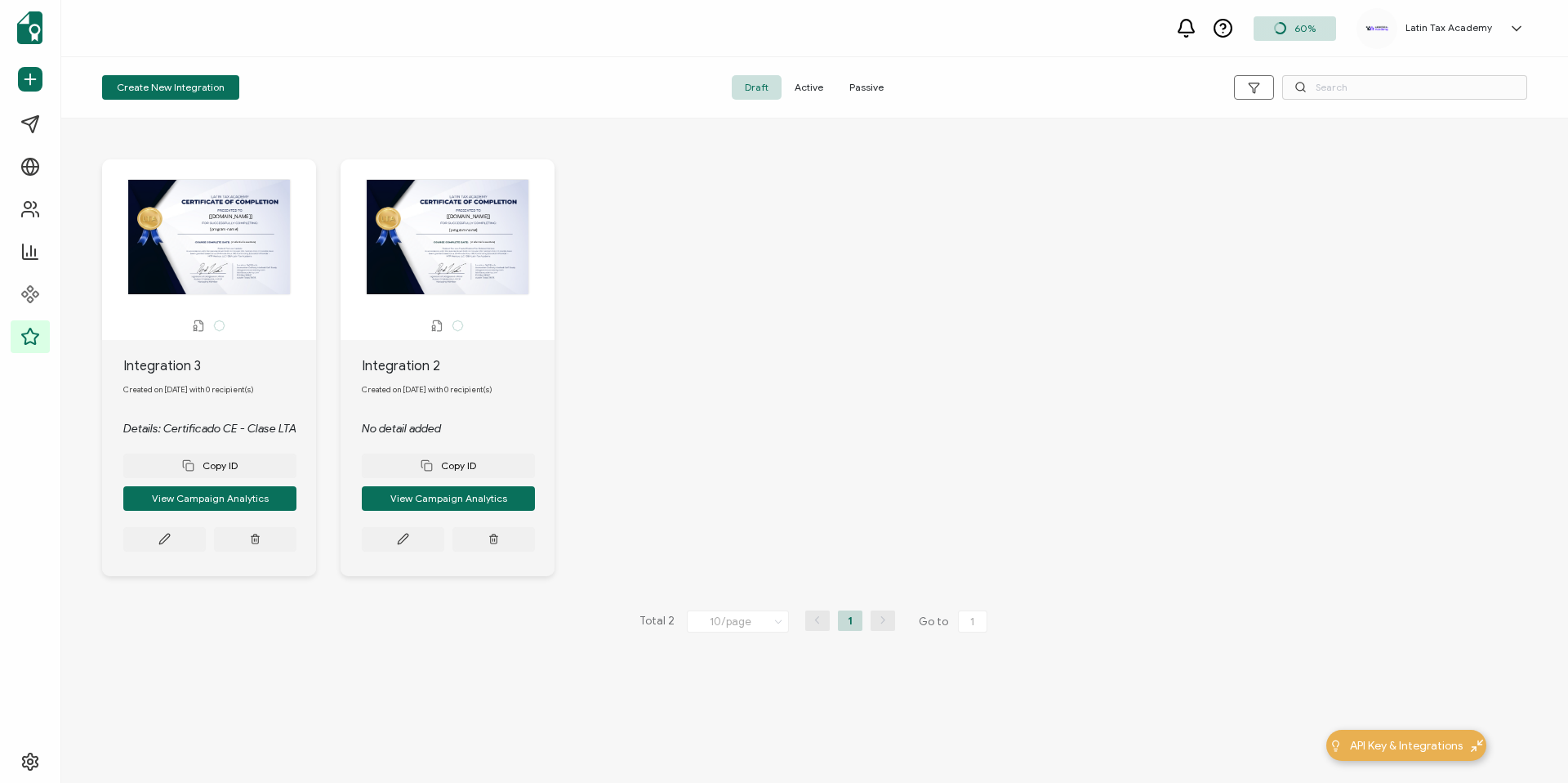
click at [804, 85] on span "Active" at bounding box center [809, 87] width 55 height 25
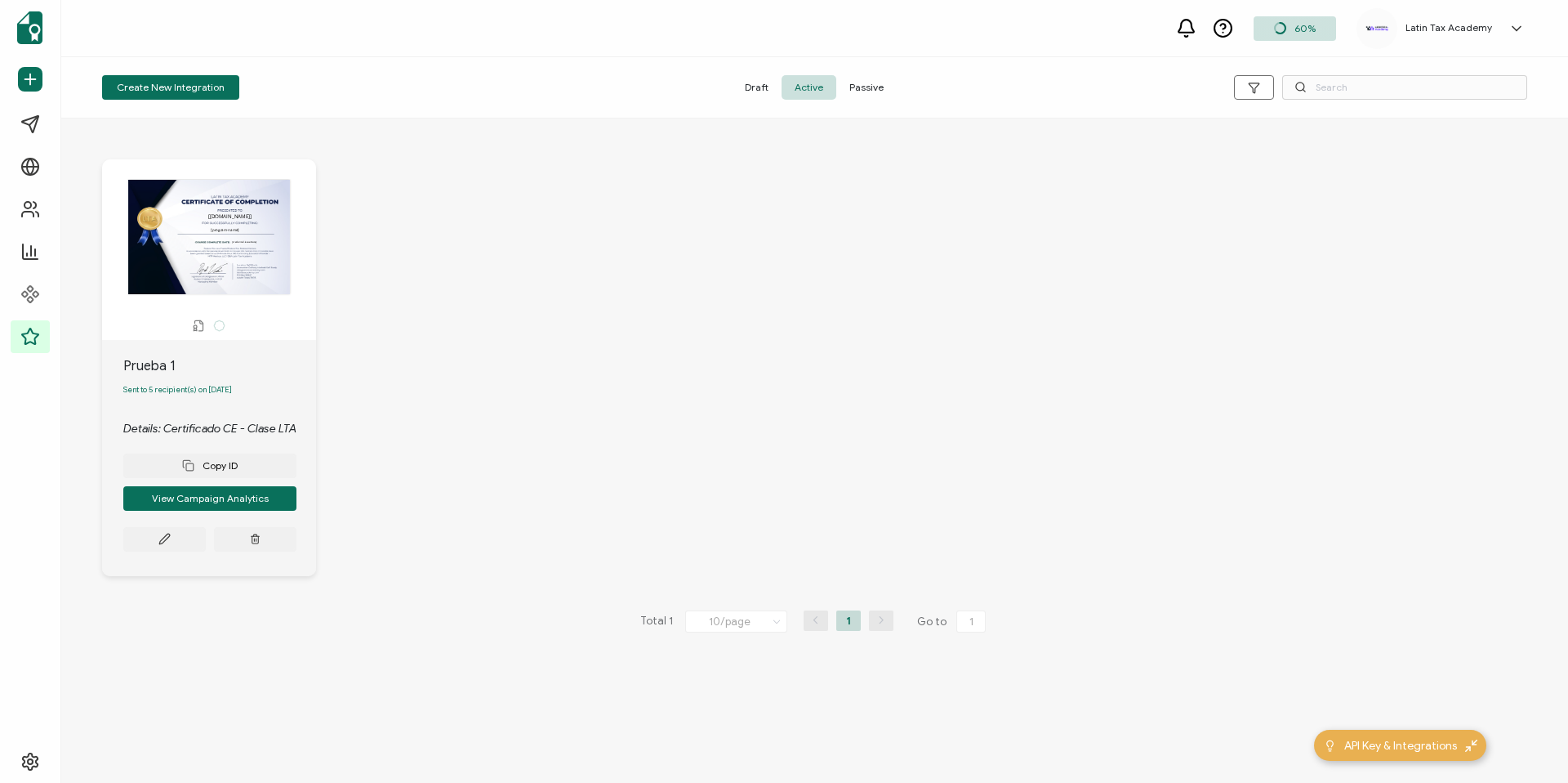
click at [214, 270] on div "The recipient’s full name, which will be automatically filled based on the info…" at bounding box center [208, 237] width 197 height 116
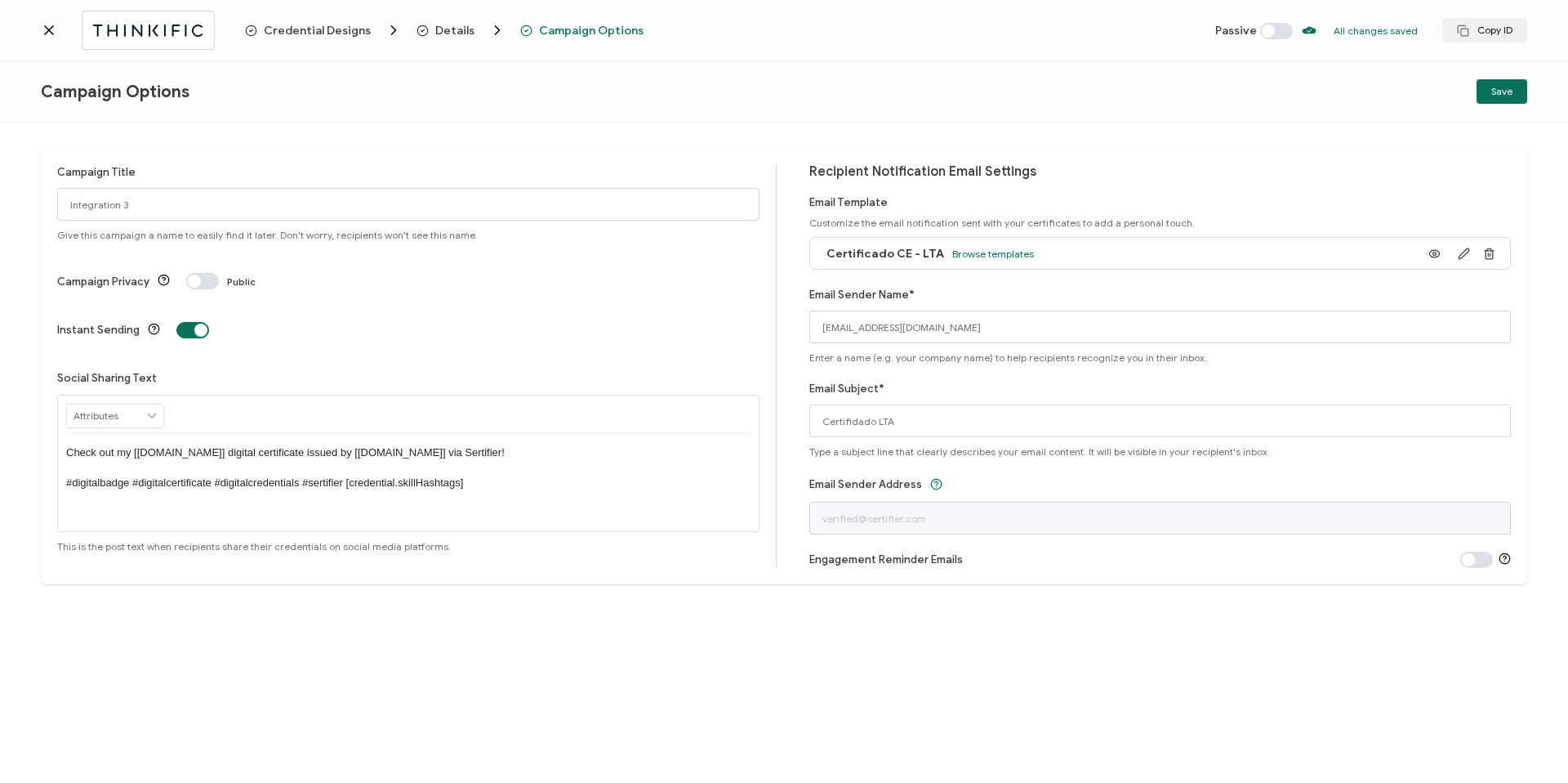
click at [1273, 29] on span at bounding box center [1276, 31] width 33 height 16
click at [1490, 89] on button "Save" at bounding box center [1502, 91] width 51 height 25
click at [49, 28] on icon at bounding box center [49, 30] width 16 height 16
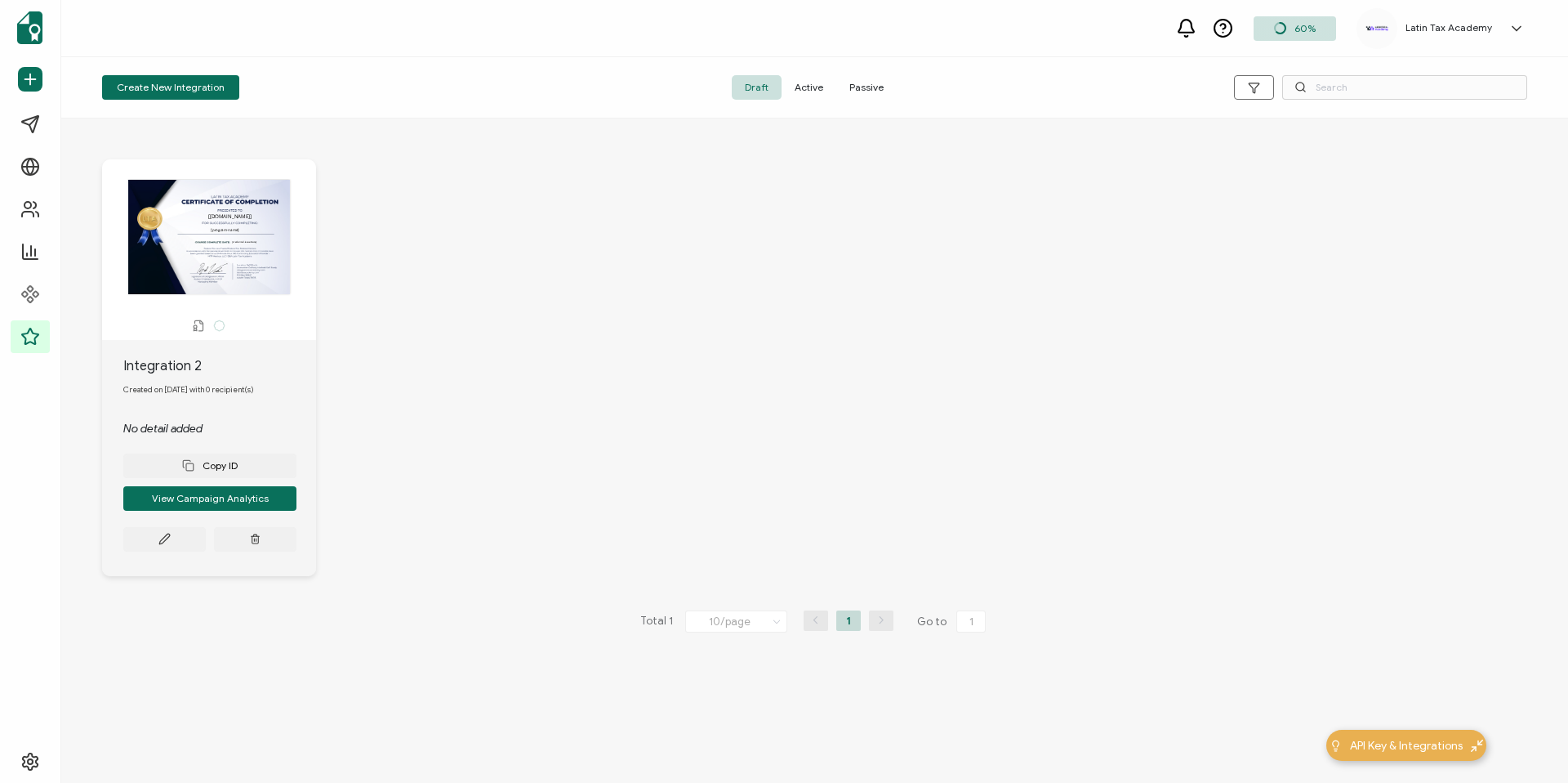
click at [418, 304] on div "The recipient’s full name, which will be automatically filled based on the info…" at bounding box center [814, 355] width 1506 height 474
click at [816, 79] on span "Active" at bounding box center [809, 87] width 55 height 25
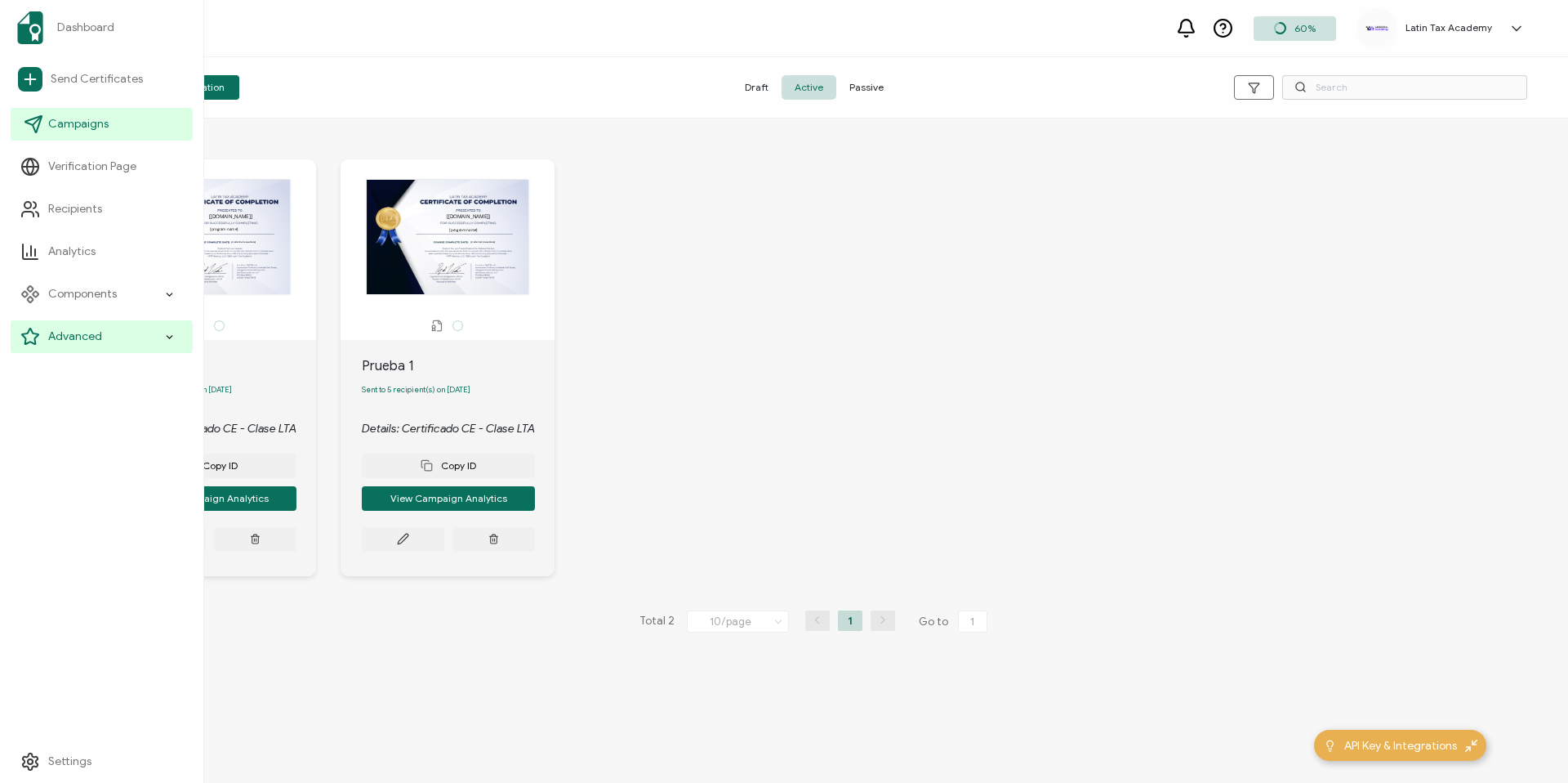
click at [64, 119] on span "Campaigns" at bounding box center [78, 125] width 60 height 16
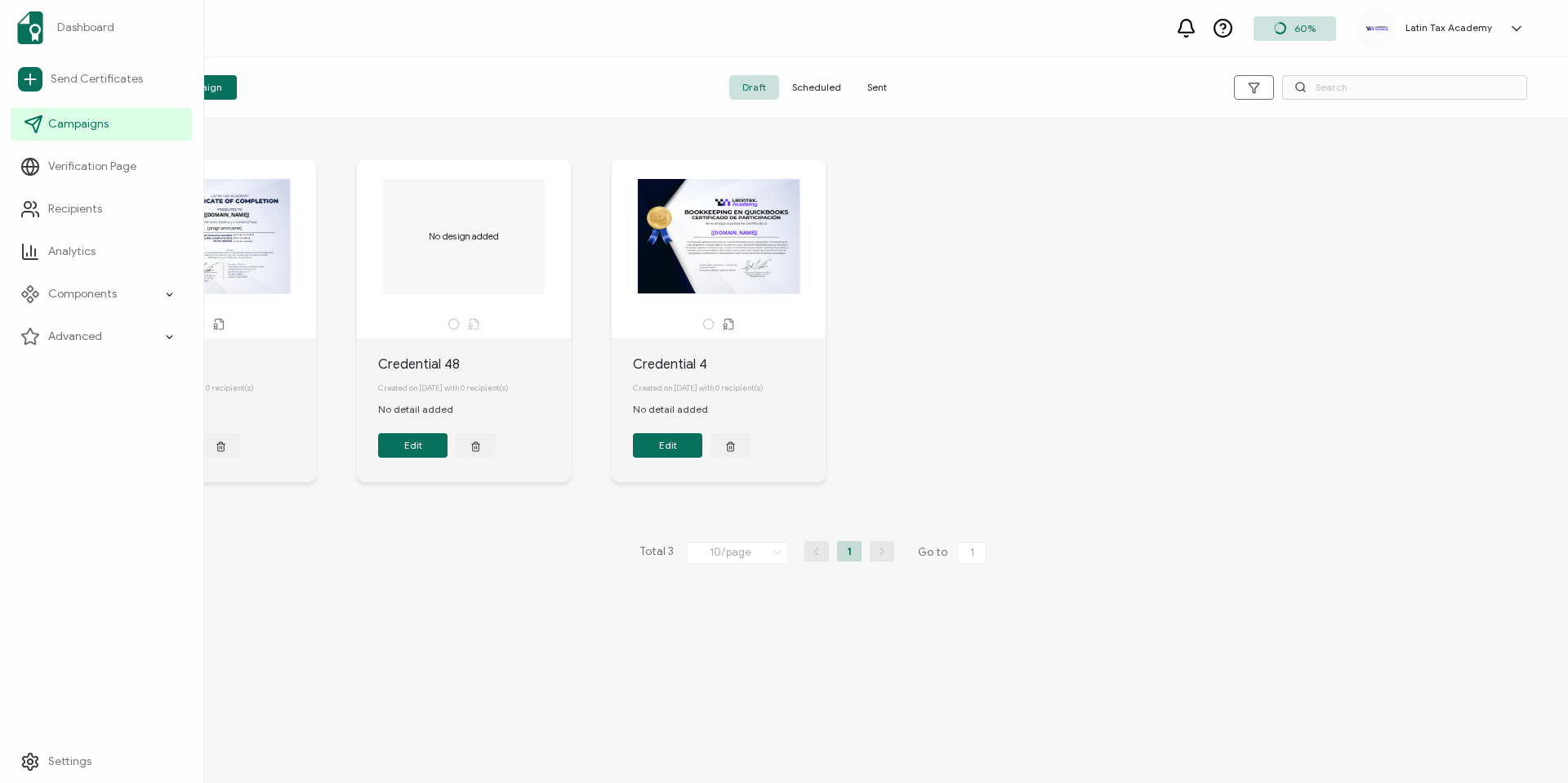
click at [116, 124] on link "Campaigns" at bounding box center [102, 125] width 182 height 33
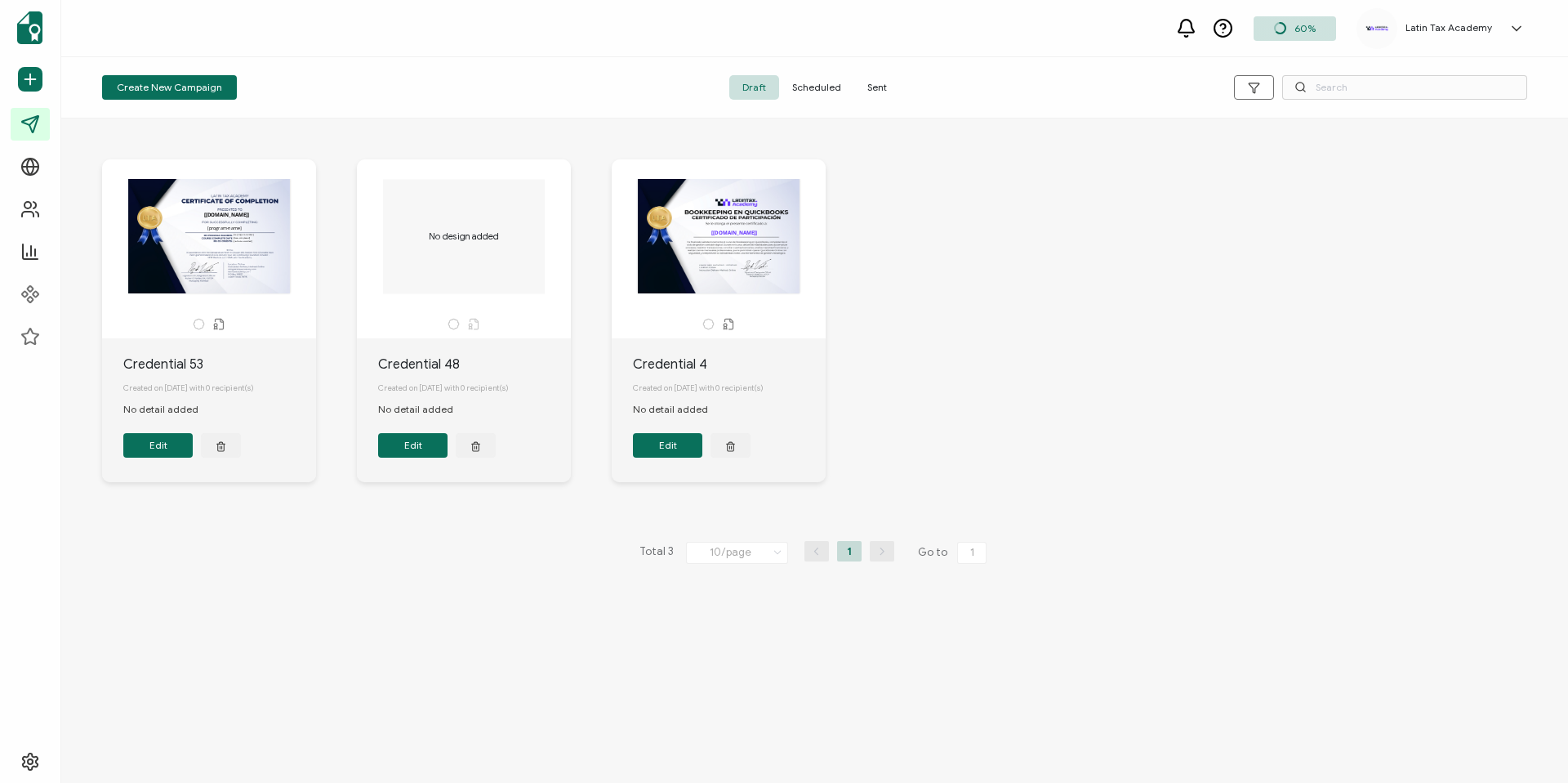
click at [301, 131] on div "The recipient’s full name, which will be automatically filled based on the info…" at bounding box center [814, 333] width 1457 height 413
click at [222, 244] on div "The recipient’s full name, which will be automatically filled based on the info…" at bounding box center [209, 236] width 172 height 115
click at [156, 448] on button "Edit" at bounding box center [158, 445] width 69 height 25
click at [332, 159] on div "The recipient’s full name, which will be automatically filled based on the info…" at bounding box center [229, 320] width 255 height 323
